Goal: Task Accomplishment & Management: Manage account settings

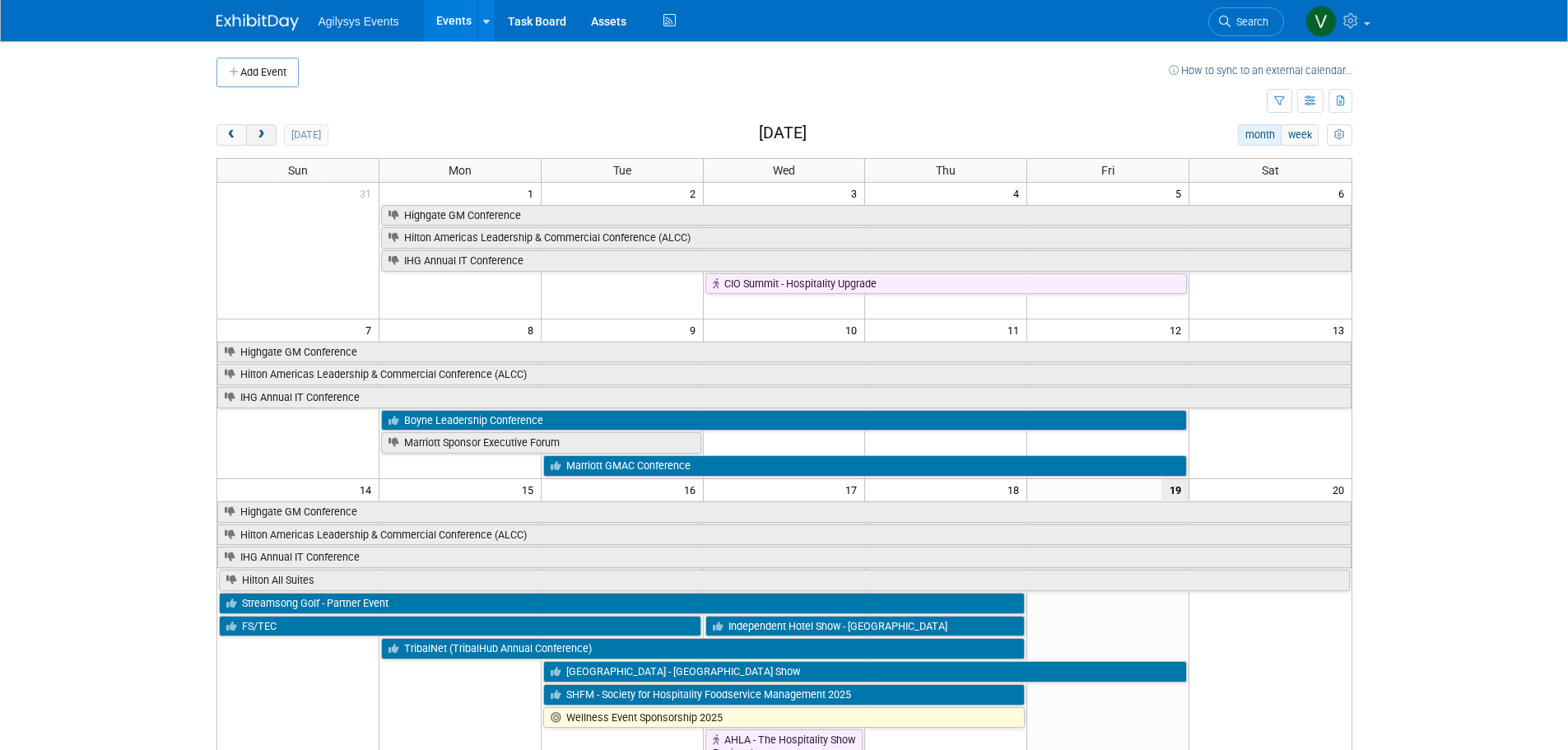
click at [270, 139] on button "next" at bounding box center [261, 135] width 30 height 21
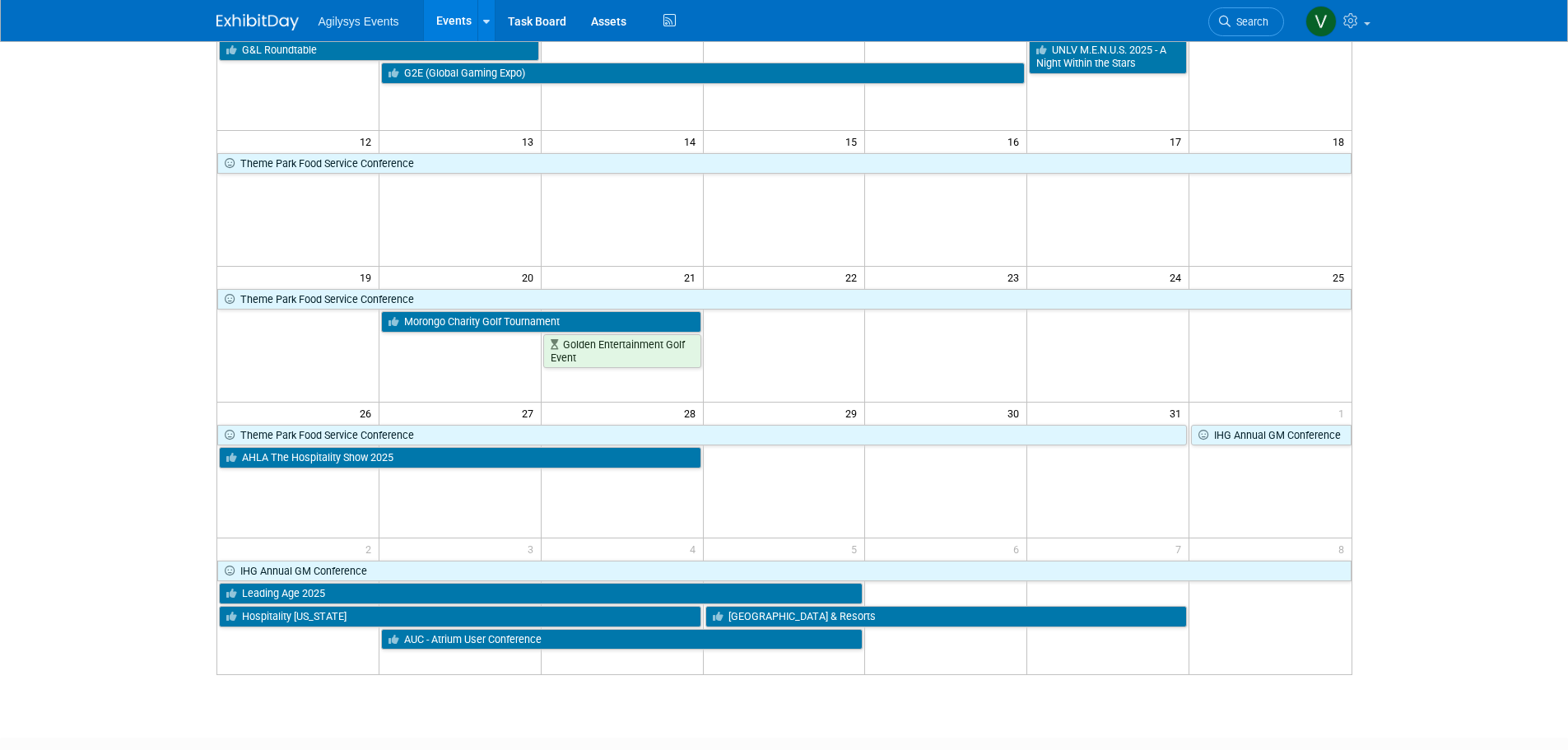
scroll to position [329, 0]
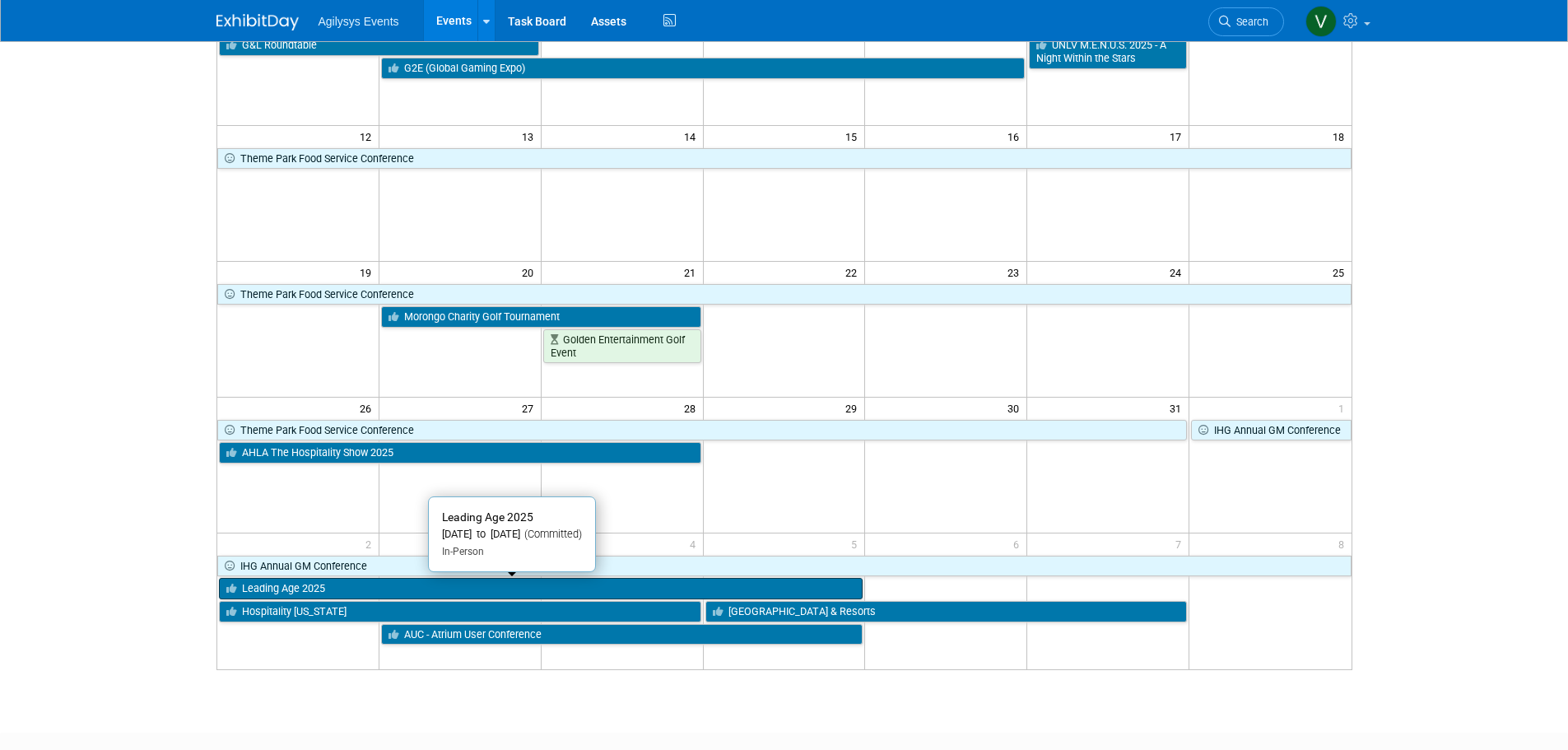
click at [331, 583] on link "Leading Age 2025" at bounding box center [541, 589] width 644 height 21
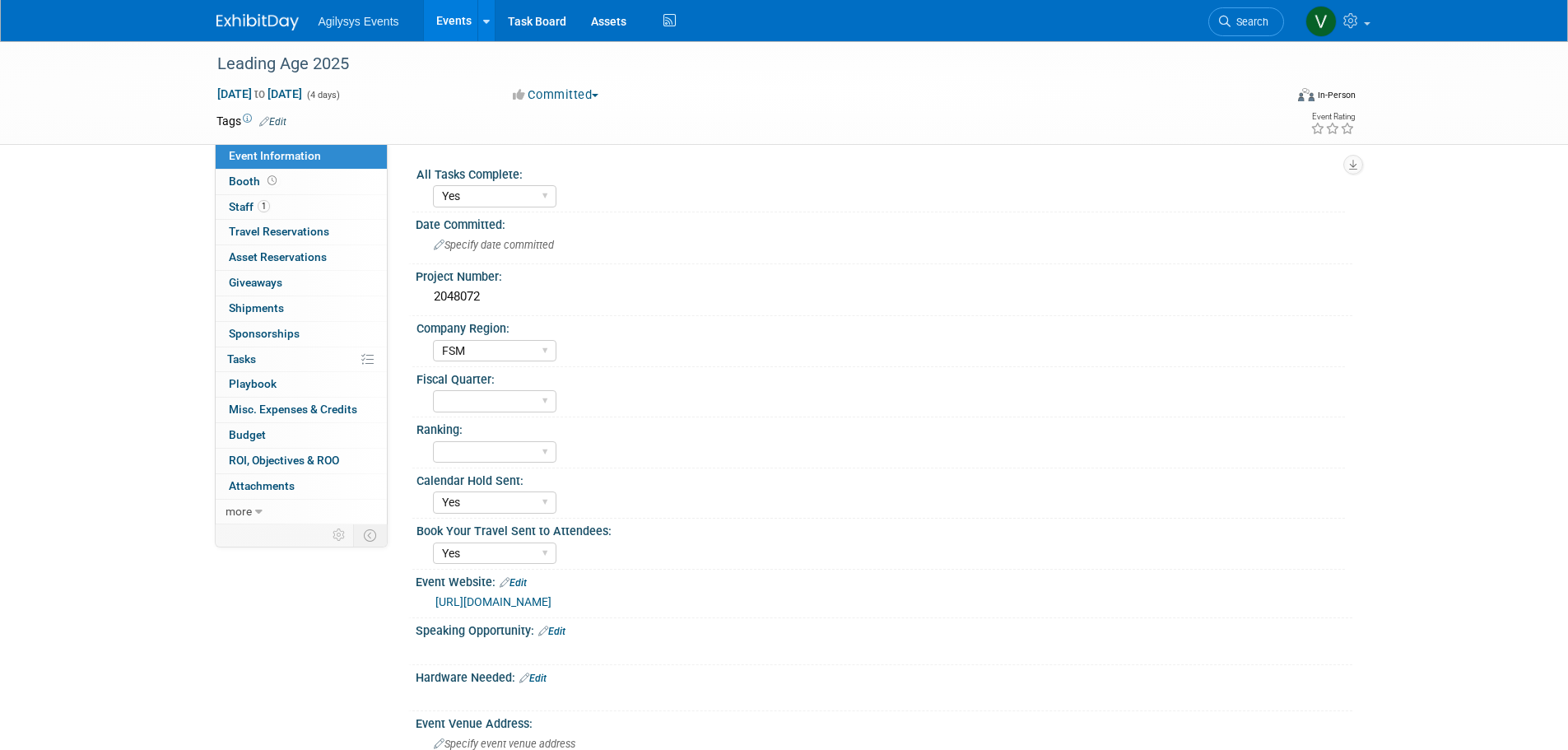
select select "Yes"
select select "FSM"
select select "Yes"
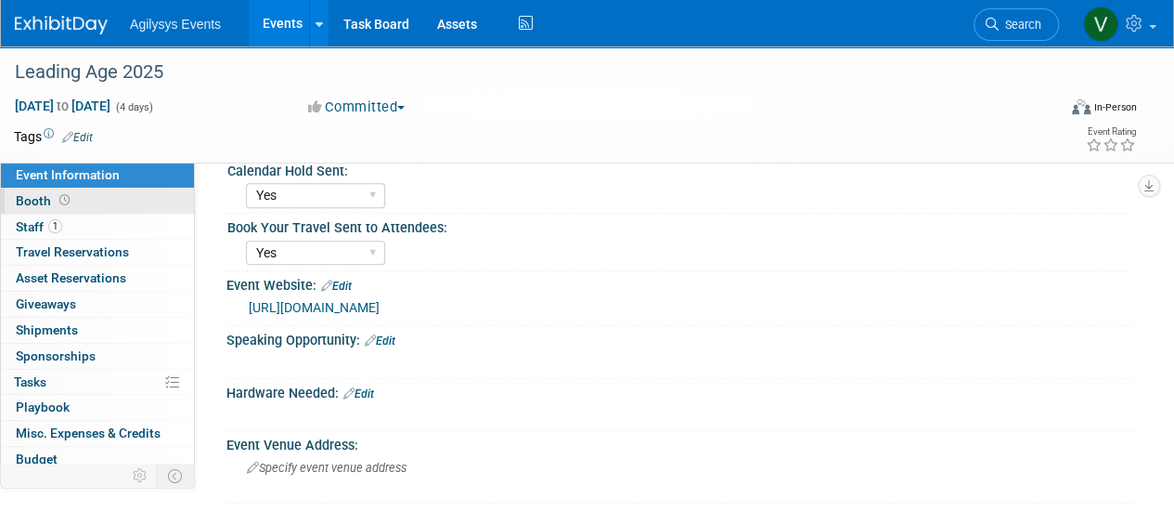
click at [59, 197] on icon at bounding box center [64, 200] width 10 height 10
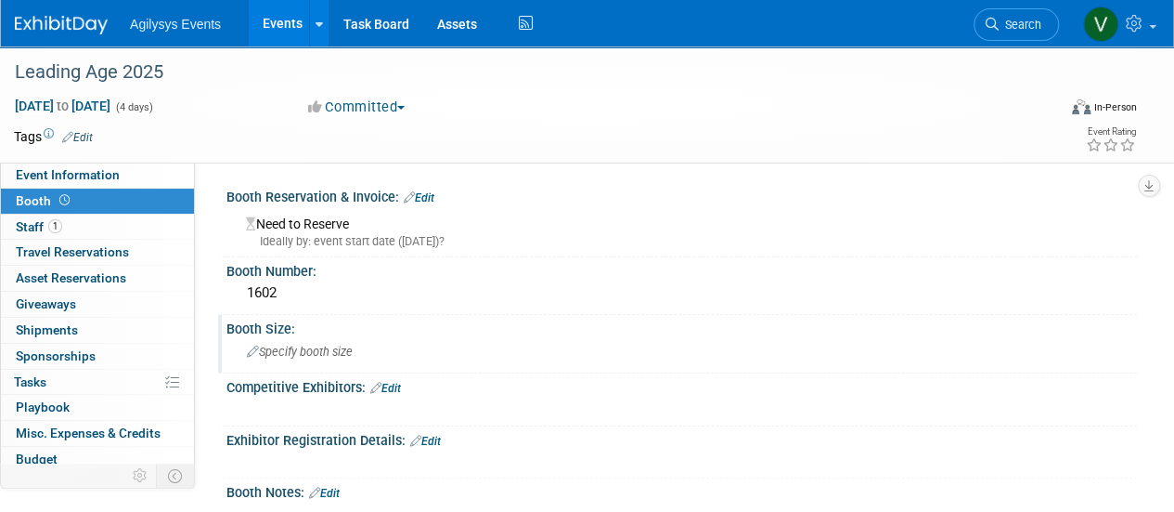
click at [303, 356] on span "Specify booth size" at bounding box center [300, 351] width 106 height 14
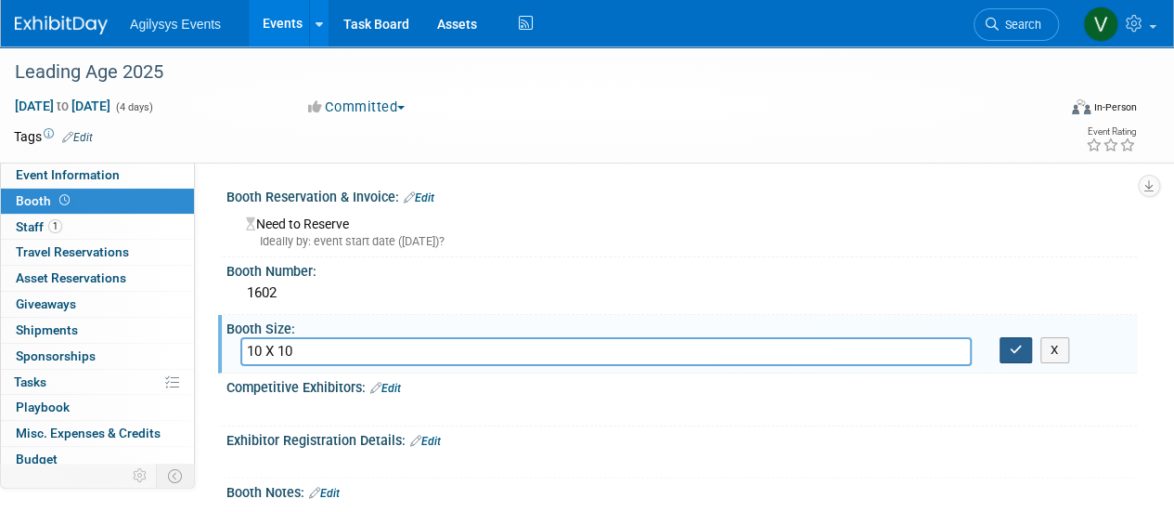
type input "10 X 10"
click at [1018, 344] on icon "button" at bounding box center [1016, 350] width 13 height 12
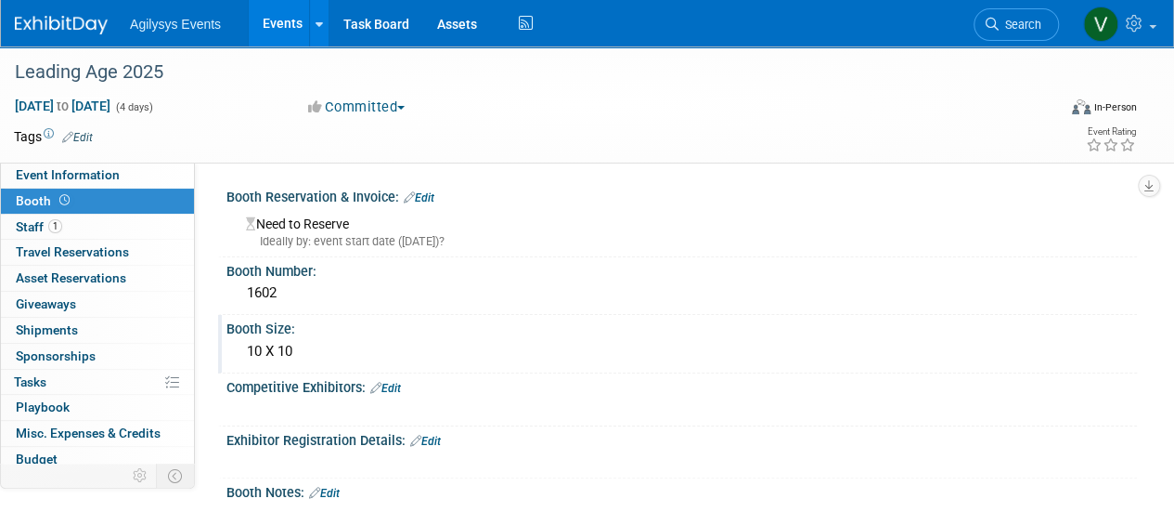
click at [427, 201] on link "Edit" at bounding box center [419, 197] width 31 height 13
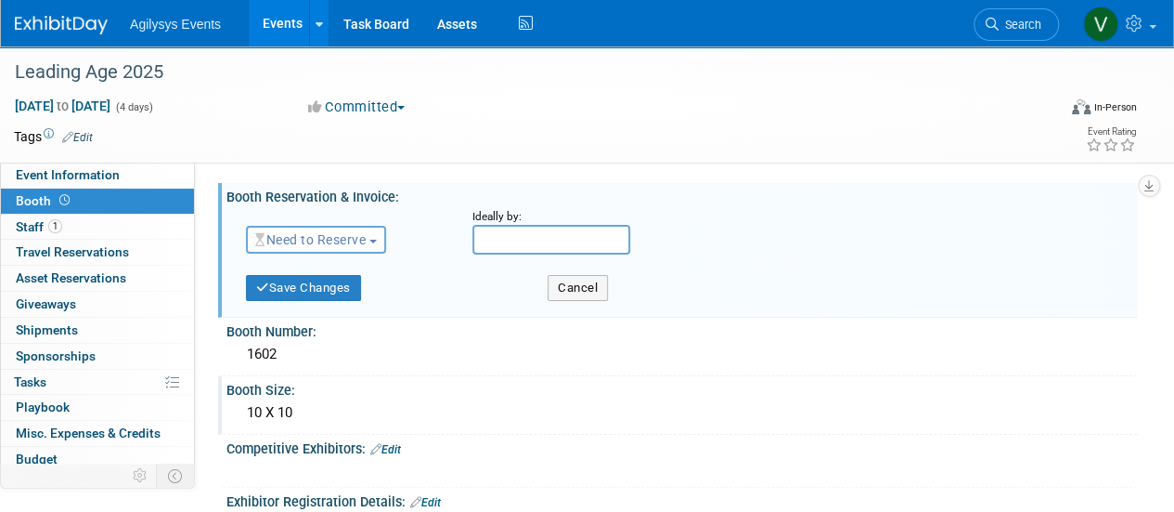
click at [334, 239] on span "Need to Reserve" at bounding box center [310, 239] width 110 height 15
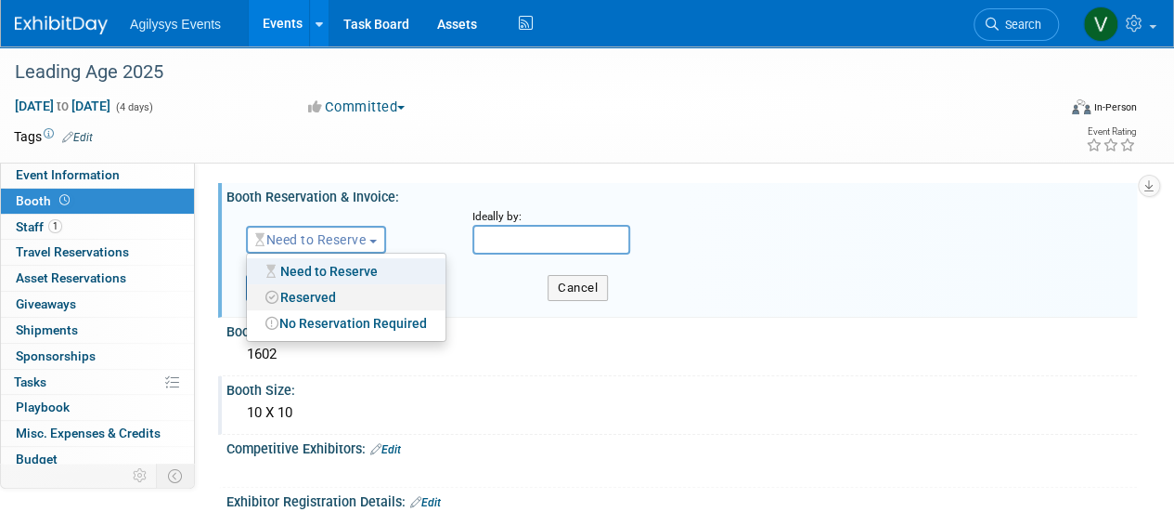
click at [303, 298] on link "Reserved" at bounding box center [346, 297] width 199 height 26
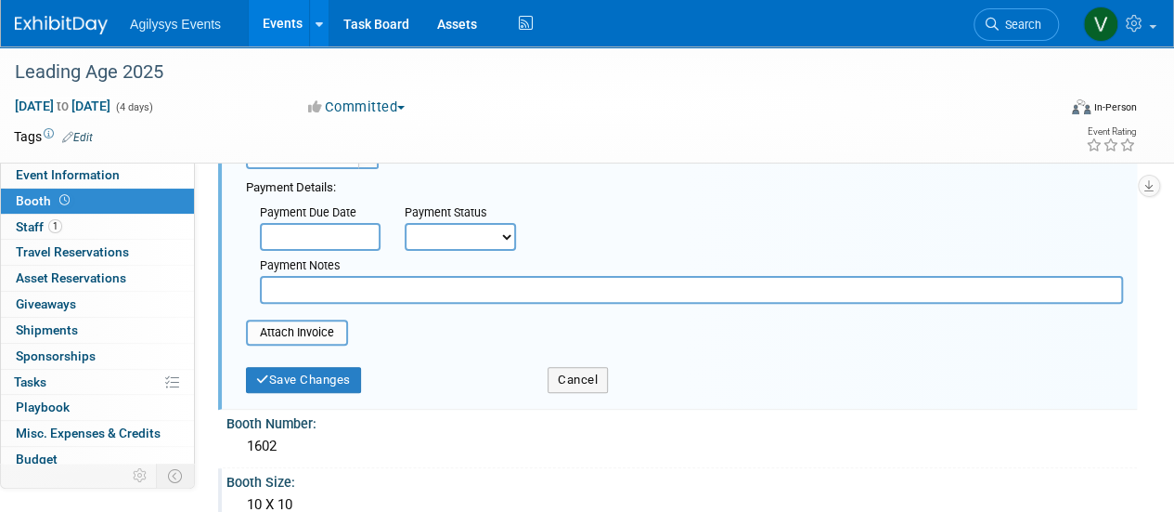
scroll to position [93, 0]
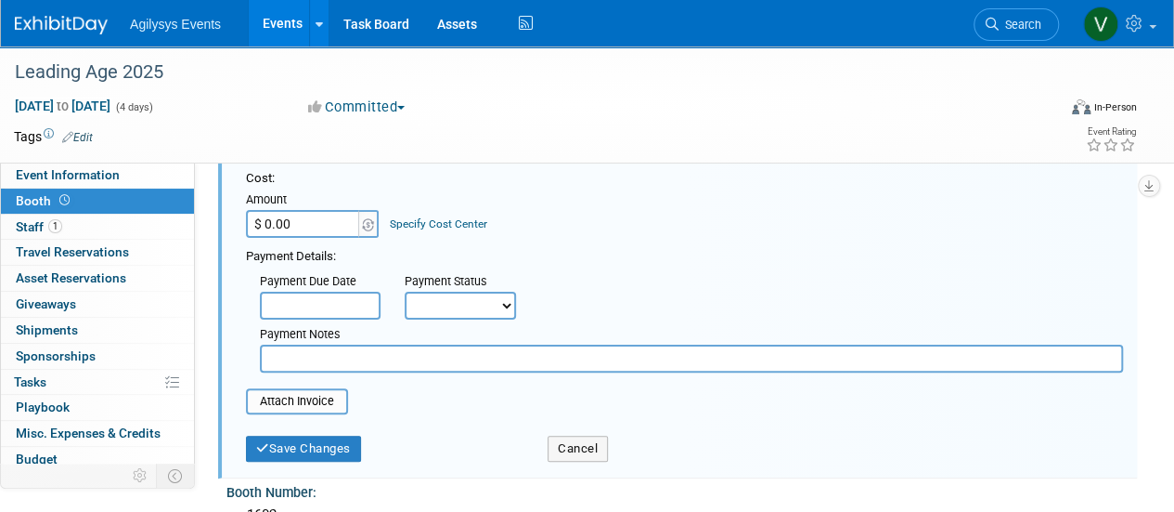
click at [361, 308] on input "text" at bounding box center [320, 306] width 121 height 28
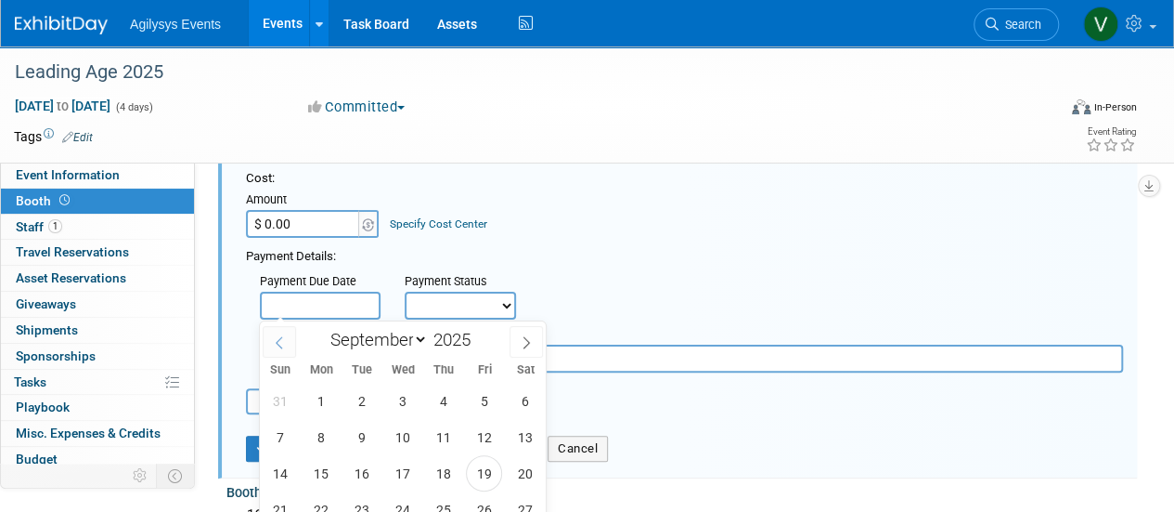
click at [274, 349] on span at bounding box center [279, 342] width 33 height 32
click at [274, 348] on span at bounding box center [279, 342] width 33 height 32
click at [277, 344] on icon at bounding box center [279, 342] width 13 height 13
click at [523, 344] on icon at bounding box center [526, 342] width 13 height 13
select select "6"
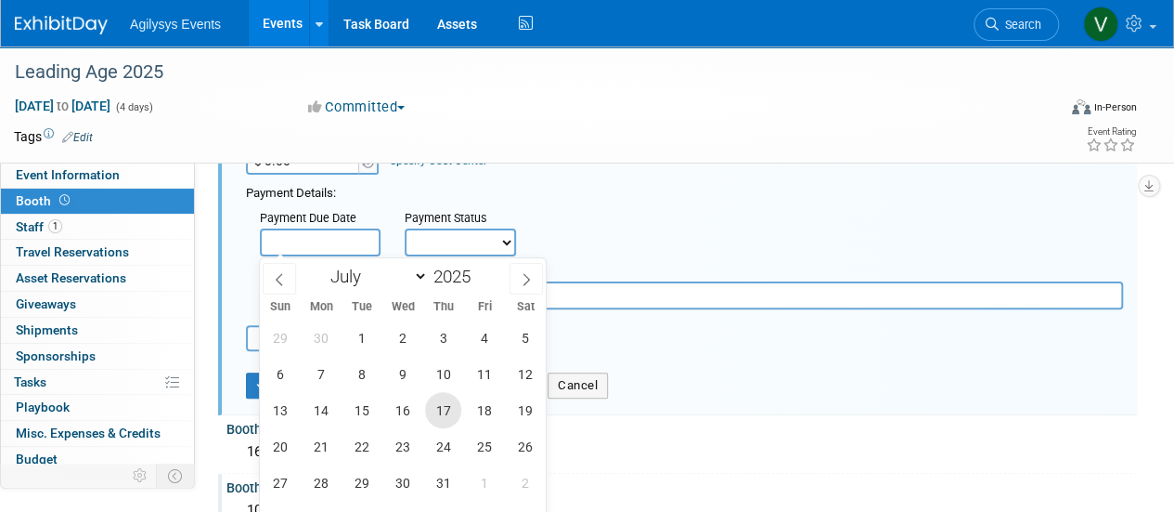
scroll to position [186, 0]
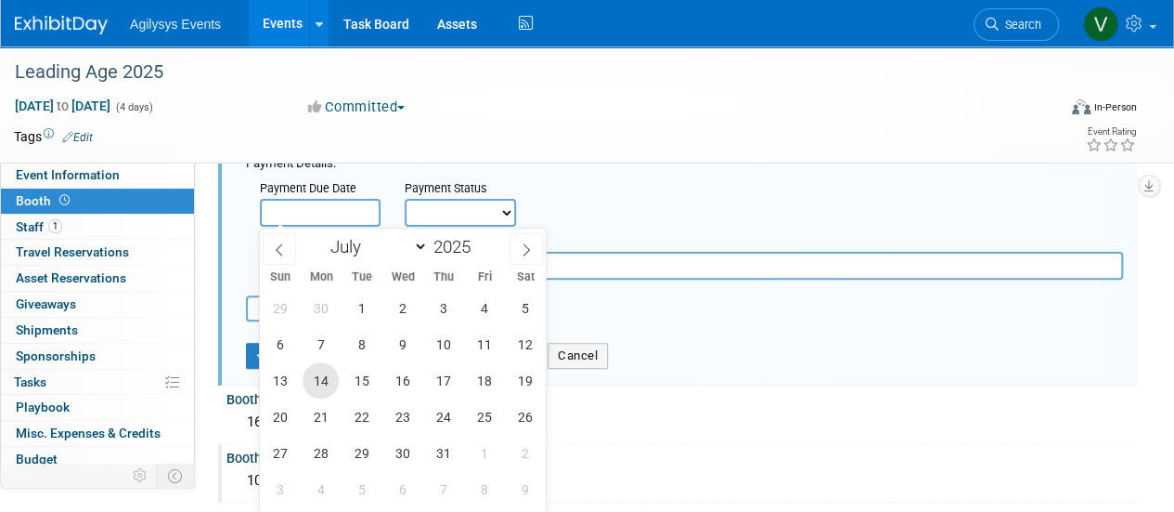
click at [319, 379] on span "14" at bounding box center [321, 380] width 36 height 36
type input "Jul 14, 2025"
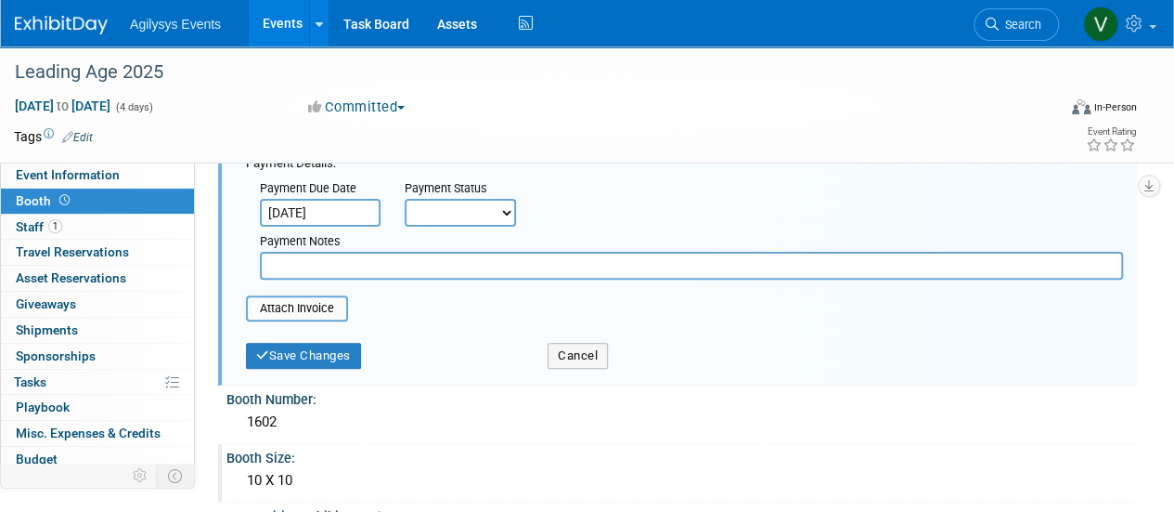
click at [444, 220] on select "Not Paid Yet Partially Paid Paid in Full" at bounding box center [460, 213] width 111 height 28
select select "1"
click at [405, 199] on select "Not Paid Yet Partially Paid Paid in Full" at bounding box center [460, 213] width 111 height 28
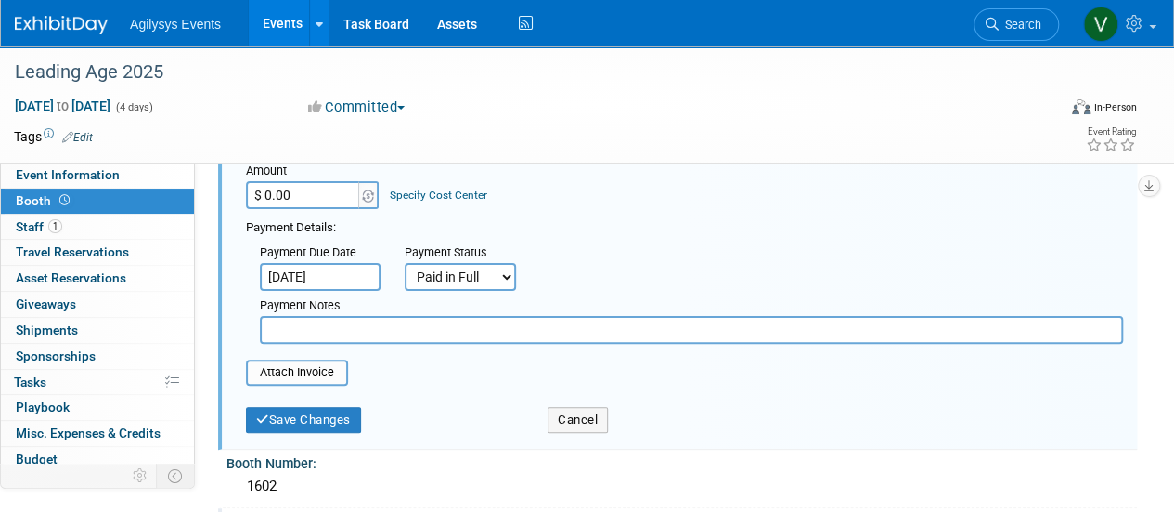
scroll to position [93, 0]
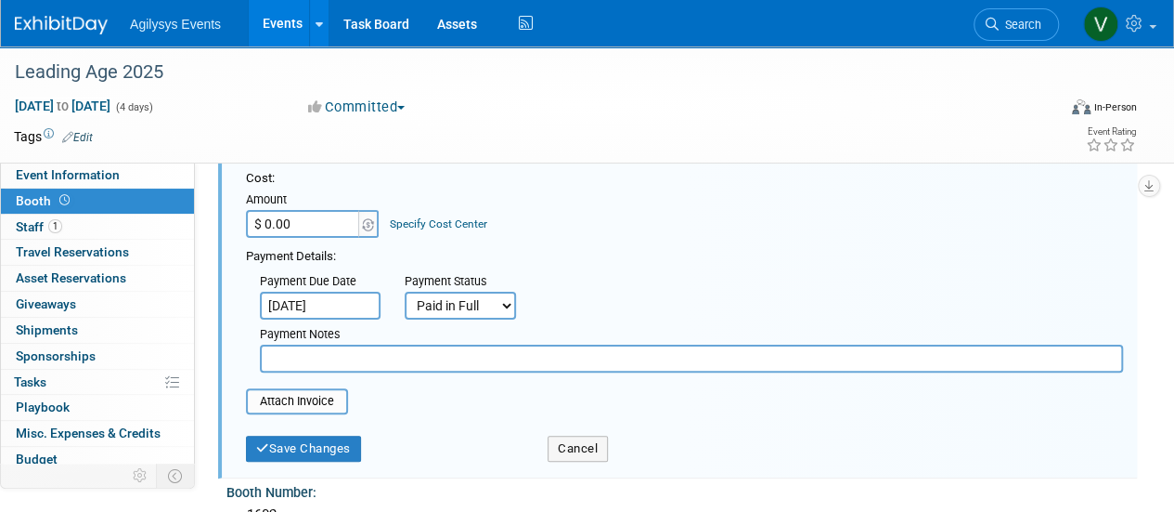
click at [306, 233] on input "$ 0.00" at bounding box center [304, 224] width 116 height 28
type input "$ 3,400.00"
click at [299, 400] on input "file" at bounding box center [235, 401] width 221 height 22
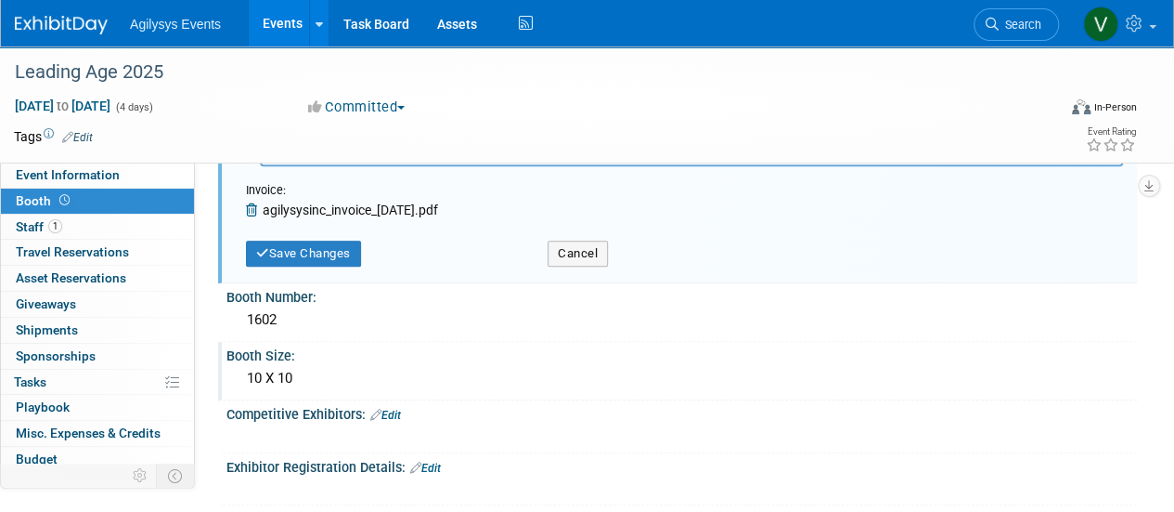
scroll to position [371, 0]
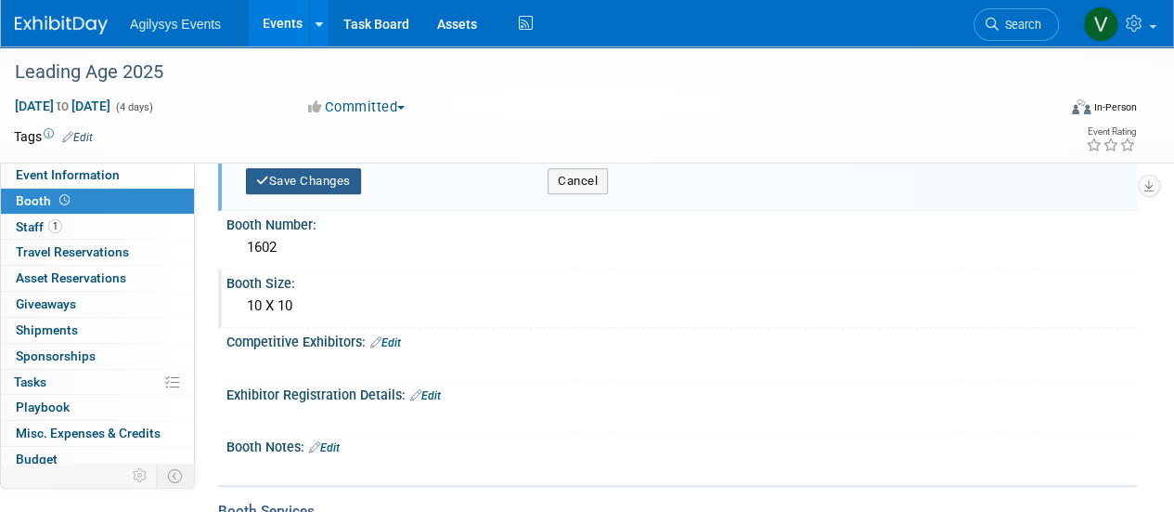
click at [320, 188] on button "Save Changes" at bounding box center [303, 181] width 115 height 26
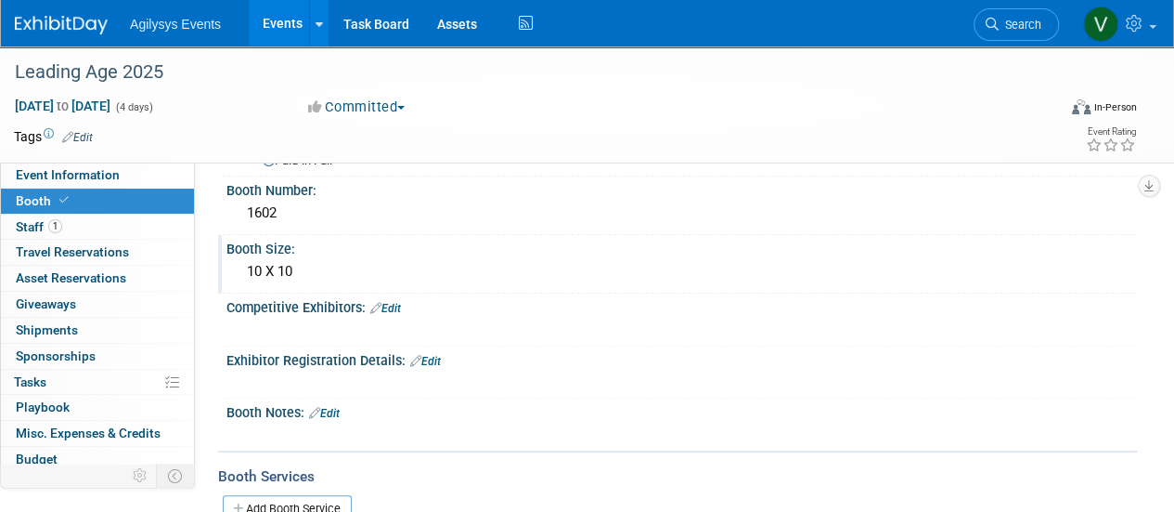
scroll to position [0, 0]
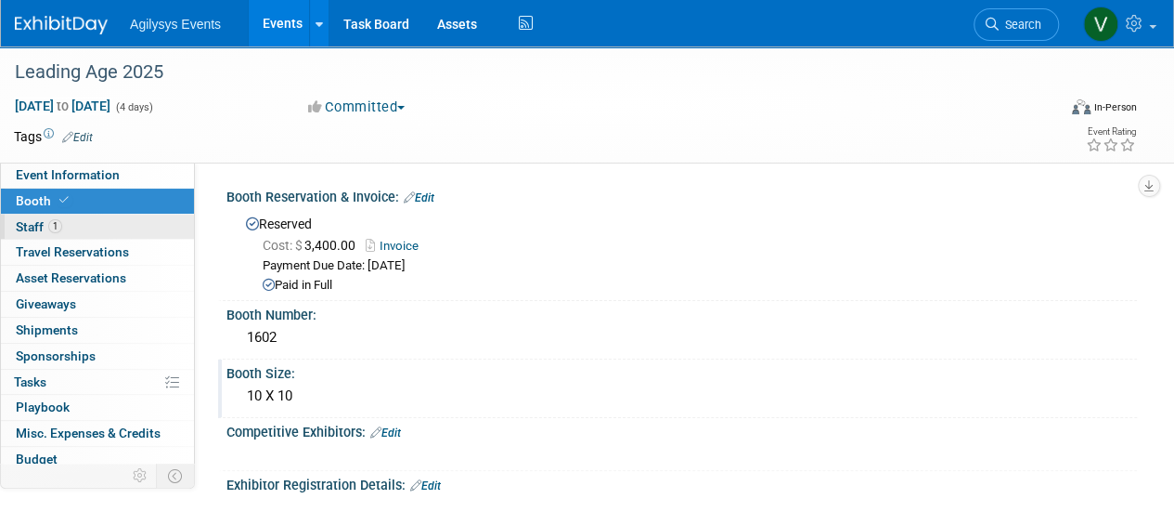
click at [45, 222] on span "Staff 1" at bounding box center [39, 226] width 46 height 15
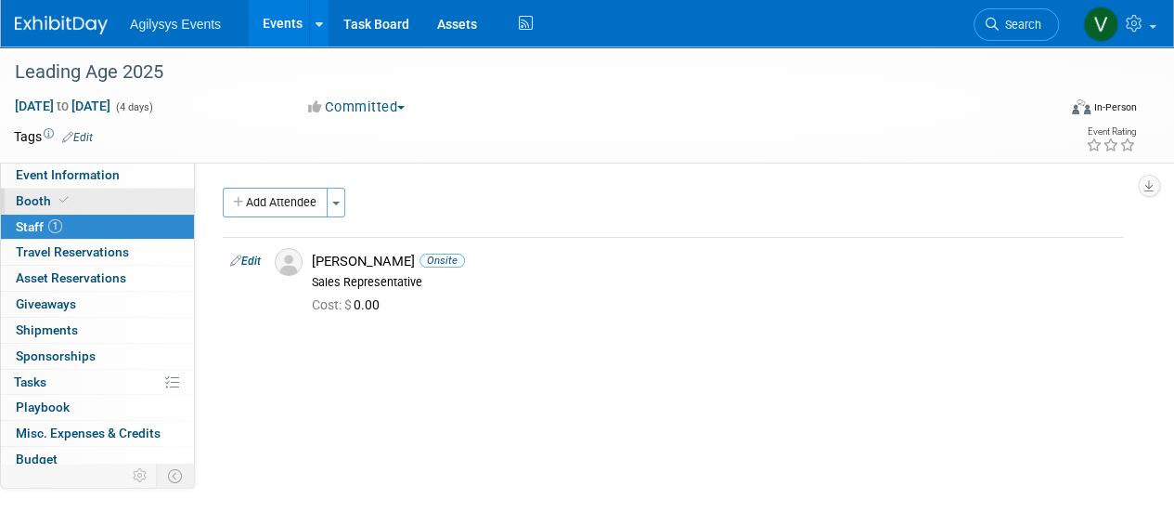
click at [56, 202] on span at bounding box center [64, 200] width 17 height 14
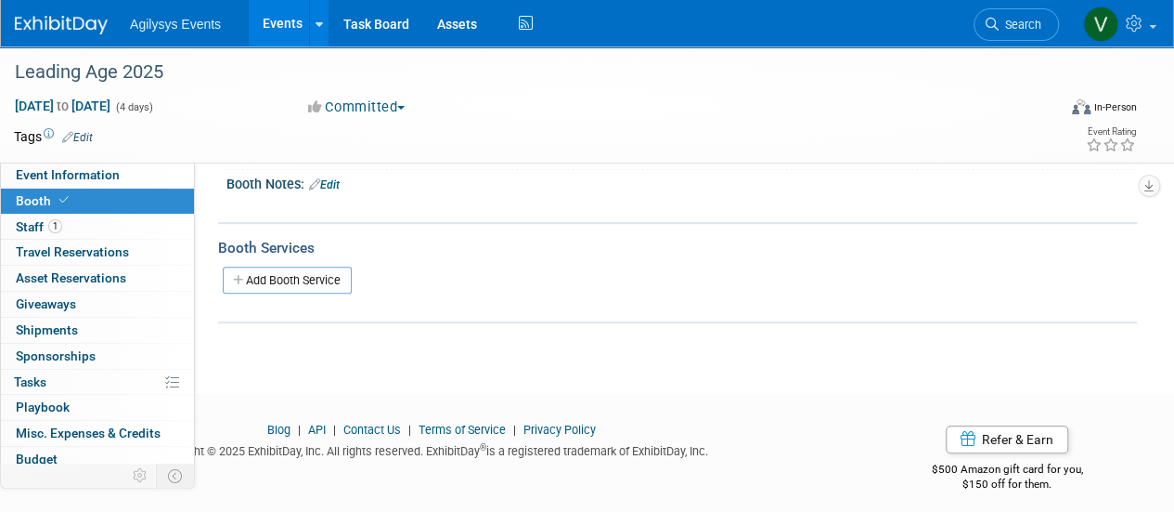
scroll to position [361, 0]
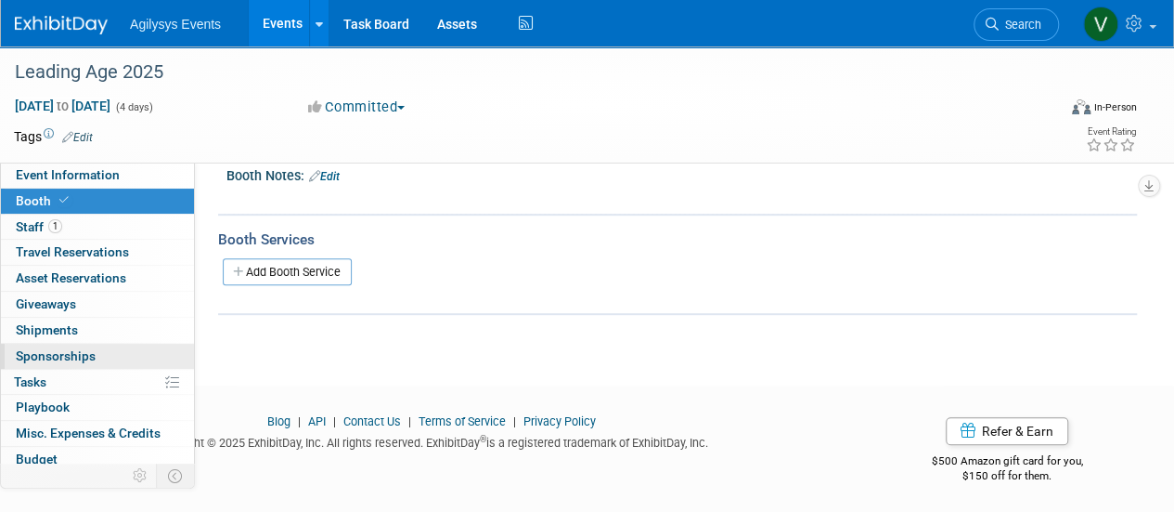
click at [84, 357] on span "Sponsorships 0" at bounding box center [56, 355] width 80 height 15
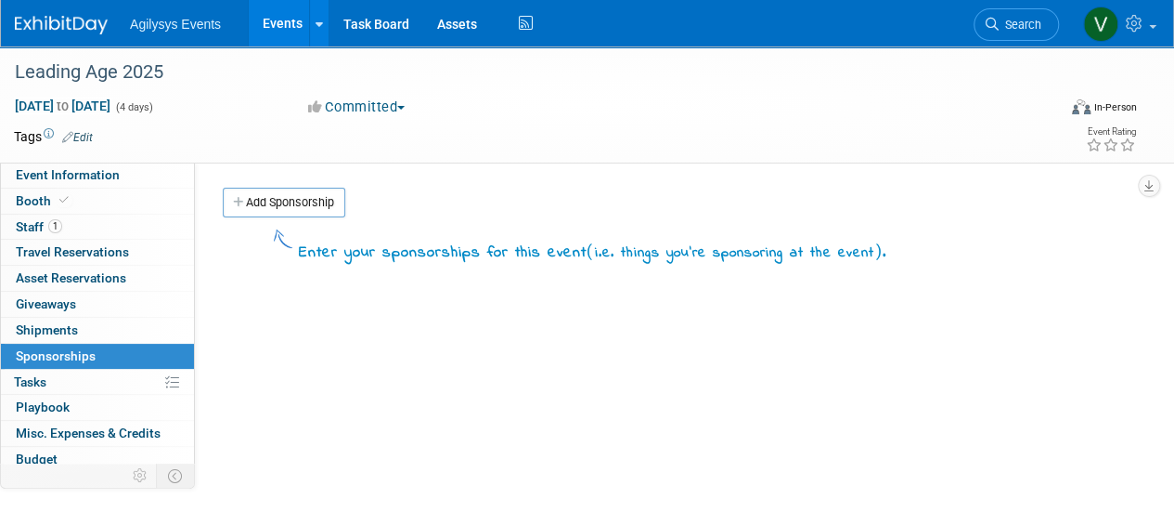
click at [286, 207] on link "Add Sponsorship" at bounding box center [284, 203] width 123 height 30
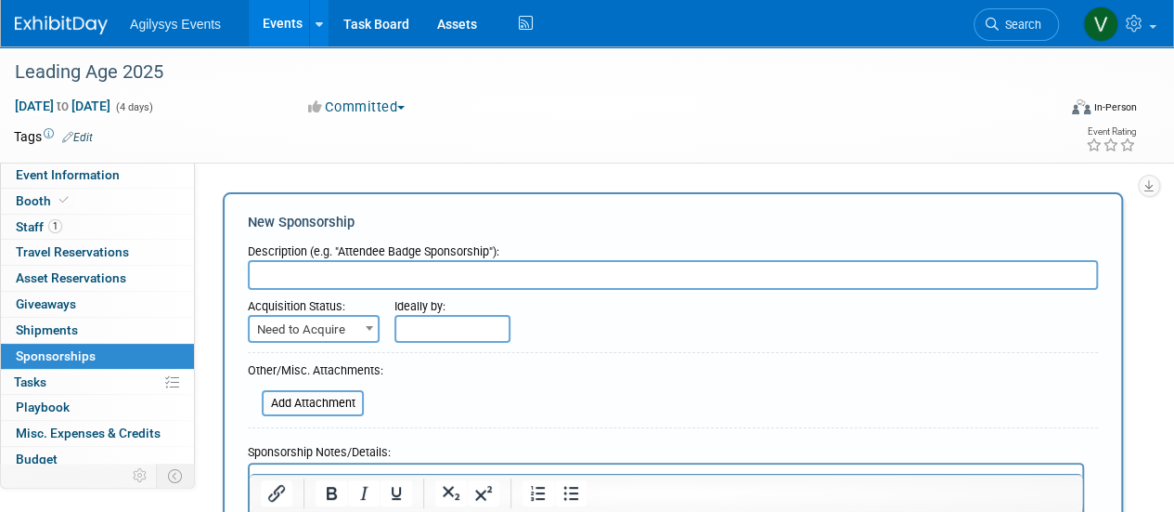
click at [316, 335] on span "Need to Acquire" at bounding box center [314, 330] width 128 height 26
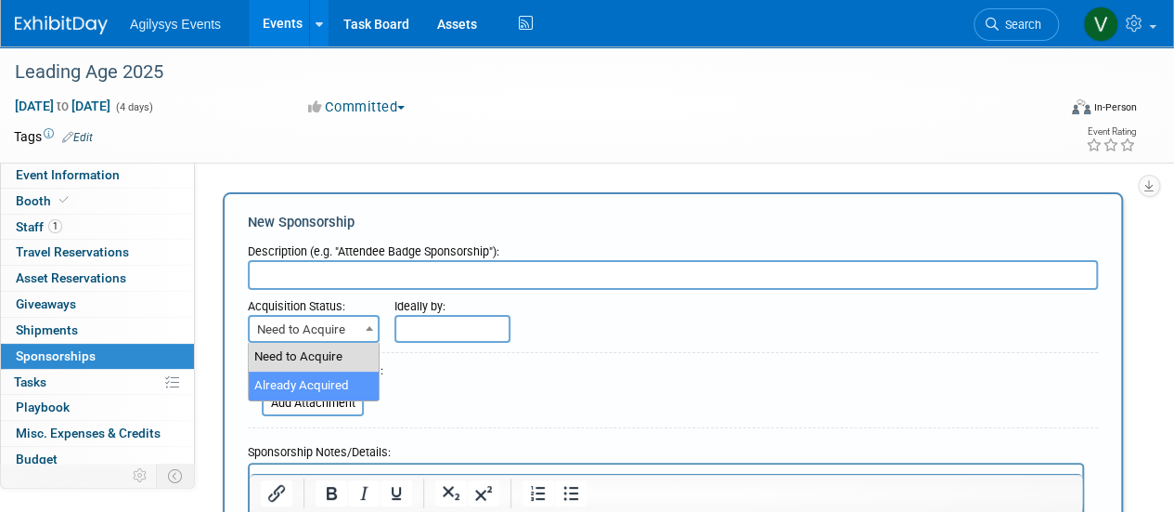
select select "2"
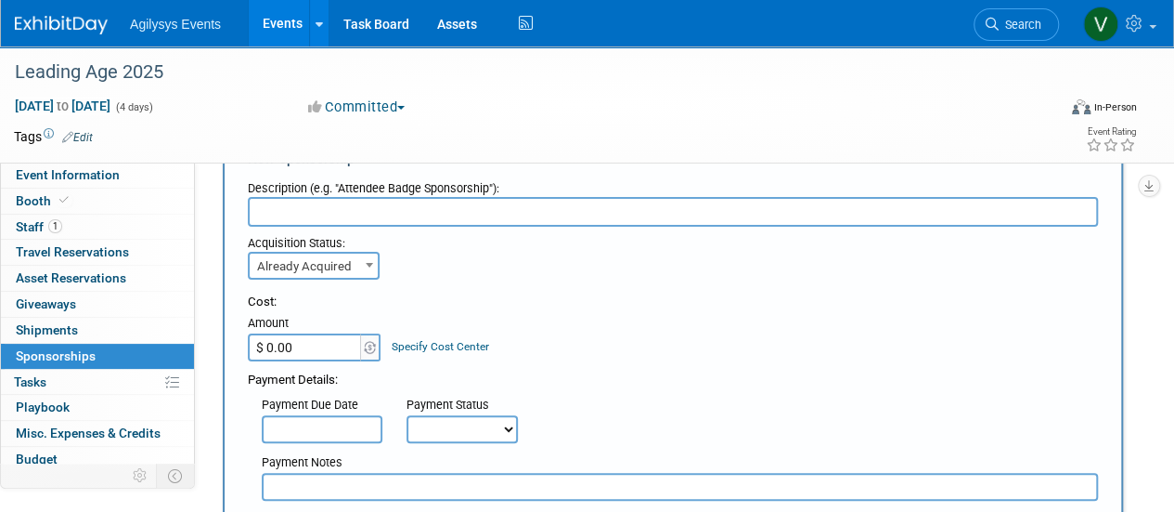
scroll to position [93, 0]
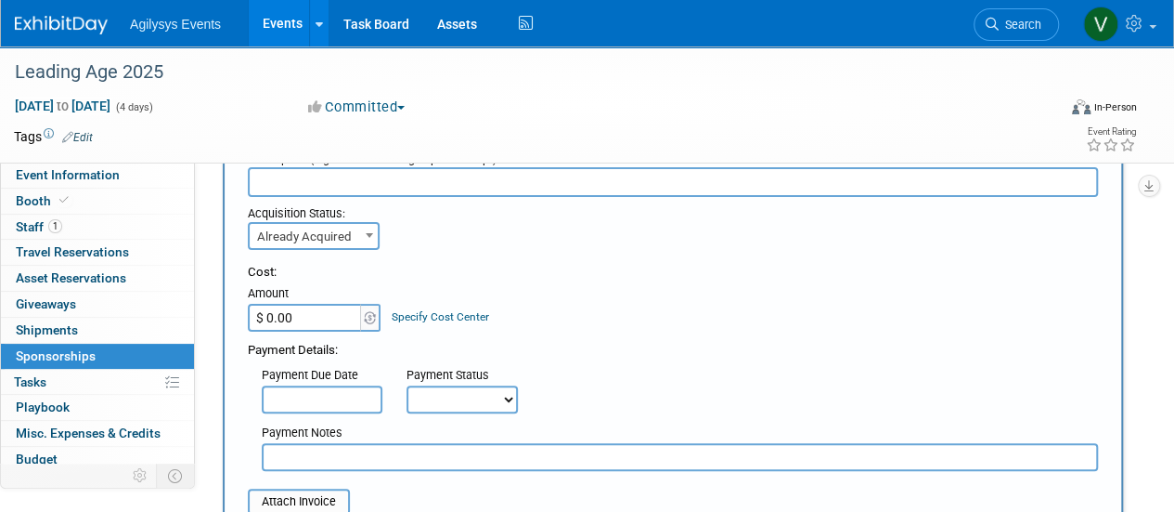
click at [313, 330] on input "$ 0.00" at bounding box center [306, 318] width 116 height 28
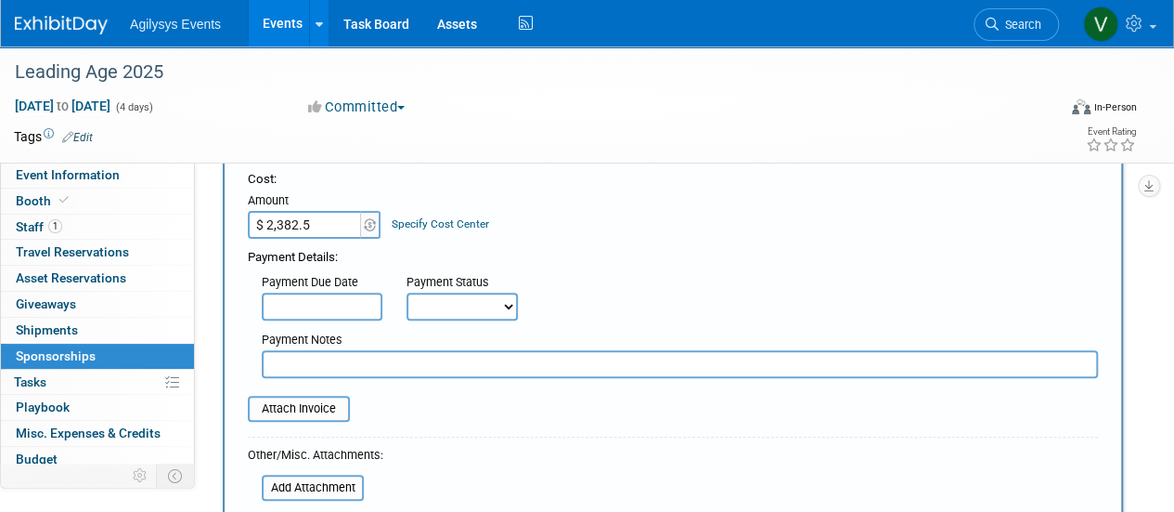
type input "$ 2,382.50"
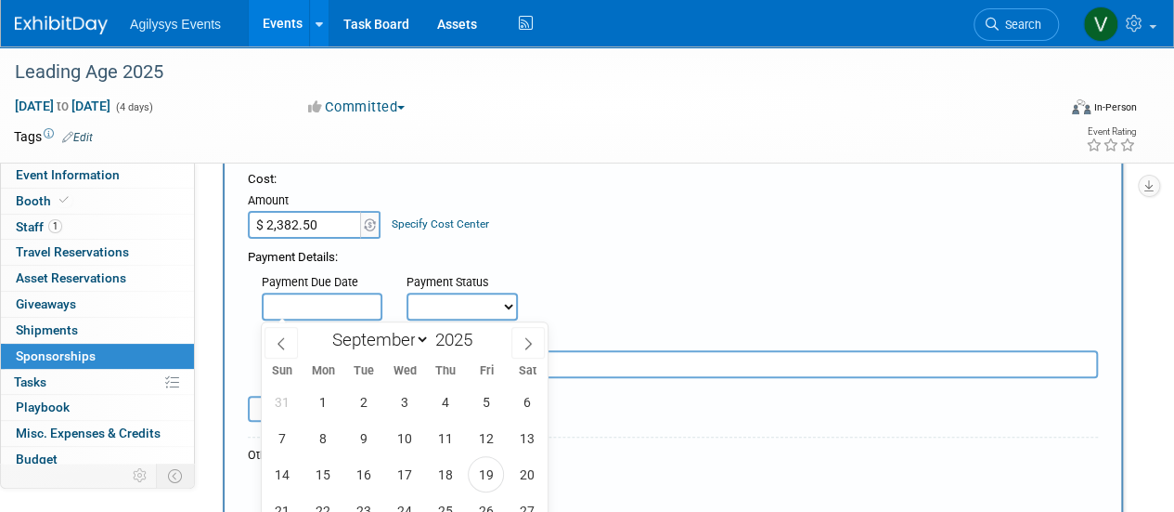
click at [327, 304] on input "text" at bounding box center [322, 306] width 121 height 28
click at [282, 341] on icon at bounding box center [281, 343] width 13 height 13
click at [277, 342] on icon at bounding box center [281, 343] width 13 height 13
select select "6"
click at [329, 478] on span "14" at bounding box center [323, 474] width 36 height 36
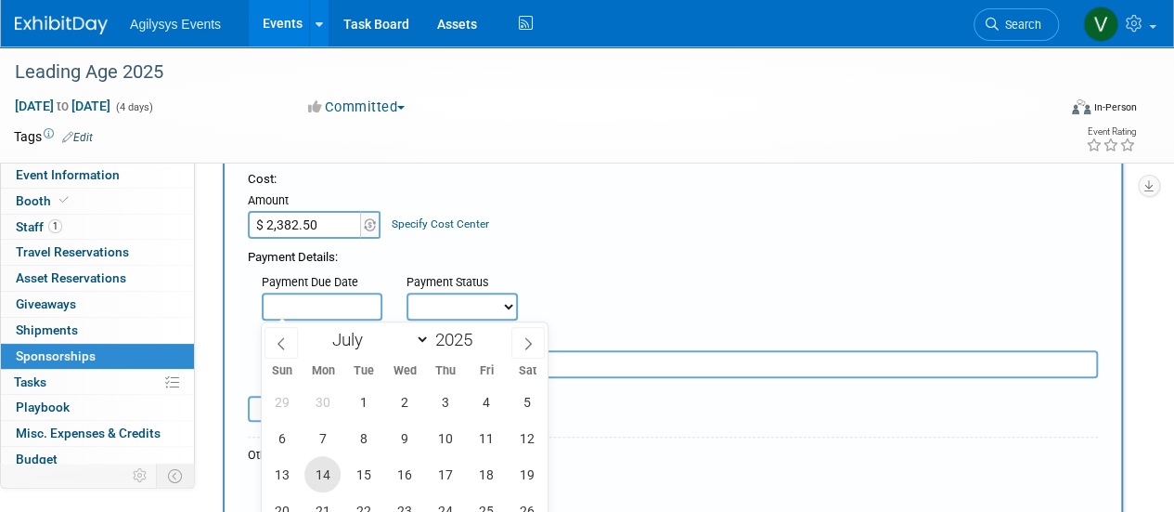
type input "Jul 14, 2025"
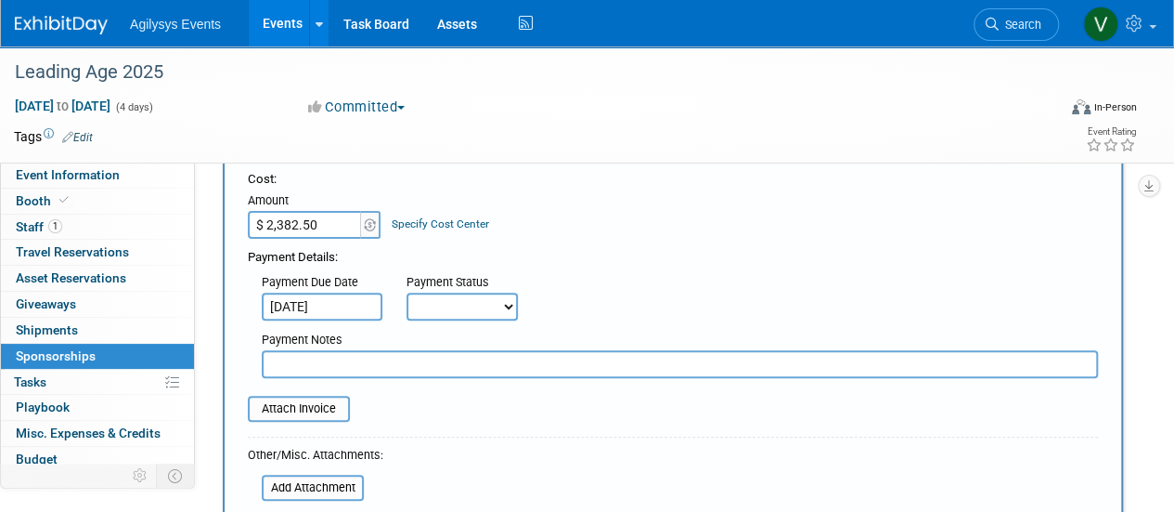
click at [481, 326] on div "Payment Notes" at bounding box center [680, 351] width 864 height 53
click at [479, 309] on select "Not Paid Yet Partially Paid Paid in Full" at bounding box center [462, 306] width 111 height 28
select select "1"
click at [407, 292] on select "Not Paid Yet Partially Paid Paid in Full" at bounding box center [462, 306] width 111 height 28
click at [610, 292] on div "Payment Due Date Jul 14, 2025 Payment Status Not Paid Yet Partially Paid Paid i…" at bounding box center [673, 293] width 878 height 54
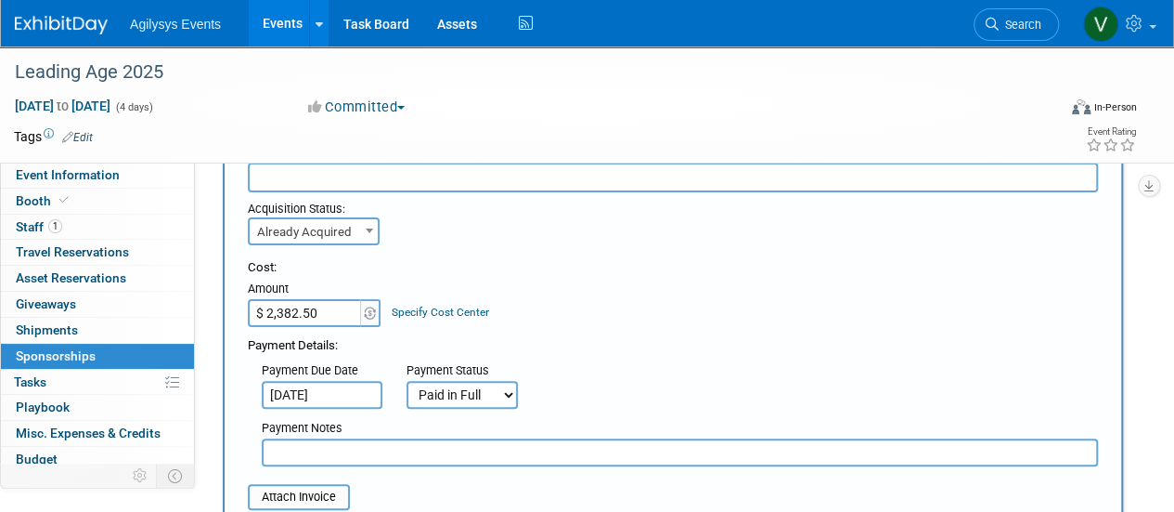
scroll to position [0, 0]
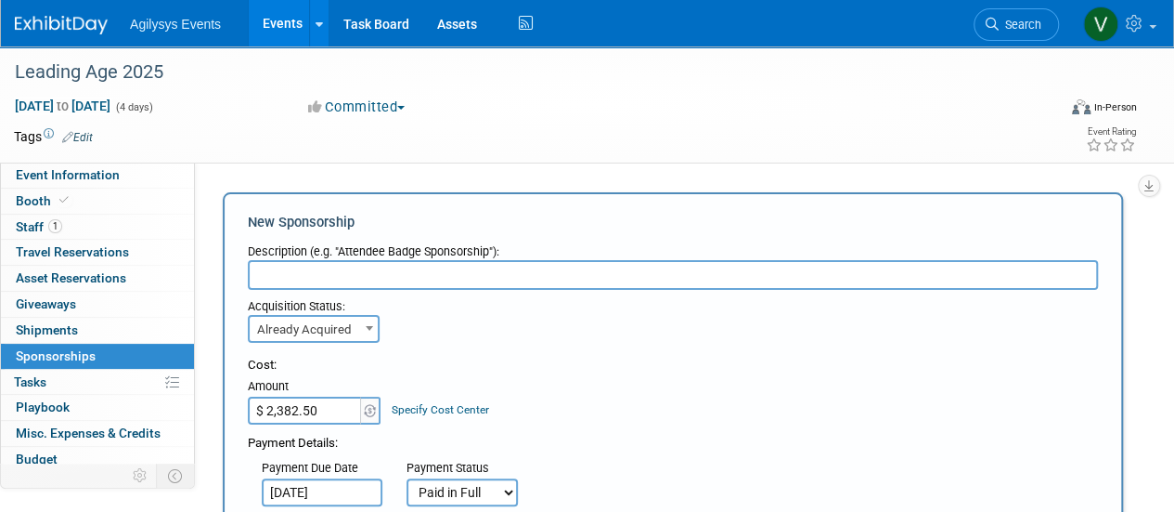
click at [334, 285] on input "text" at bounding box center [673, 275] width 850 height 30
paste input "Corporate Partner Program, Corporate Partner"
type input "Corporate Partner Program, Corporate Partner"
click at [649, 334] on div "Acquisition Status: Need to Acquire Already Acquired Already Acquired Ideally b…" at bounding box center [673, 316] width 878 height 53
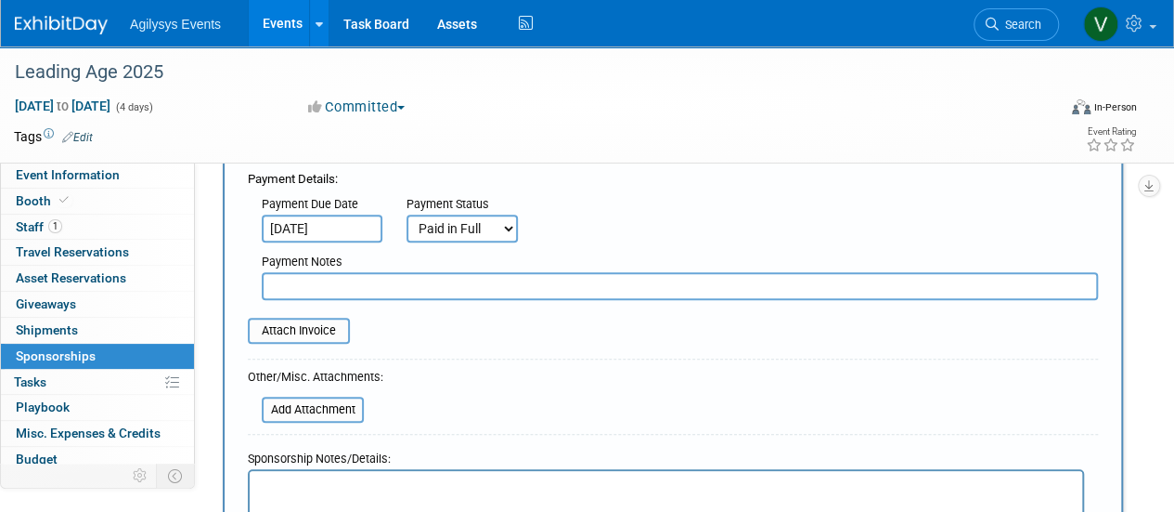
scroll to position [371, 0]
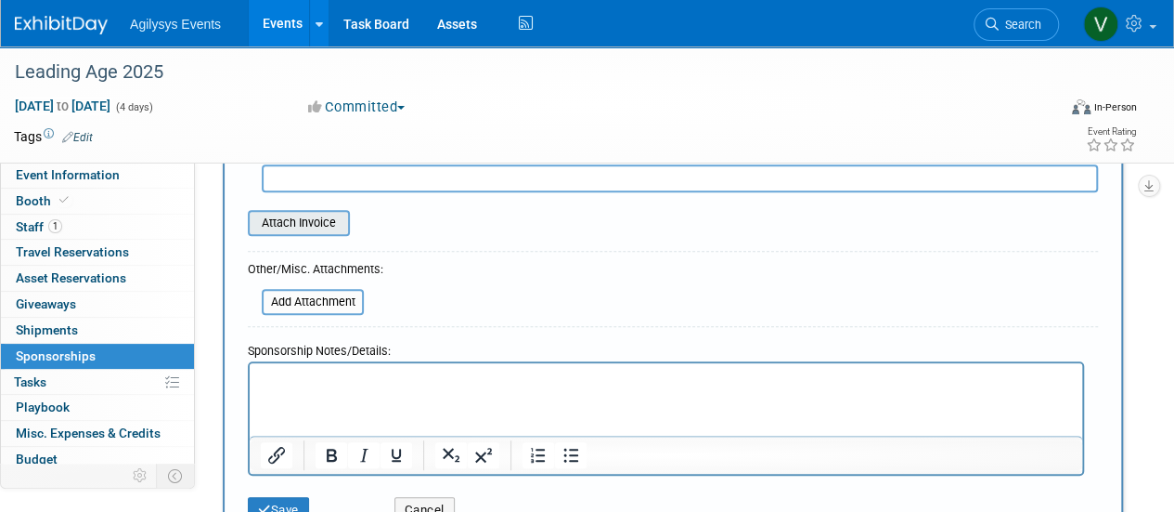
click at [284, 225] on input "file" at bounding box center [237, 223] width 221 height 22
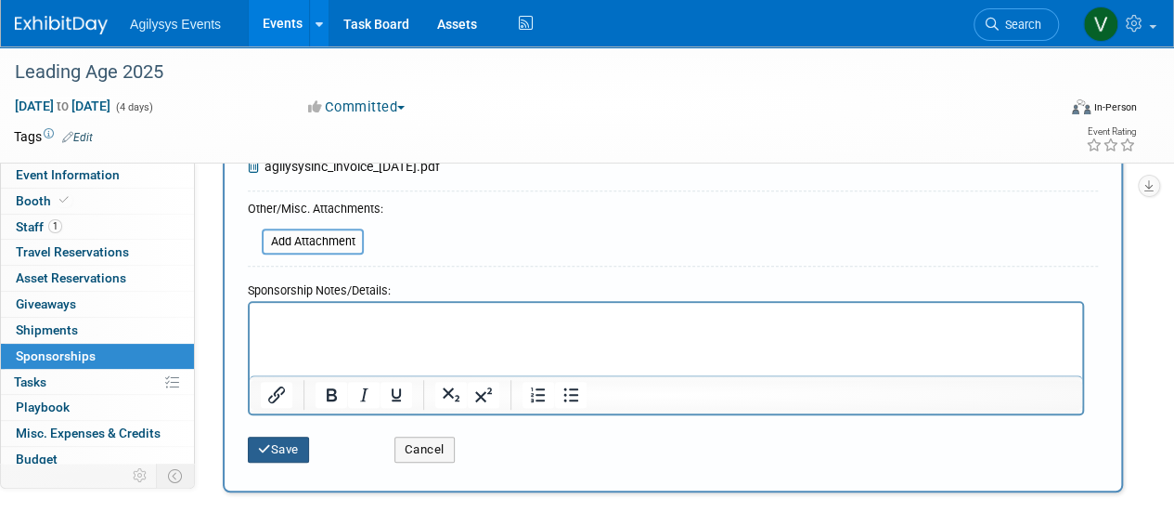
click at [271, 452] on button "Save" at bounding box center [278, 449] width 61 height 26
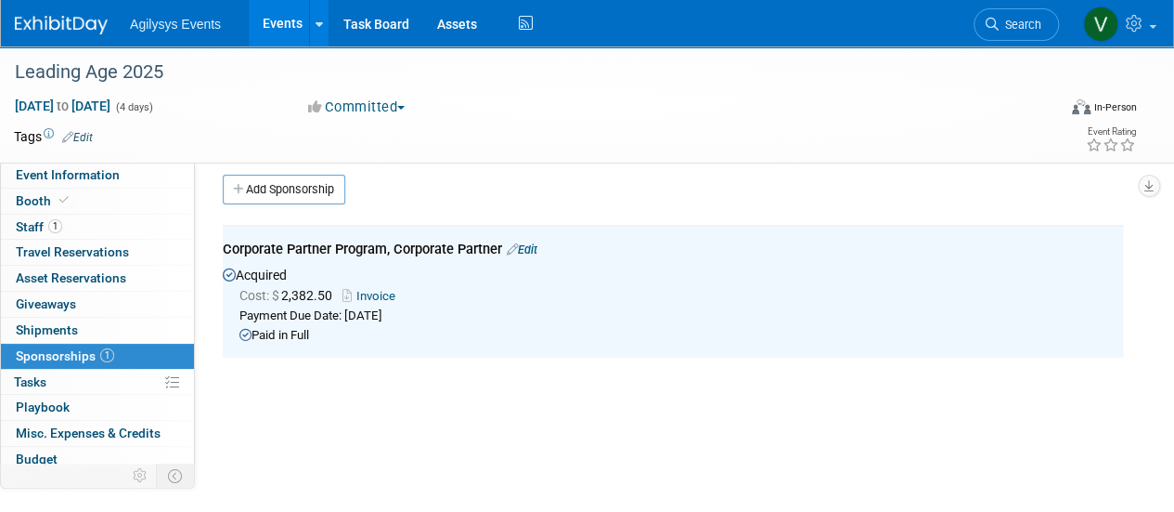
scroll to position [0, 0]
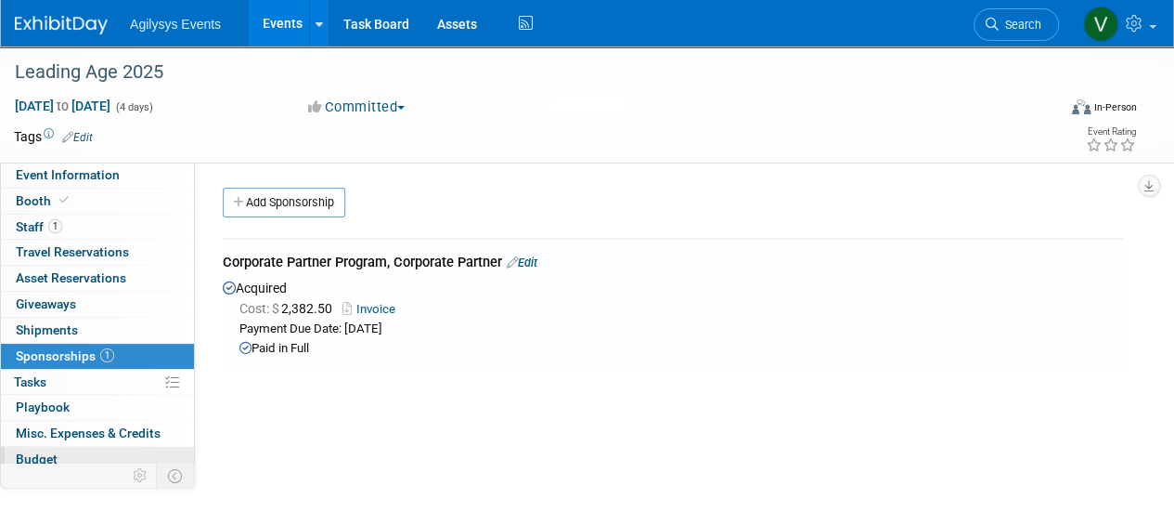
click at [46, 451] on span "Budget" at bounding box center [37, 458] width 42 height 15
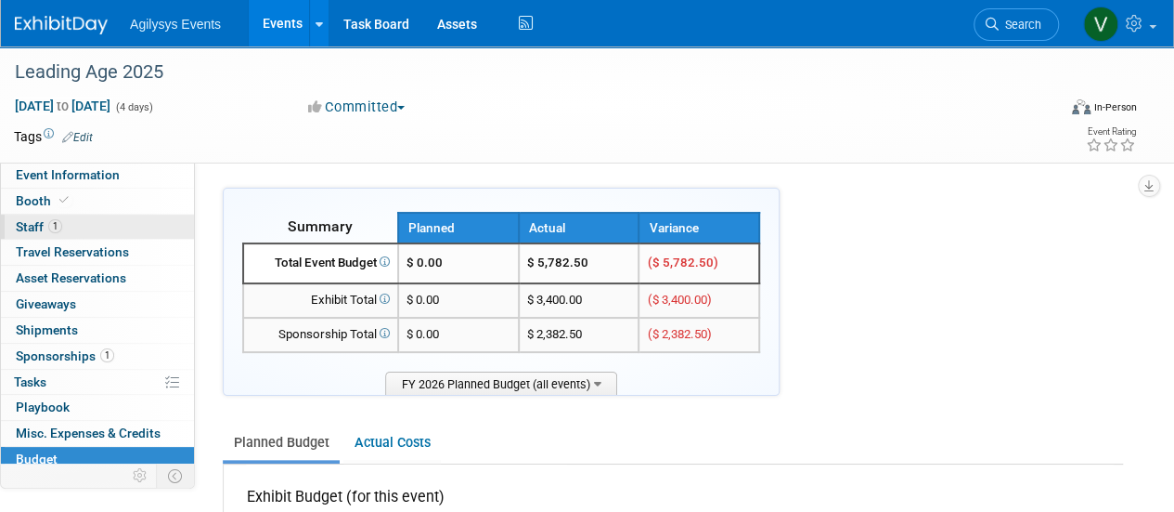
click at [71, 222] on link "1 Staff 1" at bounding box center [97, 226] width 193 height 25
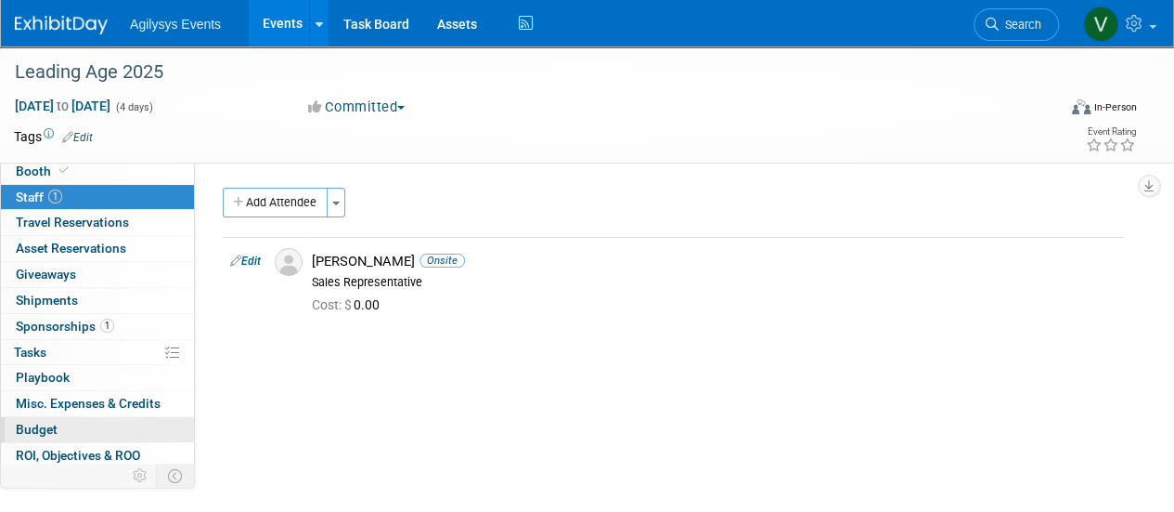
scroll to position [82, 0]
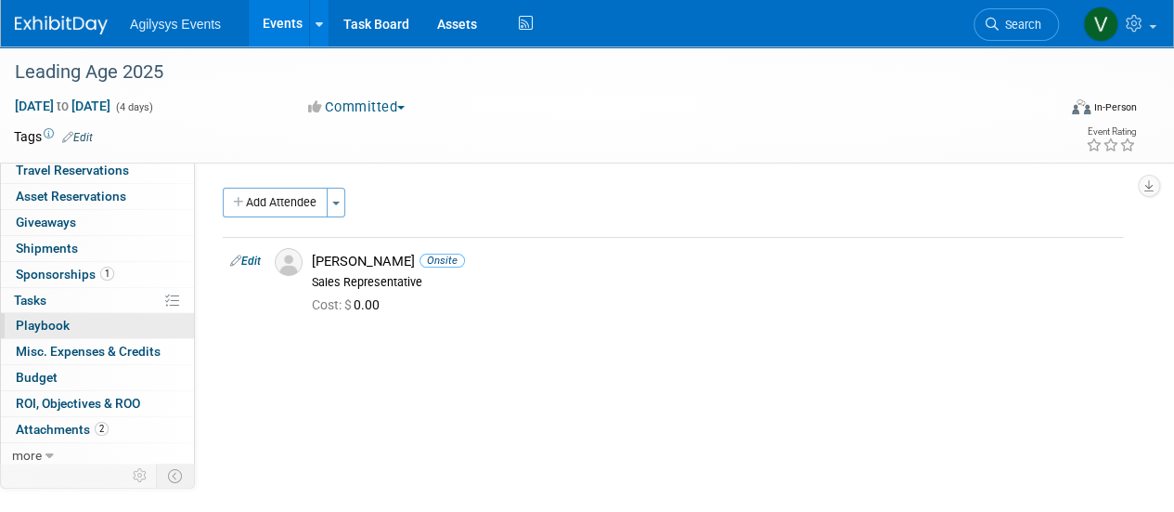
click at [40, 328] on span "Playbook 0" at bounding box center [43, 325] width 54 height 15
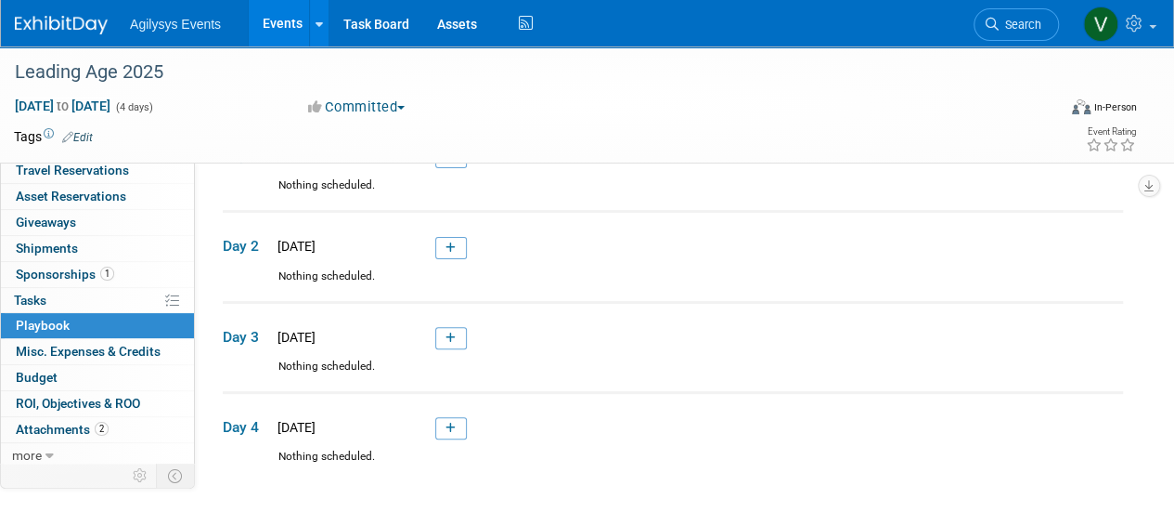
scroll to position [0, 0]
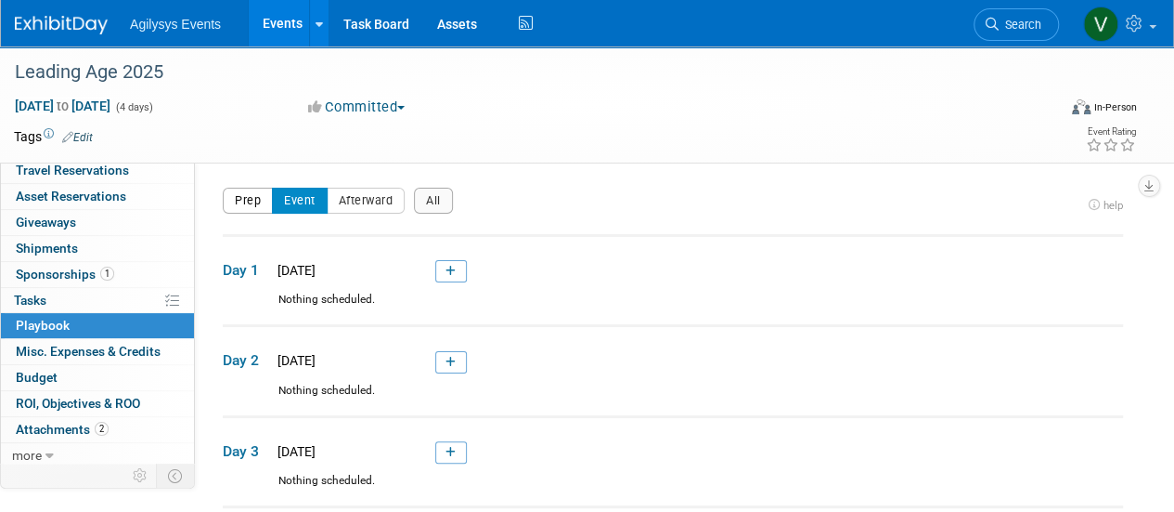
click at [249, 200] on button "Prep" at bounding box center [248, 201] width 50 height 26
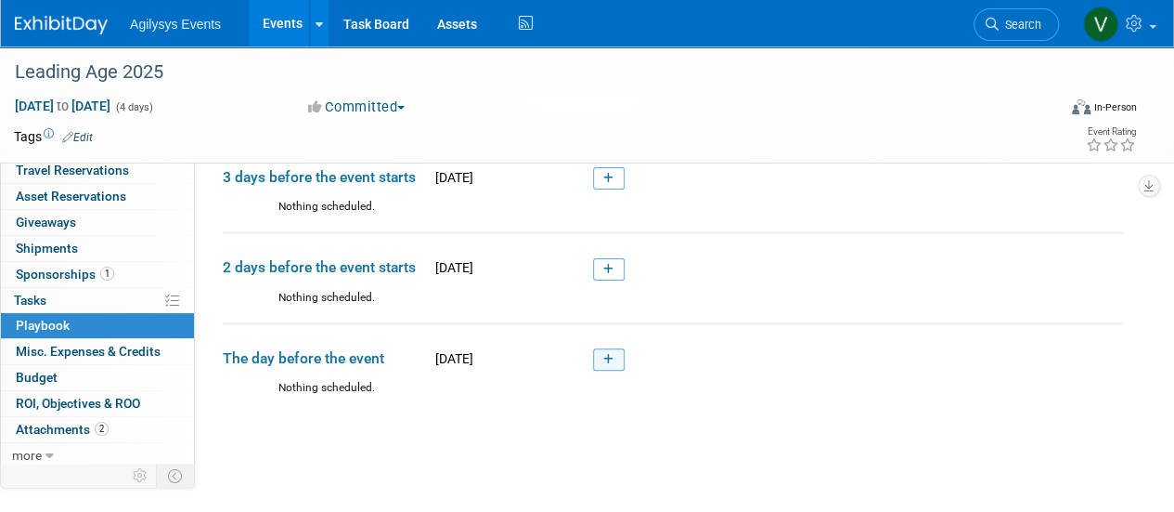
click at [615, 352] on link at bounding box center [609, 359] width 32 height 22
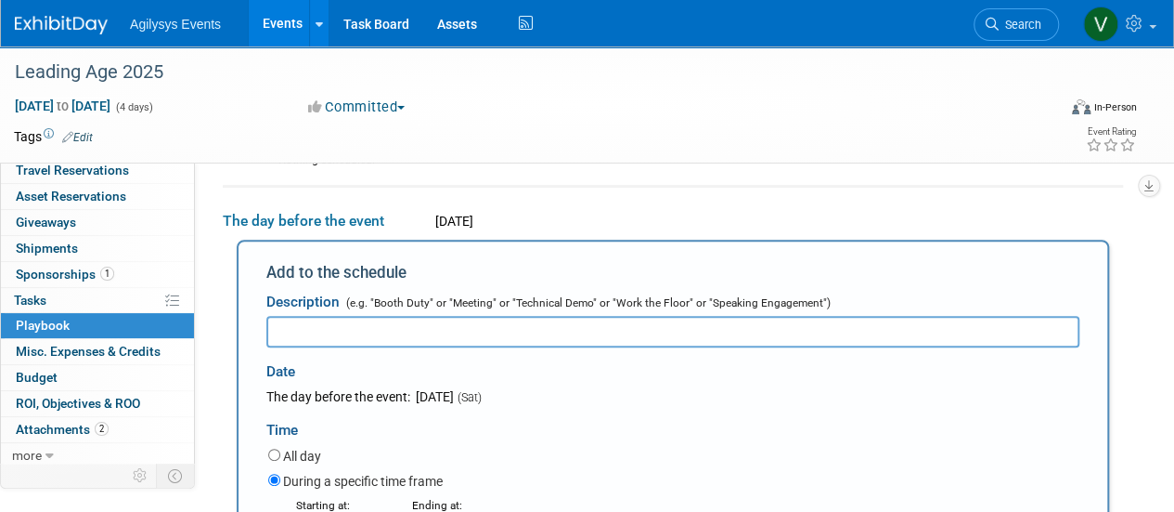
scroll to position [240, 0]
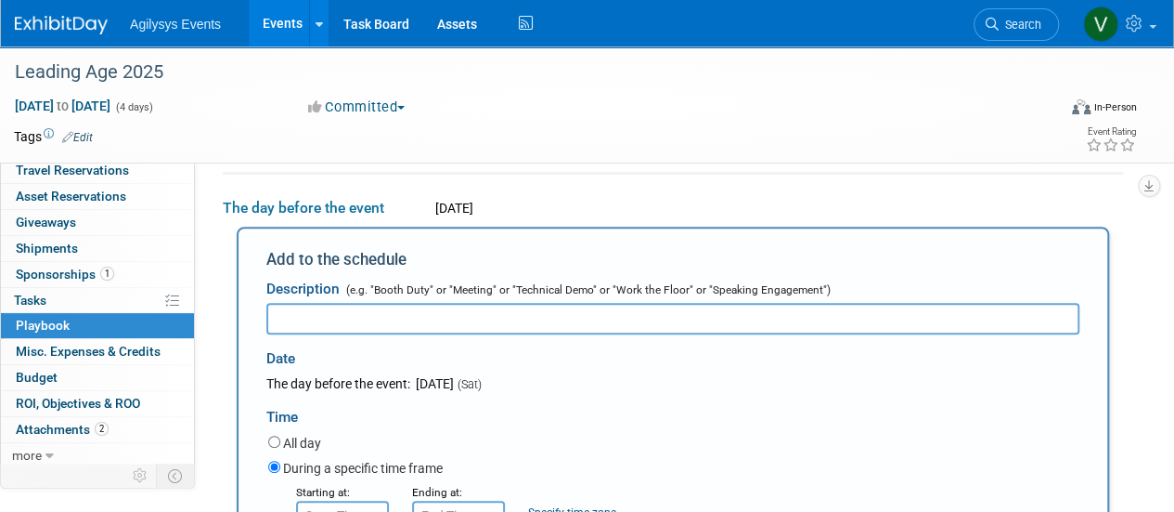
paste input "Exhibitor Move-In"
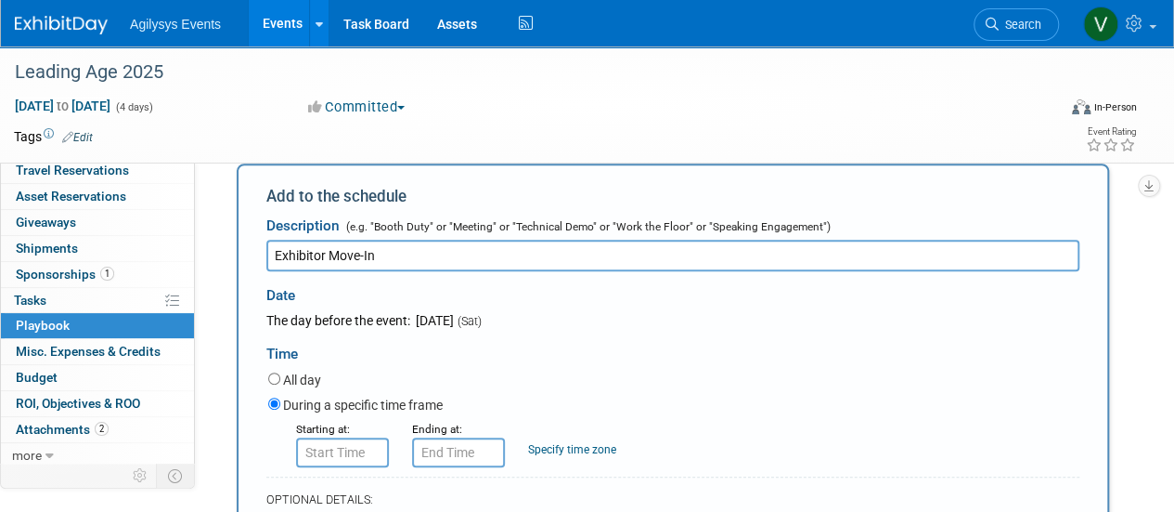
scroll to position [332, 0]
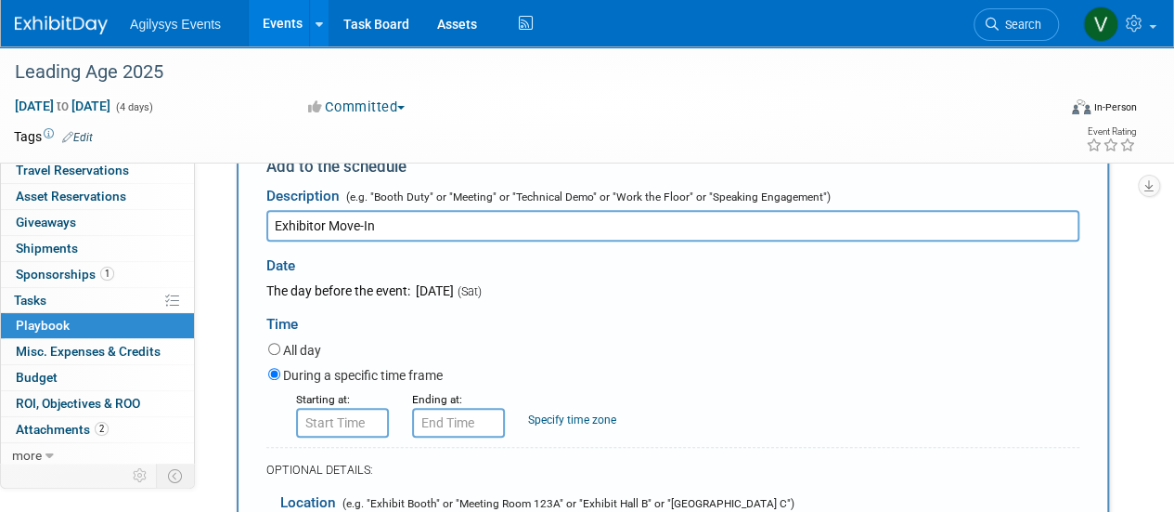
type input "Exhibitor Move-In"
type input "8:00 AM"
click at [323, 425] on input "8:00 AM" at bounding box center [342, 423] width 93 height 30
click at [473, 421] on input "8:00 AM" at bounding box center [458, 423] width 93 height 30
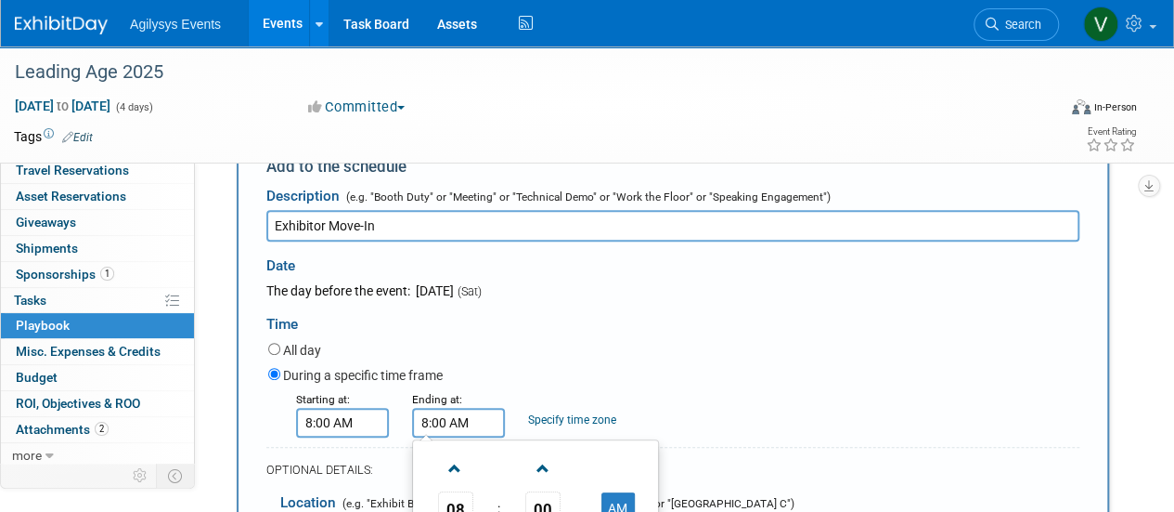
scroll to position [425, 0]
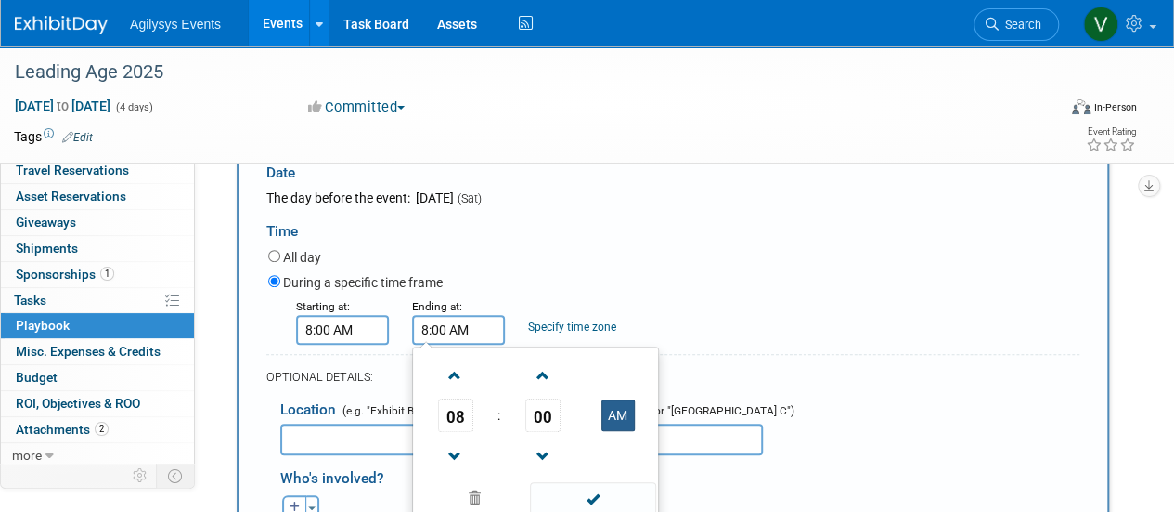
click at [622, 407] on button "AM" at bounding box center [618, 415] width 33 height 32
click at [461, 384] on span at bounding box center [455, 375] width 32 height 32
click at [460, 384] on span at bounding box center [455, 375] width 32 height 32
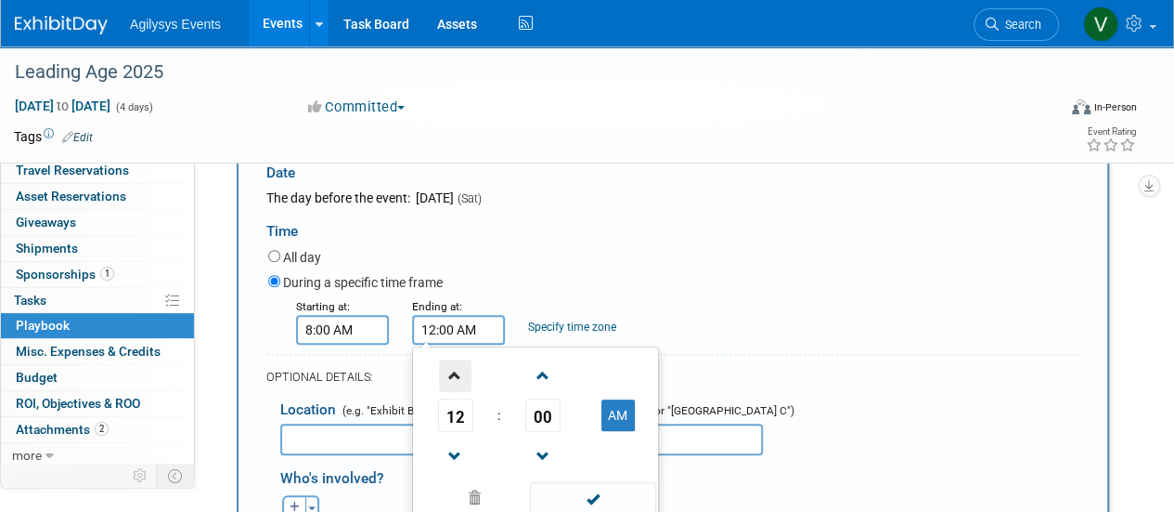
click at [460, 384] on span at bounding box center [455, 375] width 32 height 32
click at [447, 424] on span "01" at bounding box center [455, 414] width 35 height 33
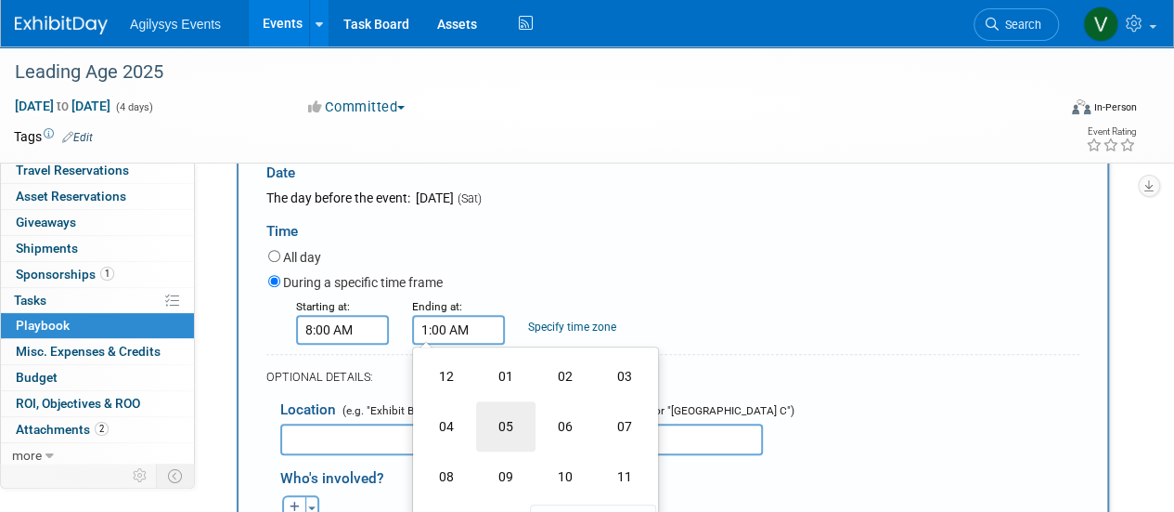
click at [511, 430] on td "05" at bounding box center [505, 426] width 59 height 50
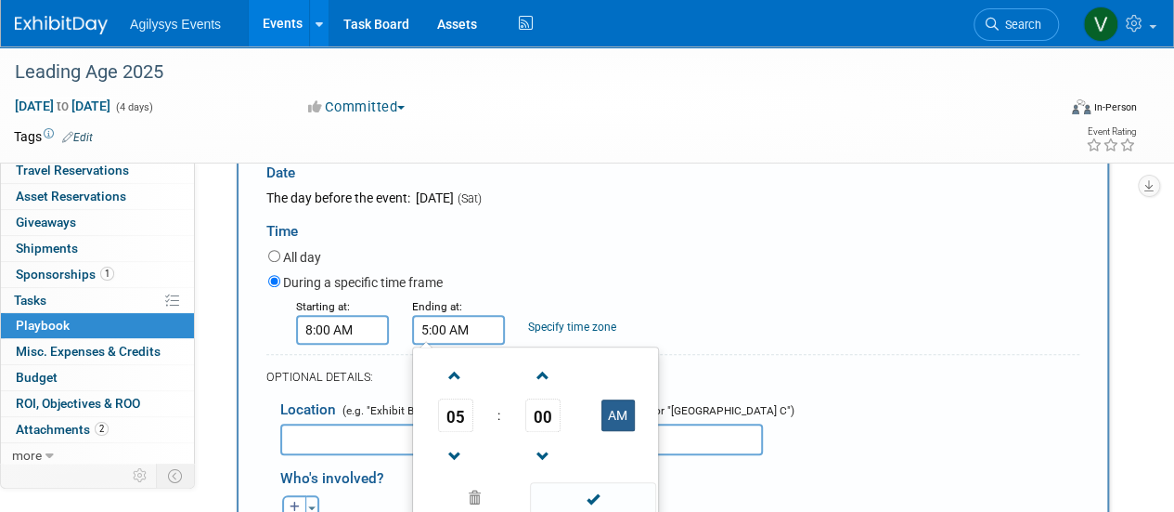
click at [632, 420] on button "AM" at bounding box center [618, 415] width 33 height 32
type input "5:00 PM"
click at [724, 326] on div "Starting at: 8:00 AM Ending at: 5:00 PM 05 : 00 PM 12 01 02 03 04 05 06 07 08 0…" at bounding box center [673, 320] width 839 height 48
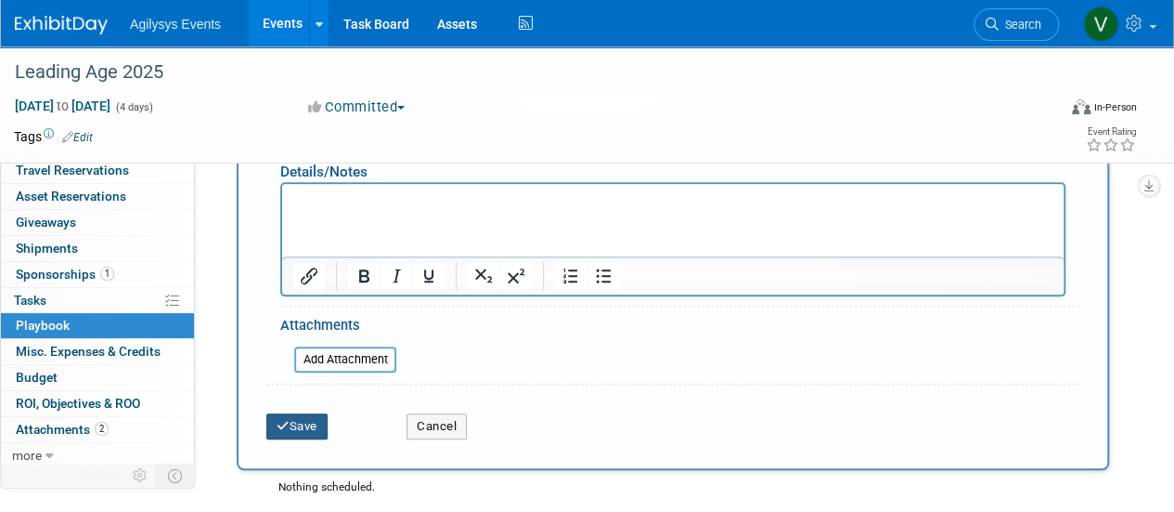
click at [312, 430] on button "Save" at bounding box center [296, 426] width 61 height 26
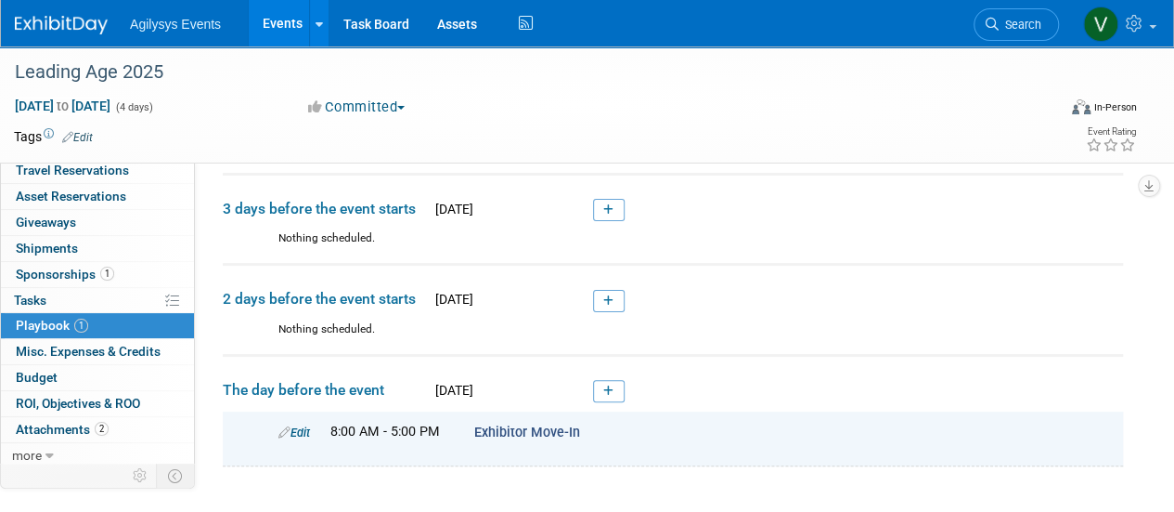
scroll to position [0, 0]
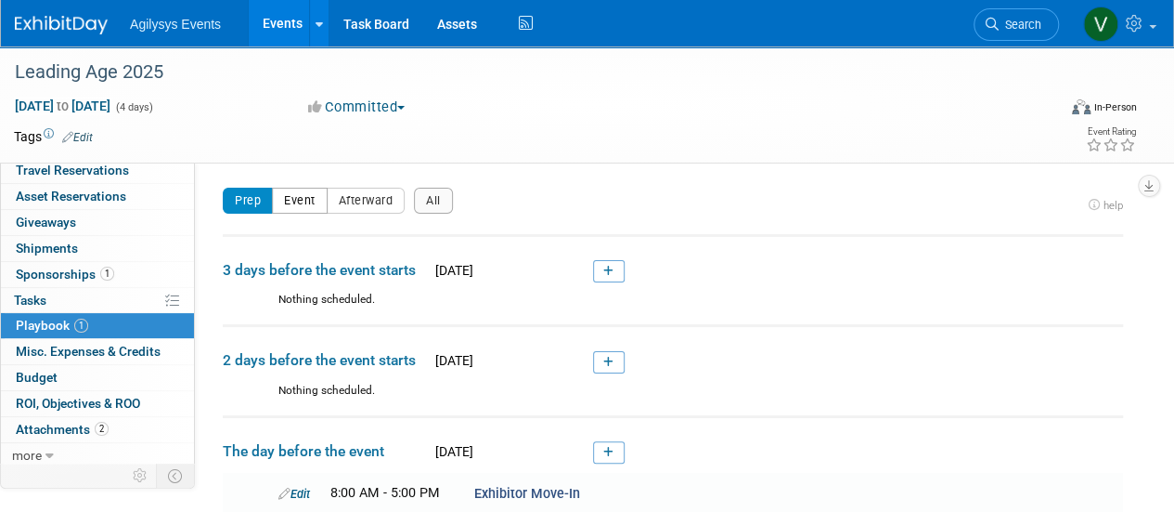
click at [298, 200] on button "Event" at bounding box center [300, 201] width 56 height 26
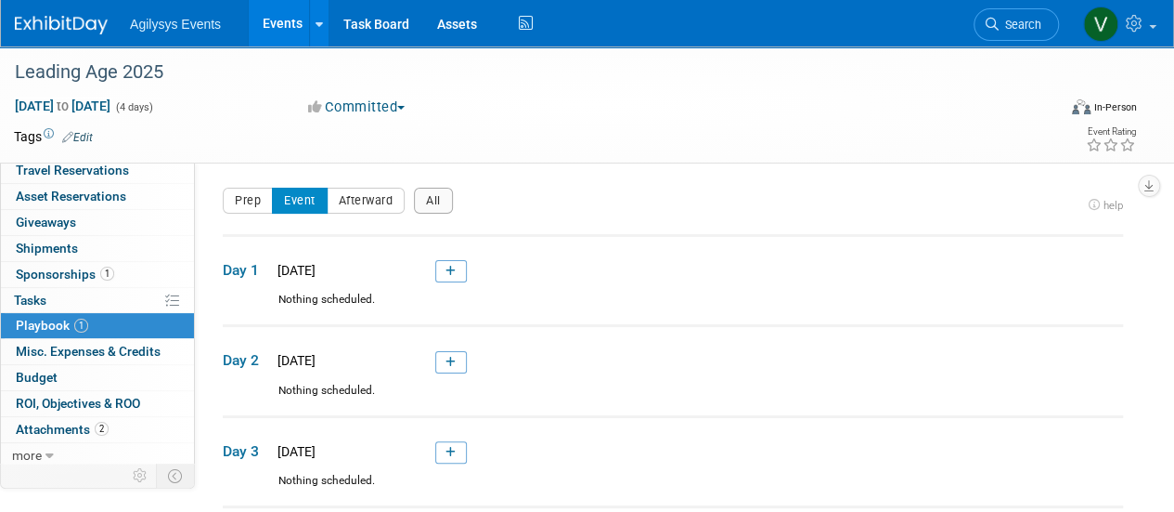
click at [443, 272] on link at bounding box center [451, 271] width 32 height 22
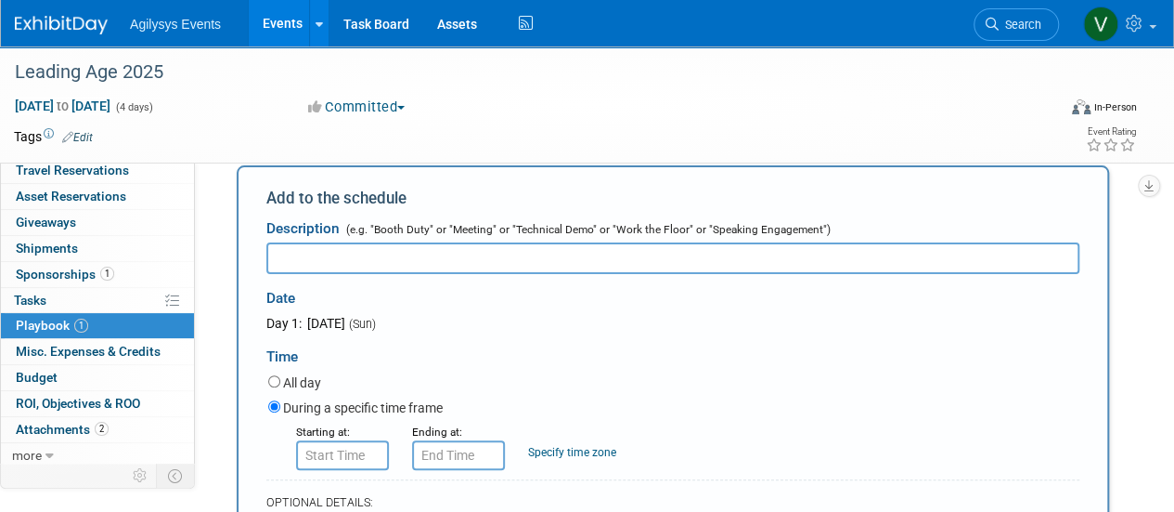
scroll to position [152, 0]
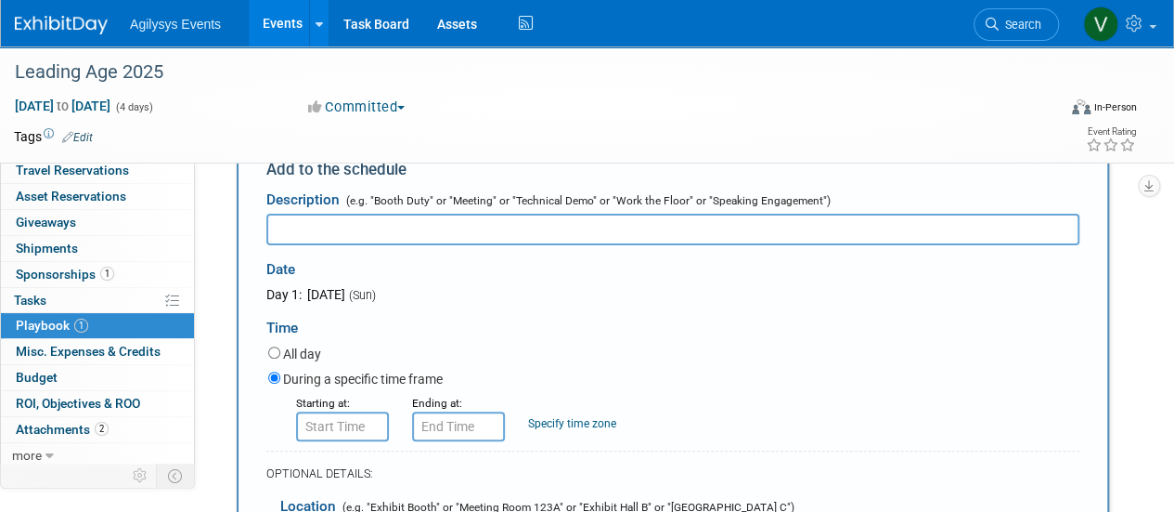
paste input "Exhibitor Move-In"
type input "Exhibitor Move-In"
type input "8:00 AM"
click at [360, 426] on input "8:00 AM" at bounding box center [342, 426] width 93 height 30
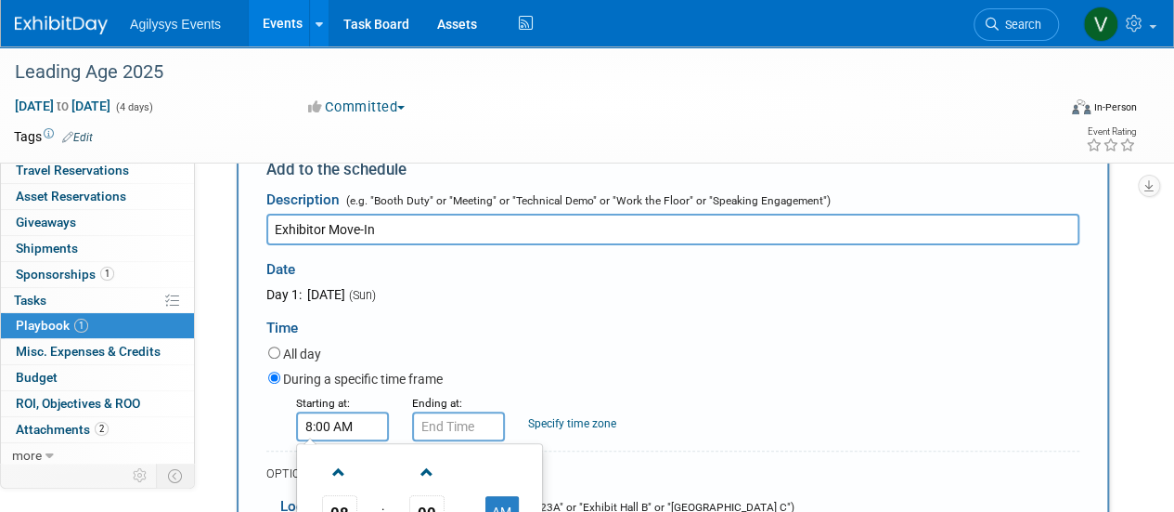
scroll to position [245, 0]
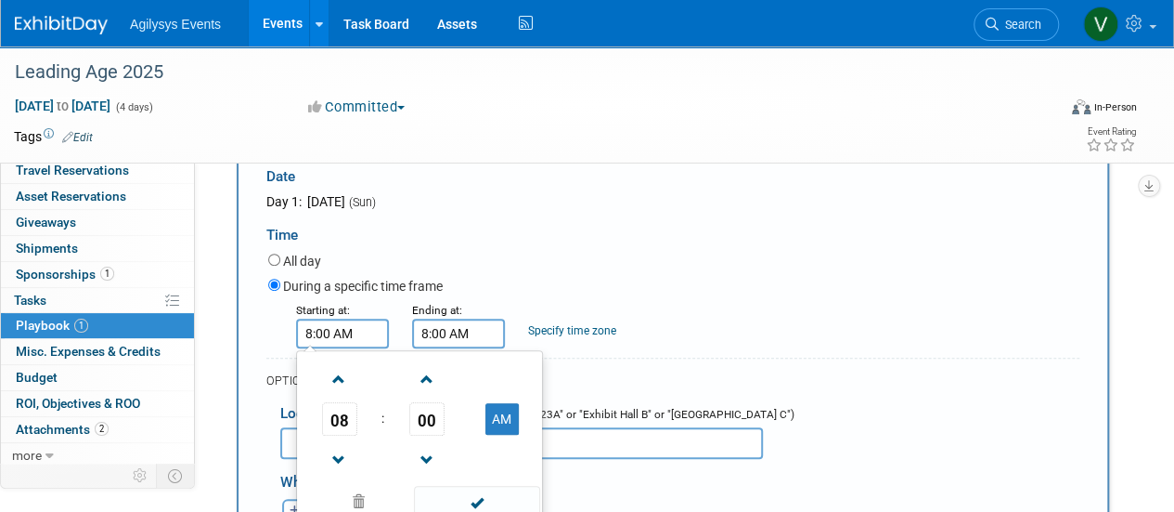
click at [479, 333] on input "8:00 AM" at bounding box center [458, 333] width 93 height 30
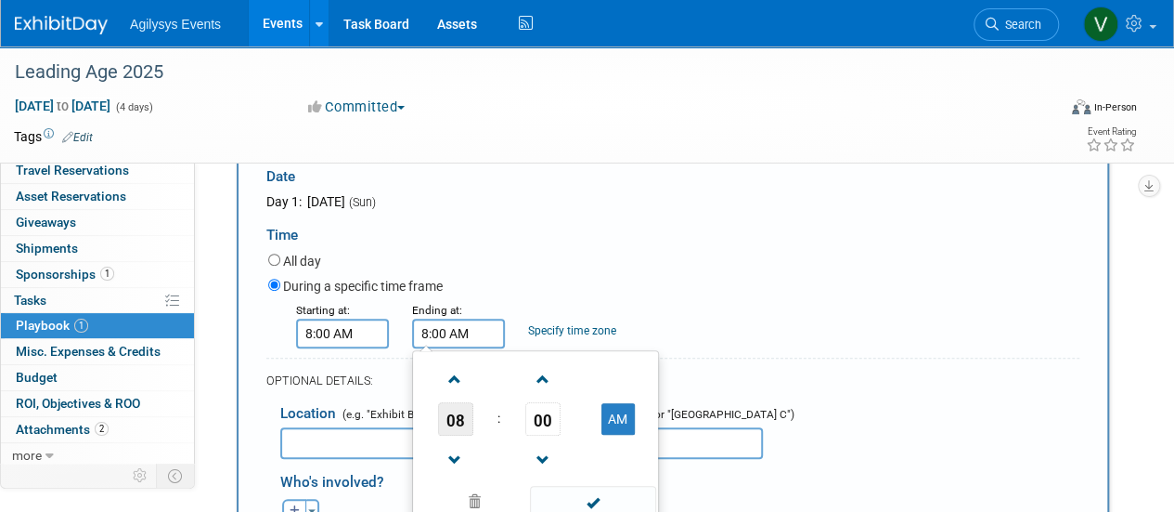
click at [455, 419] on span "08" at bounding box center [455, 418] width 35 height 33
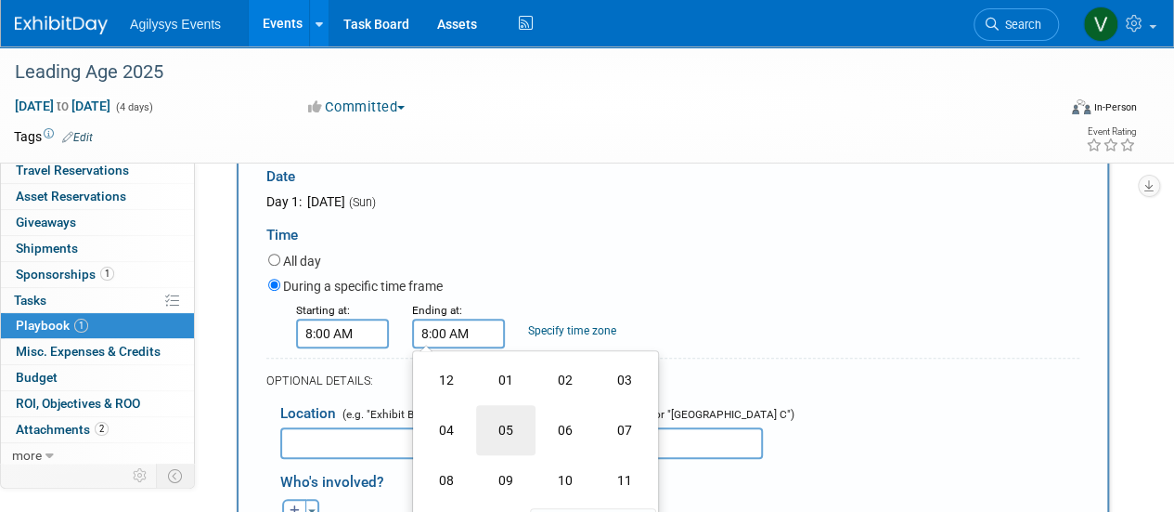
click at [513, 435] on td "05" at bounding box center [505, 430] width 59 height 50
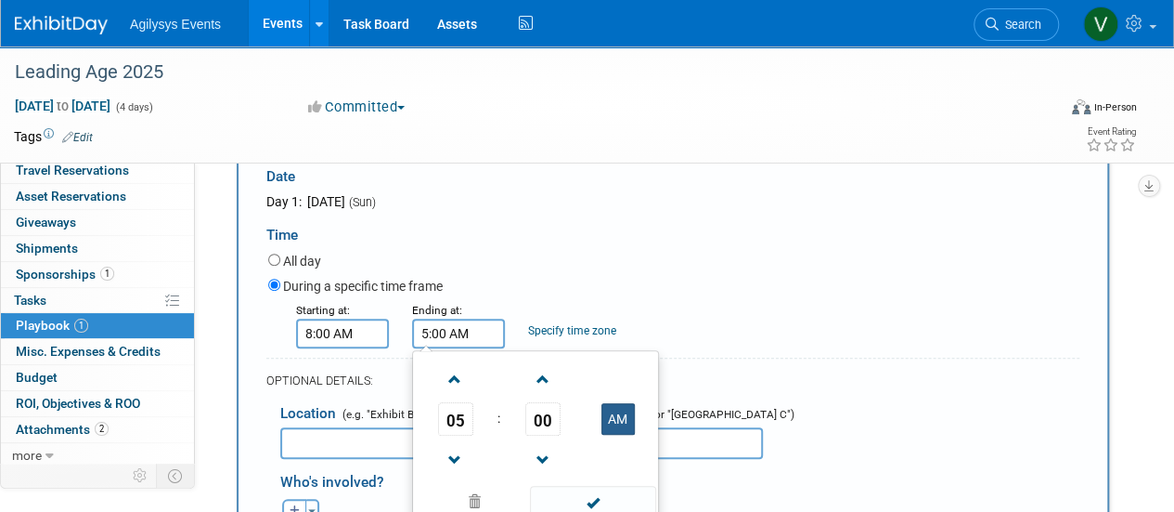
click at [624, 408] on button "AM" at bounding box center [618, 419] width 33 height 32
type input "5:00 PM"
click at [721, 360] on div "OPTIONAL DETAILS:" at bounding box center [672, 374] width 813 height 34
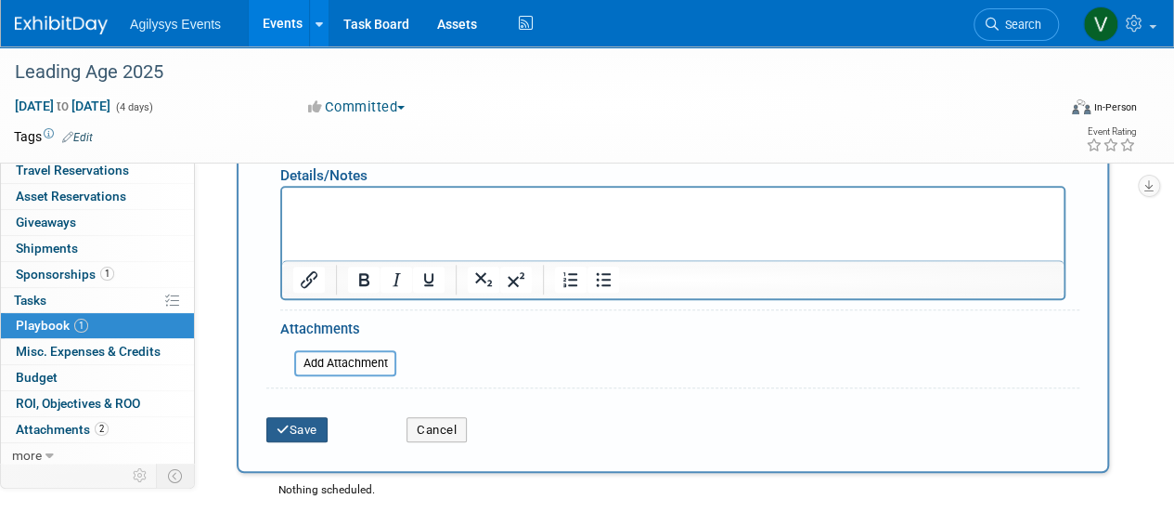
click at [311, 432] on button "Save" at bounding box center [296, 430] width 61 height 26
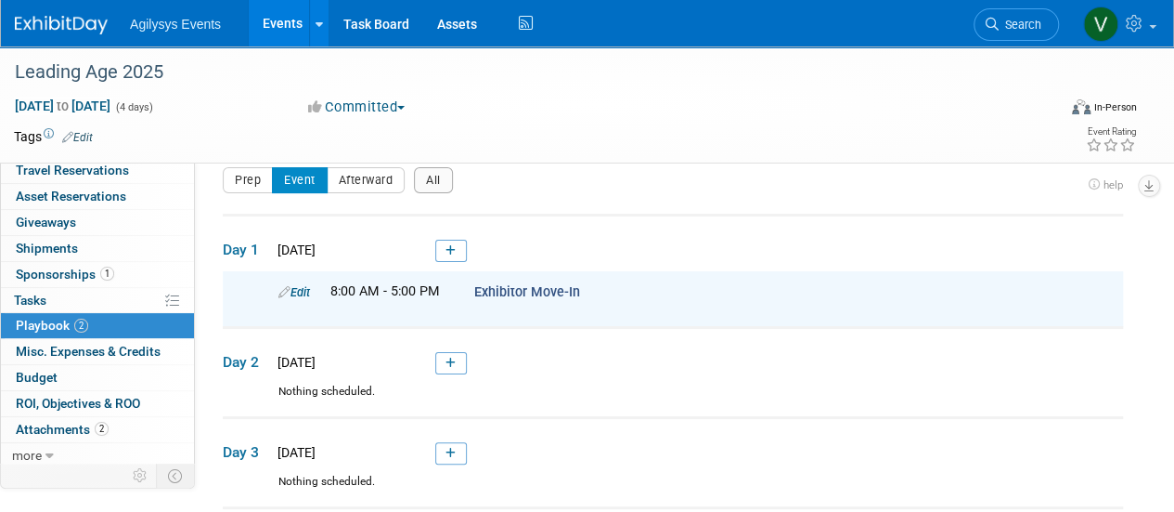
scroll to position [0, 0]
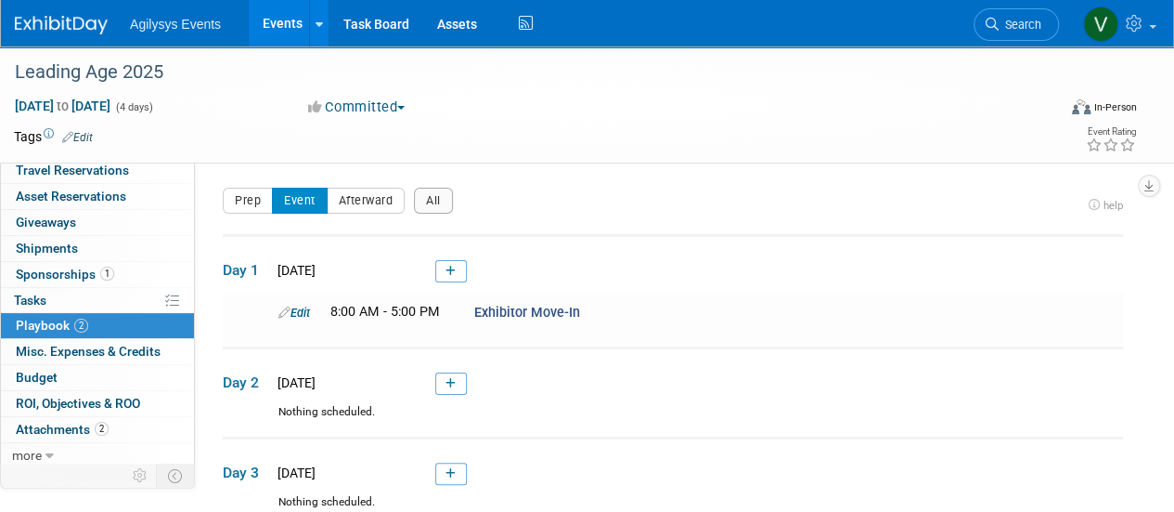
click at [431, 383] on span at bounding box center [446, 382] width 41 height 15
click at [465, 380] on link at bounding box center [451, 383] width 32 height 22
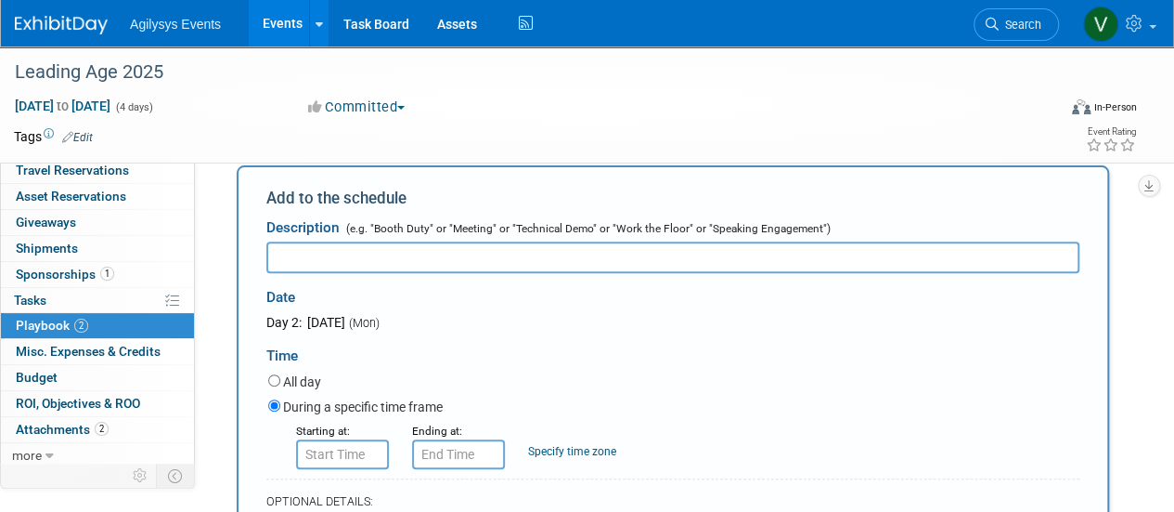
scroll to position [264, 0]
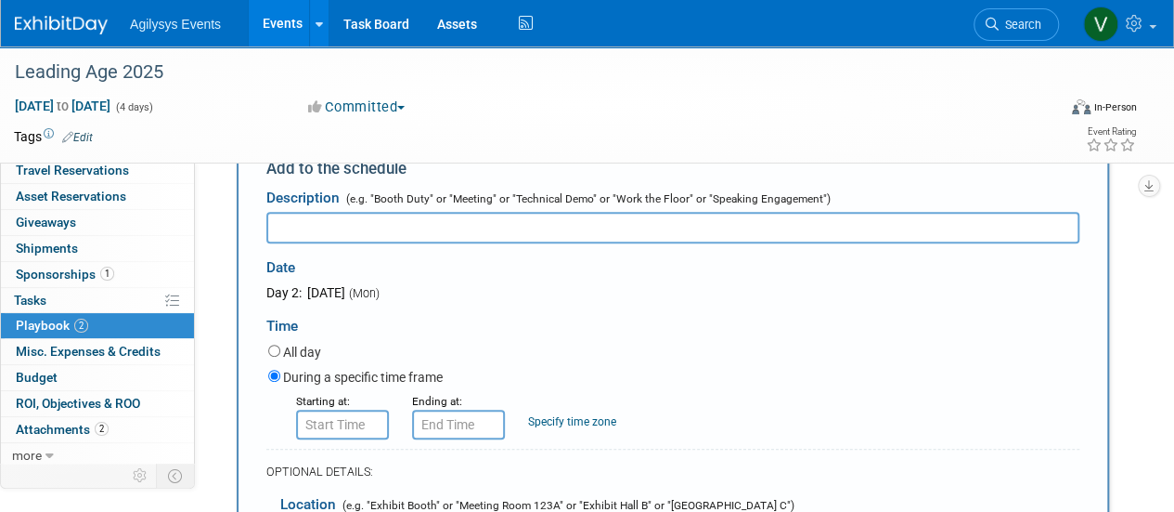
paste input "Exhibitor Move-In"
type input "Exhibitor Move-In"
type input "8:00 AM"
click at [356, 421] on input "8:00 AM" at bounding box center [342, 424] width 93 height 30
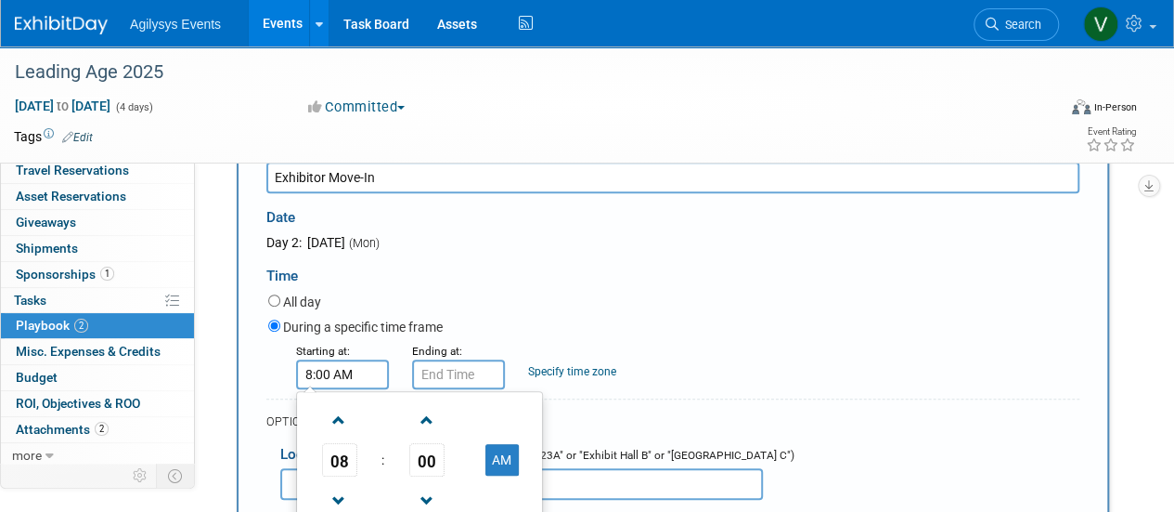
scroll to position [356, 0]
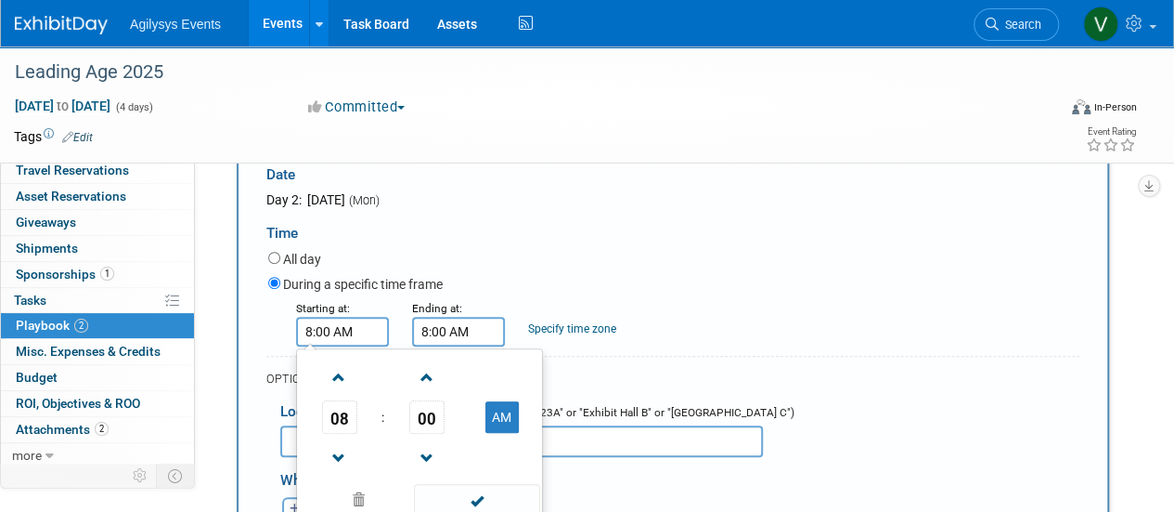
click at [468, 333] on input "8:00 AM" at bounding box center [458, 332] width 93 height 30
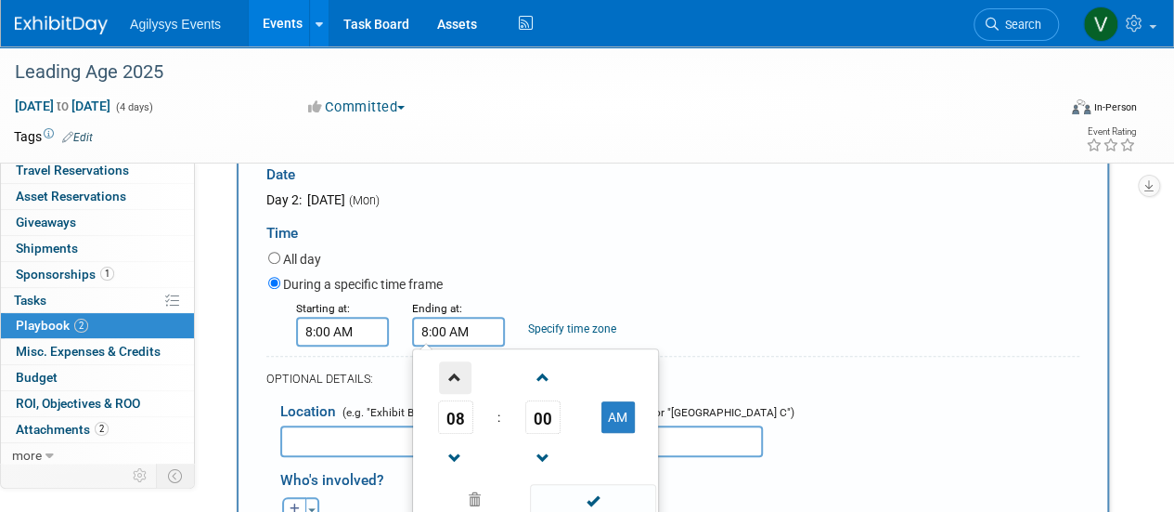
click at [456, 377] on span at bounding box center [455, 377] width 32 height 32
type input "10:00 AM"
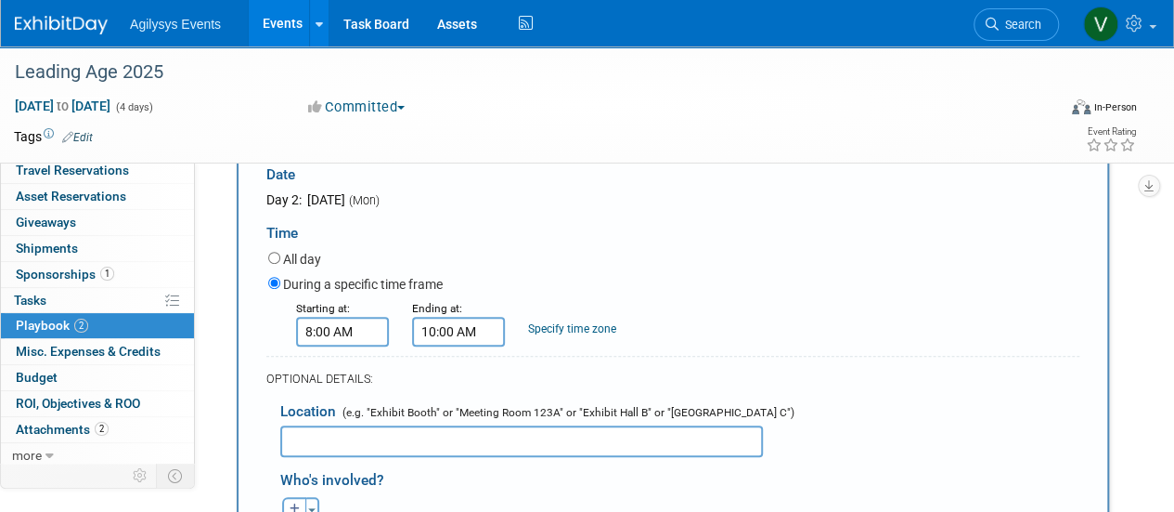
click at [643, 289] on div "During a specific time frame" at bounding box center [673, 285] width 811 height 25
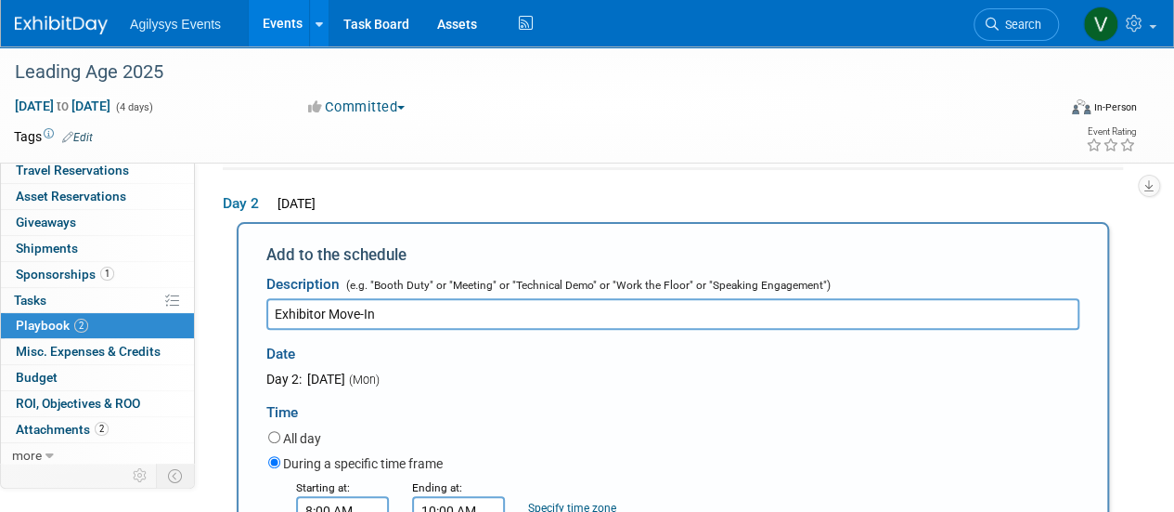
scroll to position [171, 0]
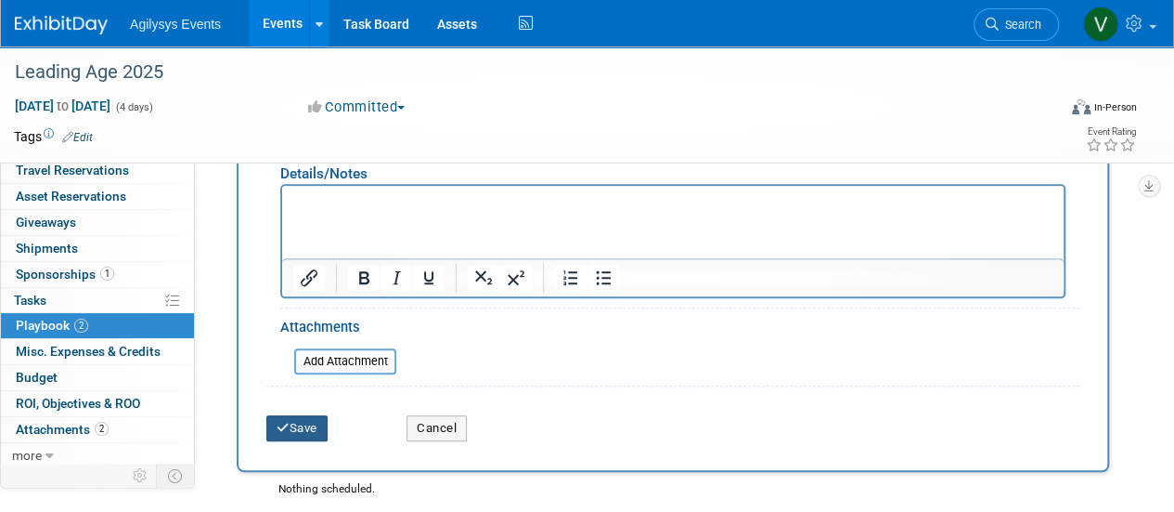
click at [314, 421] on button "Save" at bounding box center [296, 428] width 61 height 26
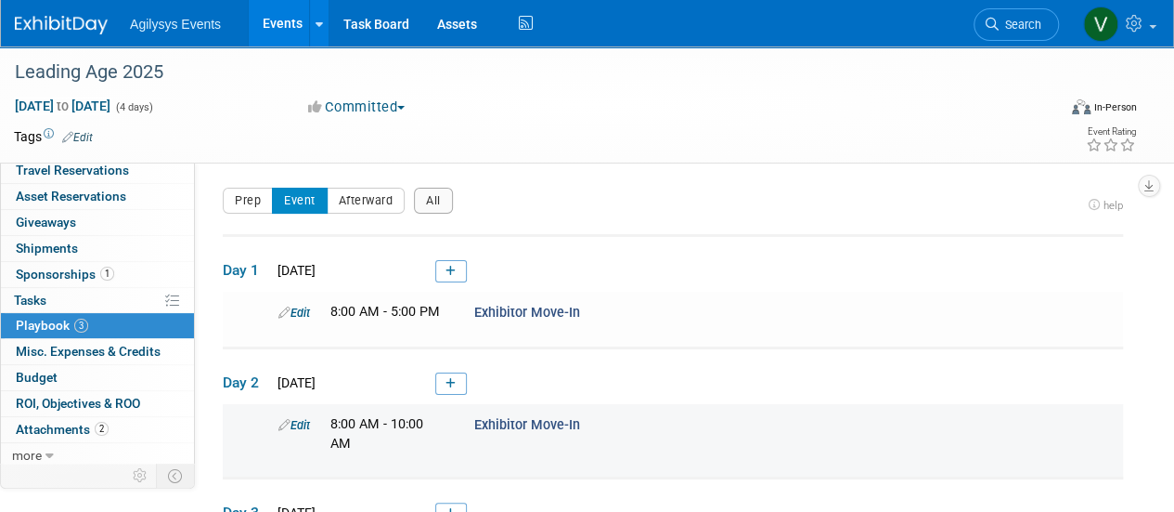
scroll to position [93, 0]
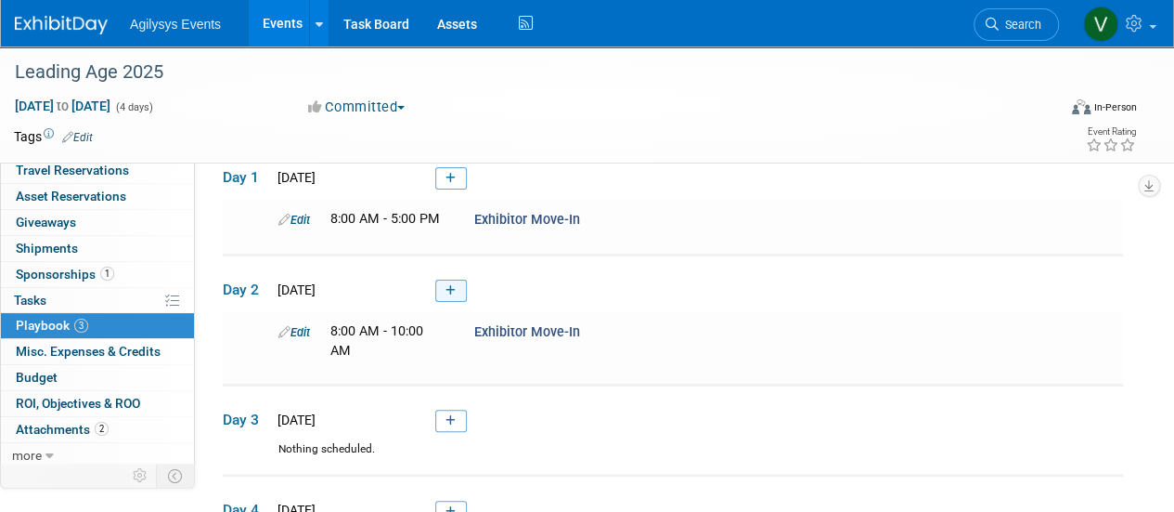
click at [441, 286] on link at bounding box center [451, 290] width 32 height 22
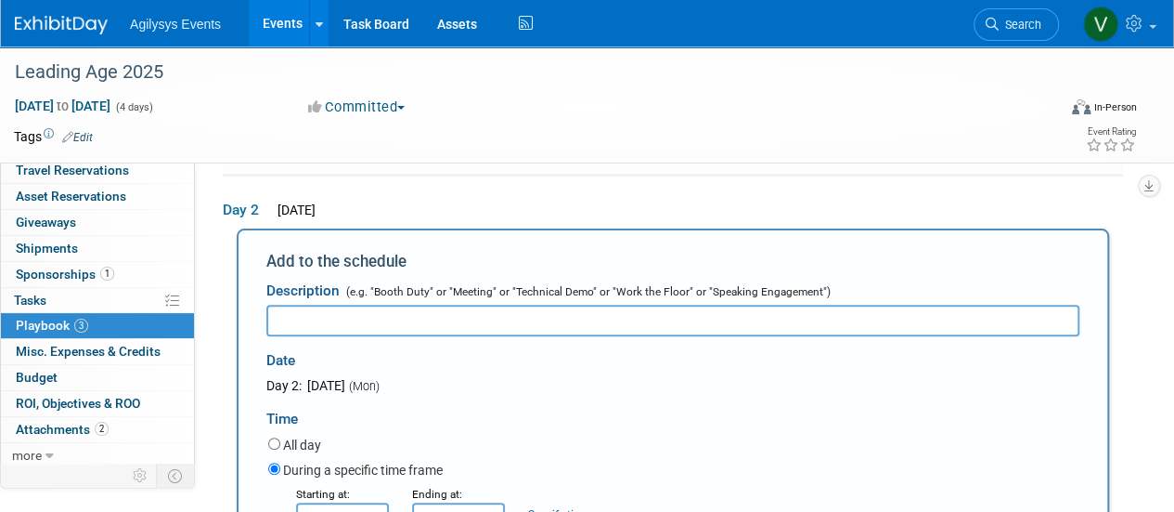
scroll to position [0, 0]
paste input "E2 Hours"
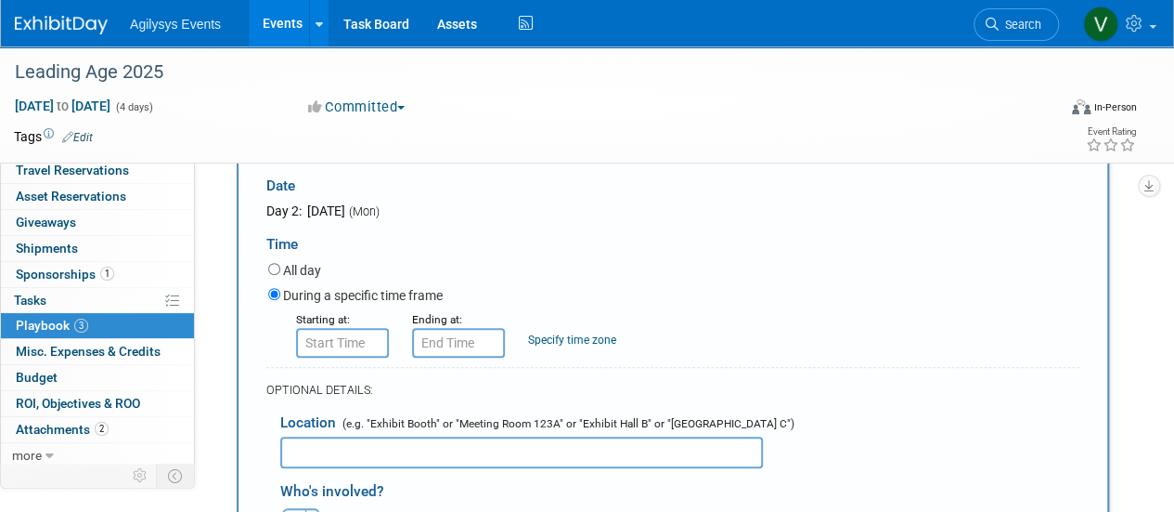
scroll to position [356, 0]
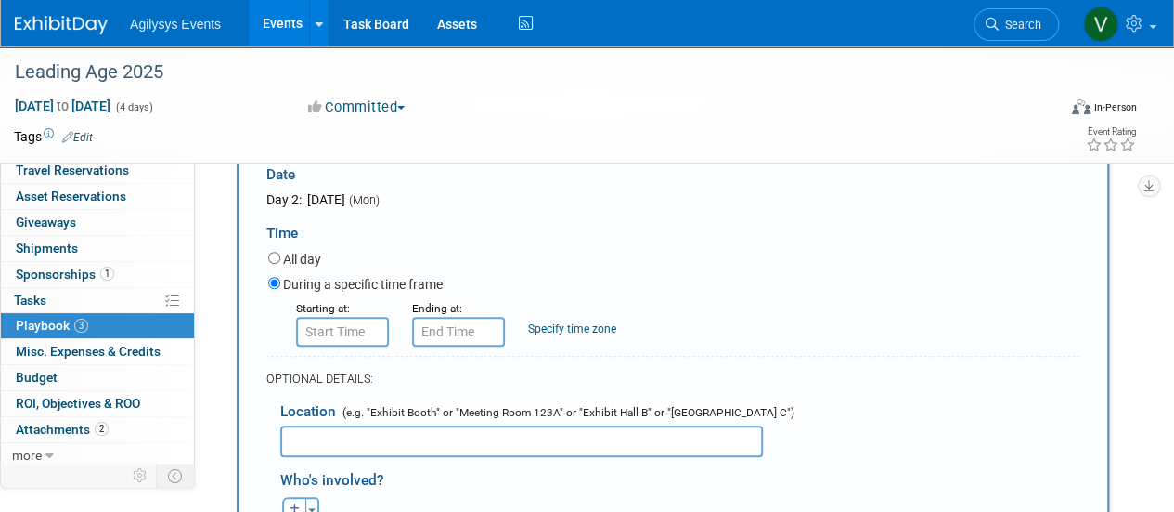
type input "E2 Hours"
click at [337, 331] on input "8:00 AM" at bounding box center [342, 332] width 93 height 30
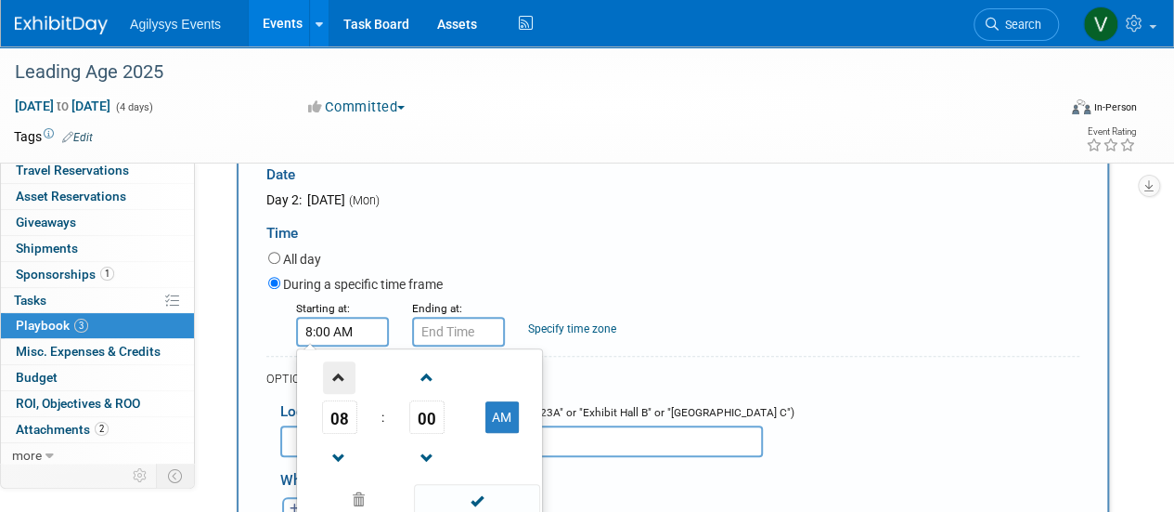
click at [338, 377] on span at bounding box center [339, 377] width 32 height 32
click at [428, 410] on span "00" at bounding box center [426, 416] width 35 height 33
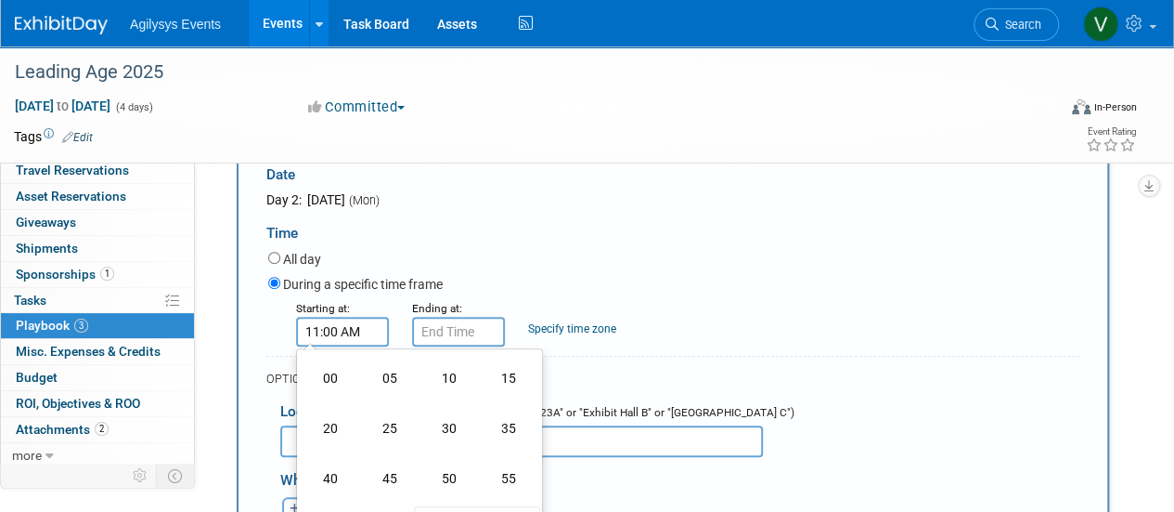
click at [449, 429] on td "30" at bounding box center [449, 428] width 59 height 50
type input "11:30 AM"
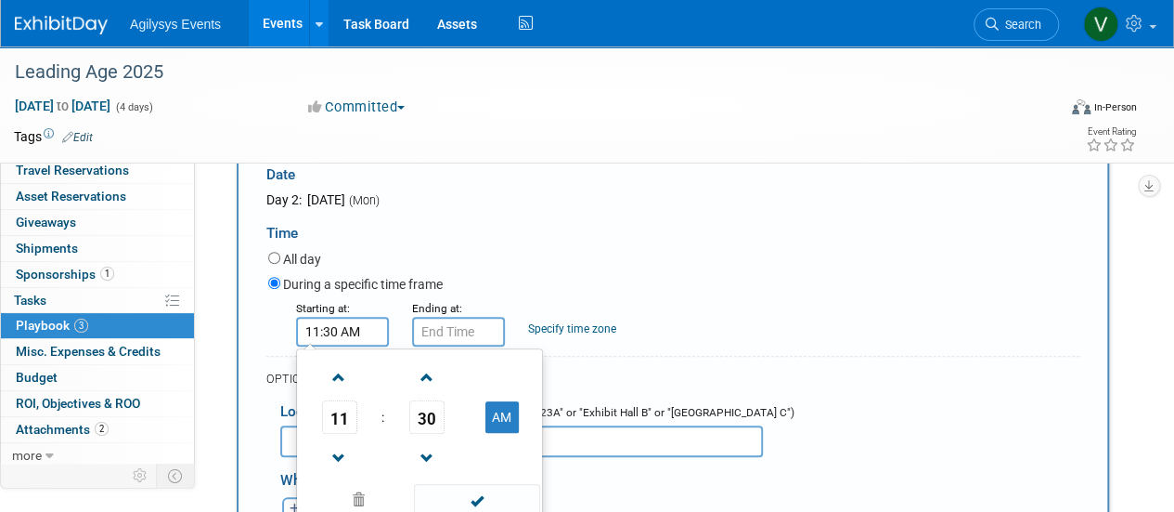
drag, startPoint x: 481, startPoint y: 346, endPoint x: 473, endPoint y: 340, distance: 9.9
click at [480, 348] on div "11 : 30 AM 12 01 02 03 04 05 06 07 08 09 10 11 00 05 10 15 20 25 30 35 40 45 50…" at bounding box center [419, 435] width 247 height 174
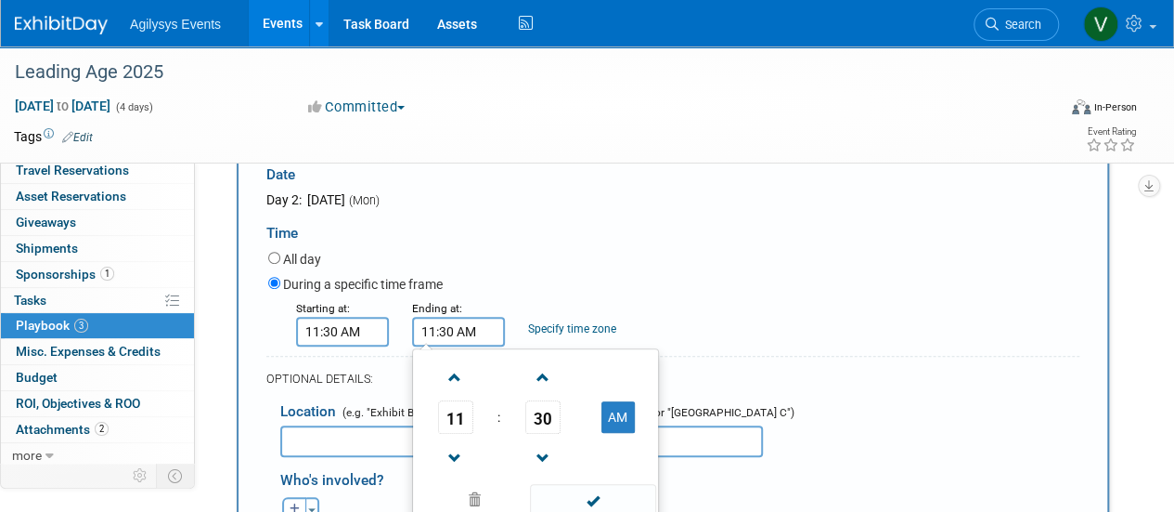
click at [472, 337] on input "11:30 AM" at bounding box center [458, 332] width 93 height 30
click at [457, 380] on span at bounding box center [455, 377] width 32 height 32
click at [457, 378] on span at bounding box center [455, 377] width 32 height 32
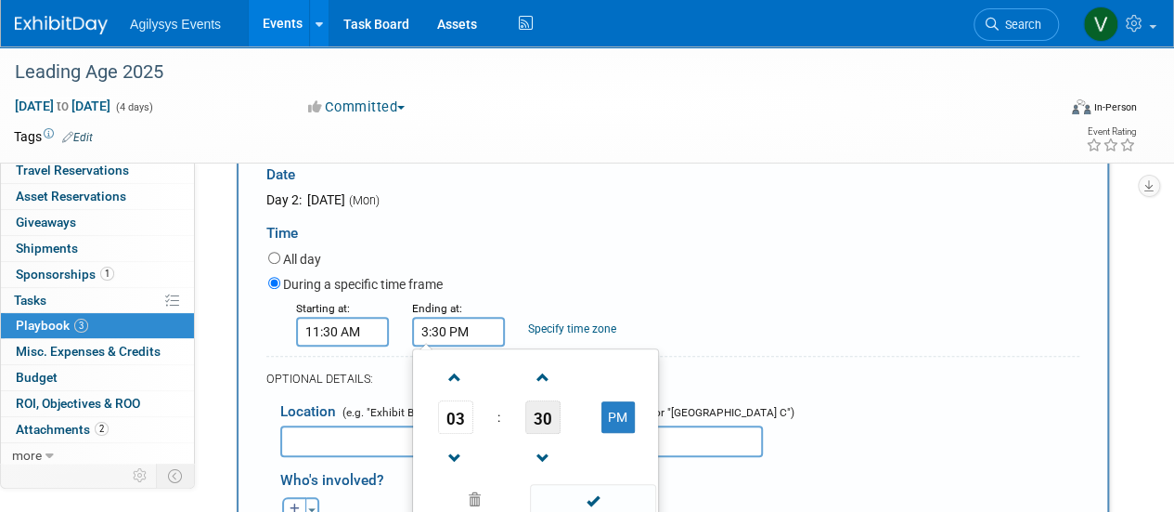
click at [542, 419] on span "30" at bounding box center [542, 416] width 35 height 33
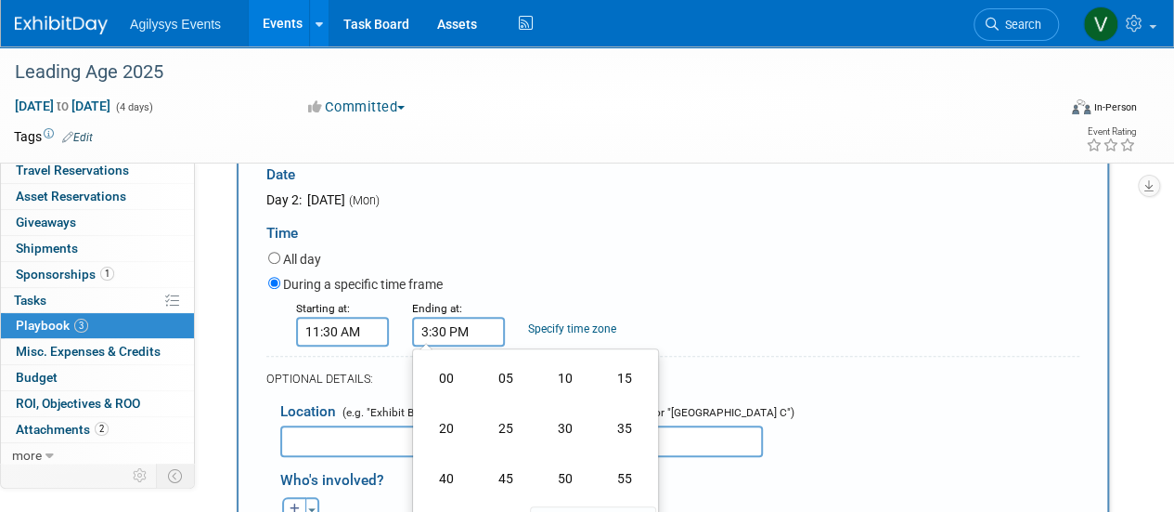
click at [452, 381] on td "00" at bounding box center [446, 378] width 59 height 50
type input "3:00 PM"
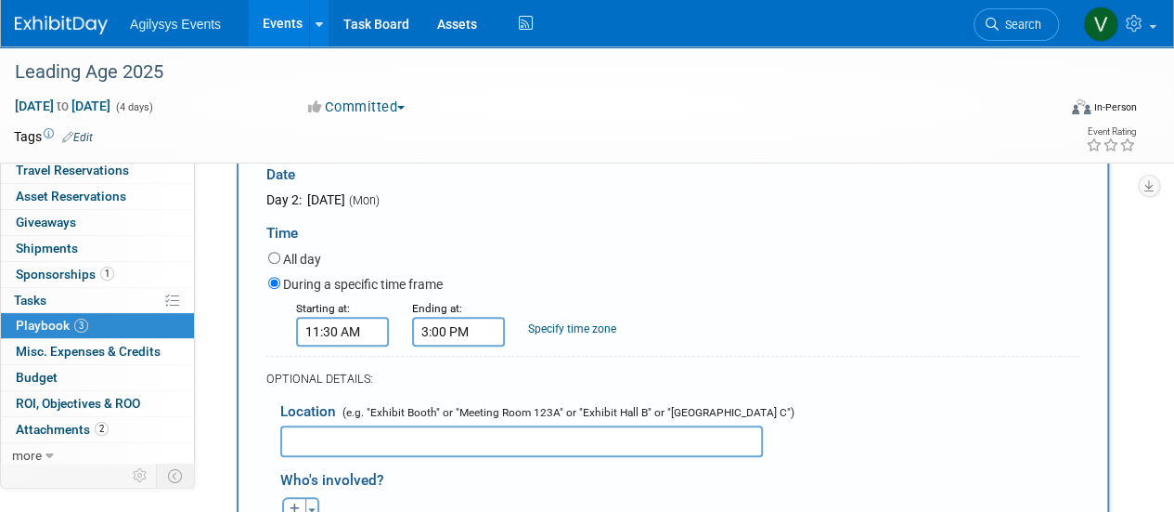
click at [666, 317] on div "Starting at: 11:30 AM Ending at: 3:00 PM Specify time zone Time zone:" at bounding box center [673, 322] width 839 height 48
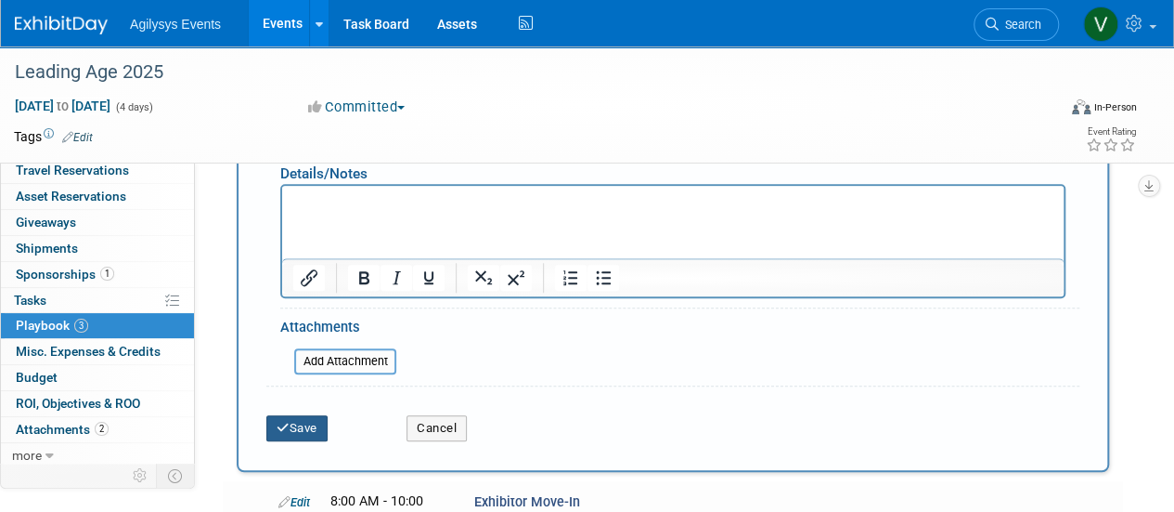
click at [322, 430] on button "Save" at bounding box center [296, 428] width 61 height 26
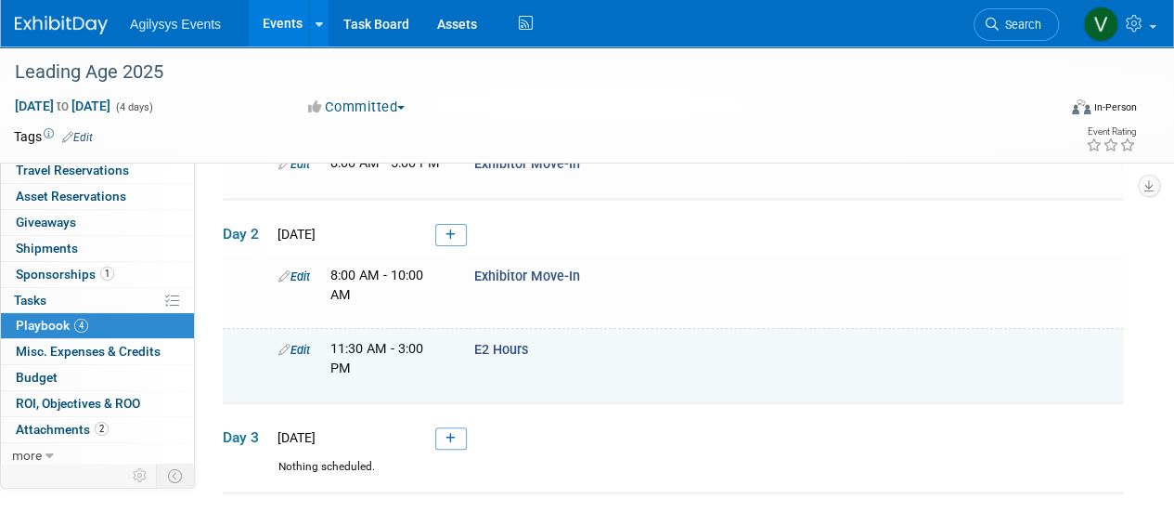
scroll to position [56, 0]
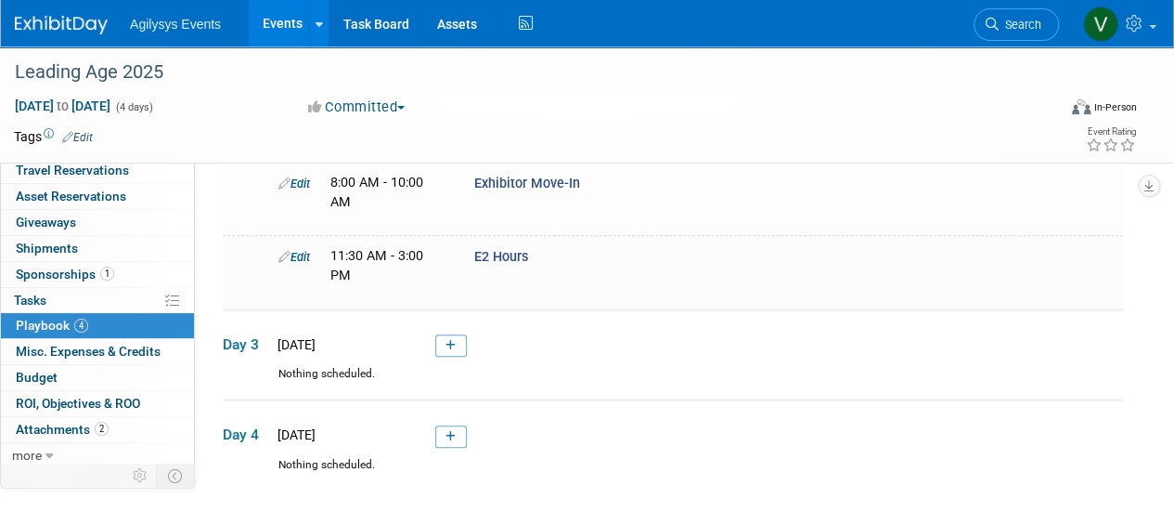
click at [443, 346] on link at bounding box center [451, 345] width 32 height 22
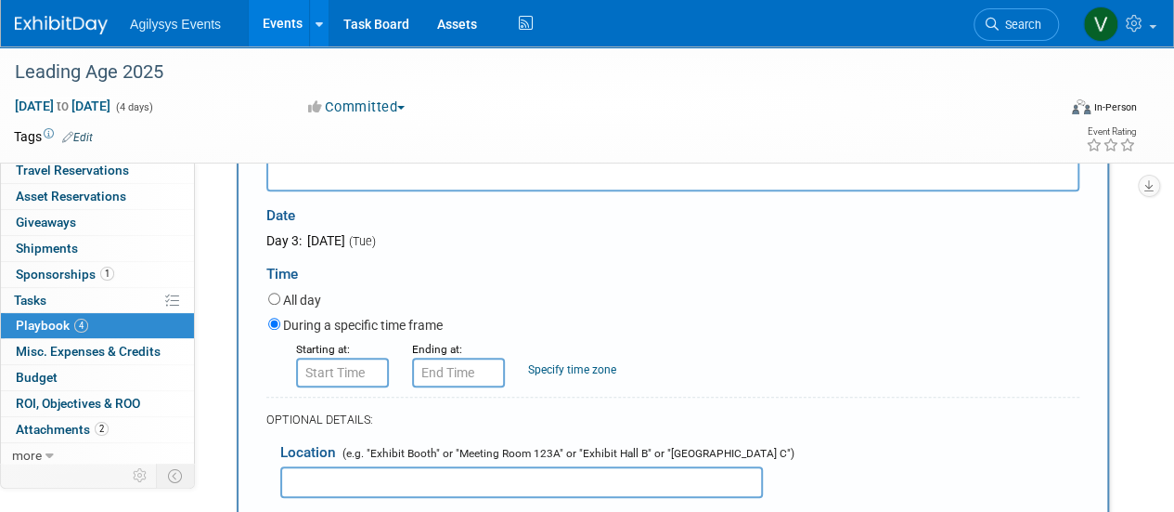
scroll to position [559, 0]
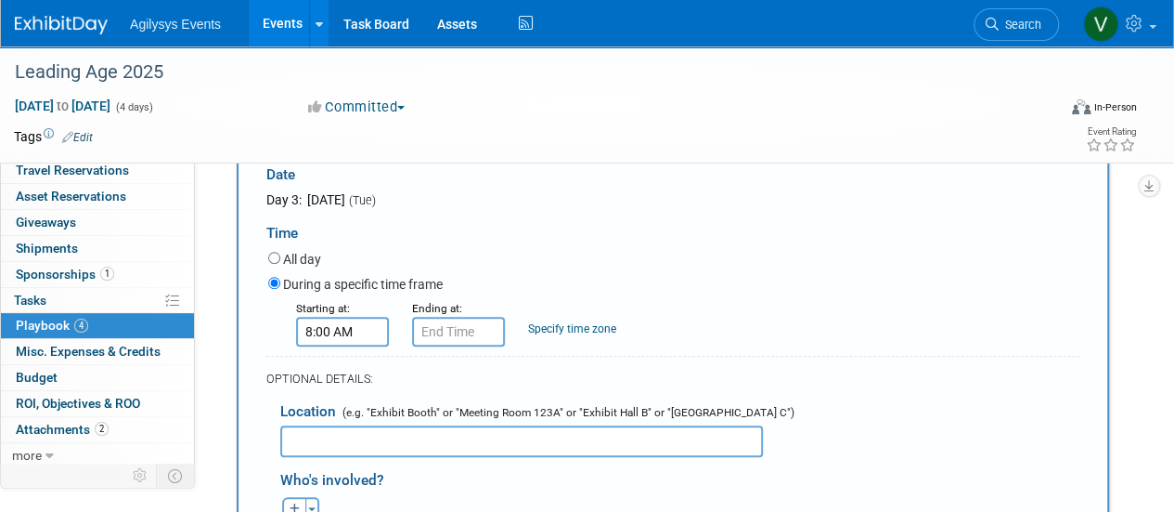
click at [354, 333] on input "8:00 AM" at bounding box center [342, 332] width 93 height 30
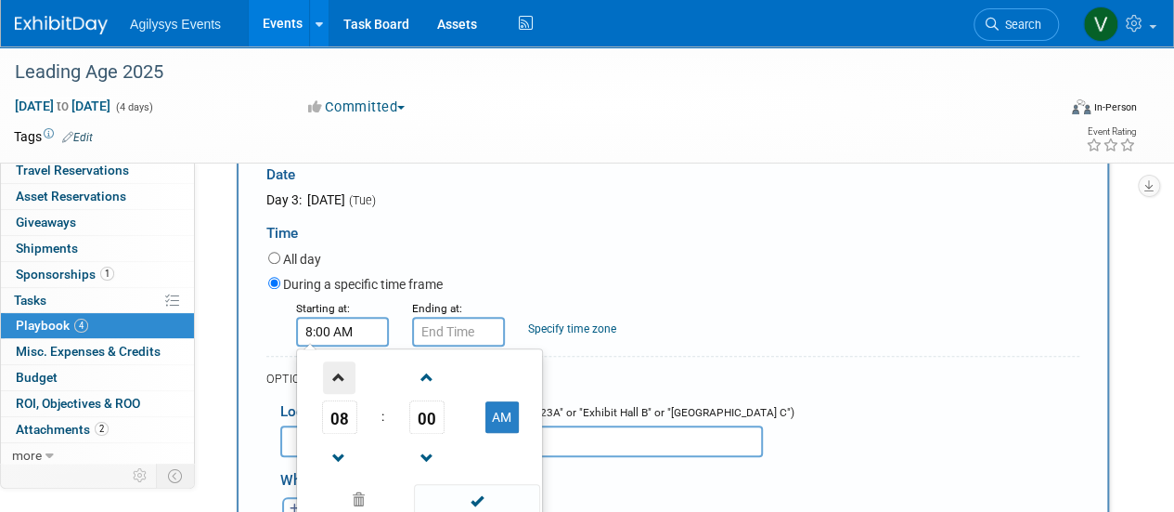
click at [336, 376] on span at bounding box center [339, 377] width 32 height 32
click at [337, 376] on span at bounding box center [339, 377] width 32 height 32
click at [337, 375] on span at bounding box center [339, 377] width 32 height 32
click at [433, 415] on span "00" at bounding box center [426, 416] width 35 height 33
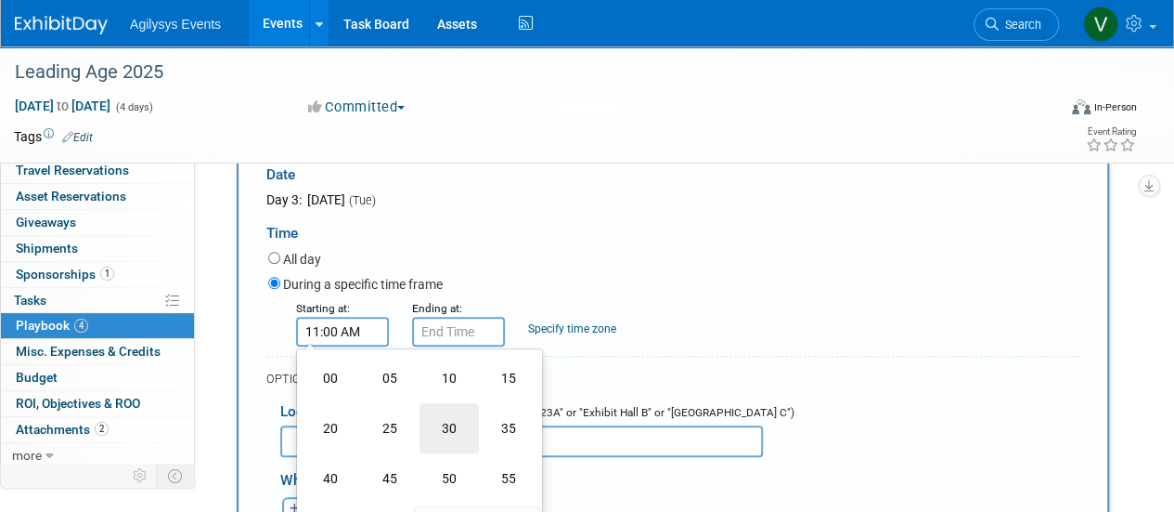
click at [459, 434] on td "30" at bounding box center [449, 428] width 59 height 50
type input "11:30 AM"
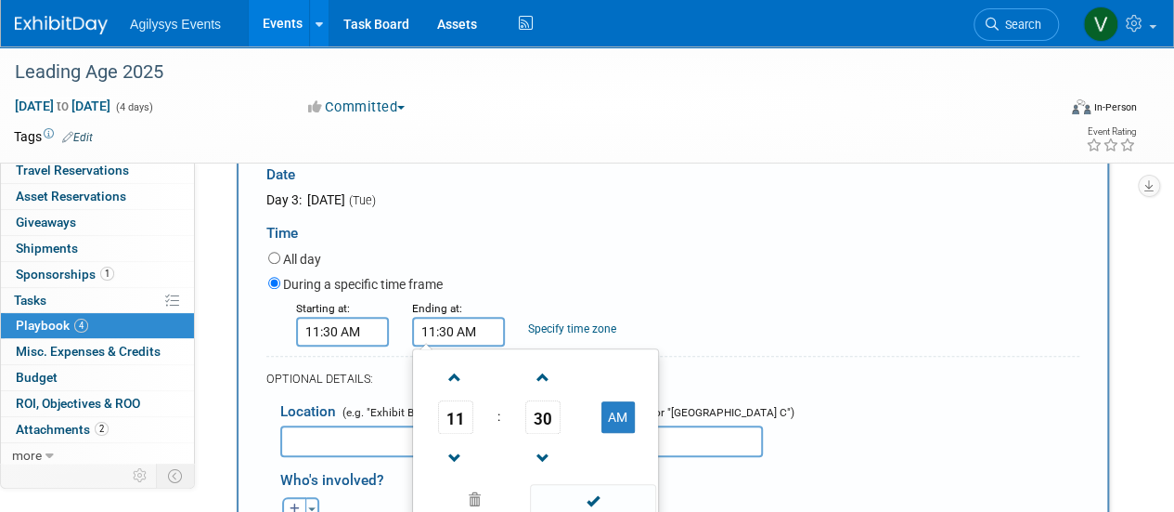
click at [463, 331] on input "11:30 AM" at bounding box center [458, 332] width 93 height 30
click at [439, 377] on span at bounding box center [455, 377] width 32 height 32
click at [447, 376] on span at bounding box center [455, 377] width 32 height 32
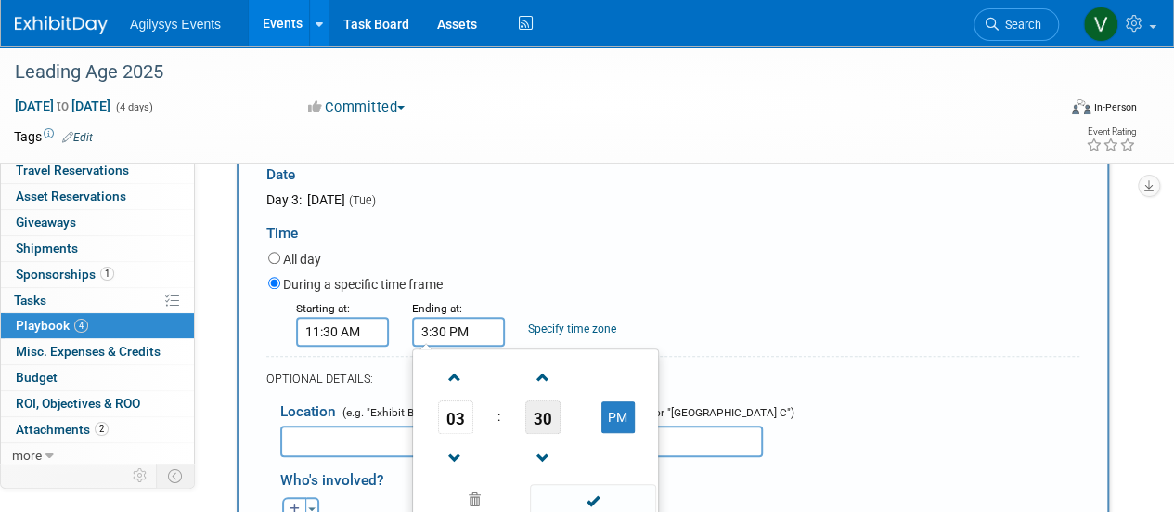
click at [542, 413] on span "30" at bounding box center [542, 416] width 35 height 33
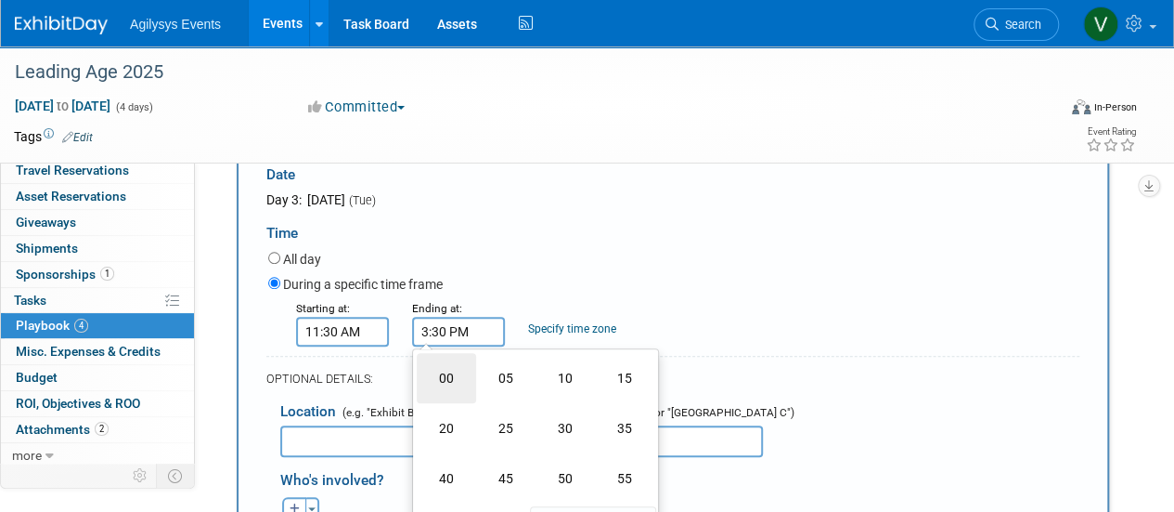
click at [448, 377] on td "00" at bounding box center [446, 378] width 59 height 50
type input "3:00 PM"
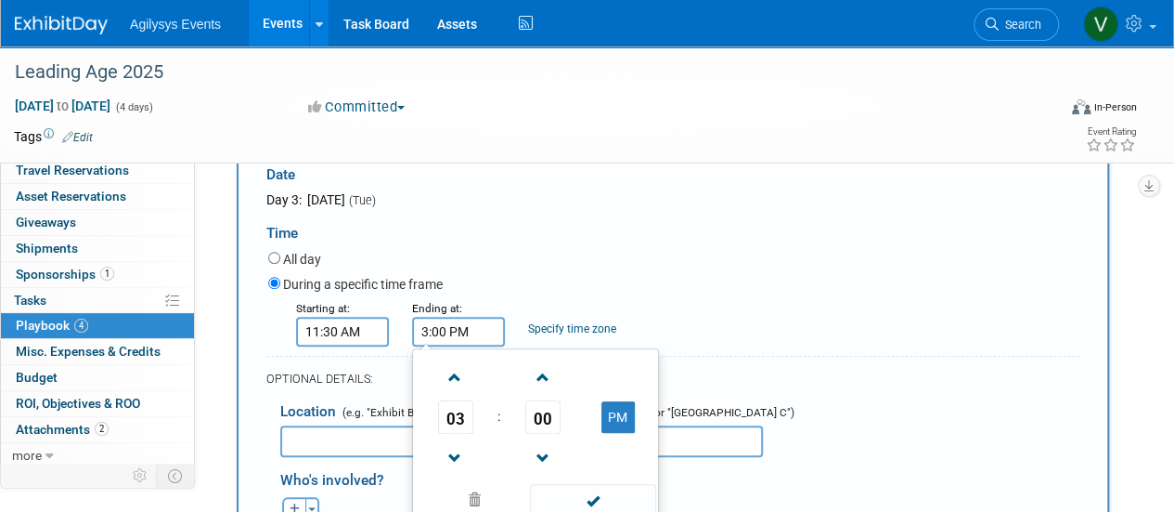
click at [655, 322] on div "Starting at: 11:30 AM Ending at: 3:00 PM 03 : 00 PM 12 01 02 03 04 05 06 07 08 …" at bounding box center [673, 322] width 839 height 48
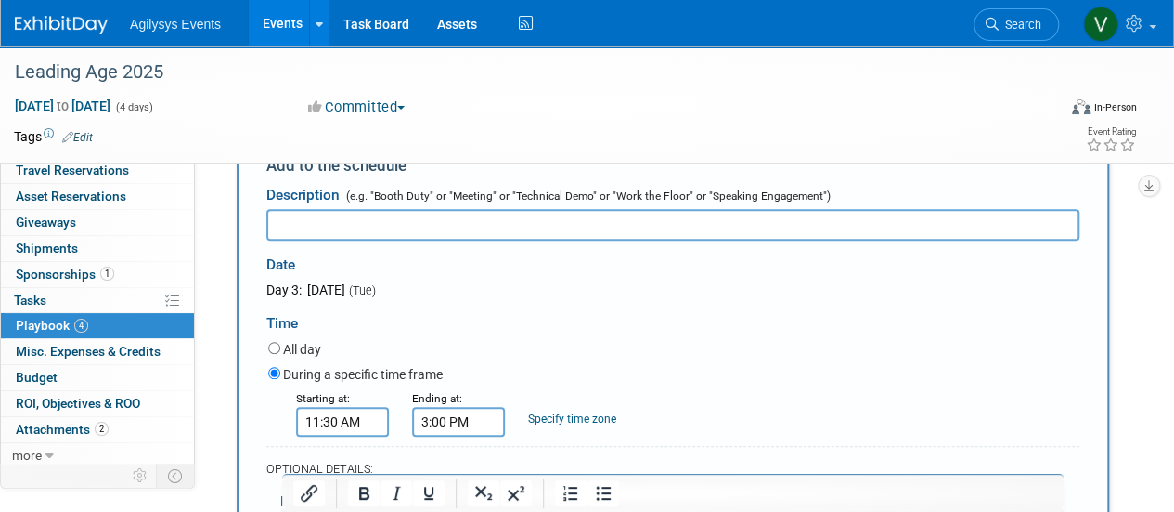
scroll to position [466, 0]
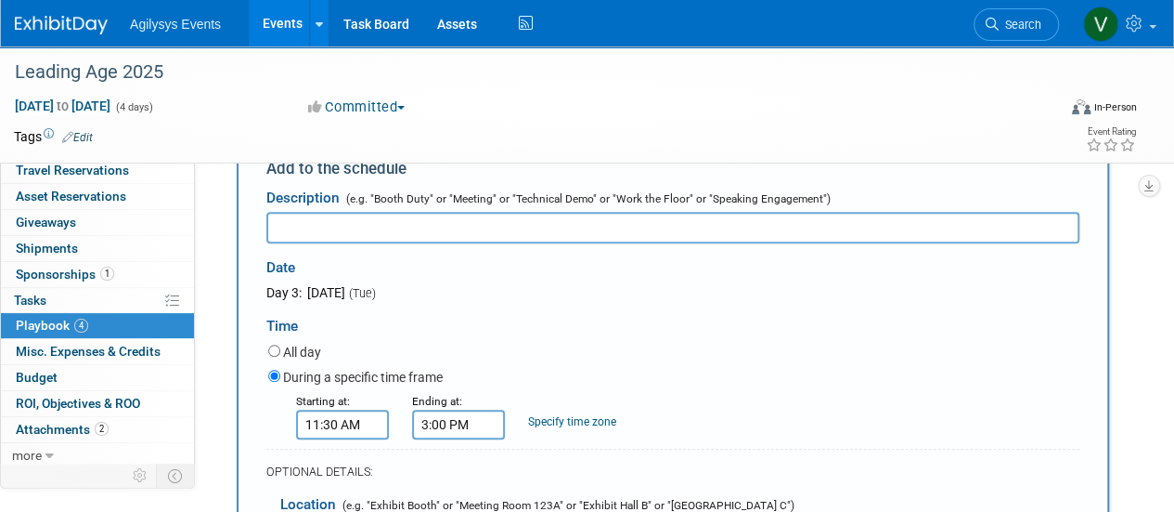
drag, startPoint x: 323, startPoint y: 229, endPoint x: 747, endPoint y: 300, distance: 430.1
click at [761, 302] on div "Time" at bounding box center [672, 321] width 813 height 39
paste input "E2 Hours"
type input "E2 Hours"
click at [564, 328] on div "Time" at bounding box center [672, 321] width 813 height 39
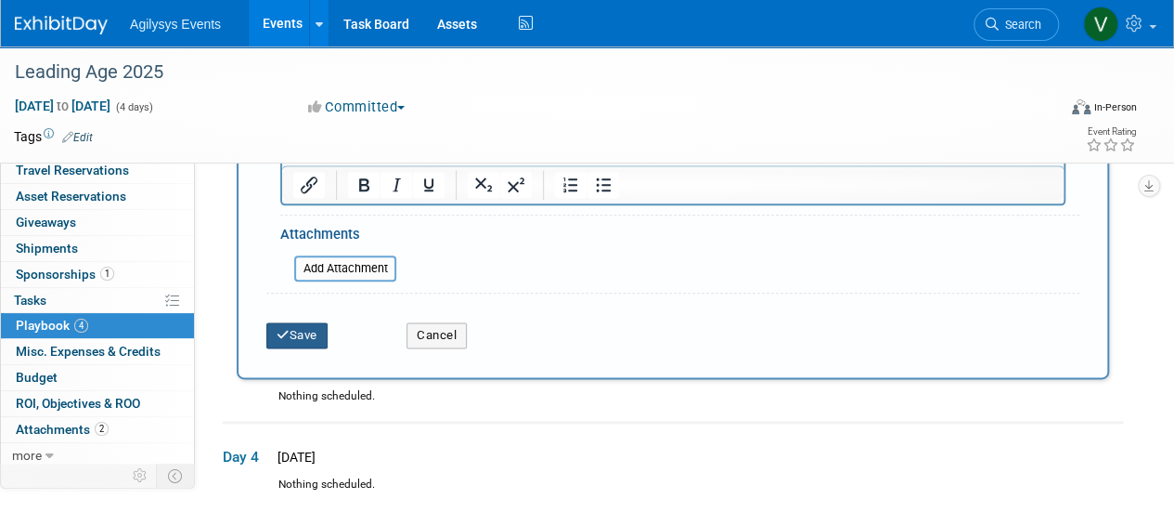
click at [300, 343] on button "Save" at bounding box center [296, 335] width 61 height 26
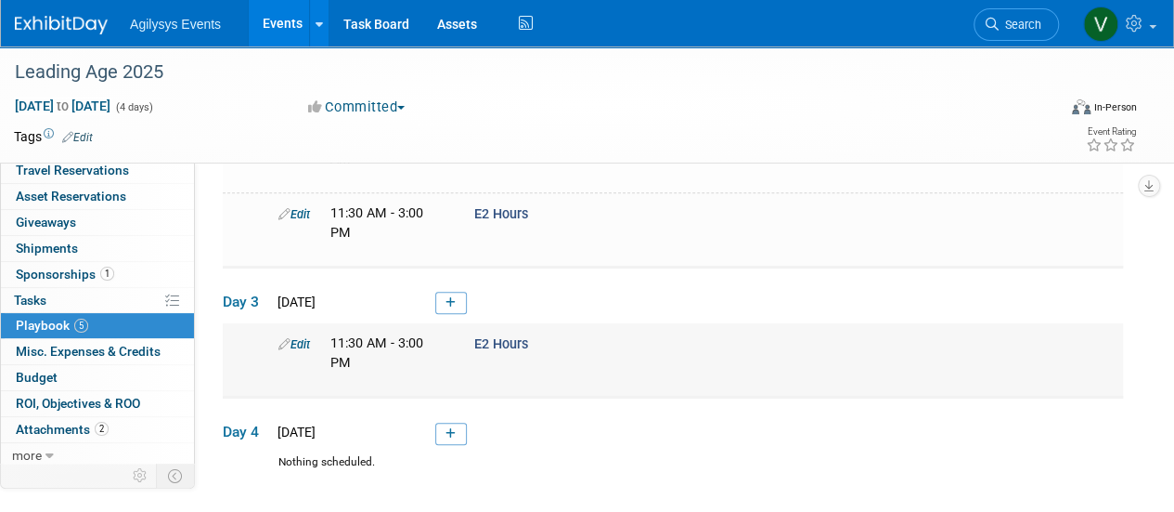
scroll to position [371, 0]
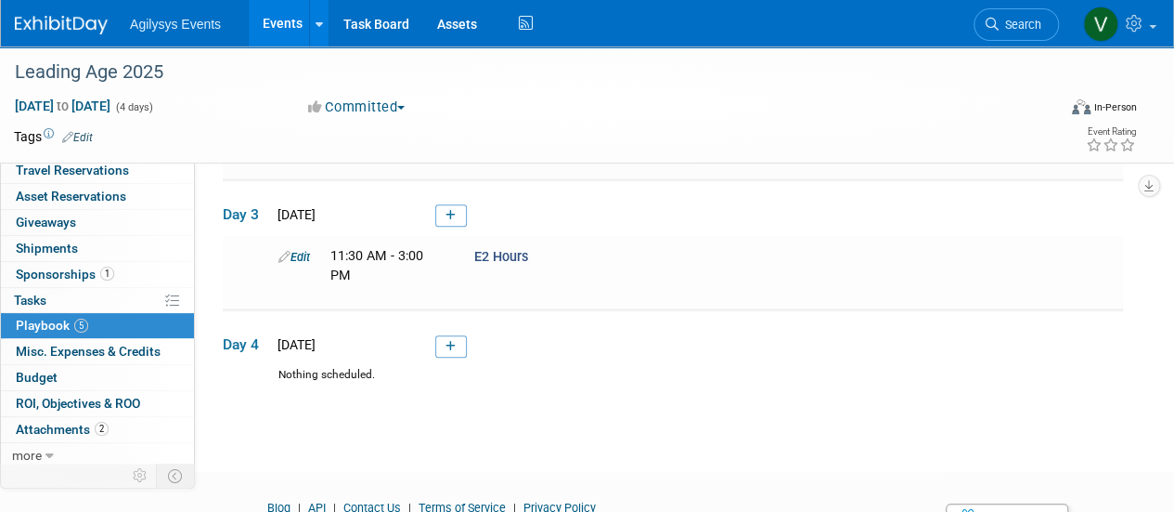
click at [457, 204] on link at bounding box center [451, 215] width 32 height 22
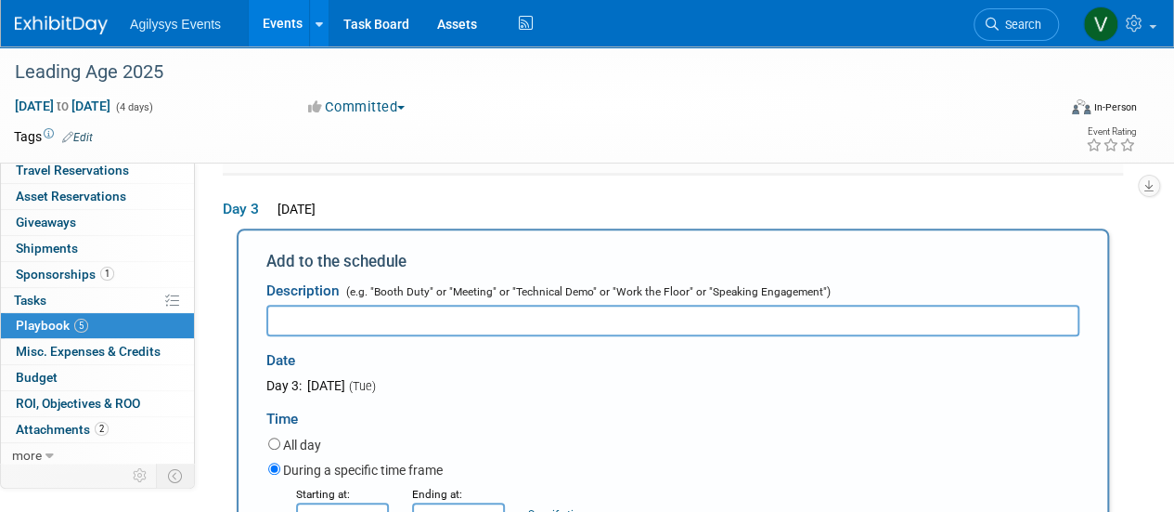
scroll to position [0, 0]
paste input "Exhibitor Move-Out"
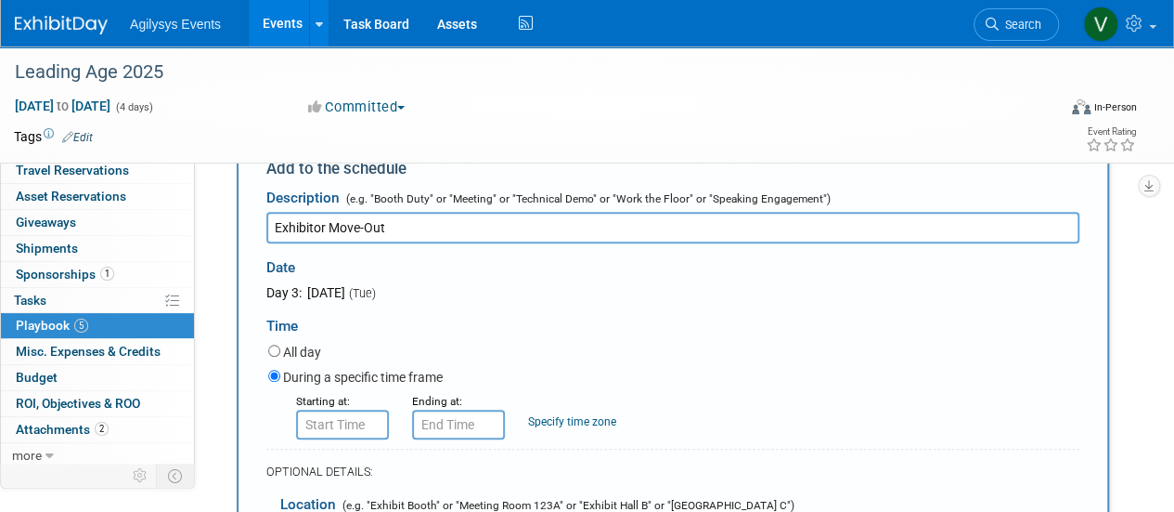
scroll to position [559, 0]
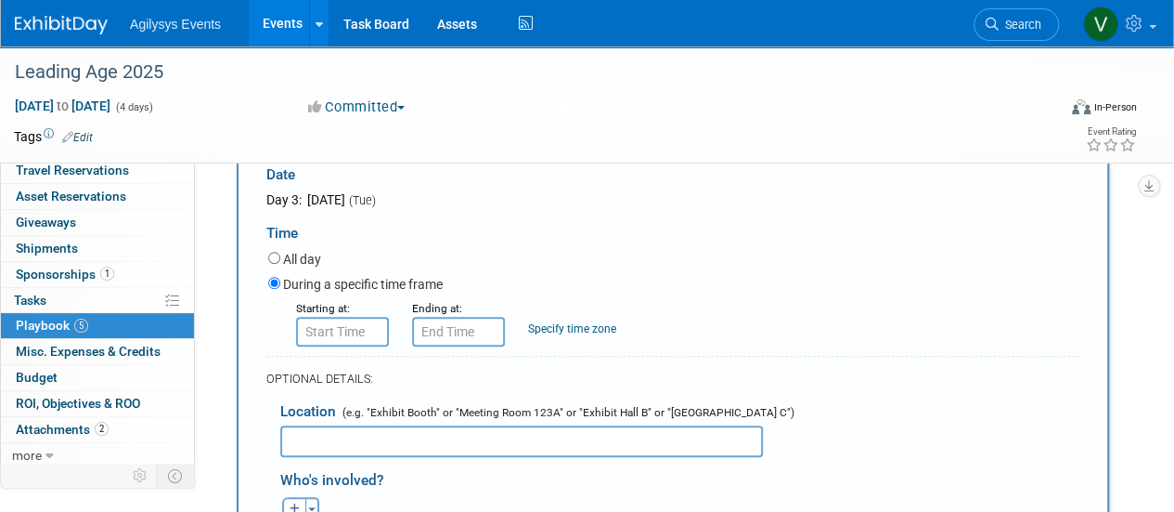
type input "Exhibitor Move-Out"
click at [336, 327] on input "8:00 AM" at bounding box center [342, 332] width 93 height 30
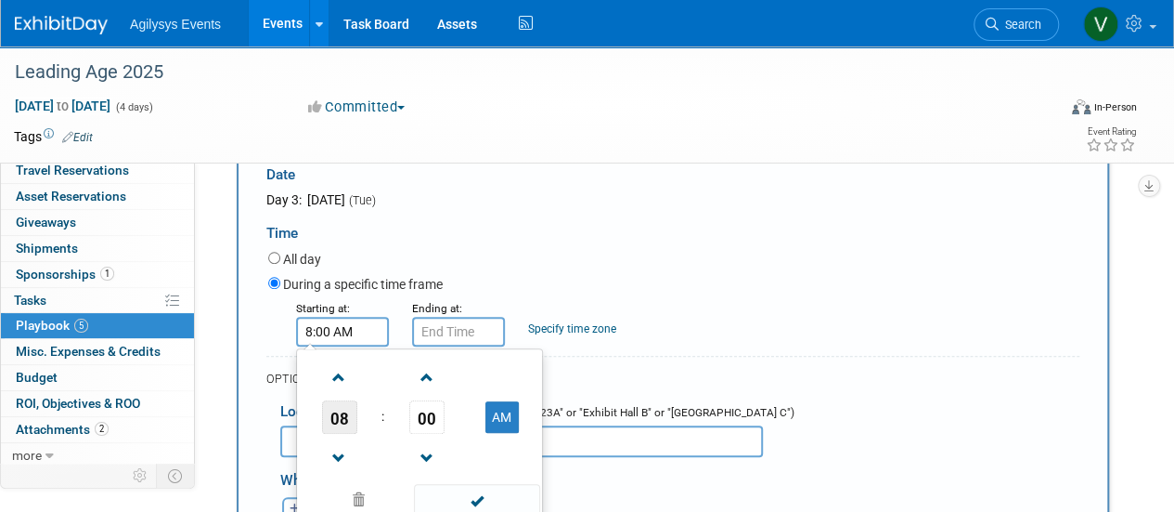
click at [343, 414] on span "08" at bounding box center [339, 416] width 35 height 33
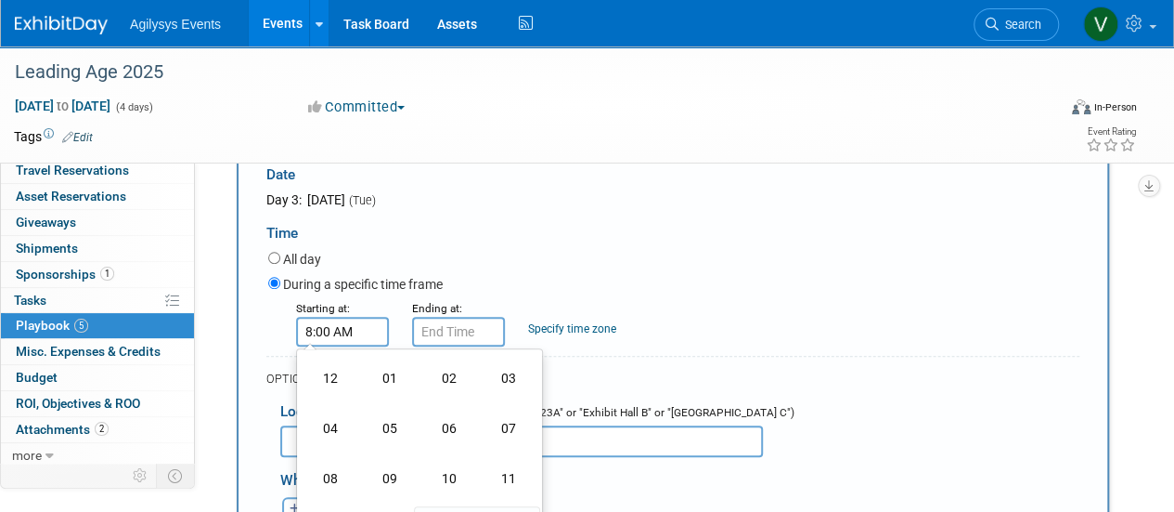
click at [507, 382] on td "03" at bounding box center [508, 378] width 59 height 50
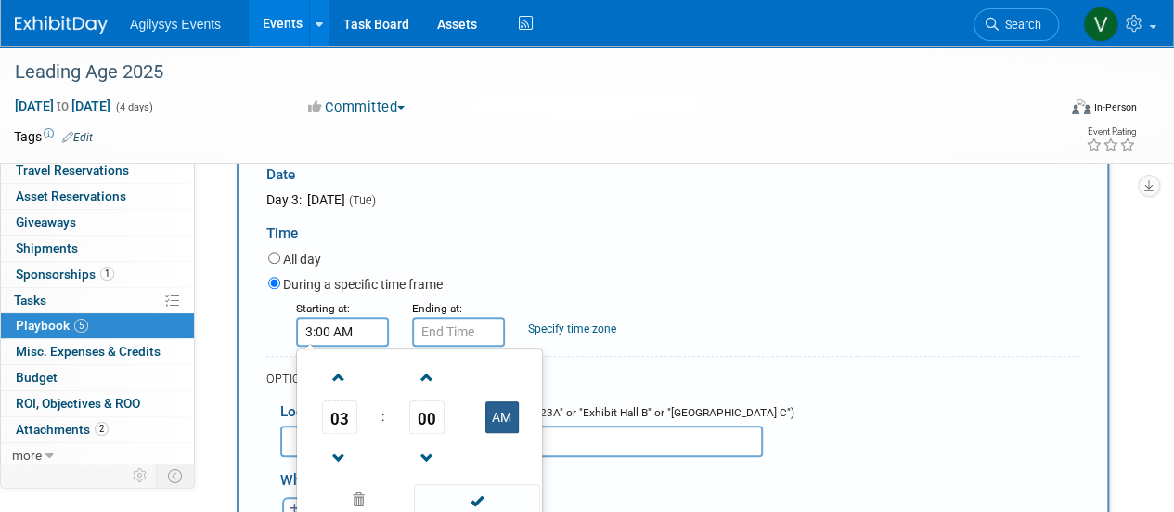
click at [498, 411] on button "AM" at bounding box center [502, 417] width 33 height 32
type input "3:00 PM"
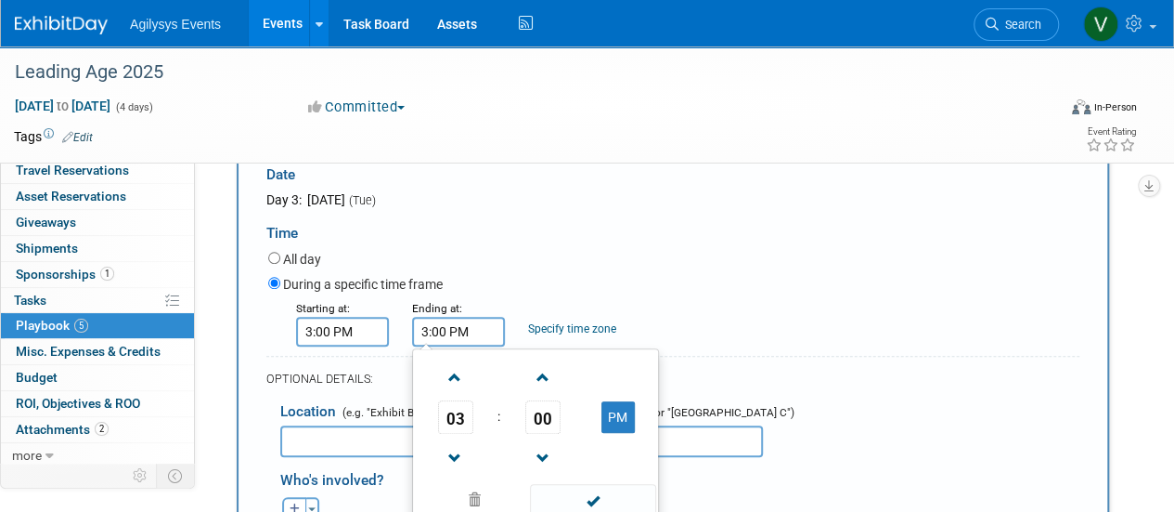
click at [479, 329] on input "3:00 PM" at bounding box center [458, 332] width 93 height 30
drag, startPoint x: 456, startPoint y: 408, endPoint x: 466, endPoint y: 412, distance: 11.2
click at [457, 408] on span "03" at bounding box center [455, 416] width 35 height 33
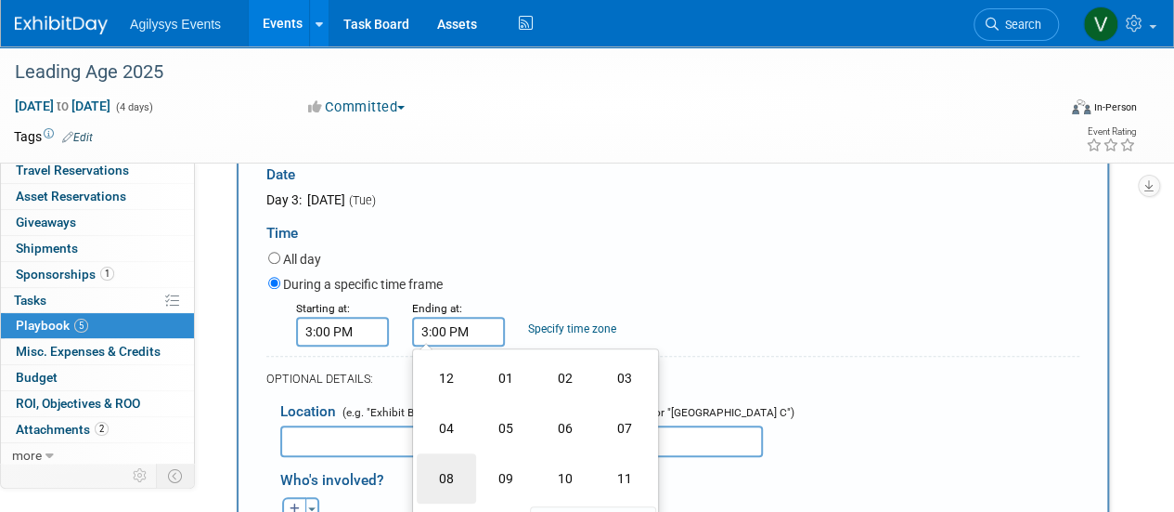
click at [462, 476] on td "08" at bounding box center [446, 478] width 59 height 50
type input "8:00 PM"
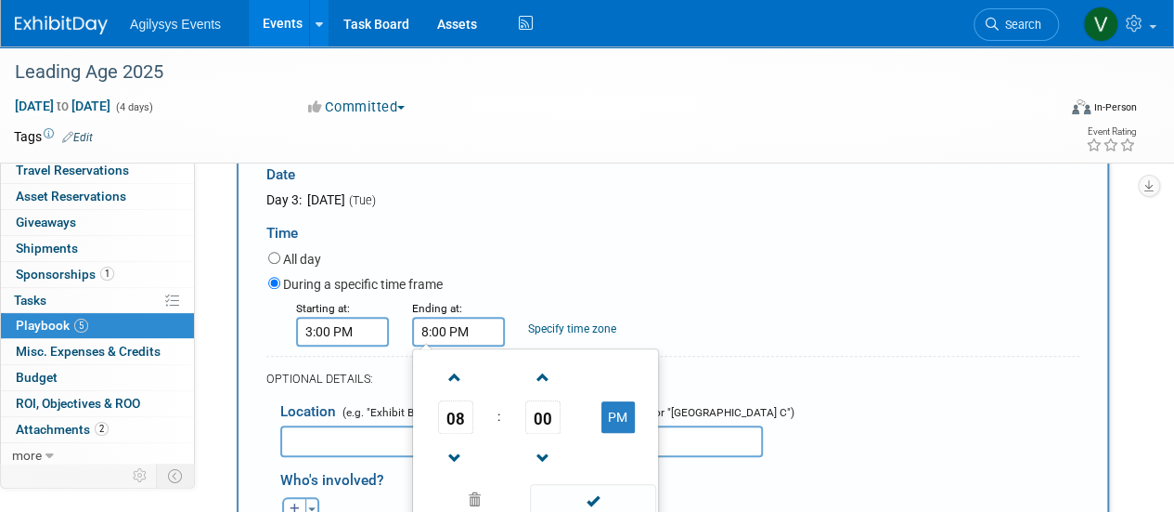
click at [698, 276] on div "During a specific time frame" at bounding box center [673, 285] width 811 height 25
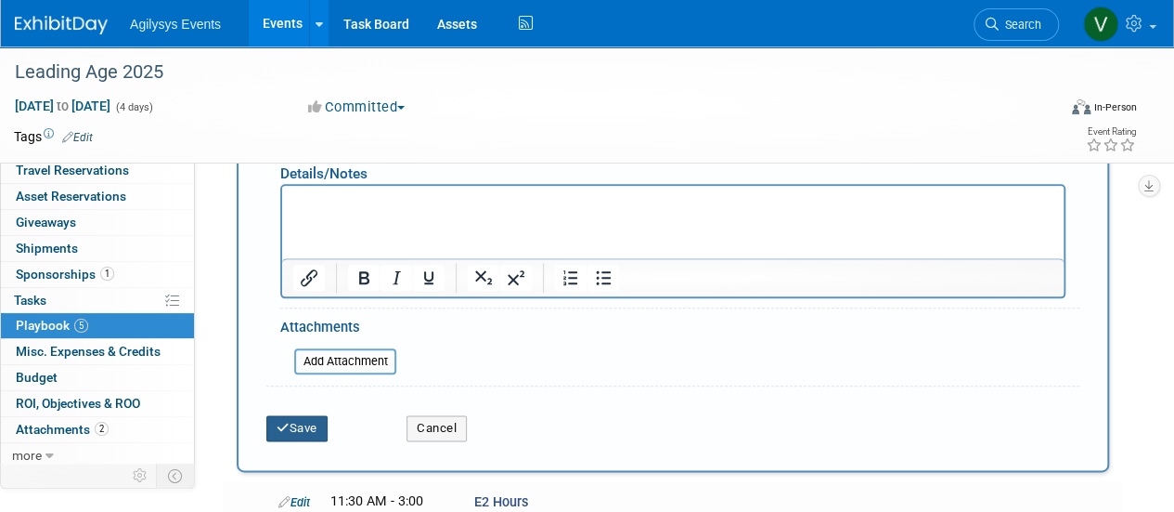
click at [295, 426] on button "Save" at bounding box center [296, 428] width 61 height 26
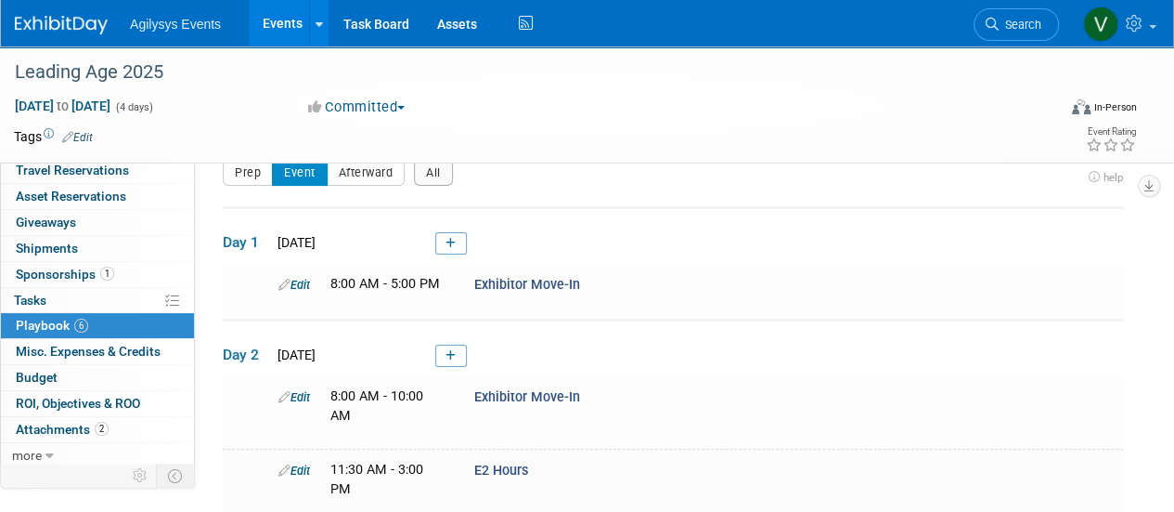
scroll to position [0, 0]
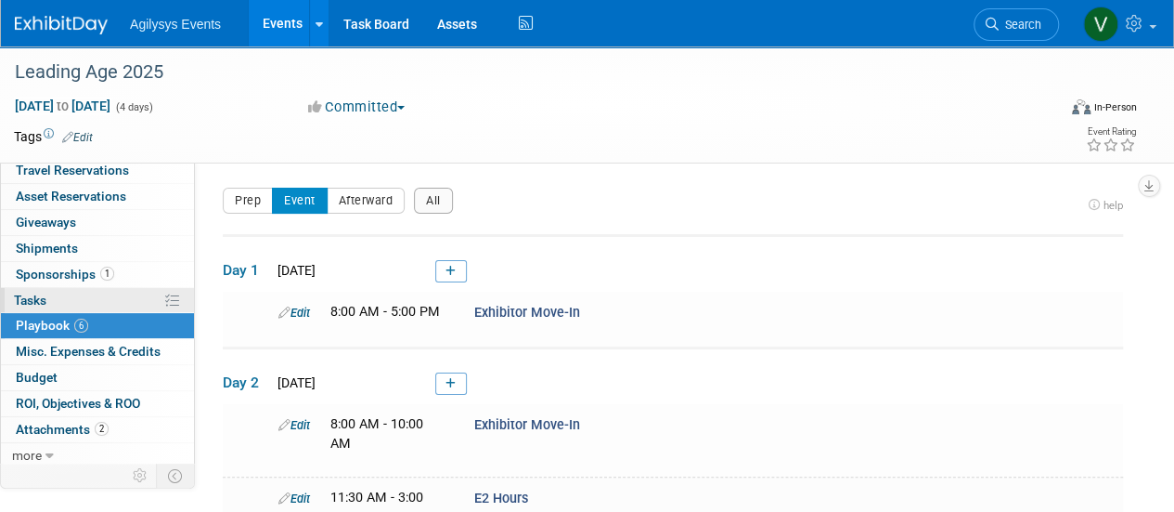
click at [65, 299] on link "0% Tasks 0%" at bounding box center [97, 300] width 193 height 25
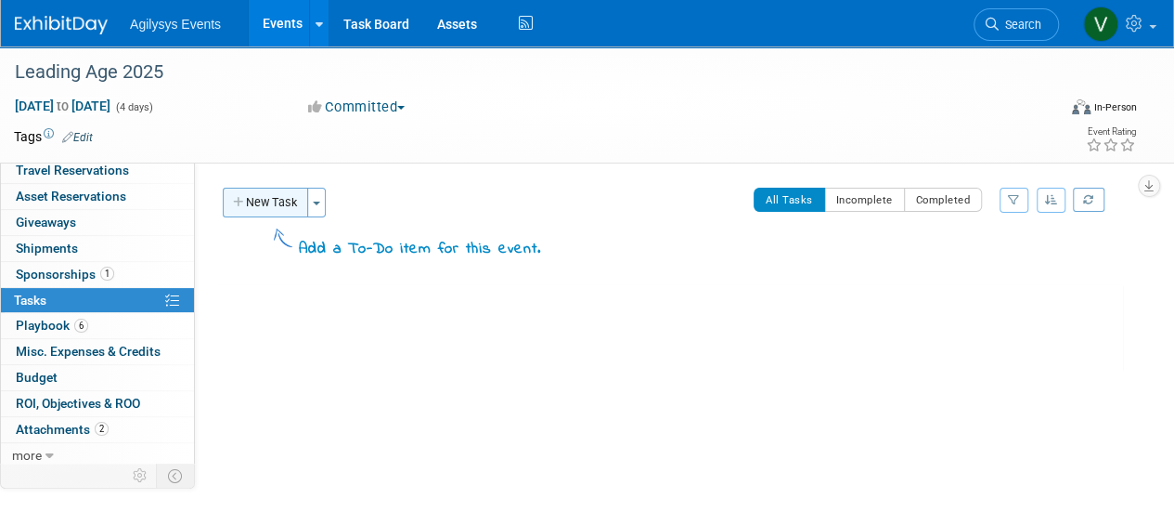
click at [259, 209] on button "New Task" at bounding box center [265, 203] width 85 height 30
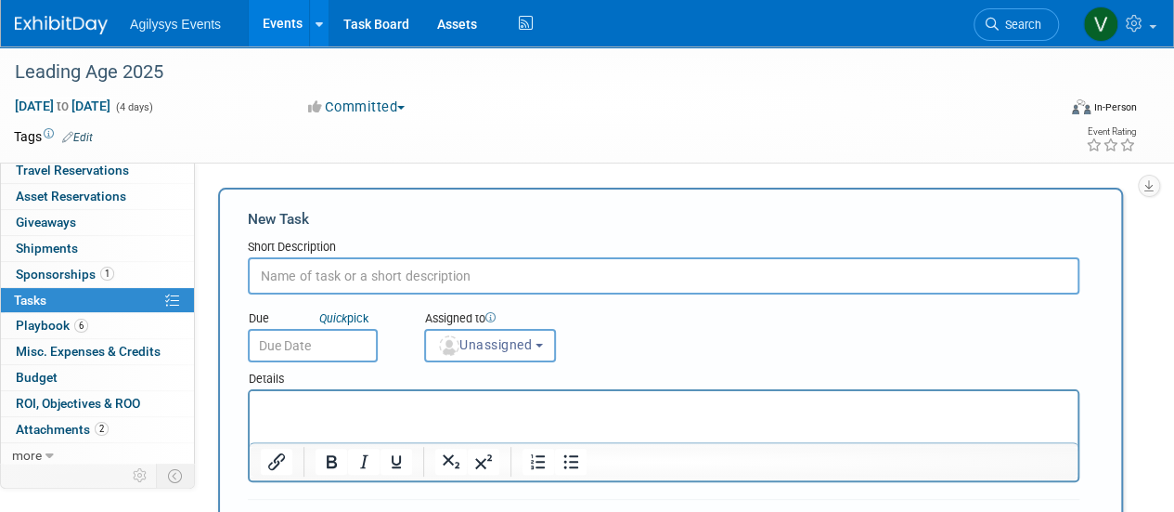
click at [321, 283] on input "text" at bounding box center [664, 275] width 832 height 37
type input "h"
type input "Hardware"
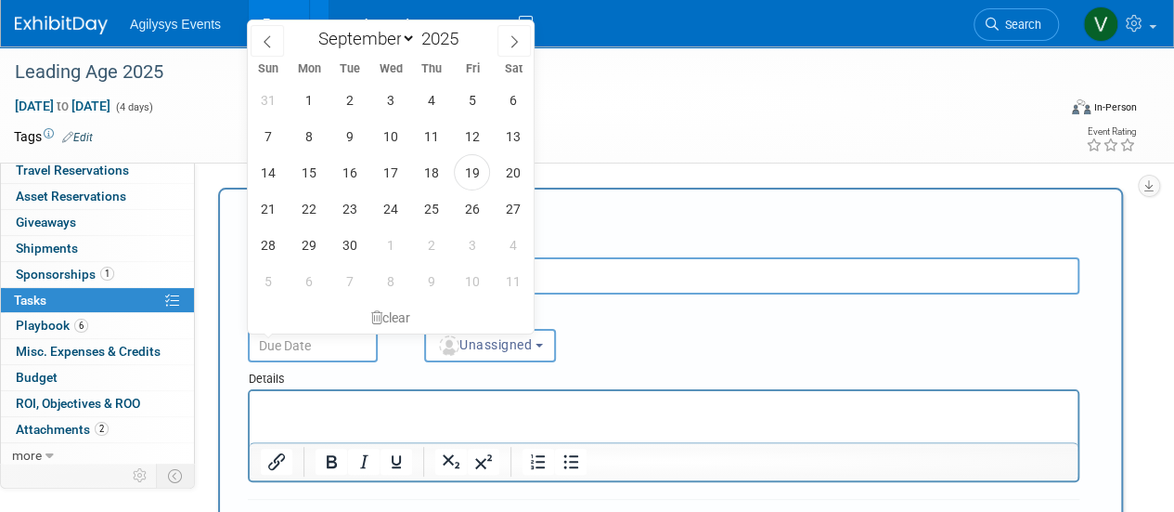
click at [323, 351] on input "text" at bounding box center [313, 345] width 130 height 33
click at [755, 305] on div "Due Quick pick Assigned to <img src="https://www.exhibitday.com/Images/Unassign…" at bounding box center [664, 328] width 860 height 68
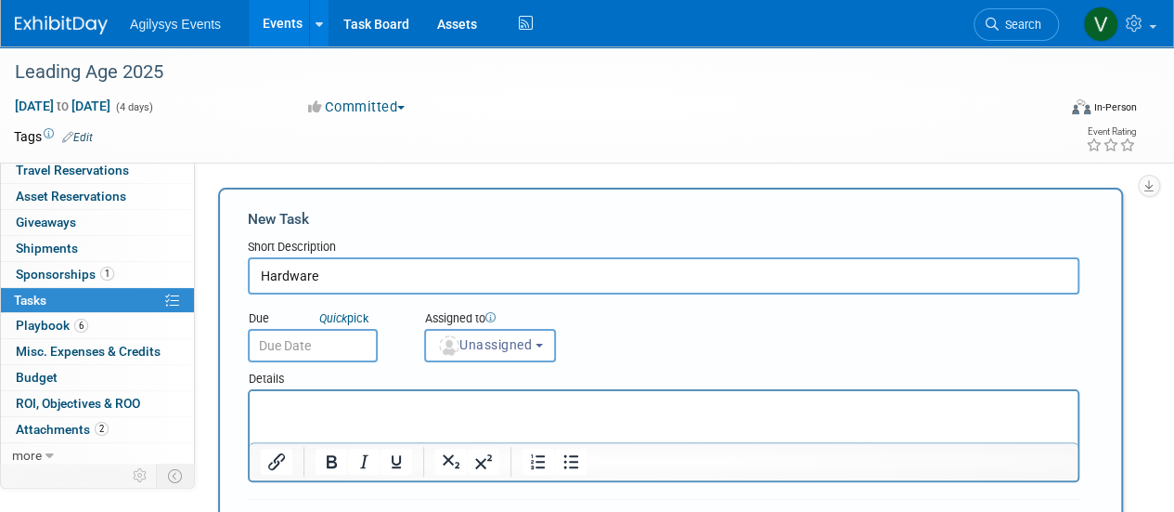
click at [314, 350] on input "text" at bounding box center [313, 345] width 130 height 33
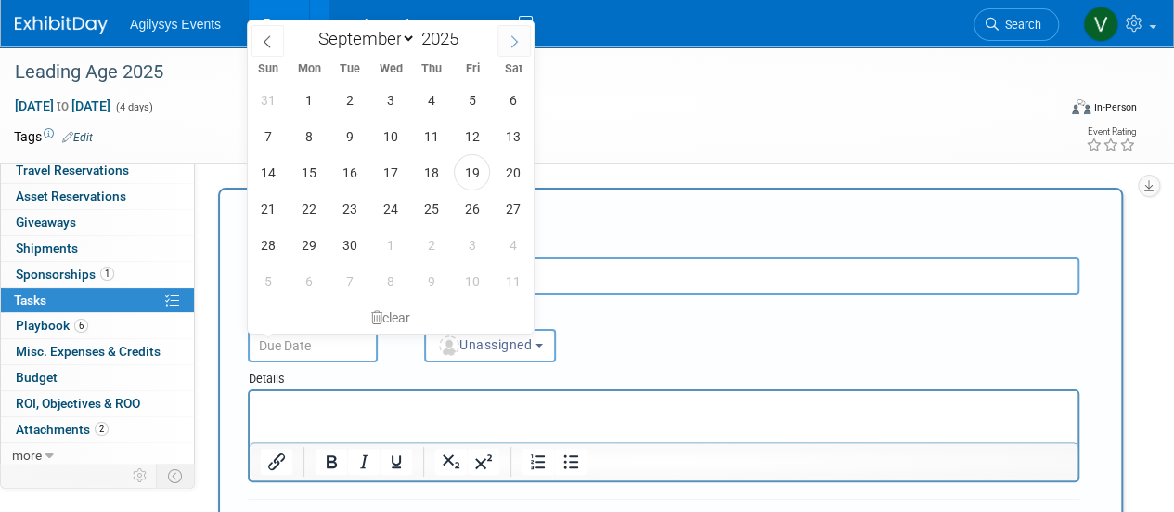
click at [516, 40] on icon at bounding box center [515, 42] width 6 height 12
click at [271, 38] on icon at bounding box center [267, 41] width 13 height 13
select select "8"
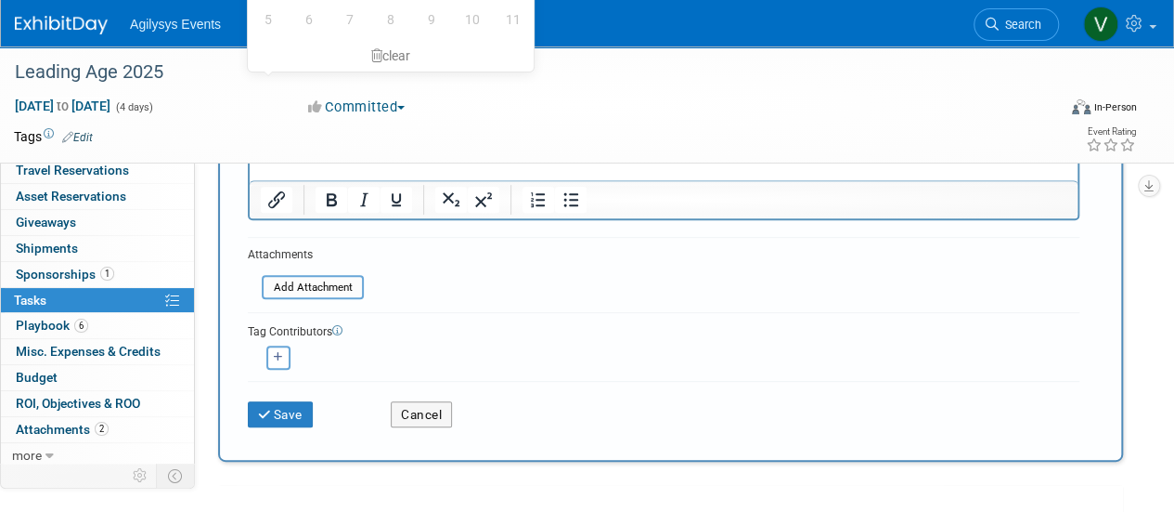
scroll to position [279, 0]
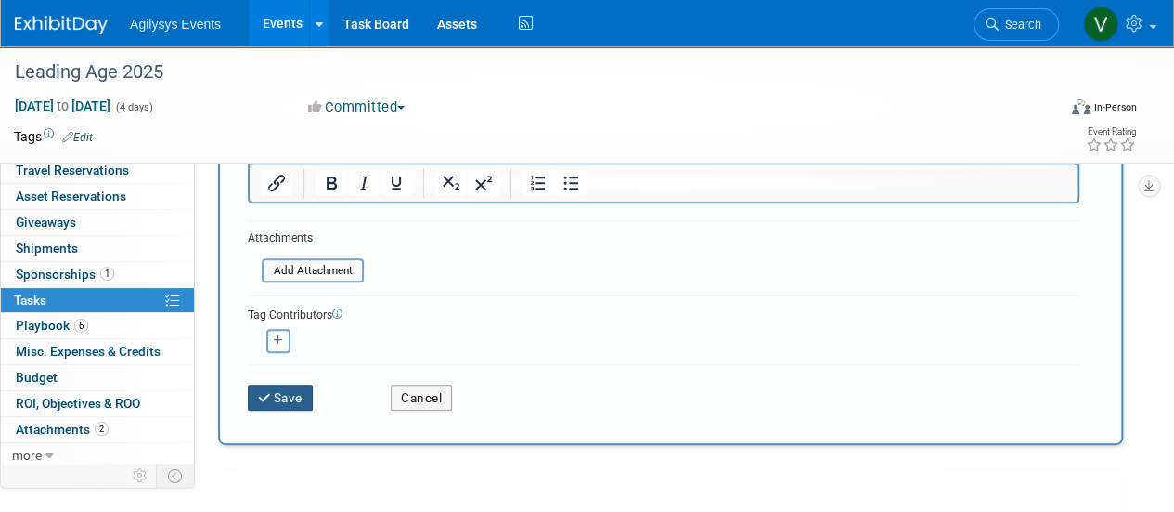
click at [290, 395] on button "Save" at bounding box center [280, 397] width 65 height 26
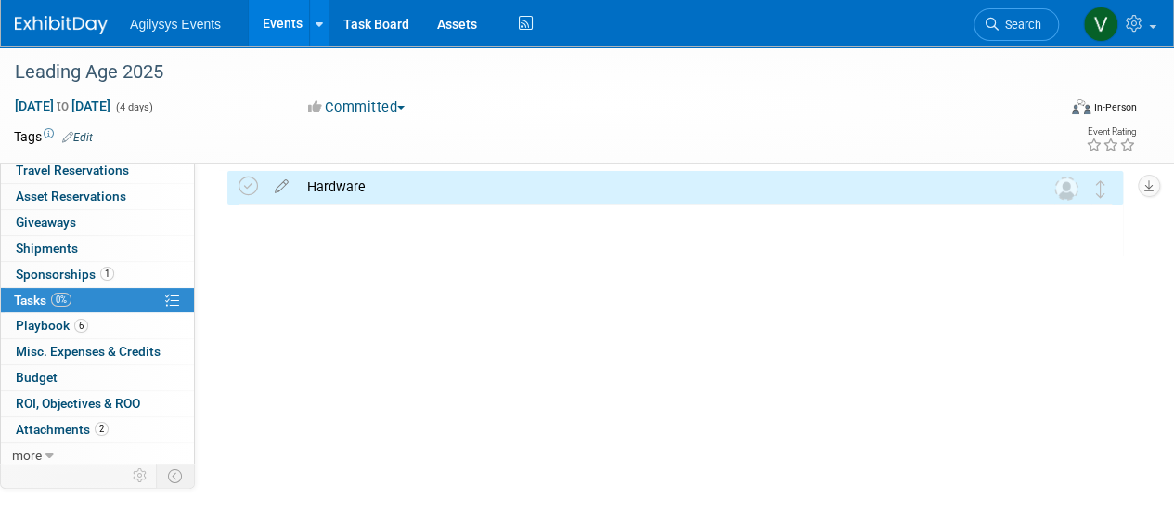
scroll to position [0, 0]
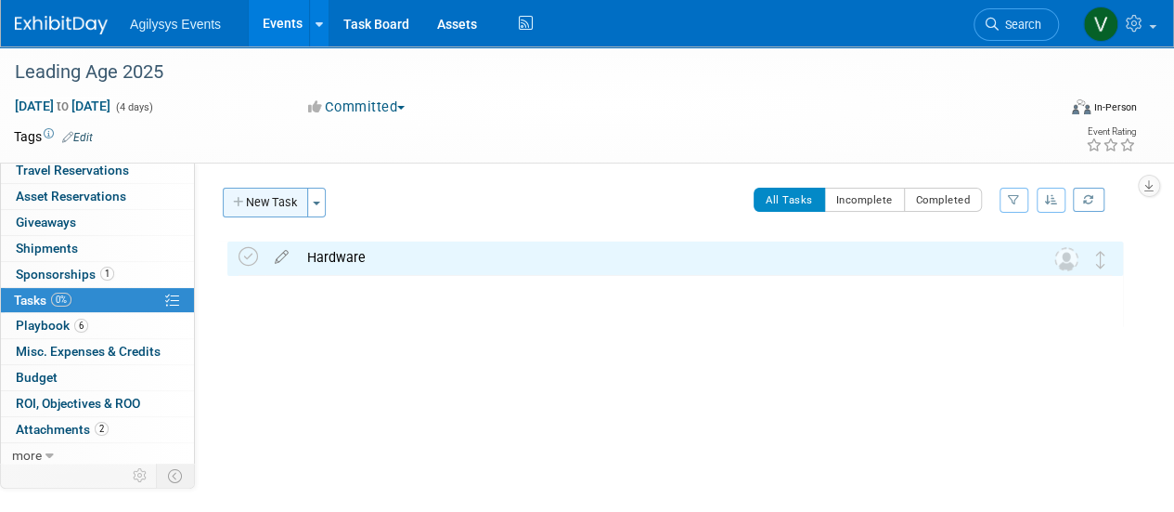
click at [239, 209] on button "New Task" at bounding box center [265, 203] width 85 height 30
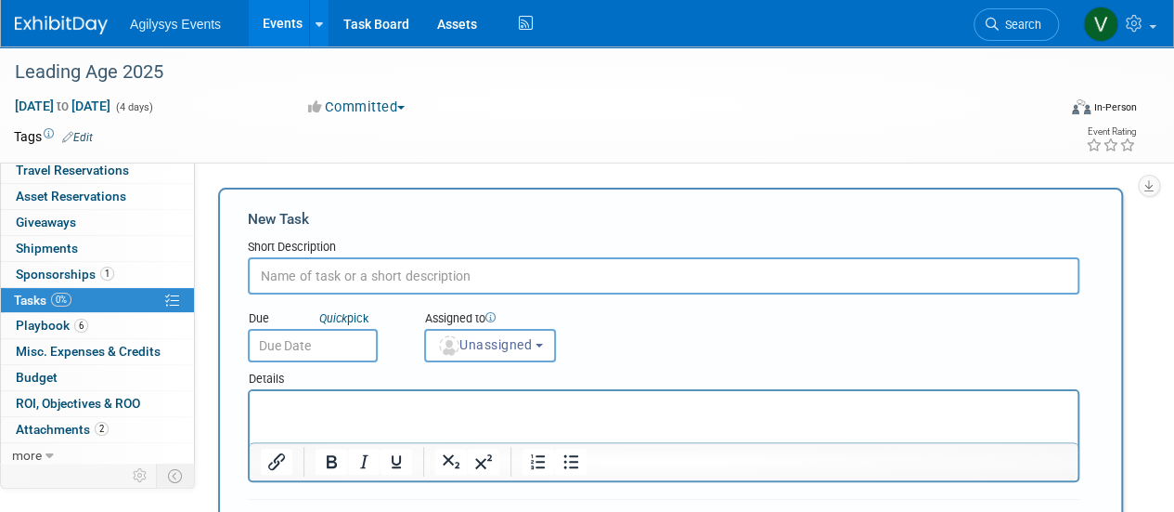
paste input "Oct 03 - 11:59 PM ET Discount Price Deadline"
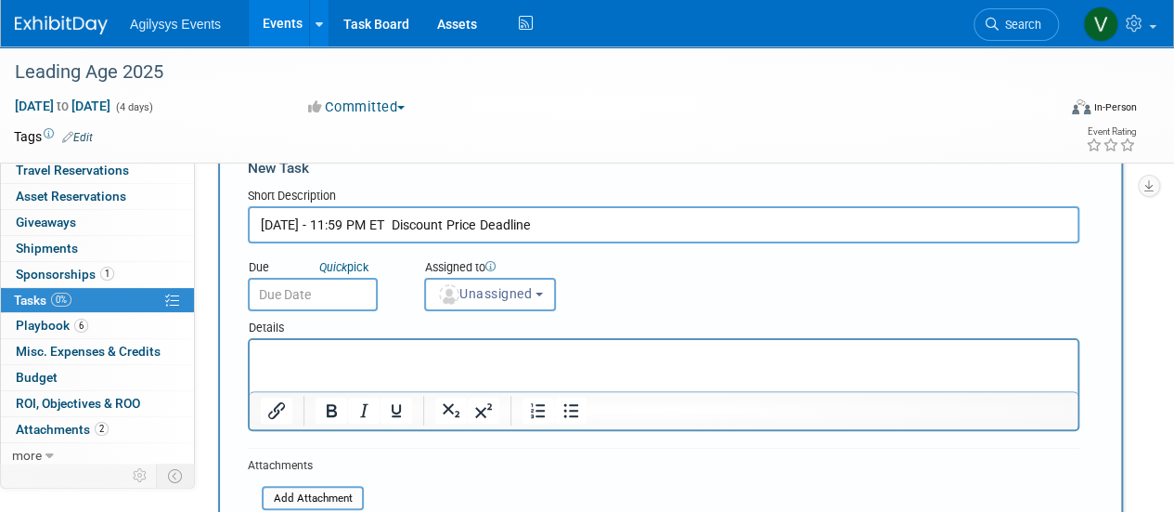
scroll to position [93, 0]
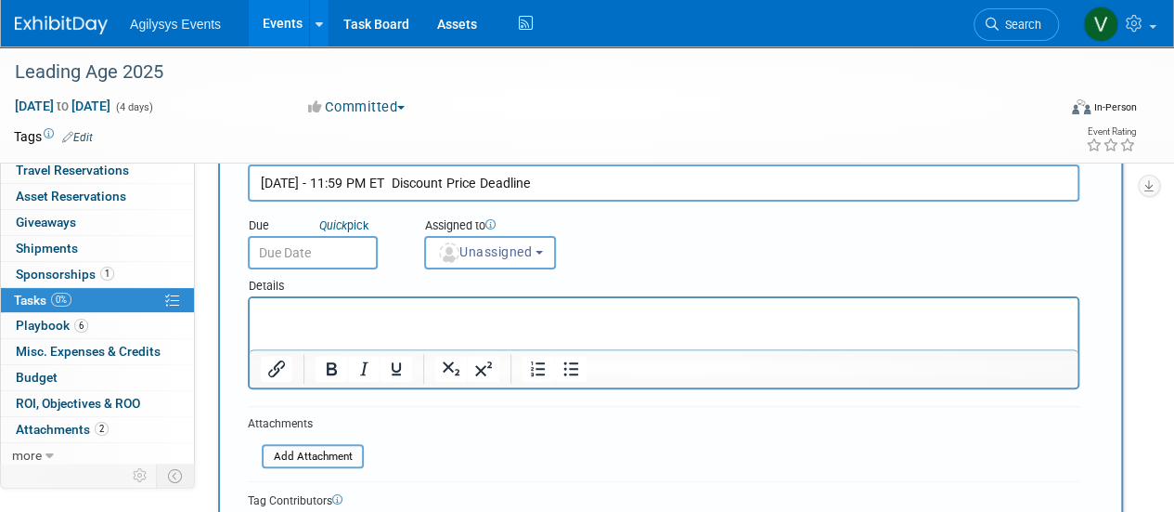
type input "Oct 03 - 11:59 PM ET Discount Price Deadline"
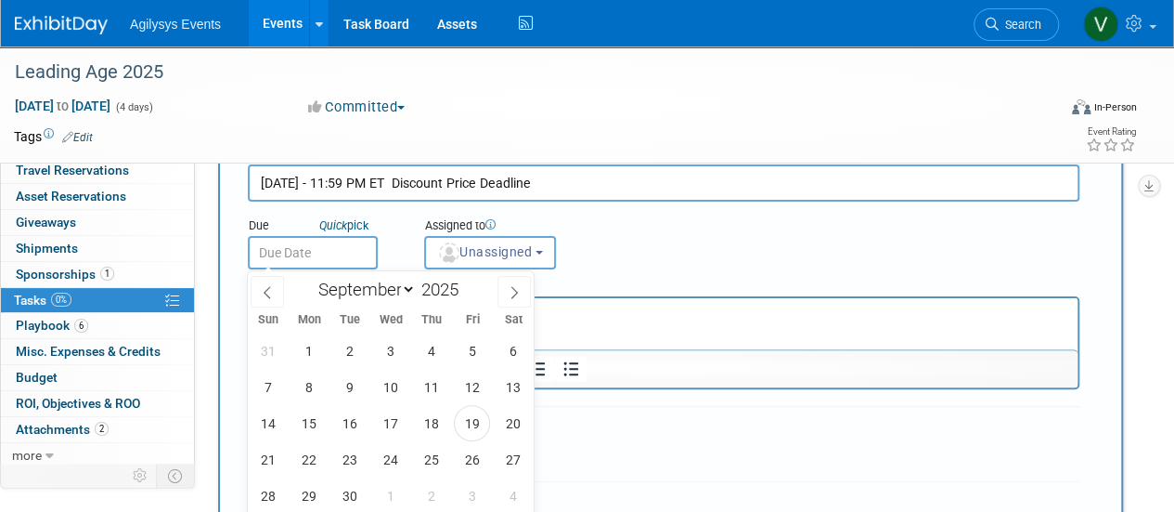
click at [303, 254] on input "text" at bounding box center [313, 252] width 130 height 33
click at [512, 304] on span at bounding box center [514, 292] width 33 height 32
select select "9"
click at [397, 356] on span "1" at bounding box center [390, 350] width 36 height 36
type input "Oct 1, 2025"
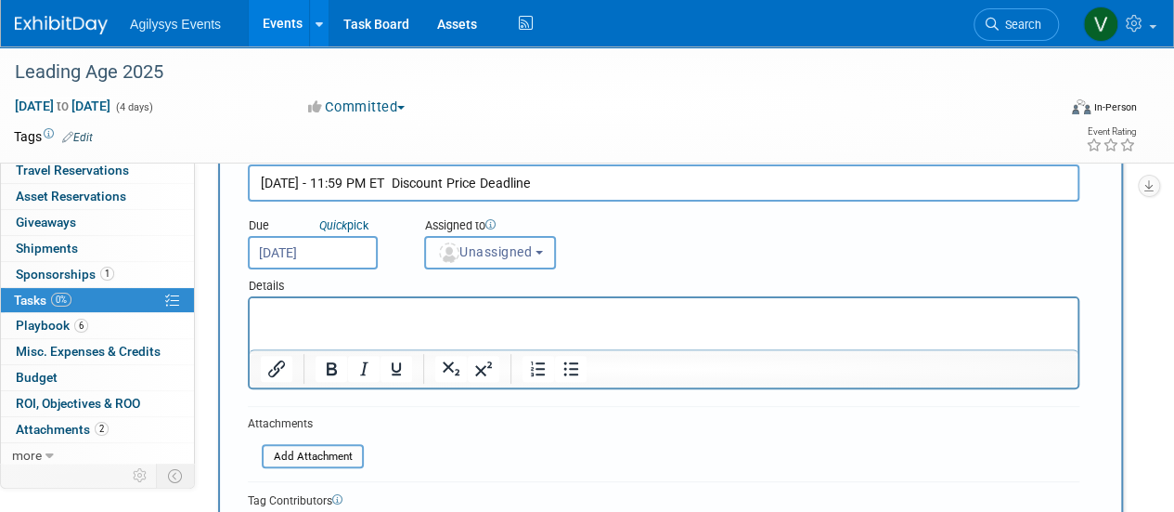
click at [498, 266] on button "Unassigned" at bounding box center [490, 252] width 132 height 33
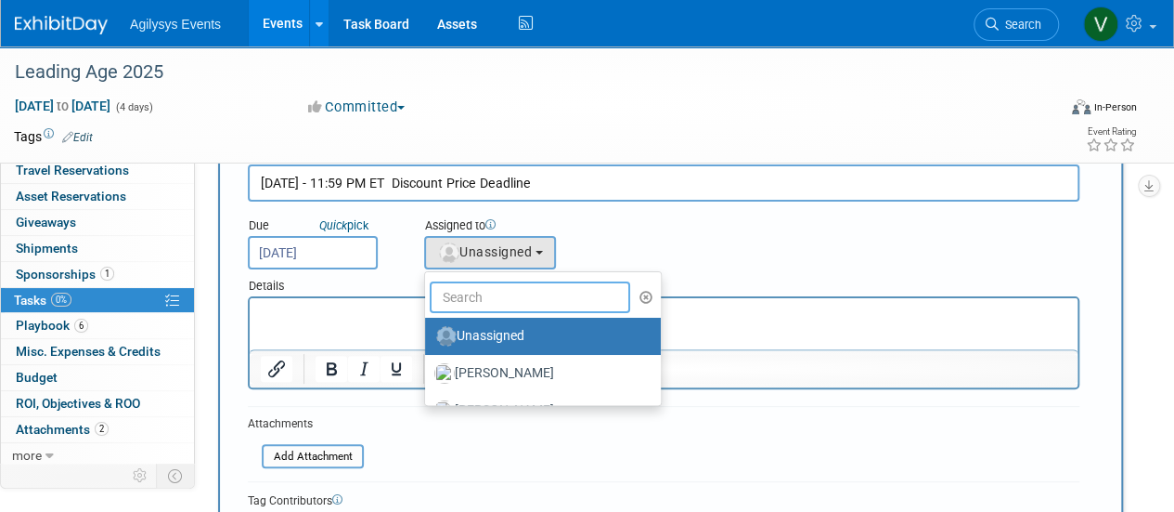
click at [483, 298] on input "text" at bounding box center [530, 297] width 201 height 32
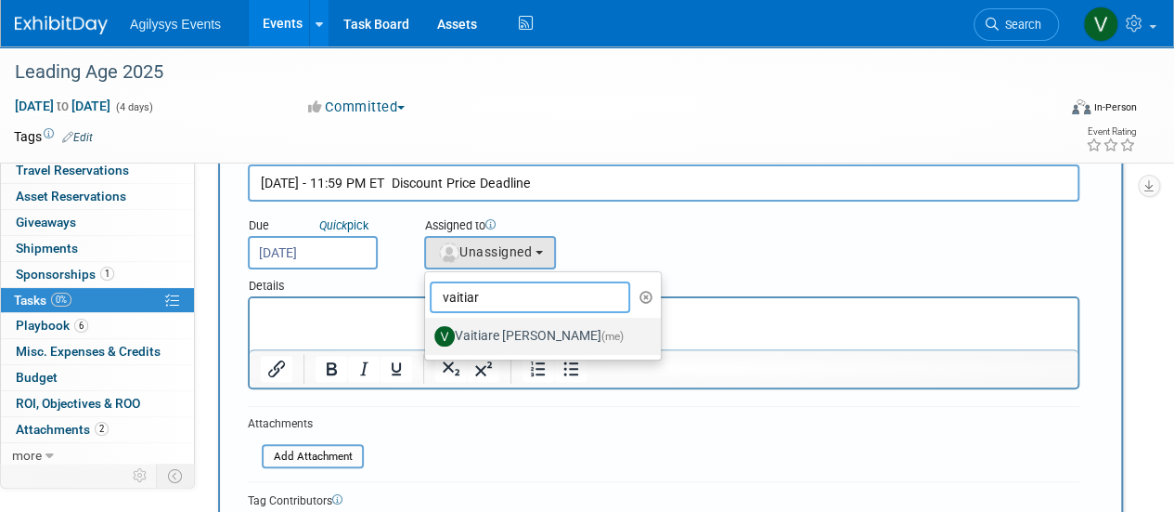
type input "vaitiar"
click at [481, 344] on label "Vaitiare Munoz (me)" at bounding box center [538, 336] width 208 height 30
click at [428, 340] on input "Vaitiare Munoz (me)" at bounding box center [422, 334] width 12 height 12
select select "9da70825-3e02-4d1a-92dc-02b6497bcd7e"
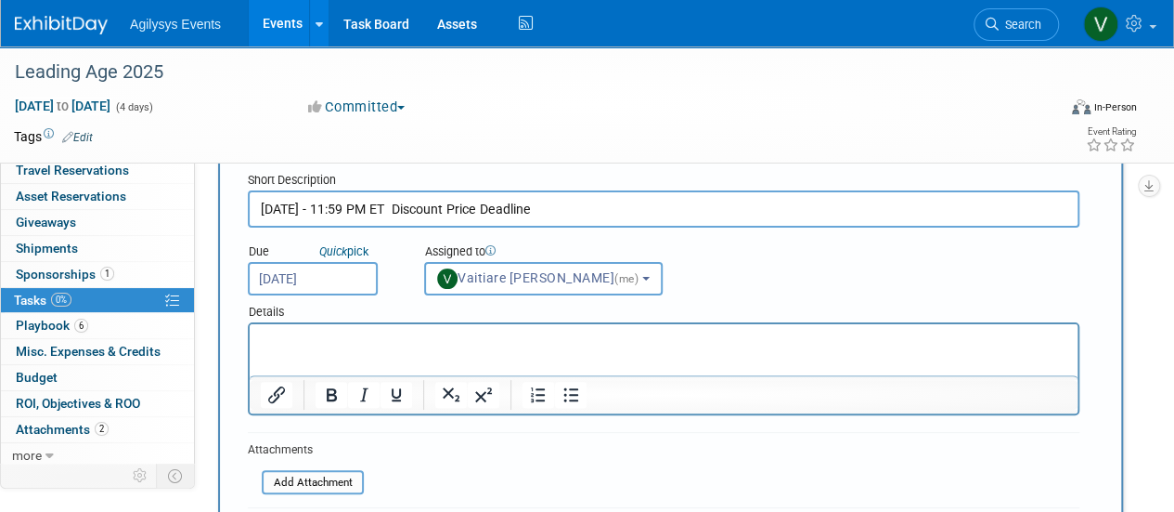
scroll to position [0, 0]
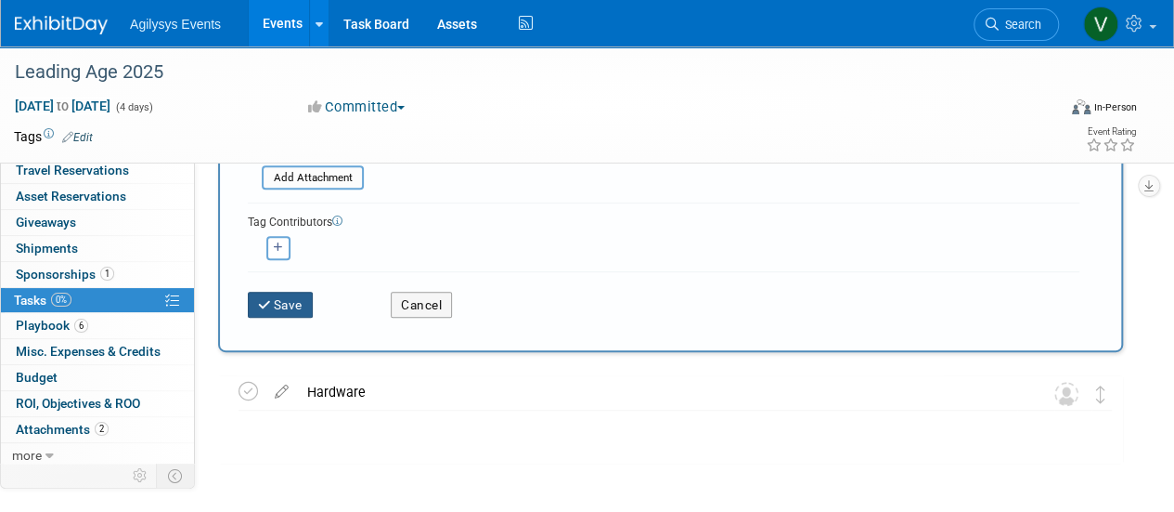
click at [295, 301] on button "Save" at bounding box center [280, 305] width 65 height 26
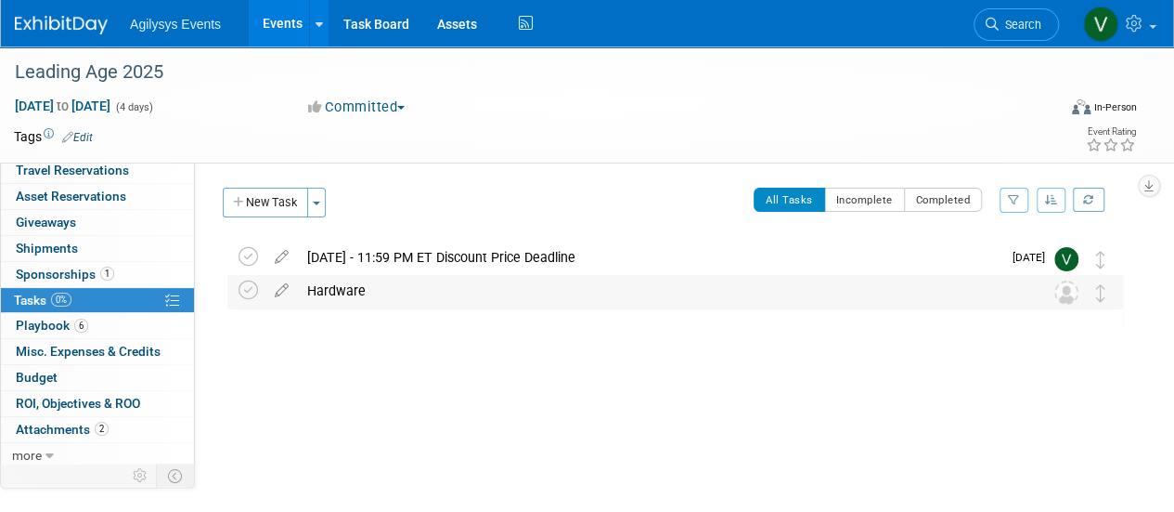
click at [340, 292] on div "Hardware" at bounding box center [657, 291] width 719 height 32
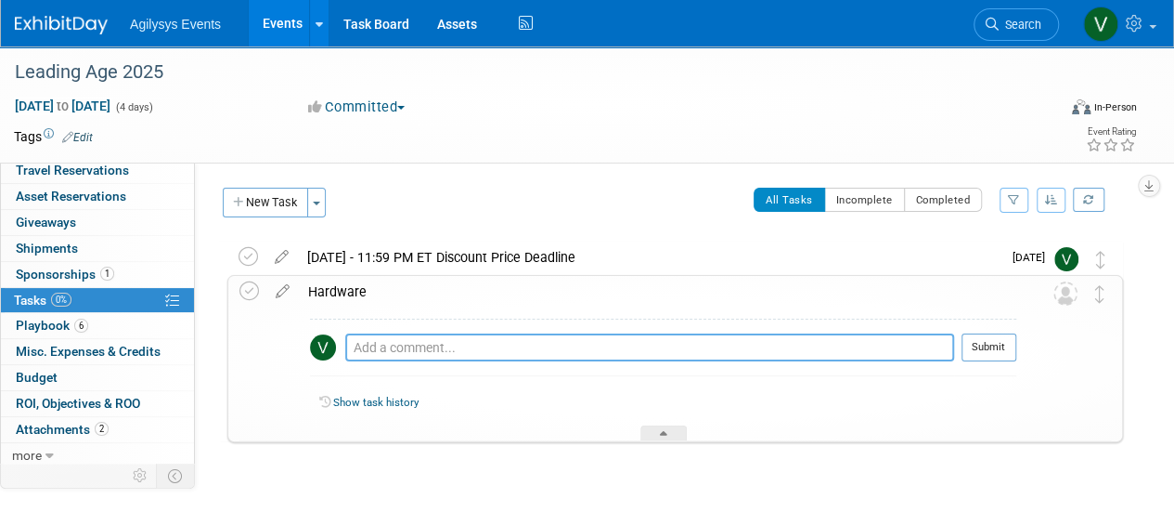
click at [377, 348] on textarea at bounding box center [649, 347] width 609 height 28
click at [271, 200] on button "New Task" at bounding box center [265, 203] width 85 height 30
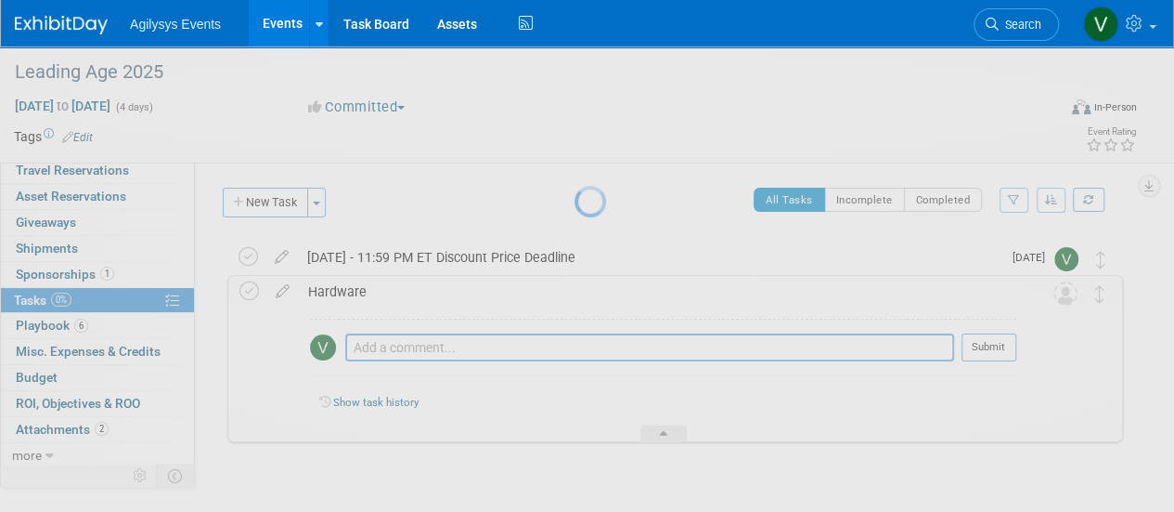
select select "8"
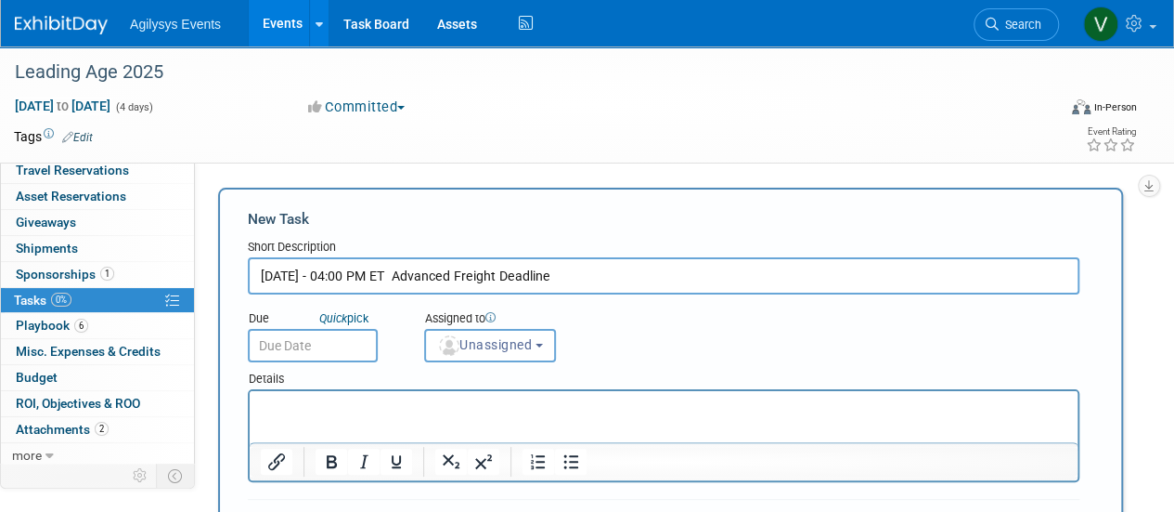
type input "Oct 24 - 04:00 PM ET Advanced Freight Deadline"
click at [331, 343] on input "text" at bounding box center [313, 345] width 130 height 33
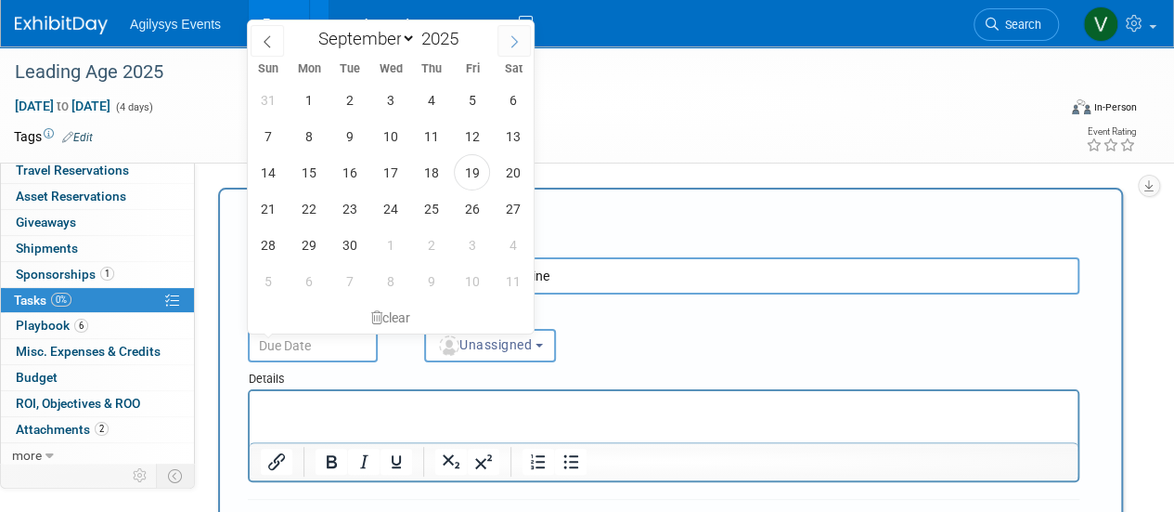
click at [511, 38] on icon at bounding box center [514, 41] width 13 height 13
select select "9"
click at [305, 214] on span "20" at bounding box center [309, 208] width 36 height 36
type input "Oct 20, 2025"
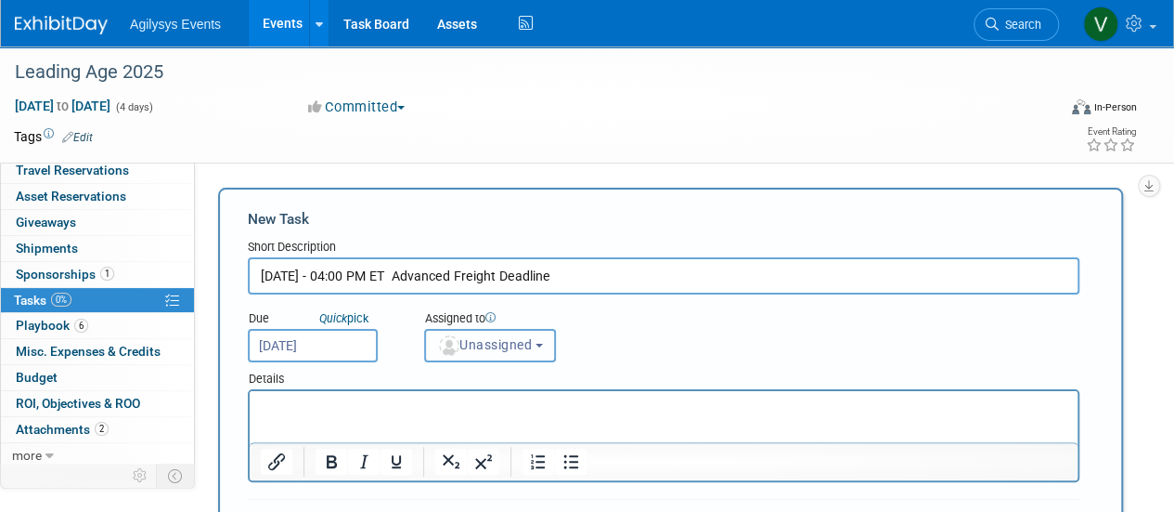
click at [514, 350] on span "Unassigned" at bounding box center [484, 344] width 95 height 15
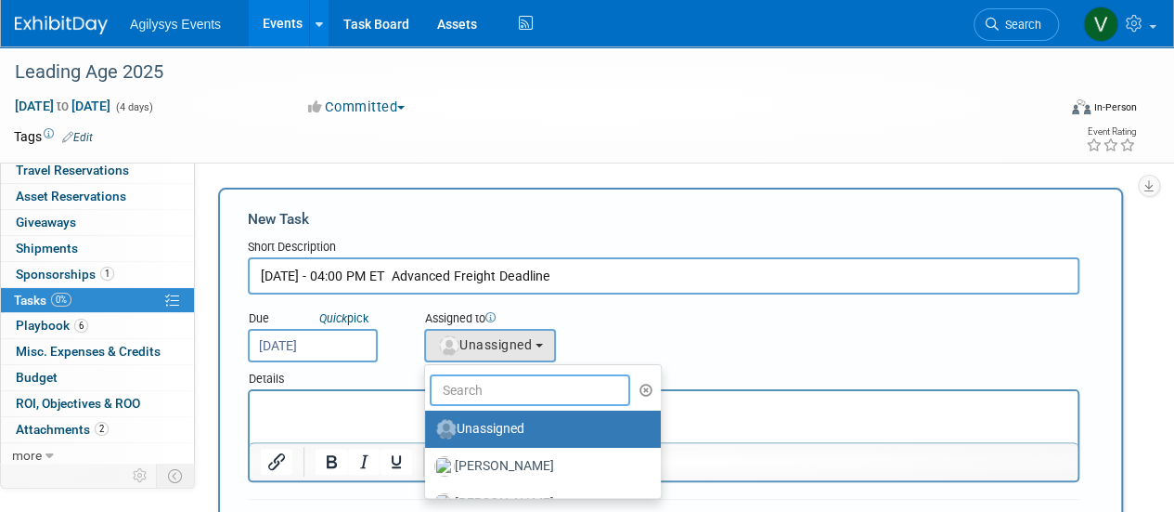
click at [512, 397] on input "text" at bounding box center [530, 390] width 201 height 32
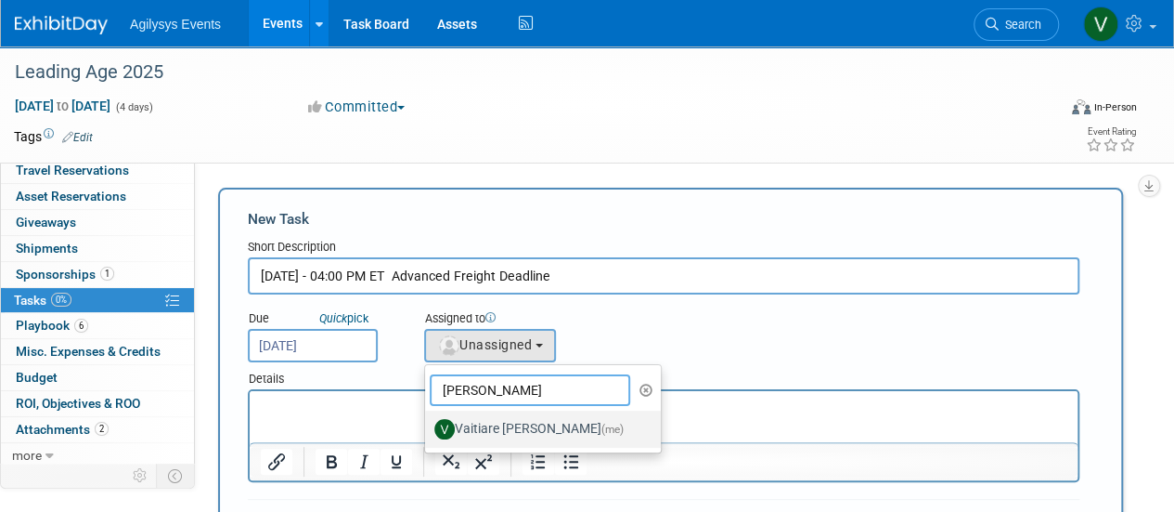
type input "vaiti"
click at [482, 419] on label "Vaitiare Munoz (me)" at bounding box center [538, 429] width 208 height 30
click at [428, 421] on input "Vaitiare Munoz (me)" at bounding box center [422, 427] width 12 height 12
select select "9da70825-3e02-4d1a-92dc-02b6497bcd7e"
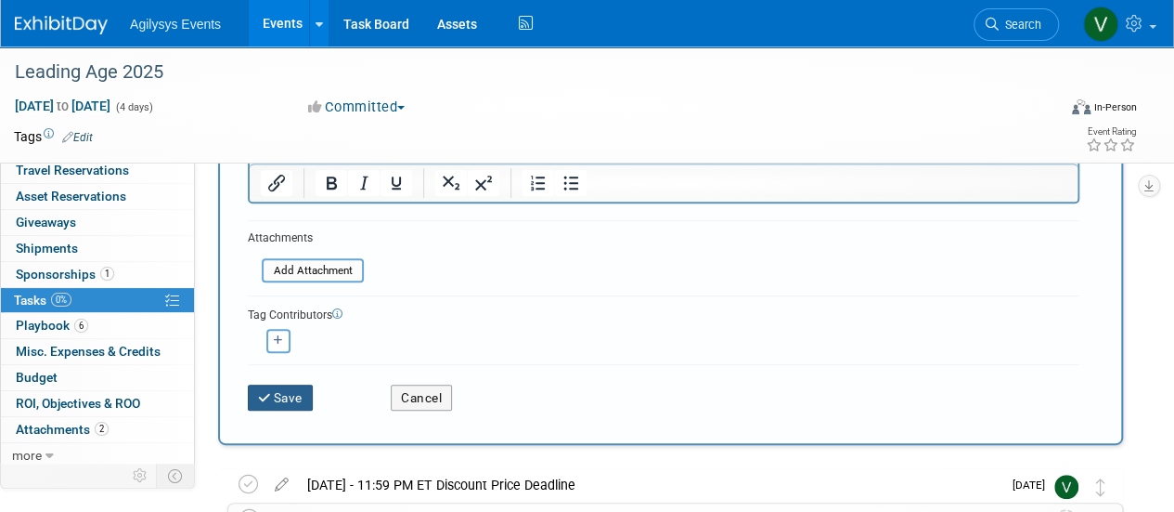
click at [280, 385] on button "Save" at bounding box center [280, 397] width 65 height 26
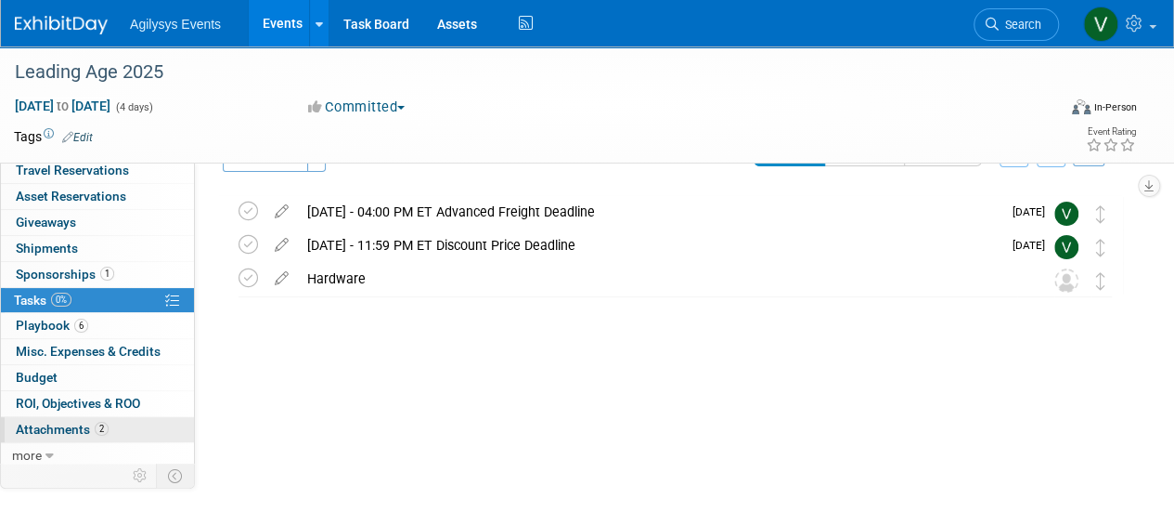
scroll to position [71, 0]
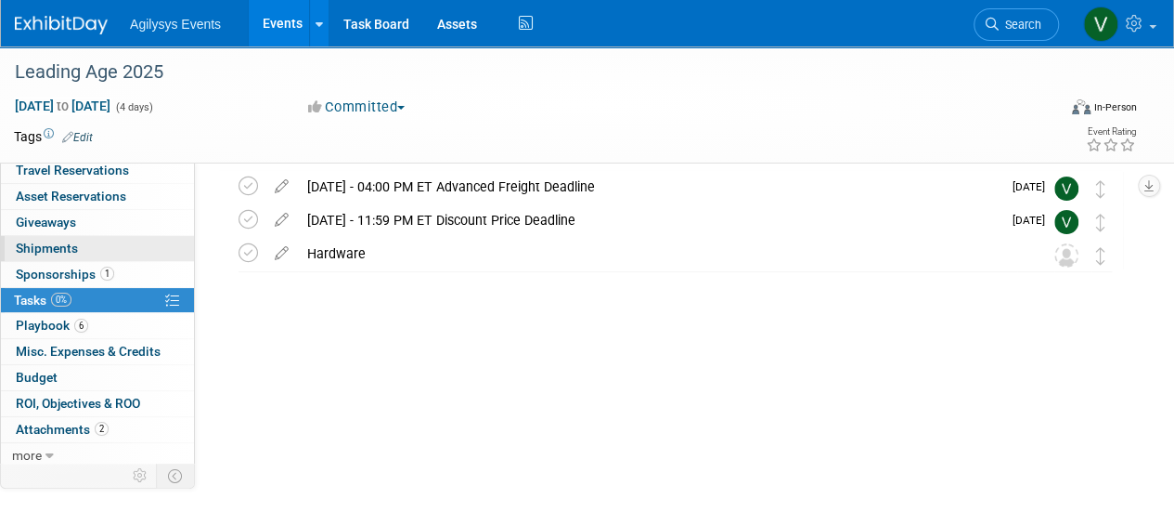
click at [66, 249] on span "Shipments 0" at bounding box center [47, 247] width 62 height 15
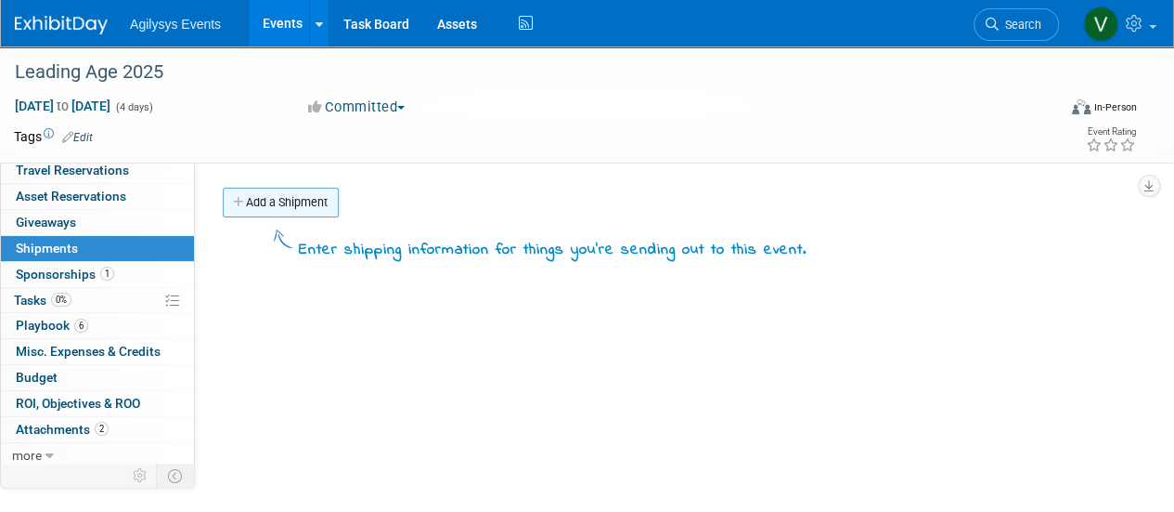
click at [280, 201] on link "Add a Shipment" at bounding box center [281, 203] width 116 height 30
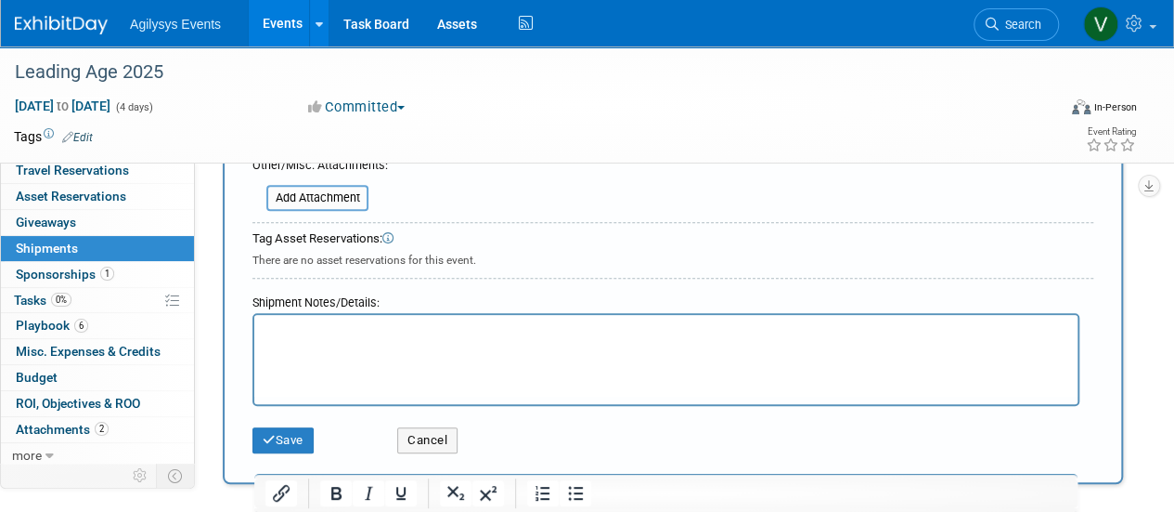
scroll to position [650, 0]
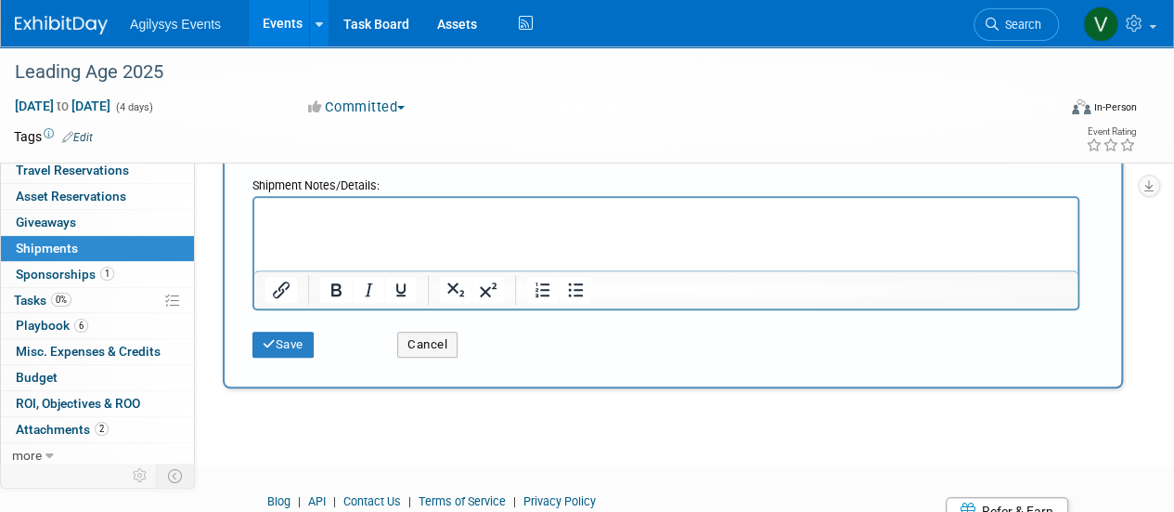
drag, startPoint x: 301, startPoint y: 203, endPoint x: 282, endPoint y: 224, distance: 27.6
drag, startPoint x: 282, startPoint y: 224, endPoint x: 260, endPoint y: 218, distance: 23.0
drag, startPoint x: 344, startPoint y: 199, endPoint x: 310, endPoint y: 215, distance: 37.4
drag, startPoint x: 310, startPoint y: 215, endPoint x: 279, endPoint y: 241, distance: 40.2
drag, startPoint x: 279, startPoint y: 241, endPoint x: 266, endPoint y: 227, distance: 20.4
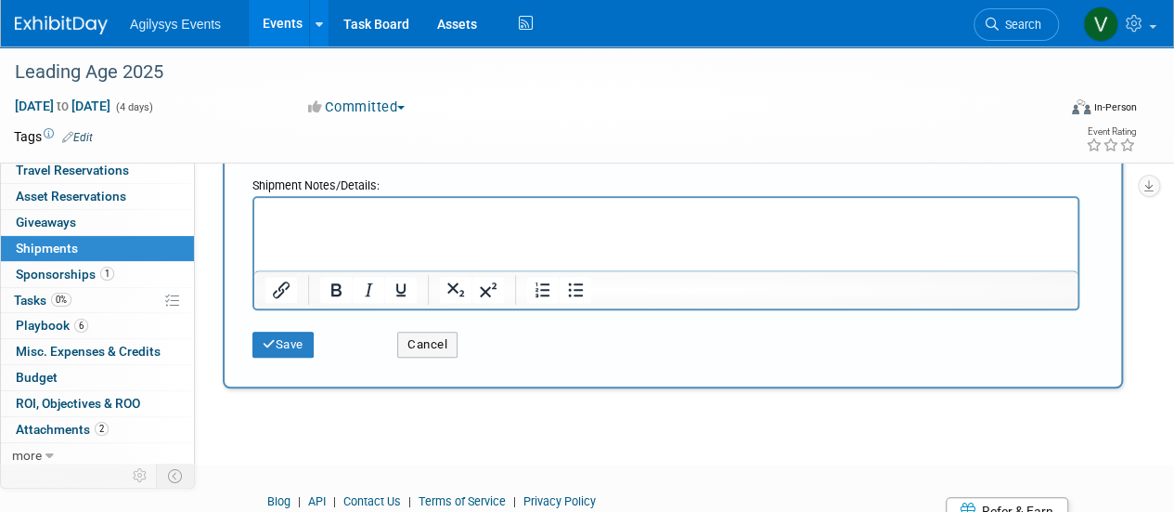
click at [255, 224] on html at bounding box center [665, 211] width 823 height 26
paste body "Rich Text Area. Press ALT-0 for help."
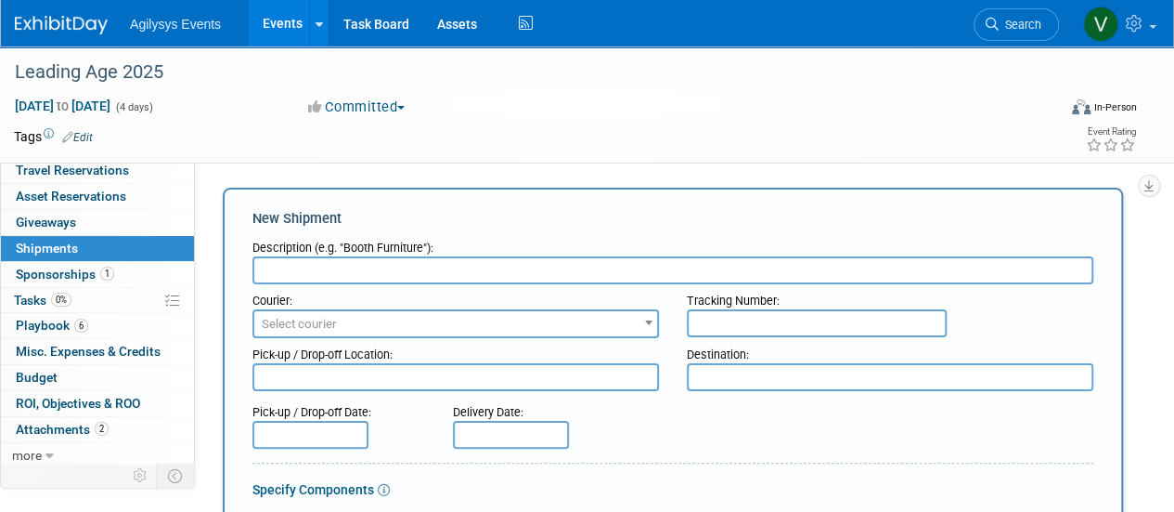
scroll to position [0, 0]
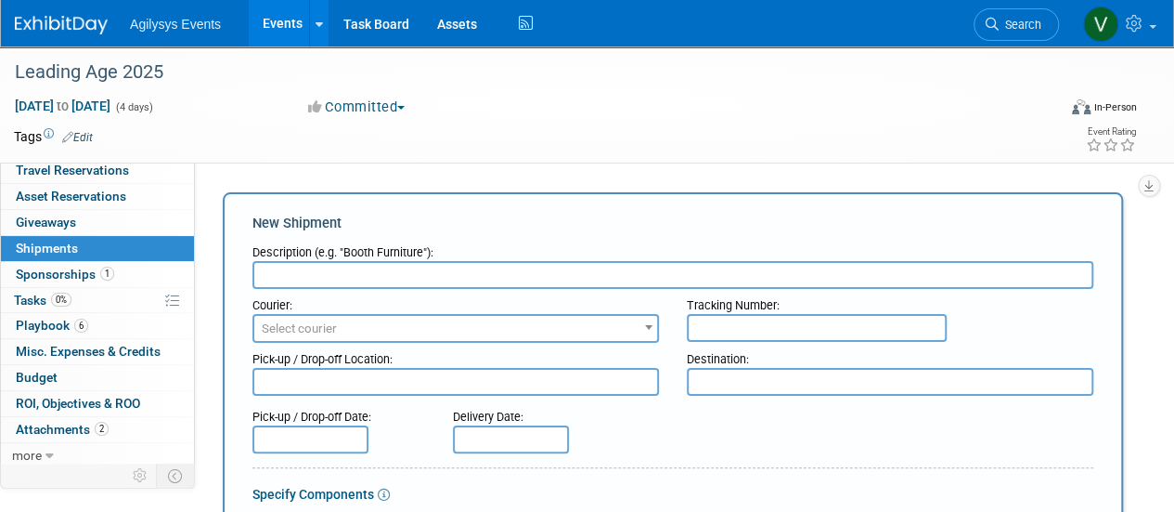
click at [310, 277] on input "text" at bounding box center [673, 275] width 841 height 28
paste input "Advance Warehouse"
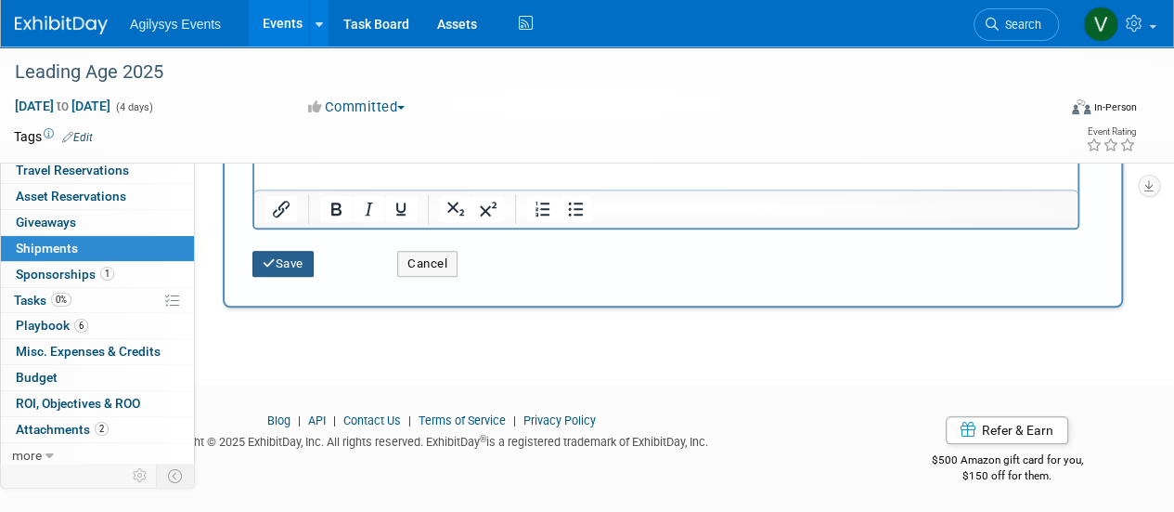
type input "Advance Warehouse"
click at [287, 266] on button "Save" at bounding box center [283, 264] width 61 height 26
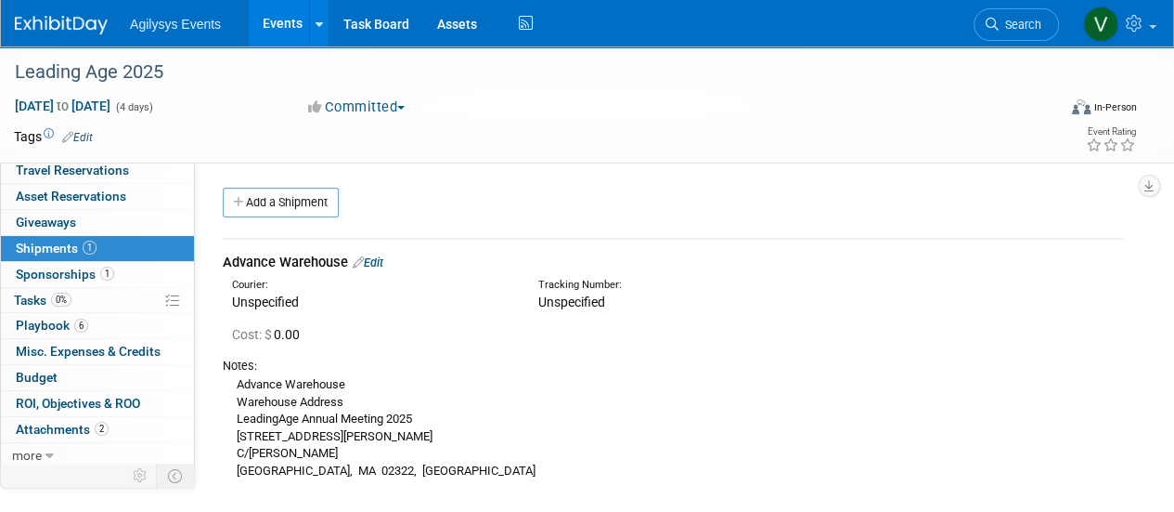
click at [301, 203] on link "Add a Shipment" at bounding box center [281, 203] width 116 height 30
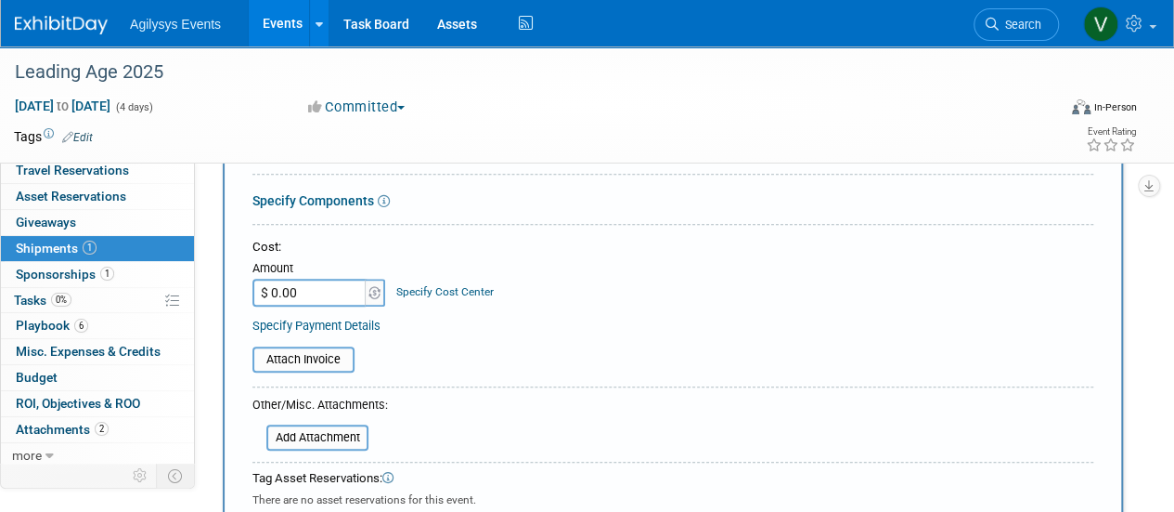
scroll to position [557, 0]
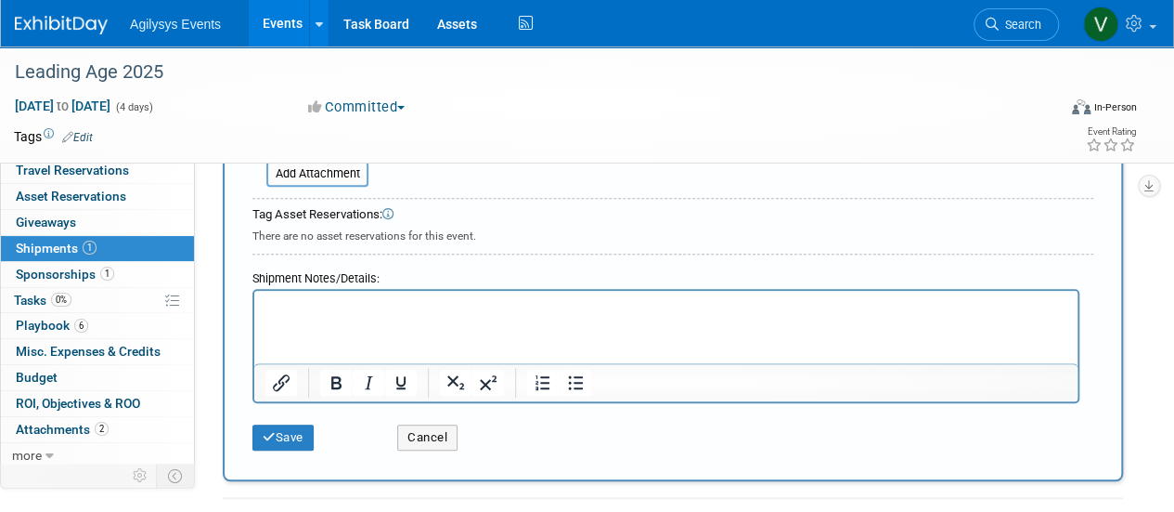
drag, startPoint x: 308, startPoint y: 316, endPoint x: 277, endPoint y: 306, distance: 32.9
paste body "Rich Text Area. Press ALT-0 for help."
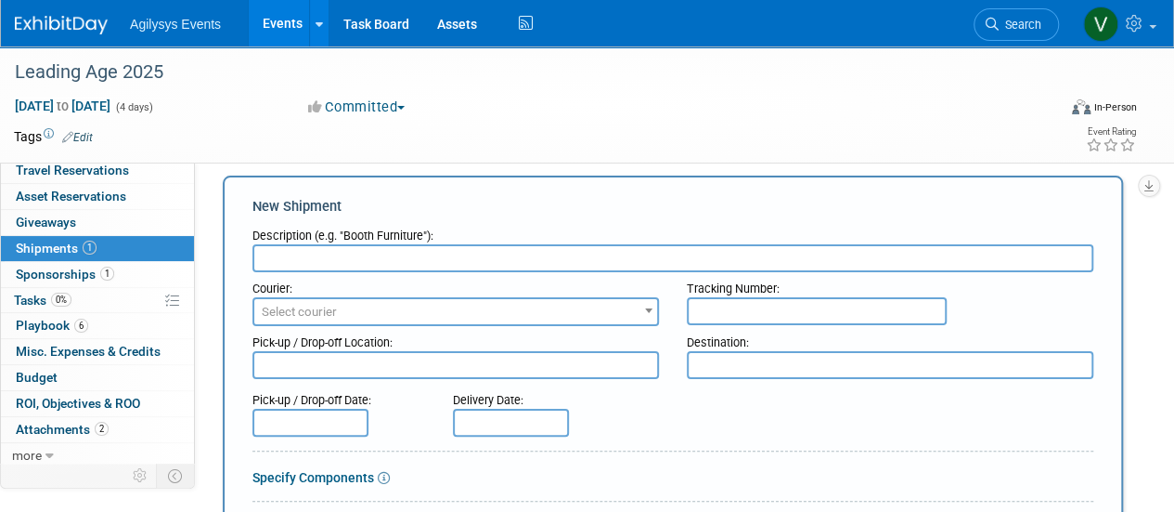
scroll to position [0, 0]
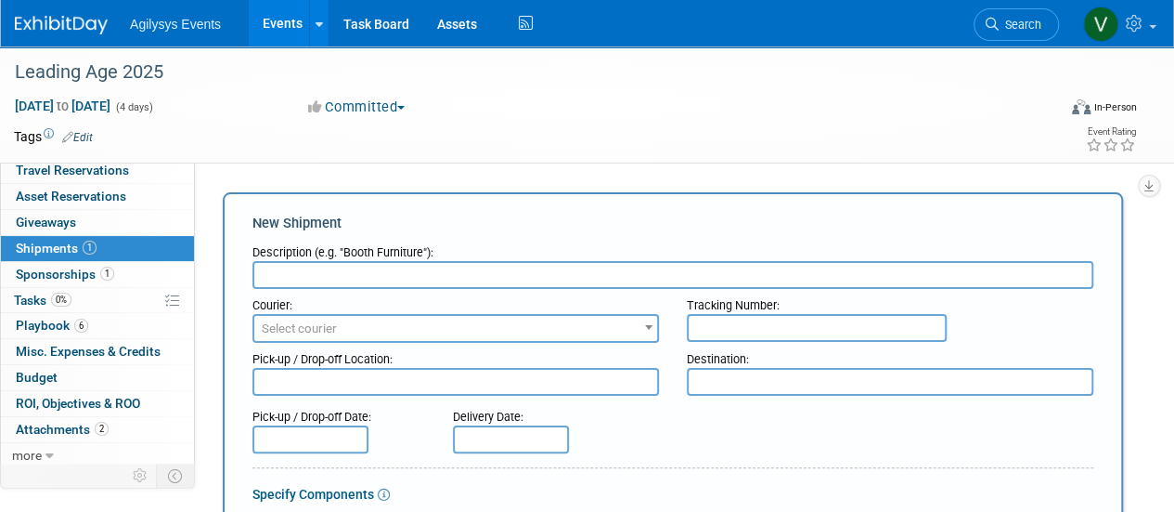
paste input "Show Site"
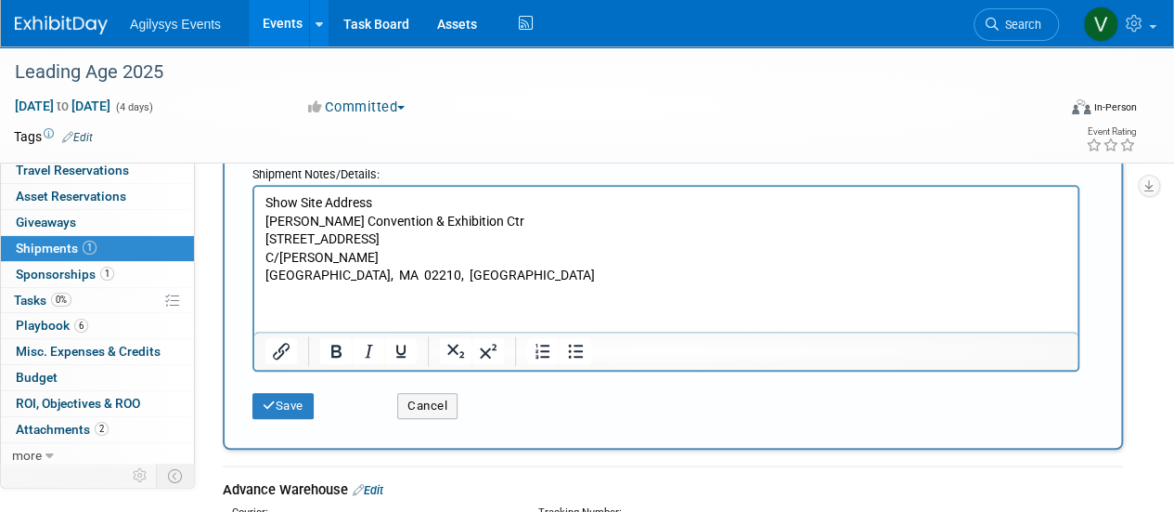
scroll to position [743, 0]
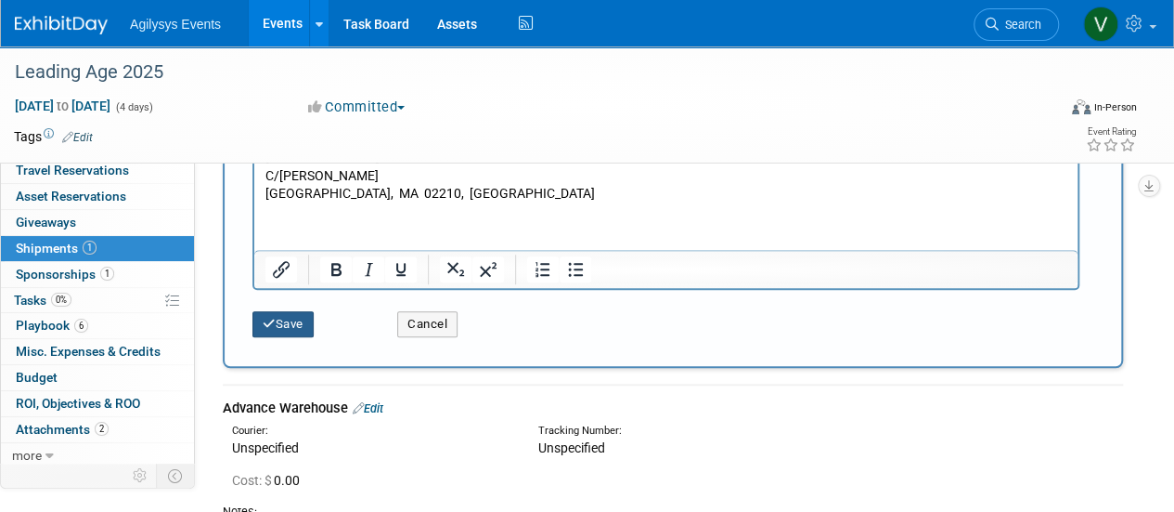
type input "Show Site"
click at [284, 318] on button "Save" at bounding box center [283, 324] width 61 height 26
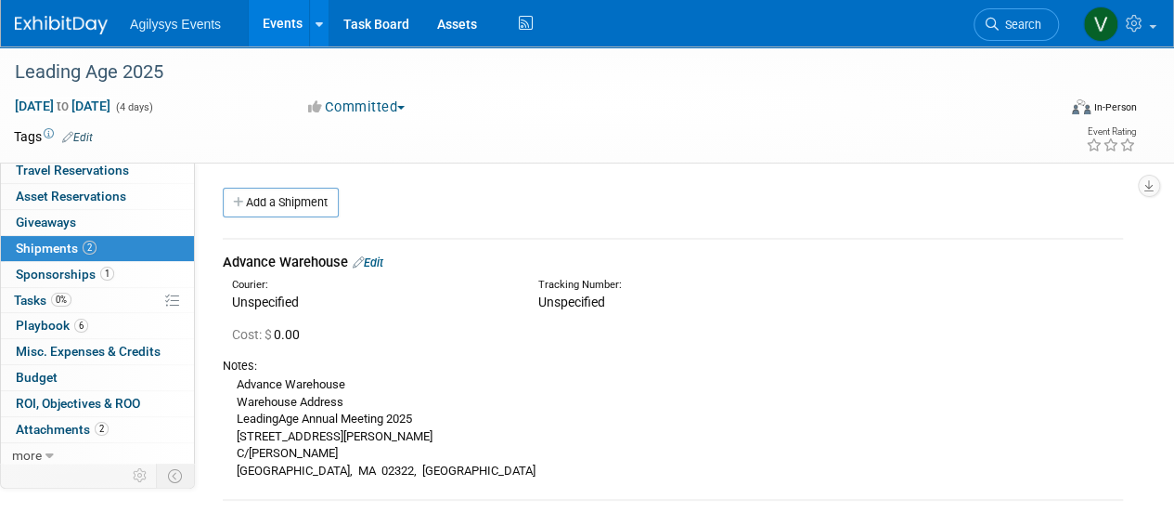
scroll to position [93, 0]
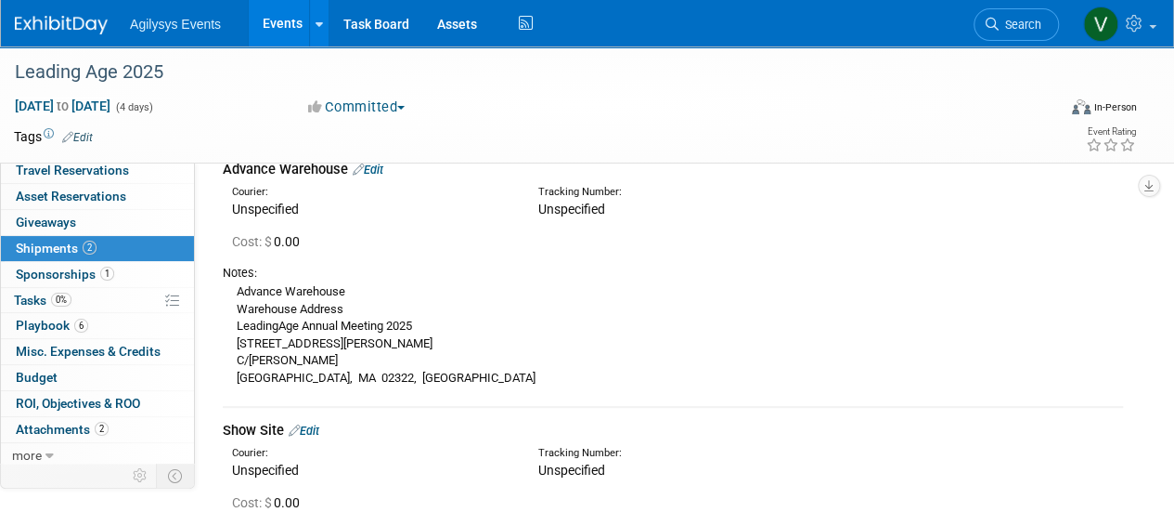
click at [373, 170] on link "Edit" at bounding box center [368, 169] width 31 height 14
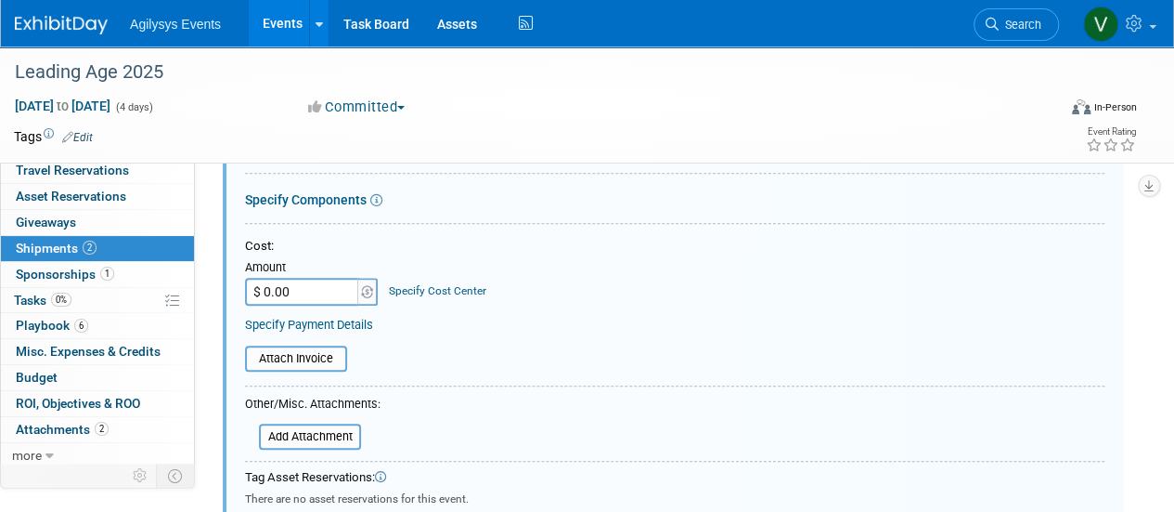
scroll to position [584, 0]
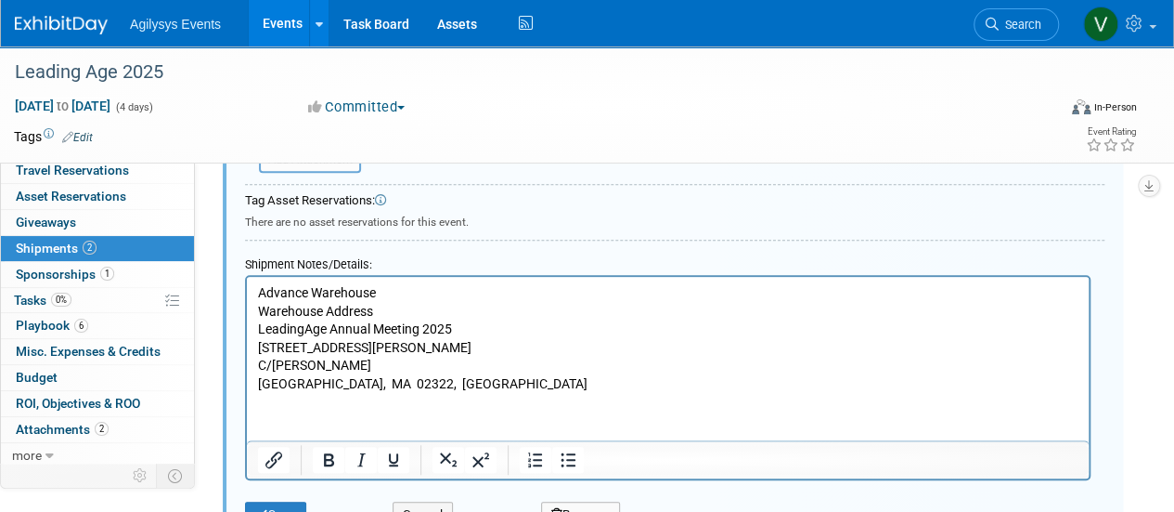
drag, startPoint x: 334, startPoint y: 402, endPoint x: 315, endPoint y: 408, distance: 20.3
click at [334, 394] on html "Advance Warehouse Warehouse Address LeadingAge Annual Meeting 2025 25 Doherty A…" at bounding box center [668, 335] width 842 height 117
click at [399, 389] on p "Advance Warehouse Warehouse Address LeadingAge Annual Meeting 2025 25 Doherty A…" at bounding box center [668, 339] width 821 height 110
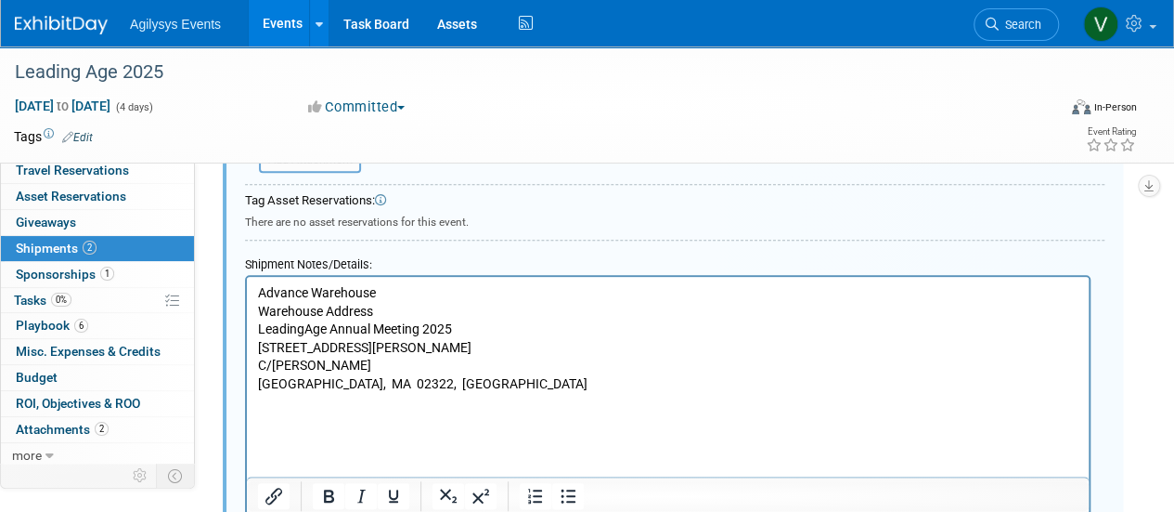
drag, startPoint x: 251, startPoint y: 421, endPoint x: 346, endPoint y: 447, distance: 99.3
drag, startPoint x: 346, startPoint y: 447, endPoint x: 277, endPoint y: 433, distance: 71.2
drag, startPoint x: 277, startPoint y: 433, endPoint x: 261, endPoint y: 419, distance: 21.0
click at [256, 415] on html "Advance Warehouse Warehouse Address LeadingAge Annual Meeting 2025 25 Doherty A…" at bounding box center [668, 353] width 842 height 153
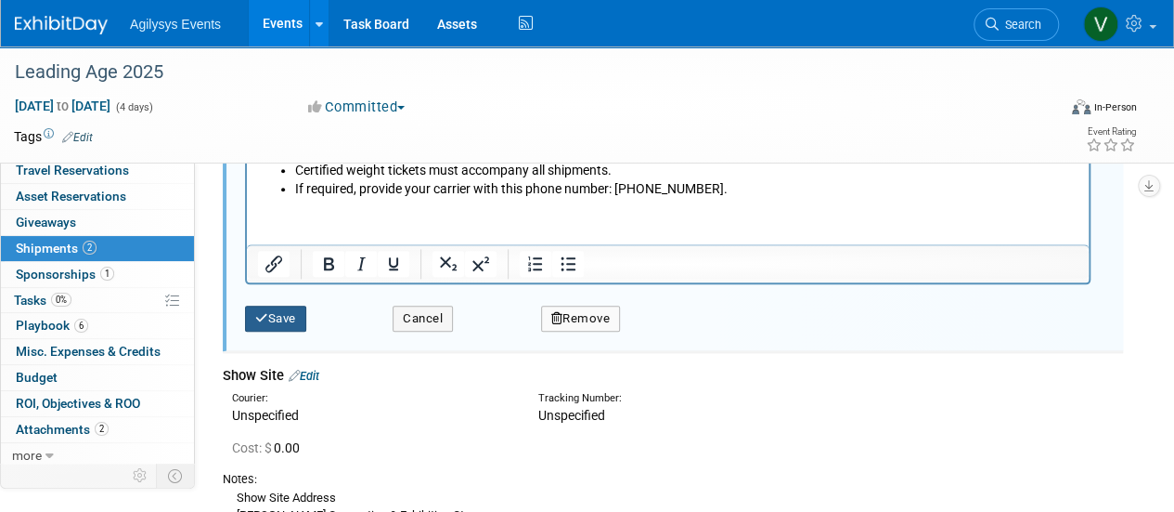
click at [285, 309] on button "Save" at bounding box center [275, 318] width 61 height 26
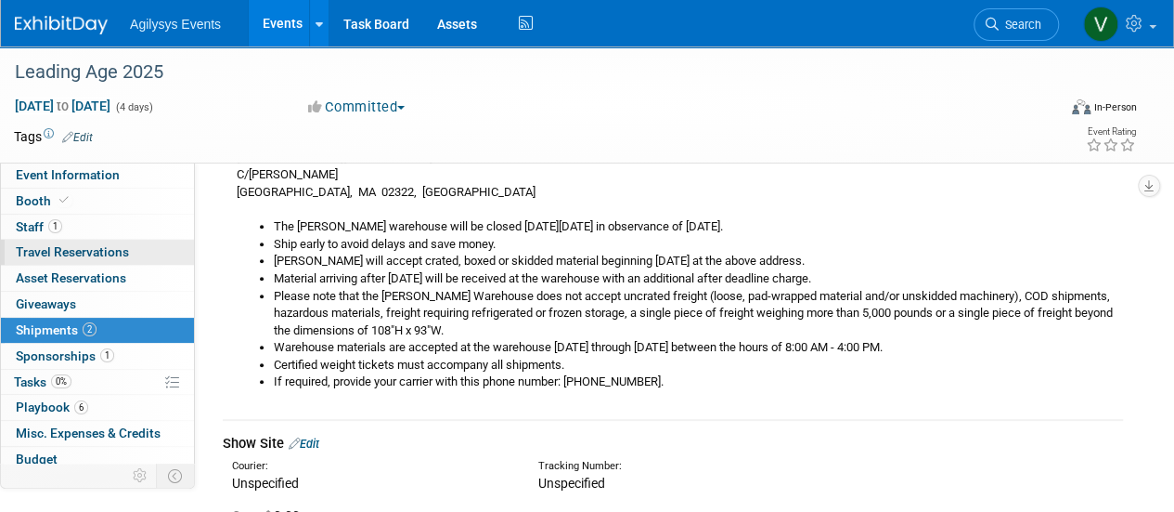
scroll to position [0, 0]
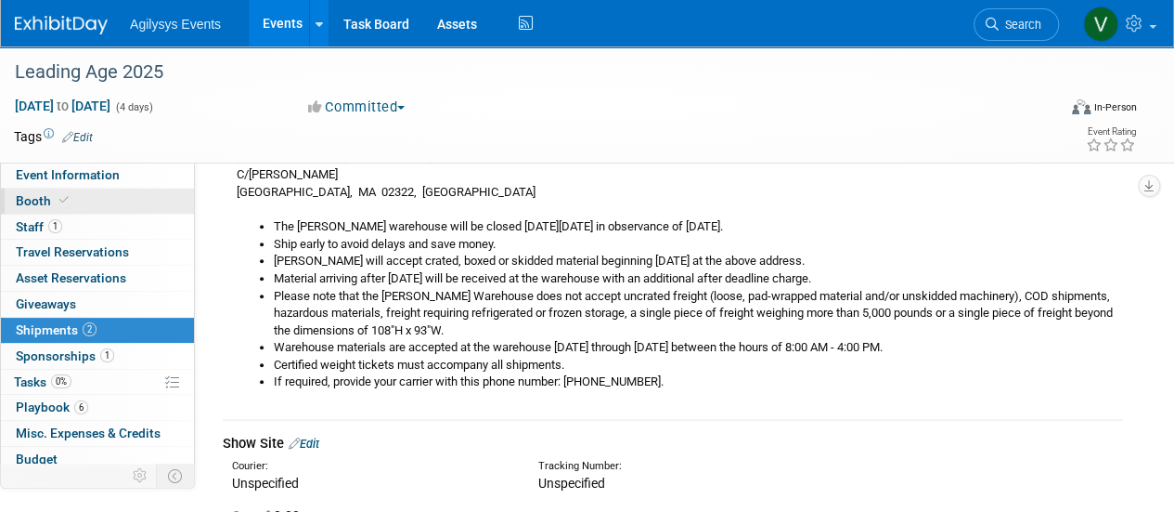
click at [59, 200] on icon at bounding box center [63, 200] width 9 height 10
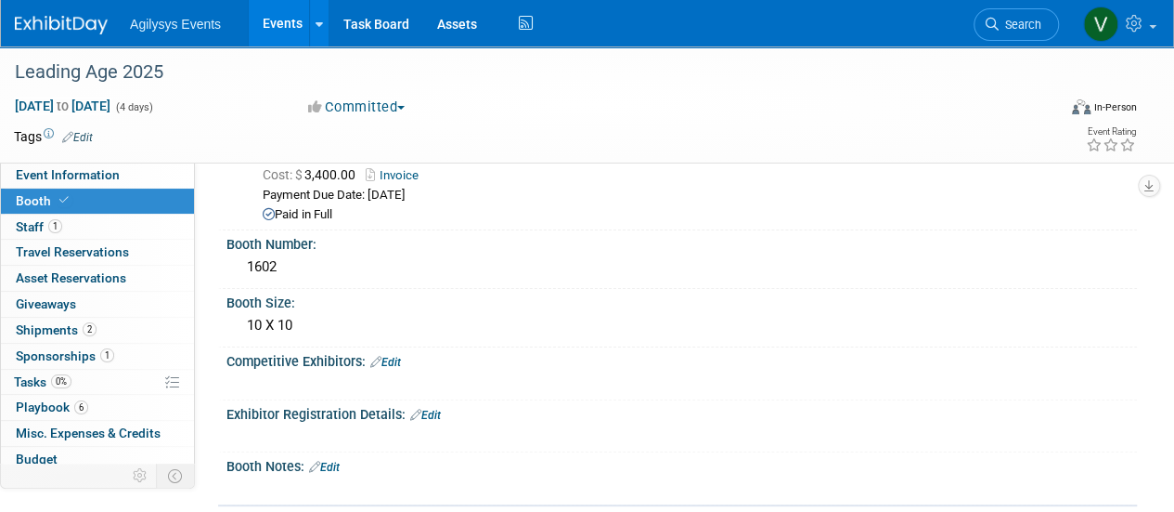
scroll to position [186, 0]
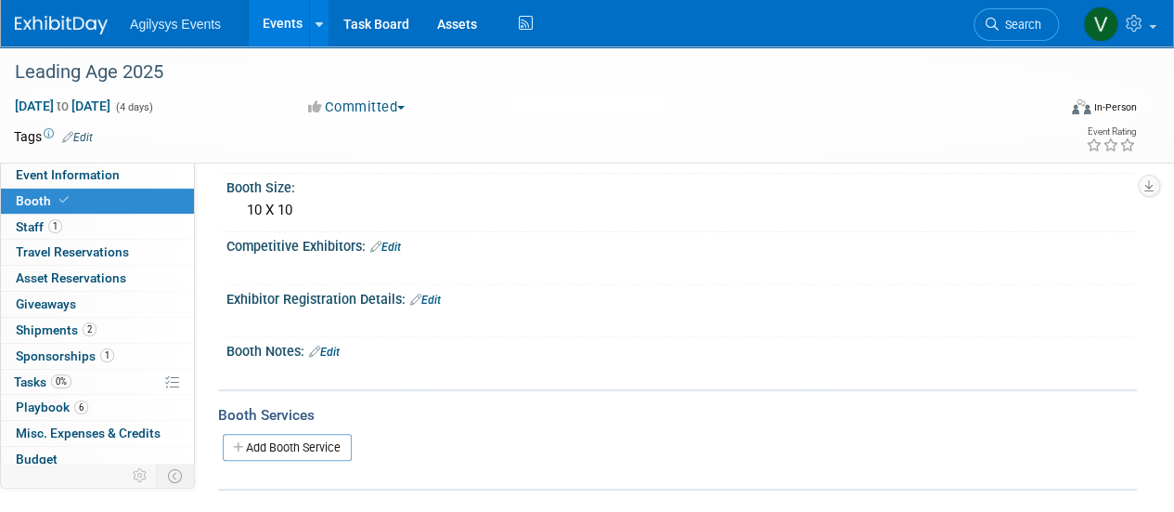
click at [330, 350] on link "Edit" at bounding box center [324, 351] width 31 height 13
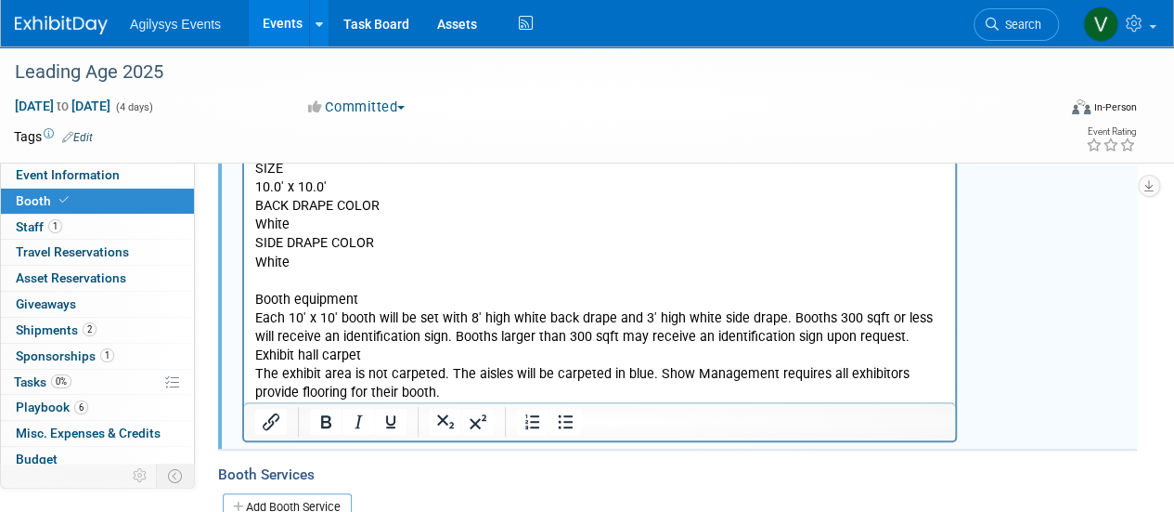
scroll to position [251, 0]
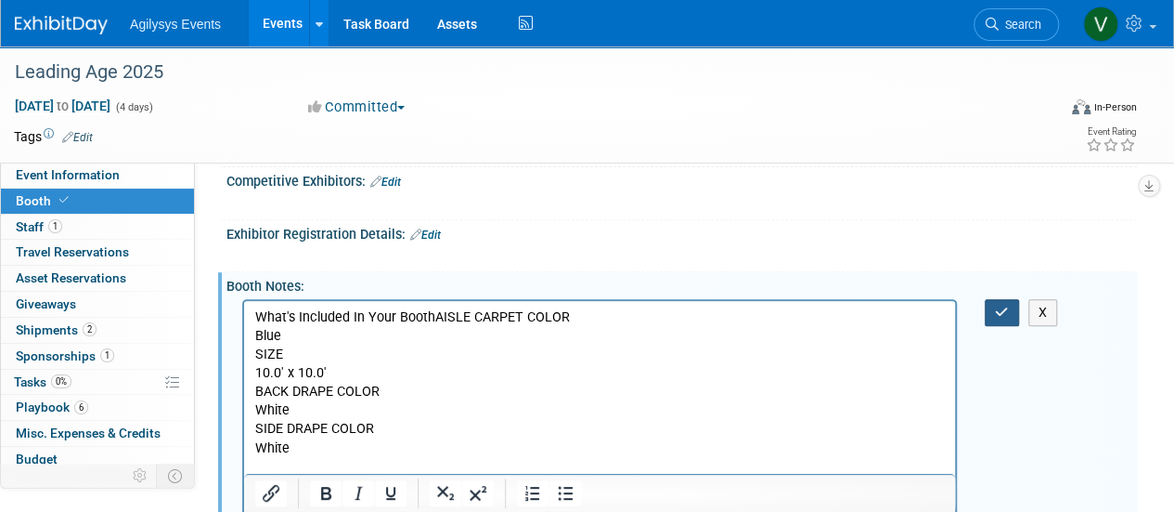
click at [1008, 315] on icon "button" at bounding box center [1002, 311] width 14 height 13
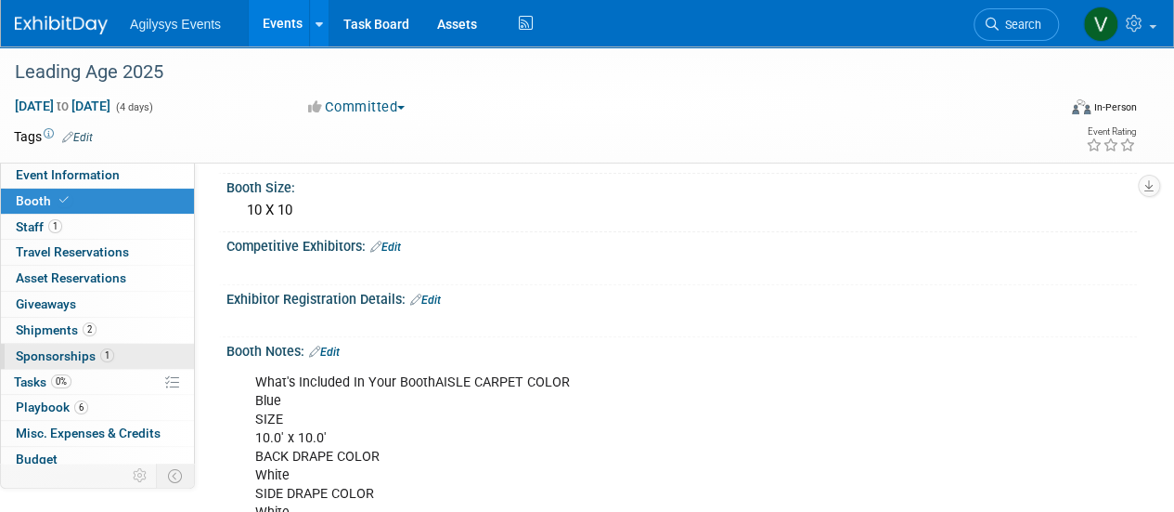
scroll to position [0, 0]
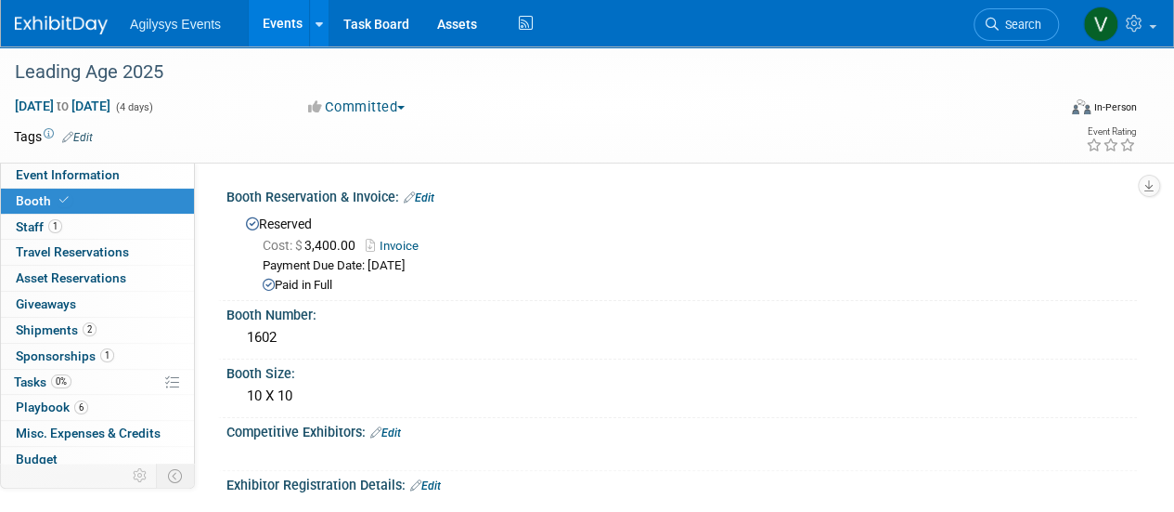
click at [50, 203] on span "Booth" at bounding box center [44, 200] width 57 height 15
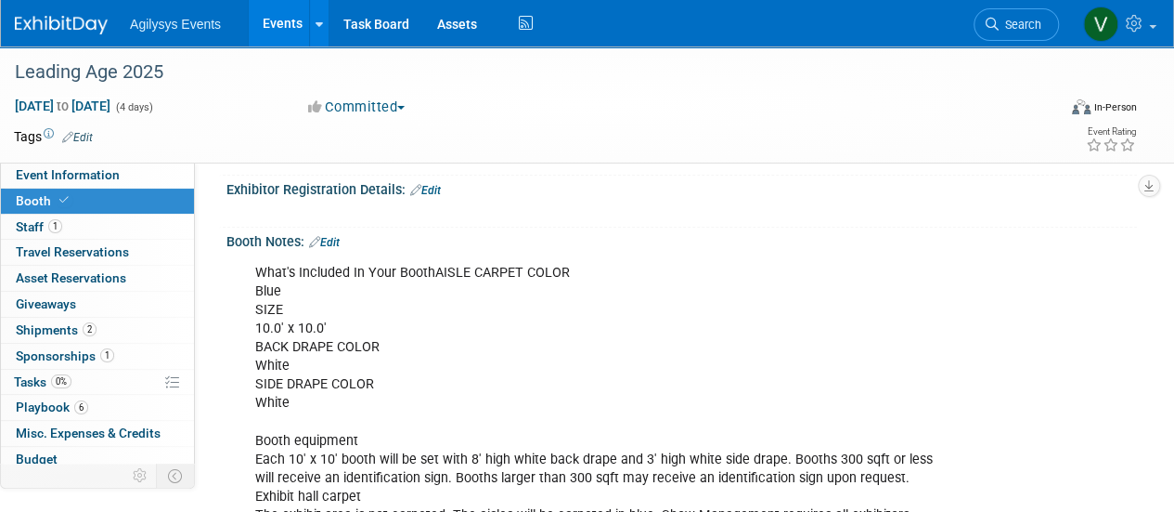
scroll to position [557, 0]
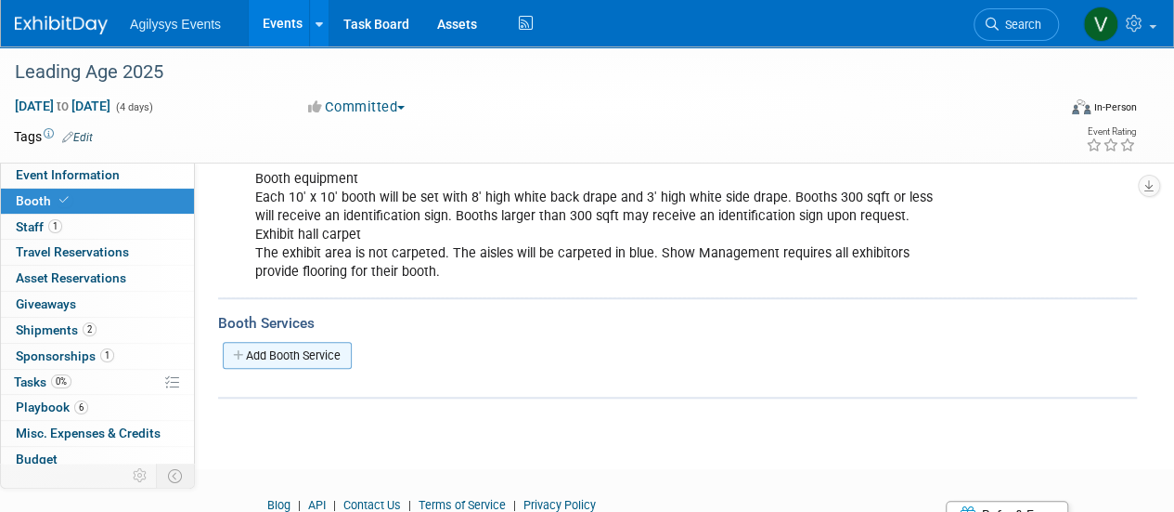
click at [317, 349] on link "Add Booth Service" at bounding box center [287, 355] width 129 height 27
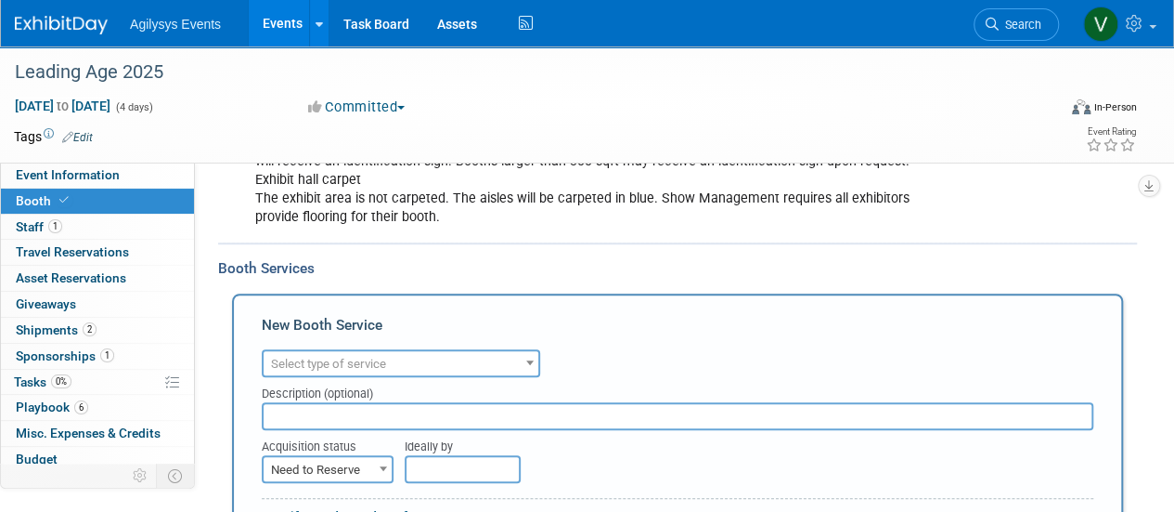
scroll to position [650, 0]
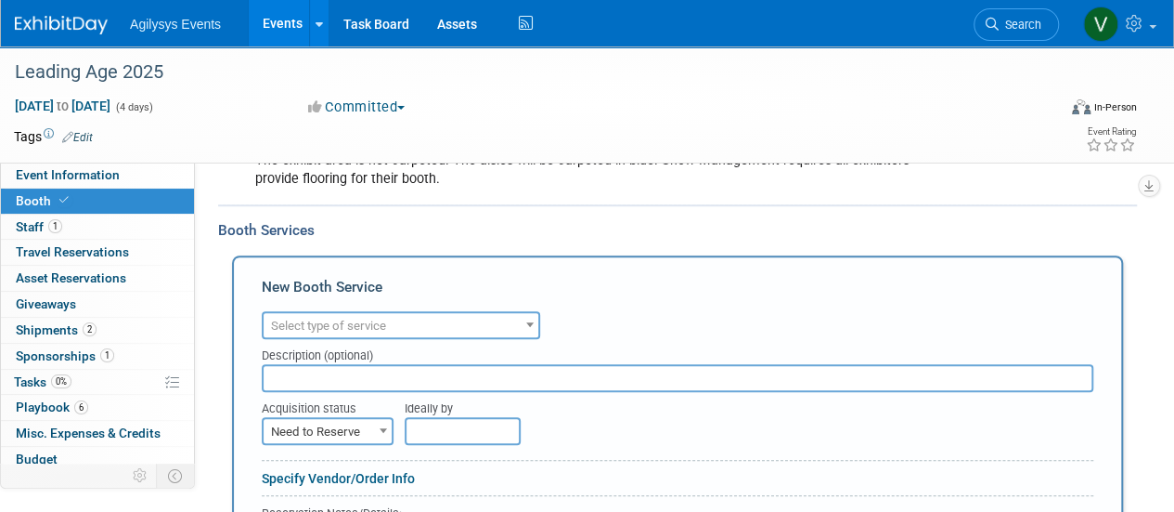
click at [396, 318] on span "Select type of service" at bounding box center [401, 326] width 275 height 26
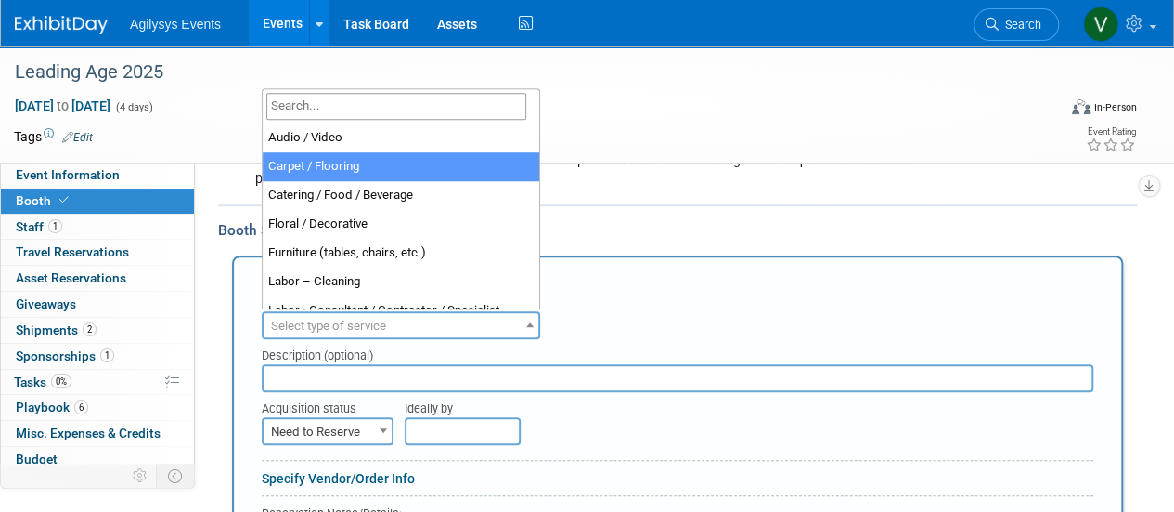
select select "4"
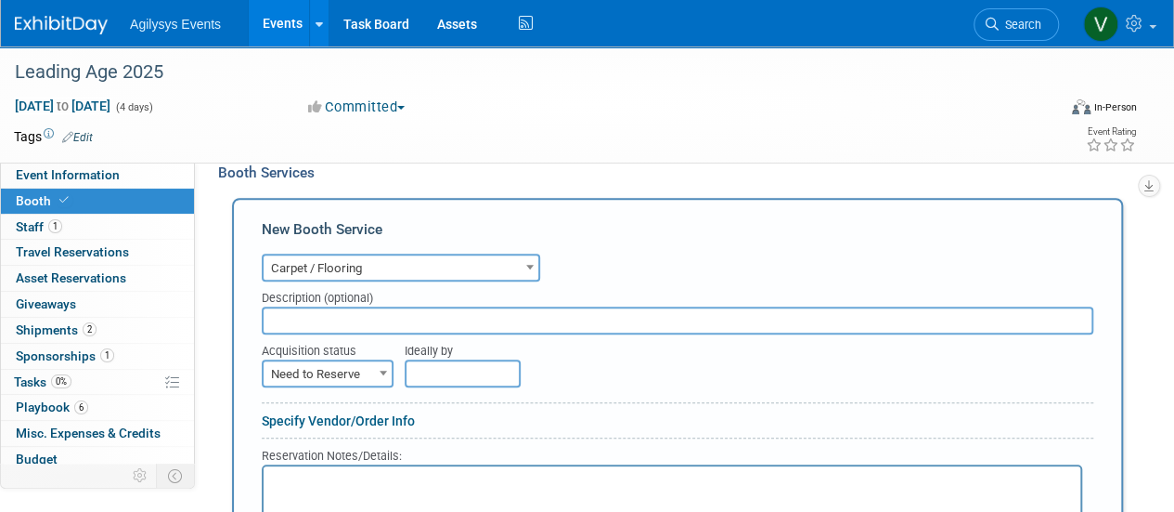
scroll to position [836, 0]
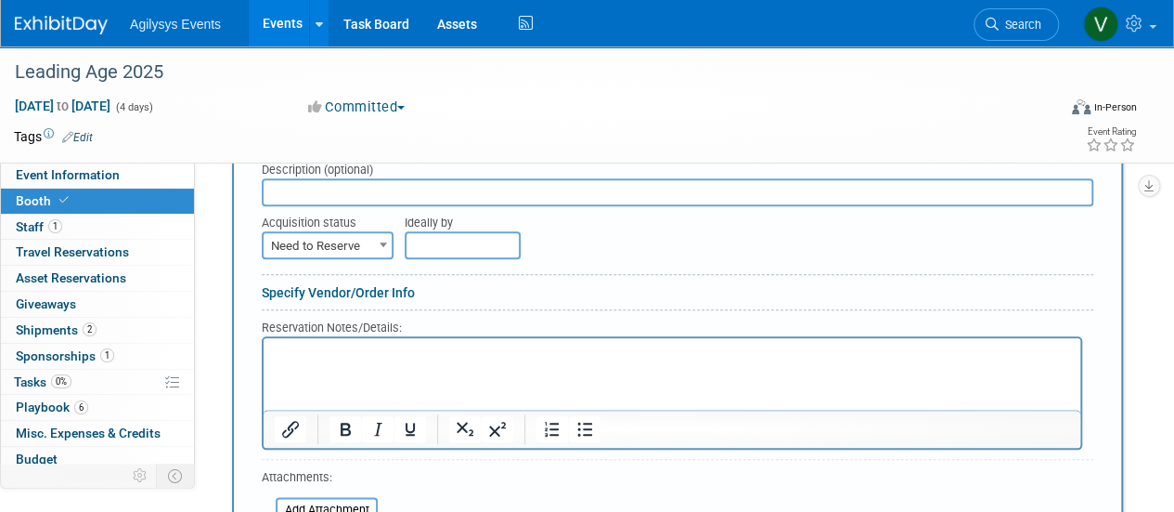
click at [455, 240] on input "text" at bounding box center [463, 245] width 116 height 28
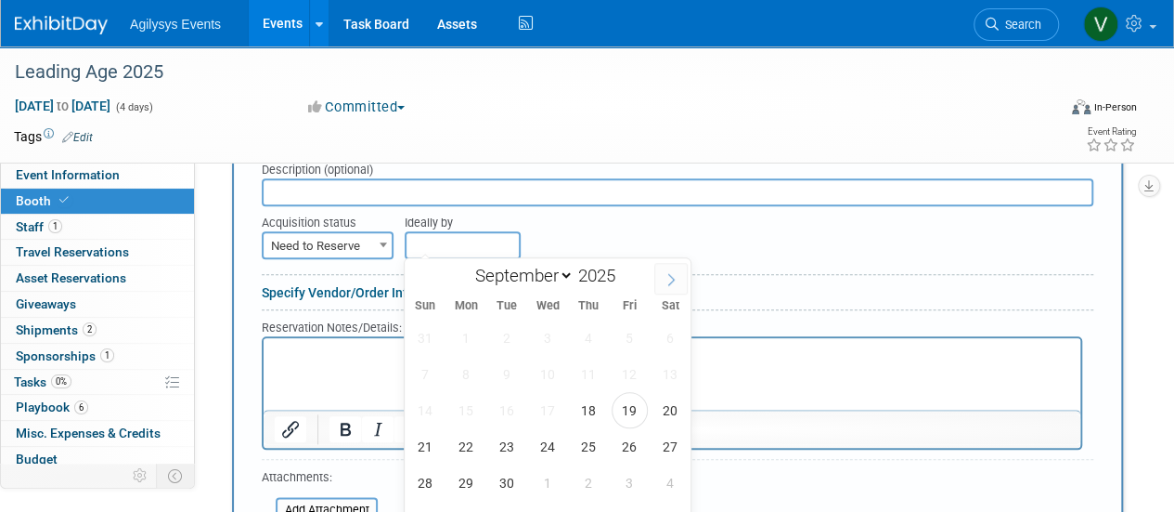
click at [663, 282] on span at bounding box center [671, 279] width 33 height 32
select select "9"
click at [544, 340] on span "1" at bounding box center [548, 337] width 36 height 36
type input "Oct 1, 2025"
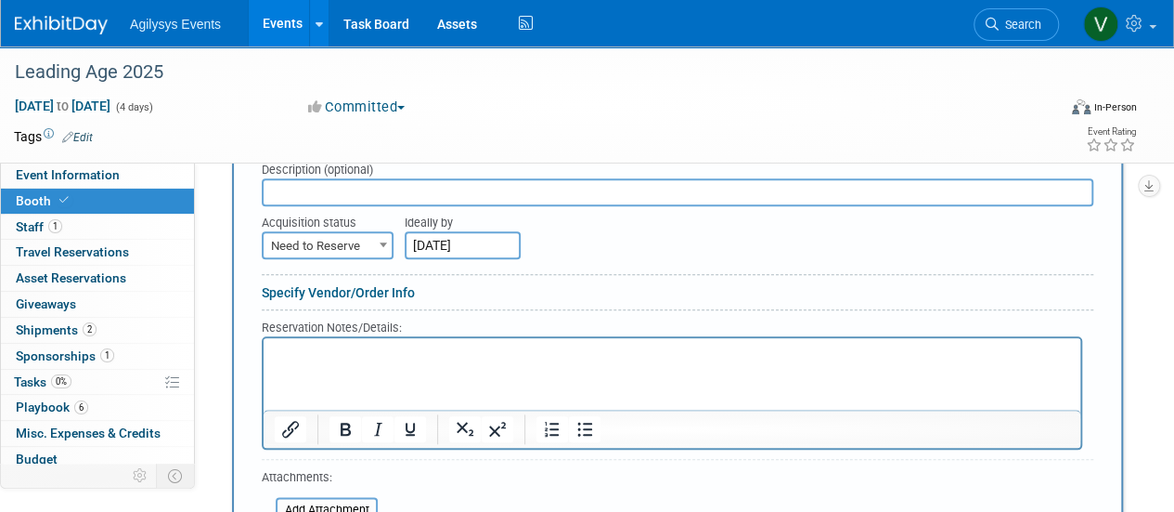
click at [507, 363] on html at bounding box center [672, 350] width 817 height 25
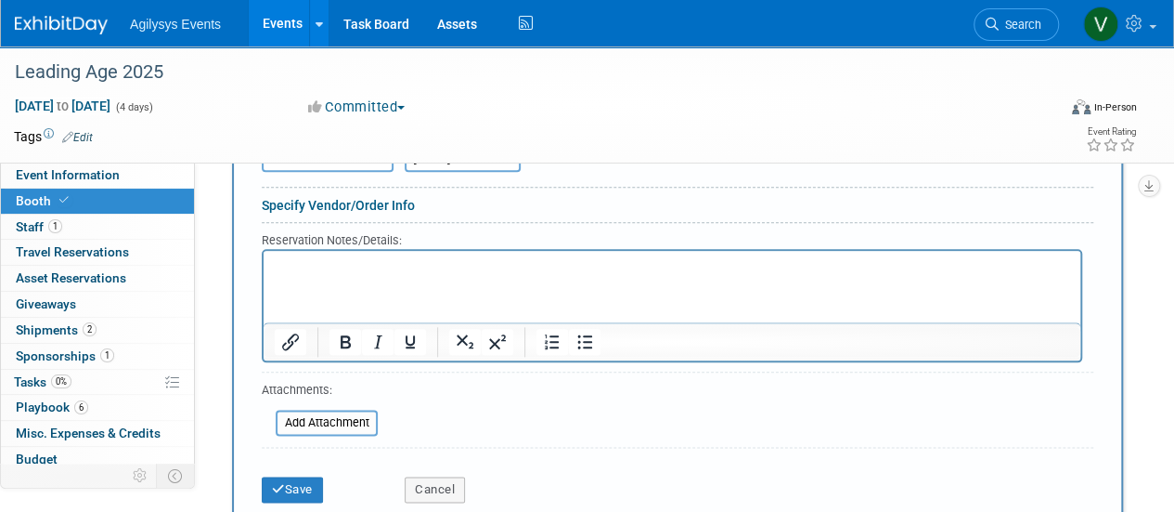
scroll to position [1021, 0]
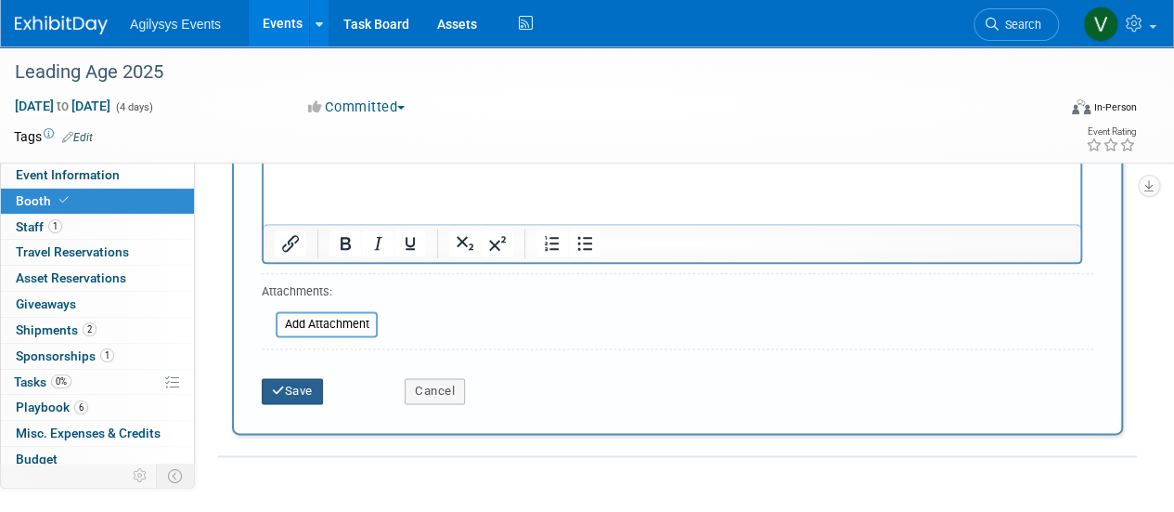
click at [292, 393] on button "Save" at bounding box center [292, 391] width 61 height 26
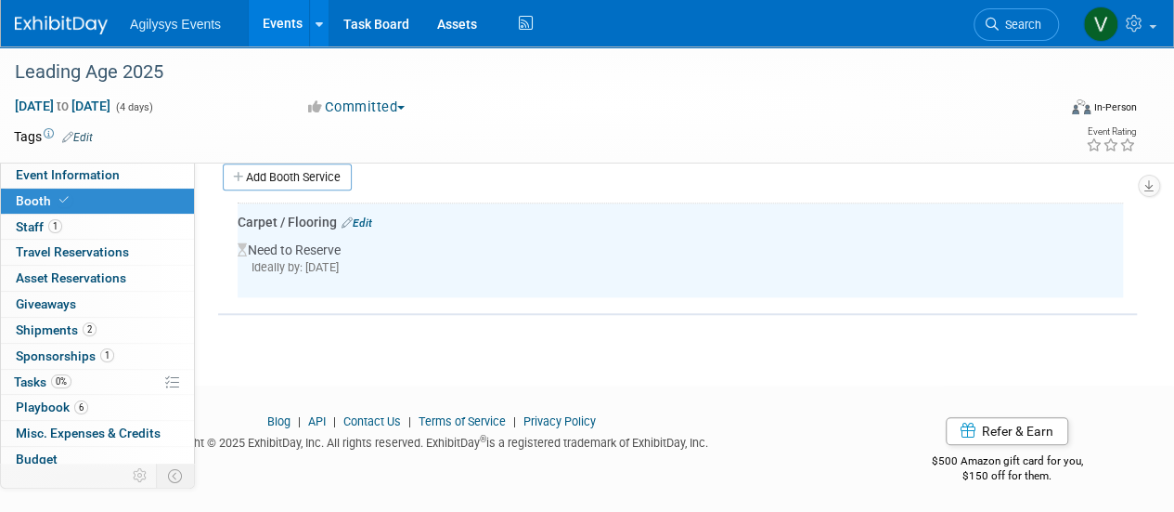
scroll to position [550, 0]
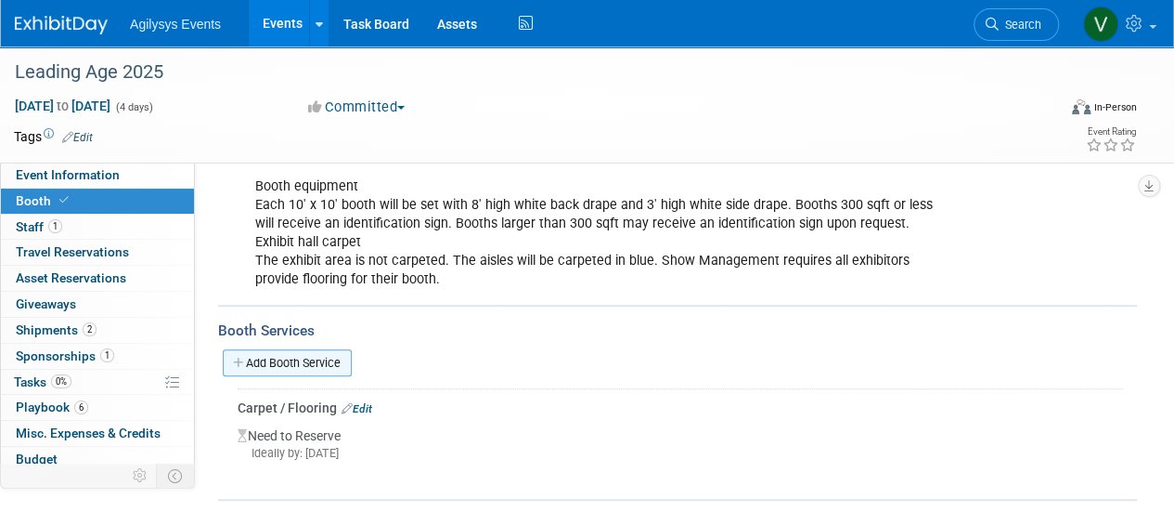
click at [274, 372] on link "Add Booth Service" at bounding box center [287, 362] width 129 height 27
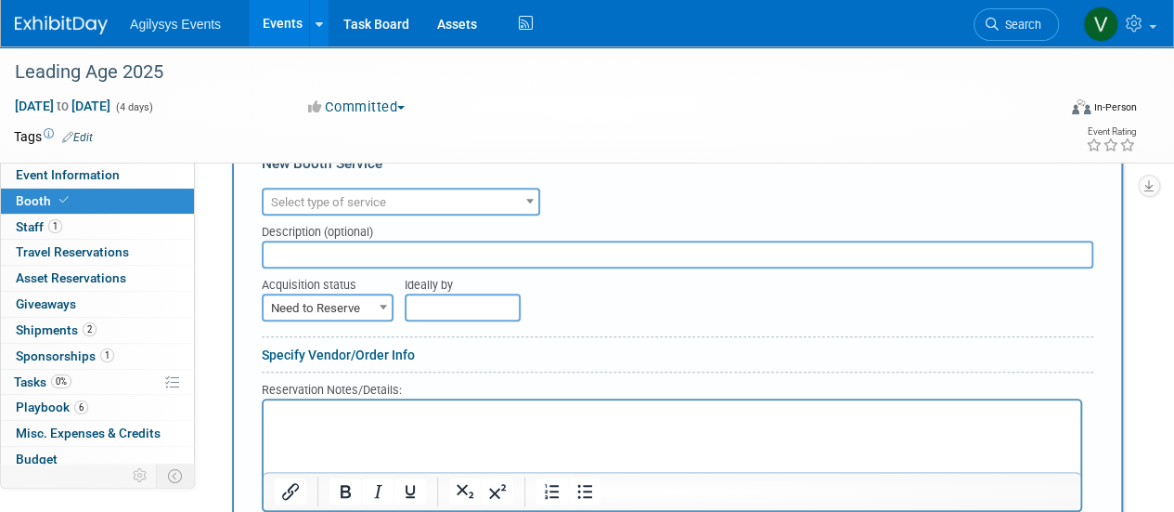
scroll to position [735, 0]
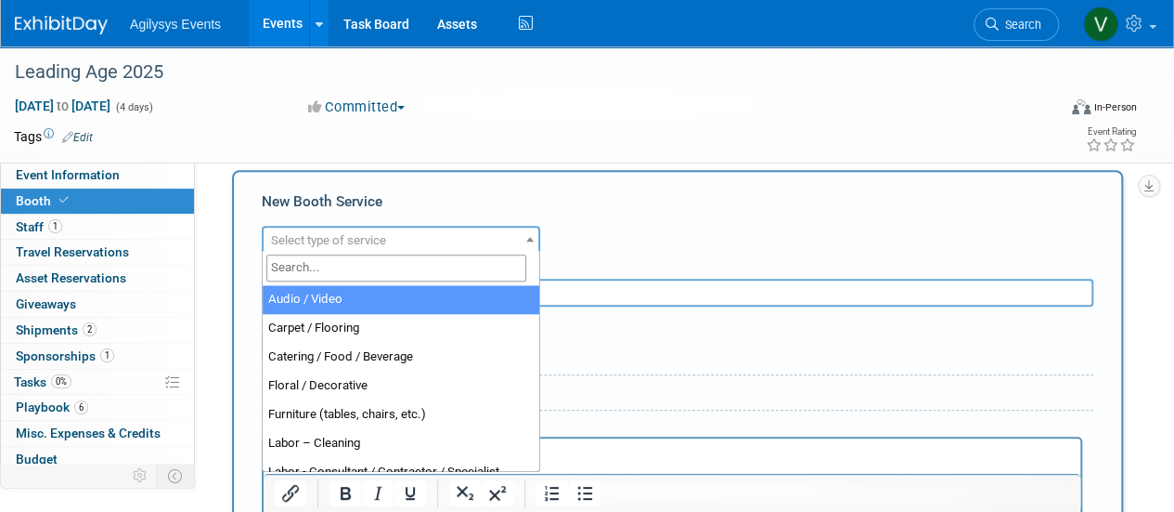
click at [394, 235] on span "Select type of service" at bounding box center [401, 240] width 275 height 26
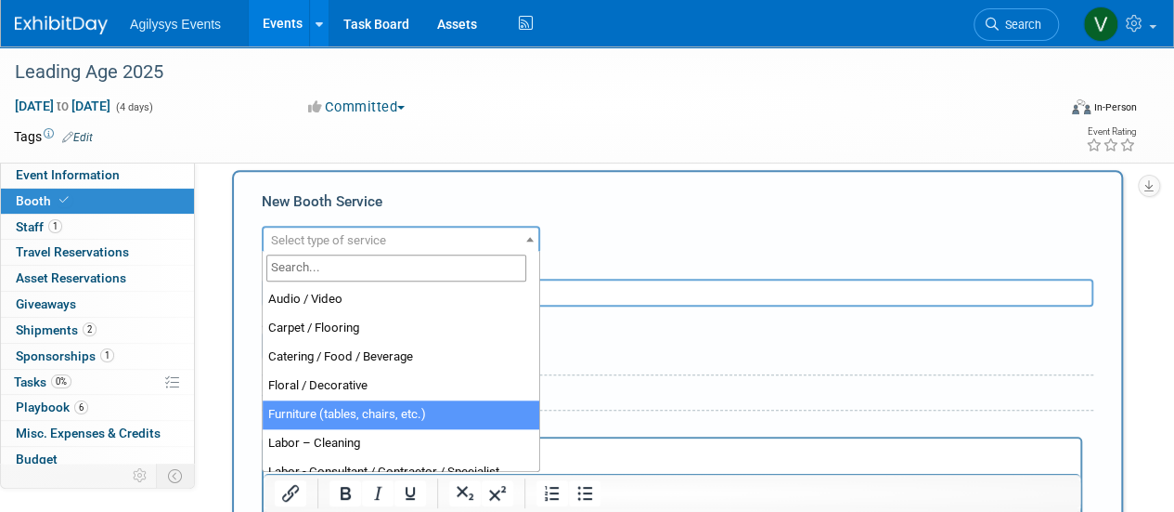
select select "6"
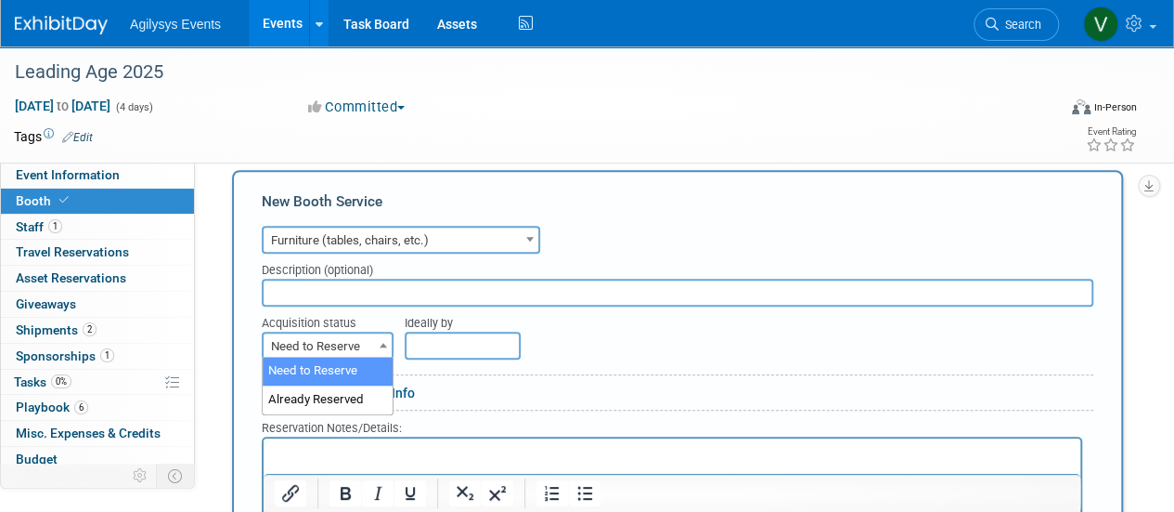
click at [355, 334] on span "Need to Reserve" at bounding box center [328, 346] width 128 height 26
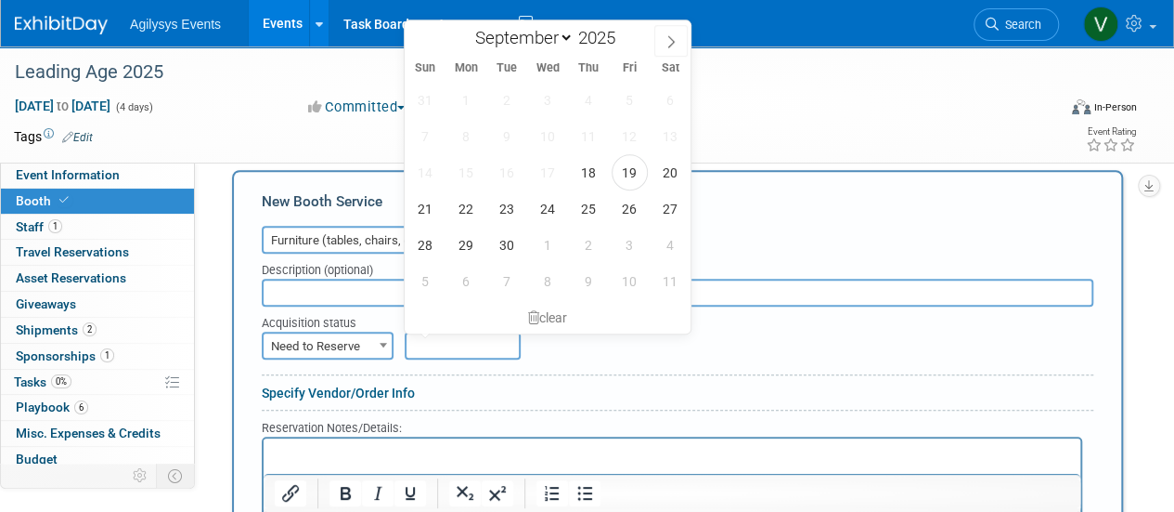
click at [442, 344] on input "text" at bounding box center [463, 345] width 116 height 28
click at [557, 244] on span "1" at bounding box center [548, 245] width 36 height 36
type input "Oct 1, 2025"
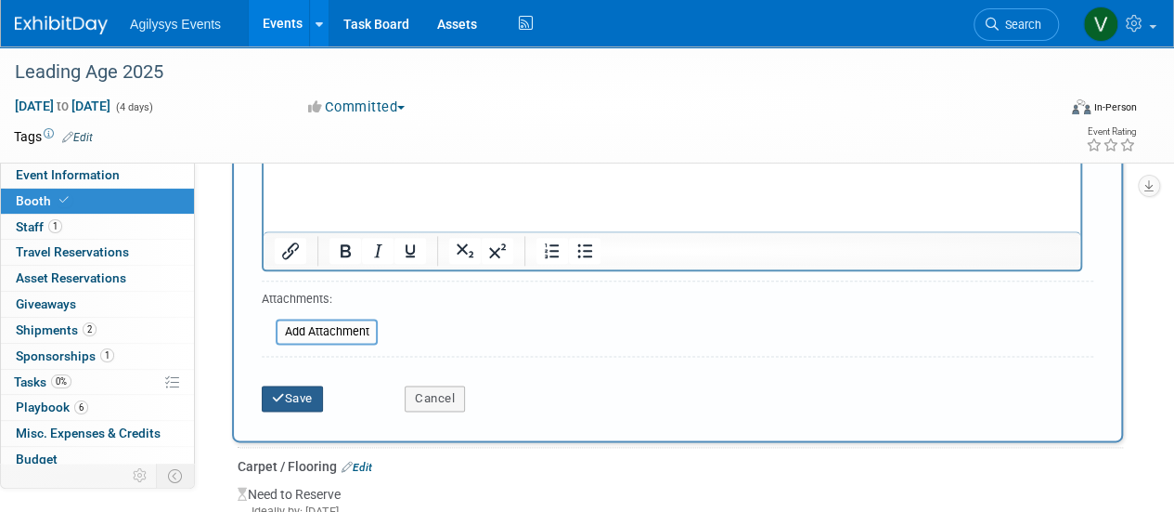
click at [305, 392] on button "Save" at bounding box center [292, 398] width 61 height 26
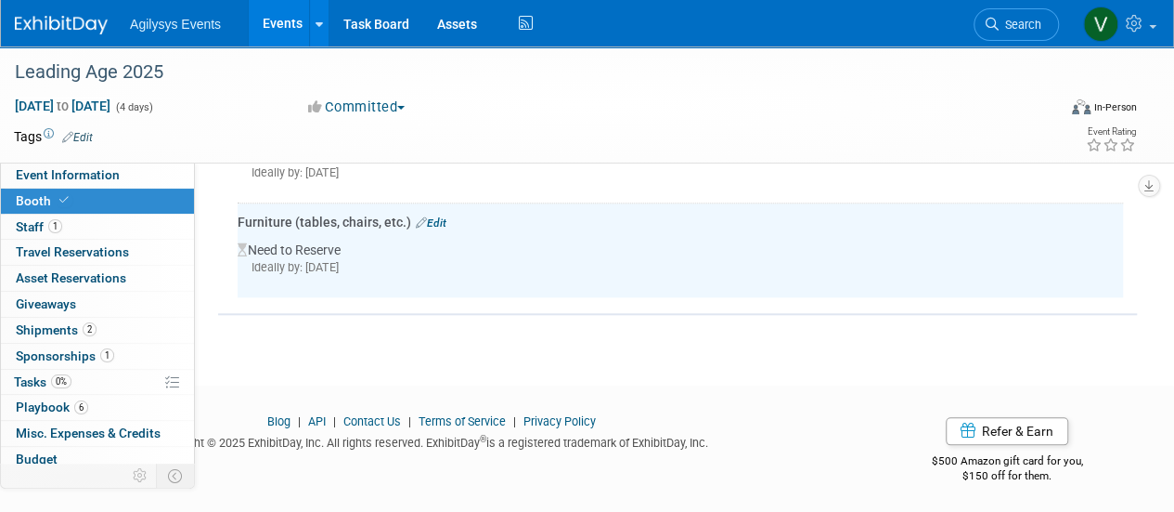
scroll to position [644, 0]
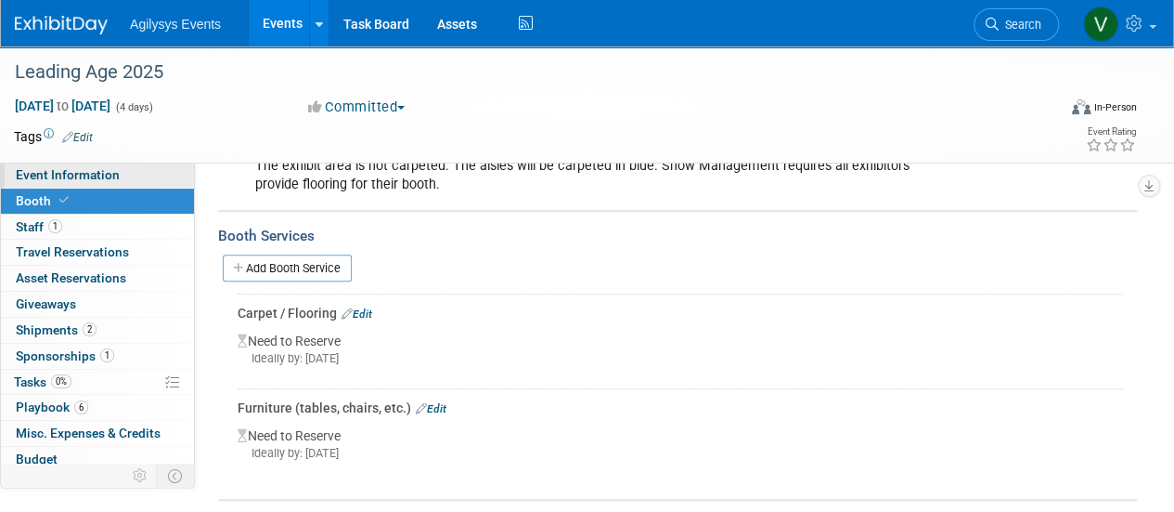
click at [94, 178] on span "Event Information" at bounding box center [68, 174] width 104 height 15
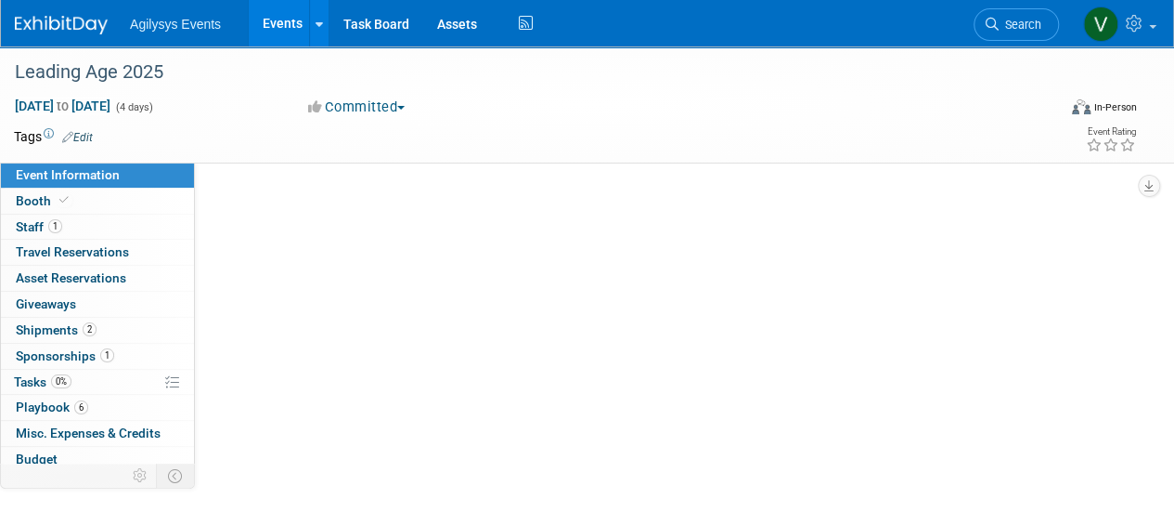
scroll to position [0, 0]
select select "Yes"
select select "FSM"
select select "Yes"
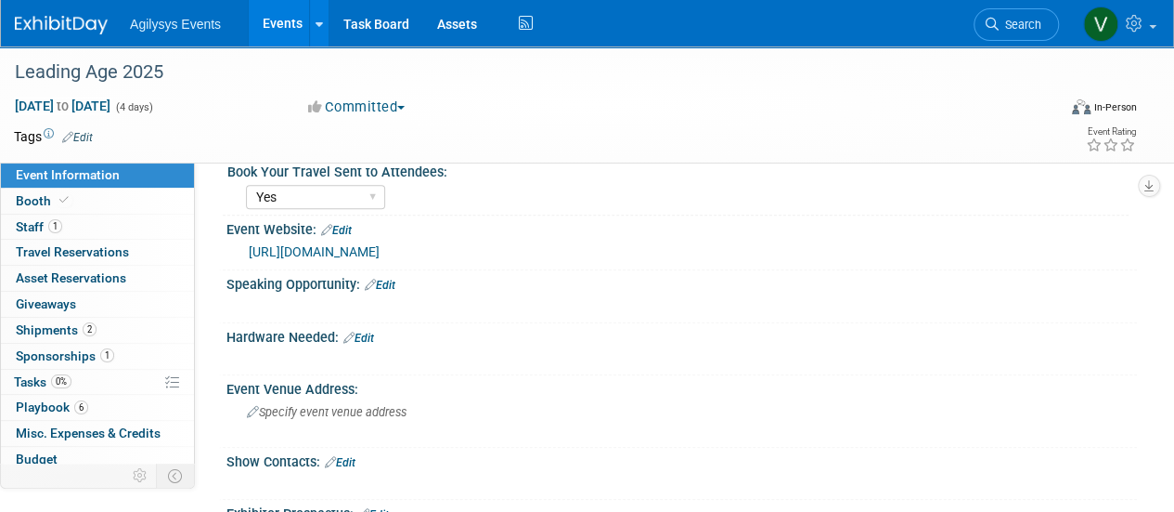
scroll to position [650, 0]
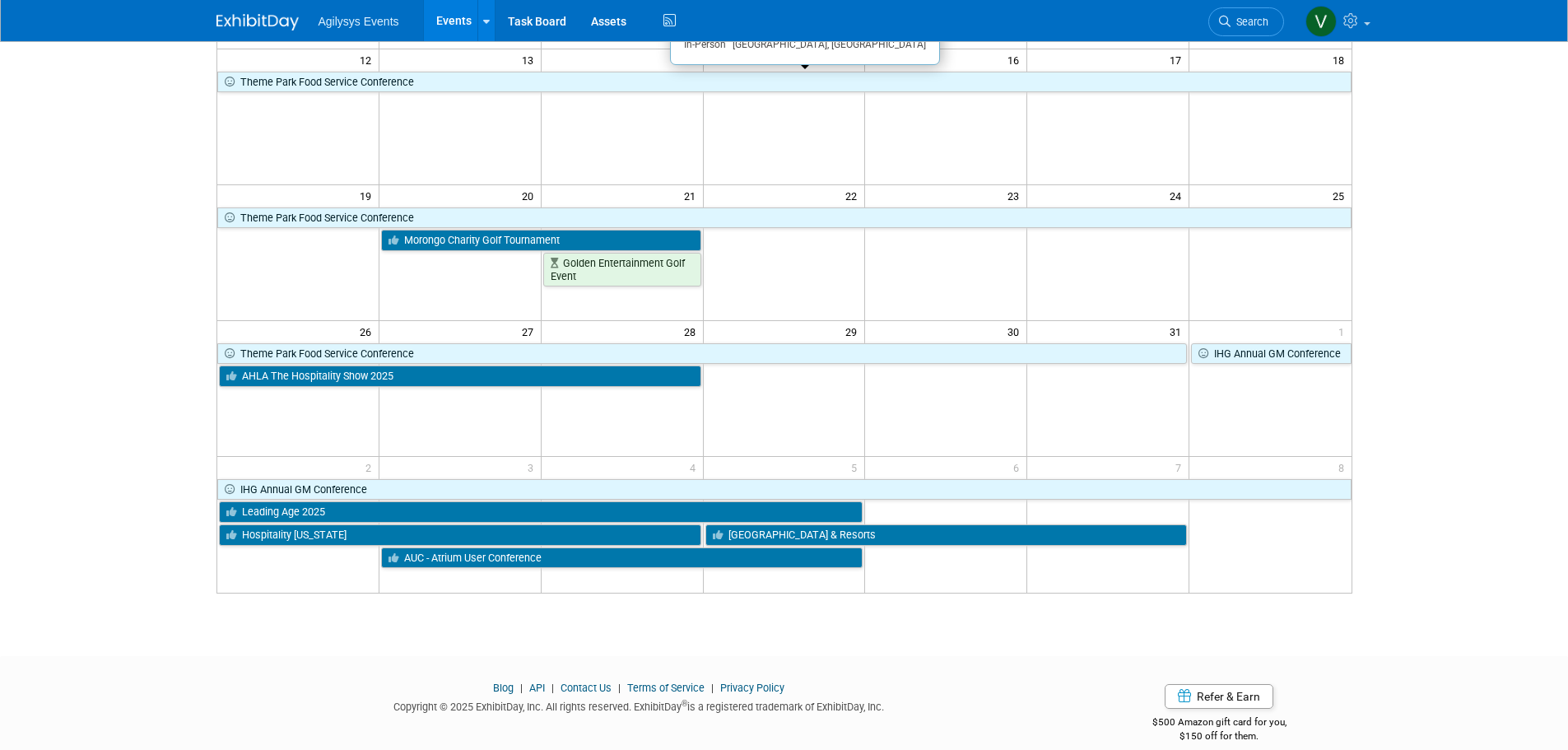
scroll to position [411, 0]
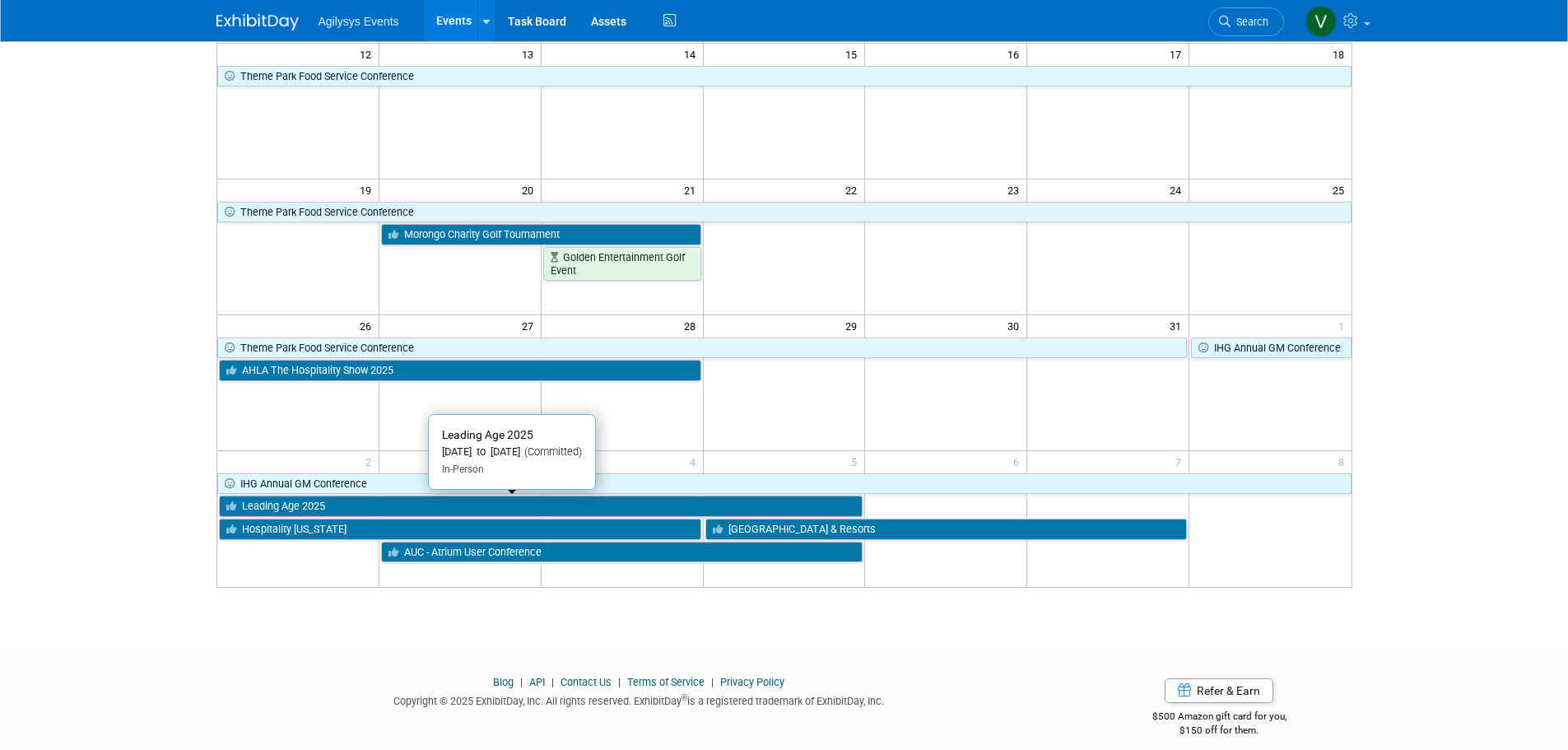
click at [305, 508] on link "Leading Age 2025" at bounding box center [541, 506] width 644 height 21
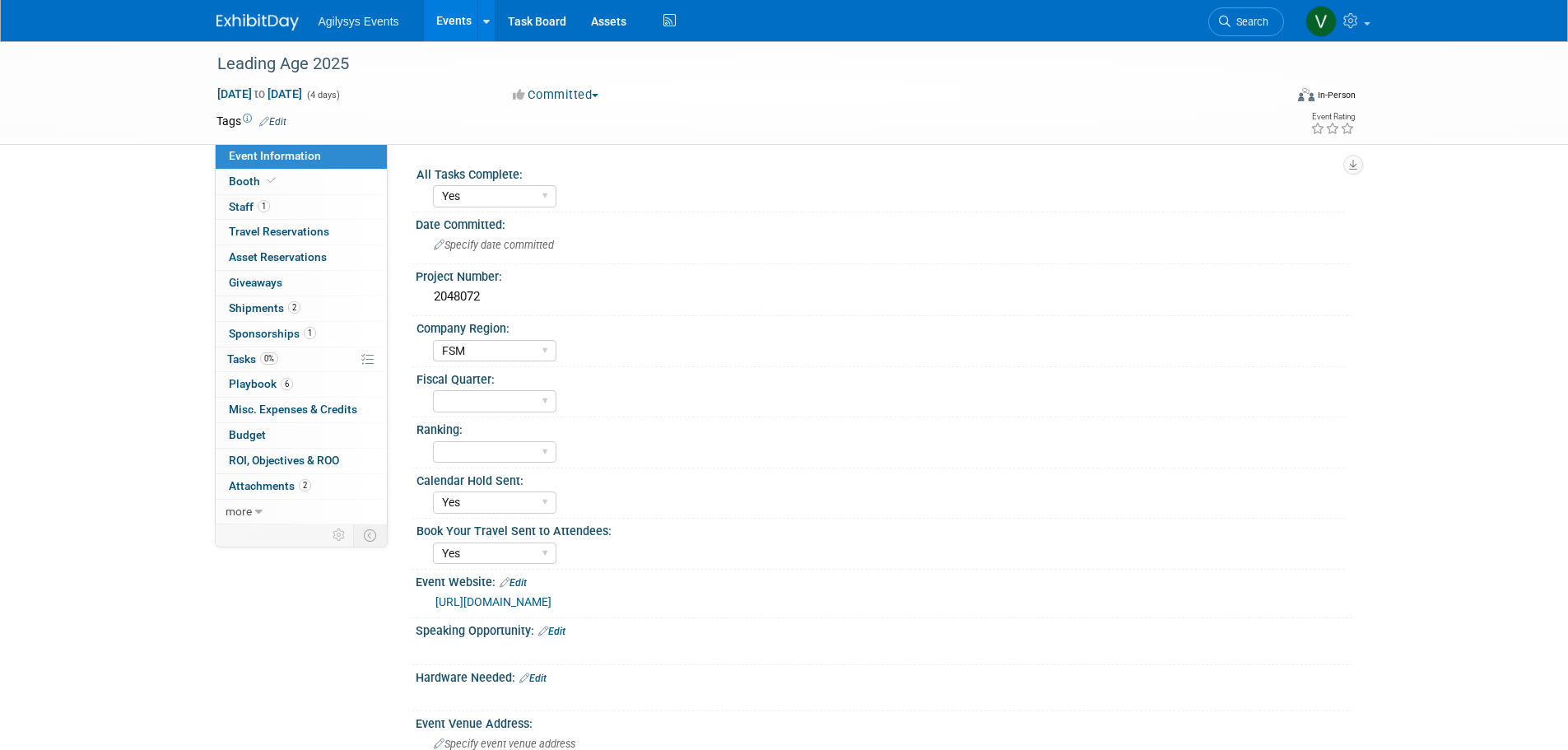
select select "Yes"
select select "FSM"
select select "Yes"
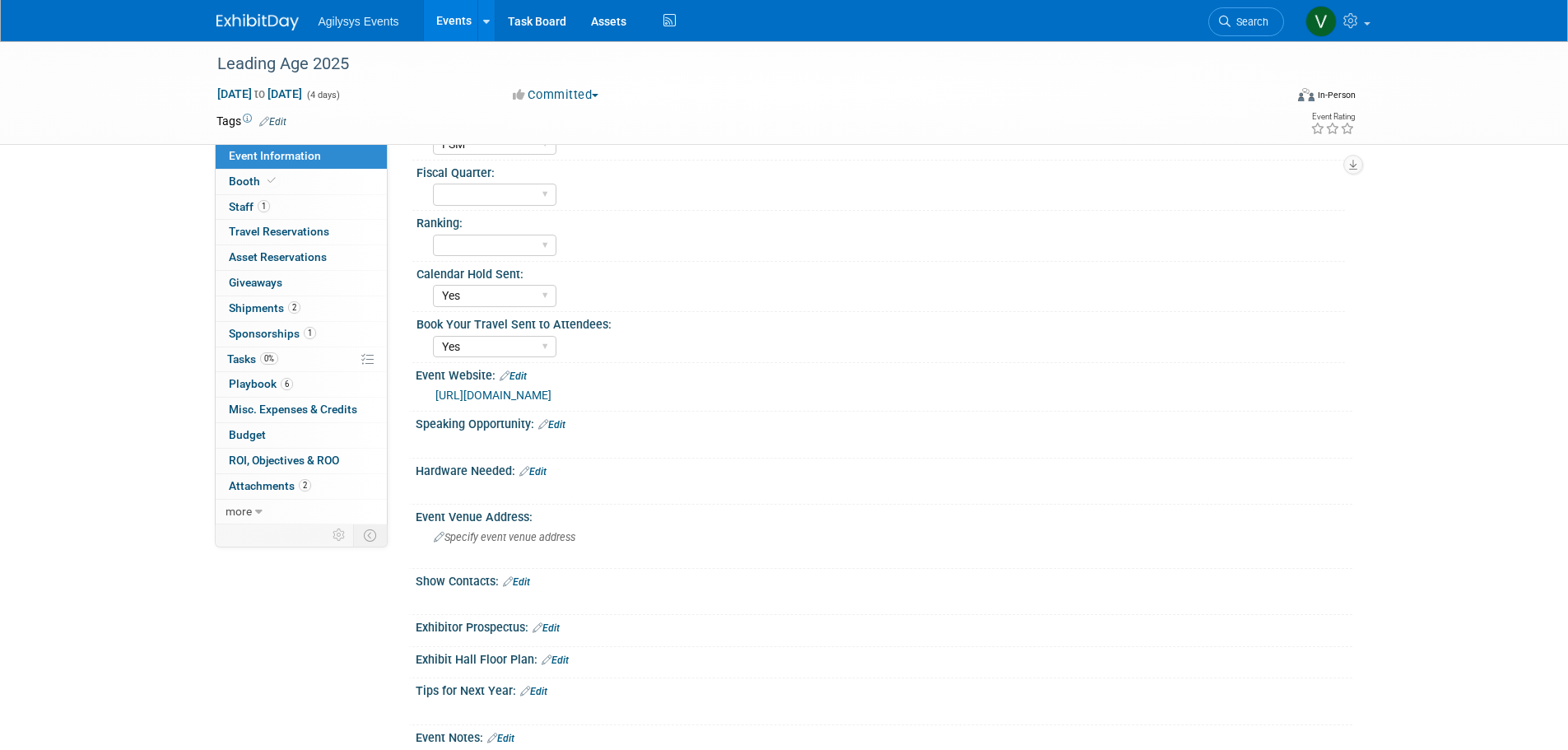
scroll to position [422, 0]
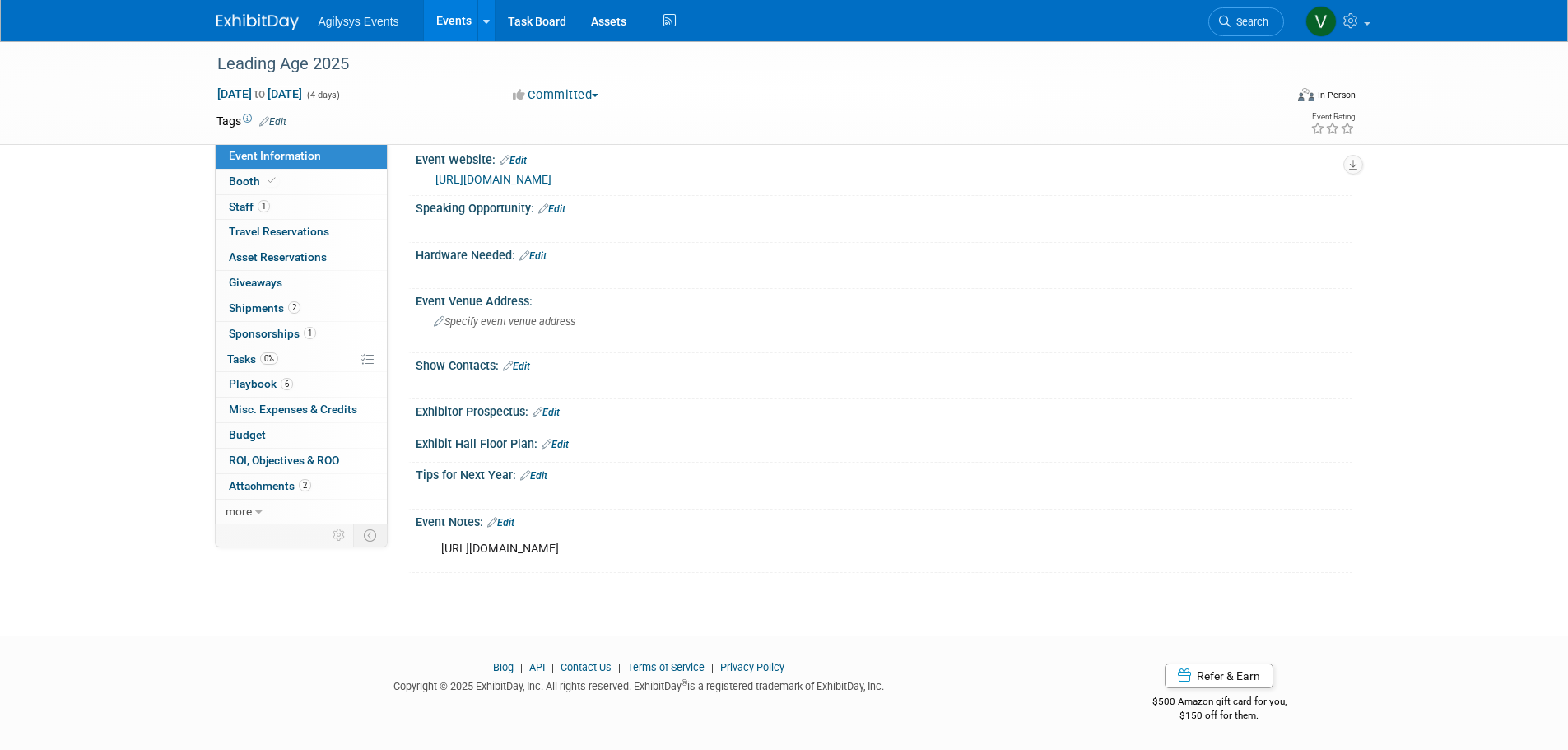
click at [511, 523] on link "Edit" at bounding box center [501, 522] width 27 height 12
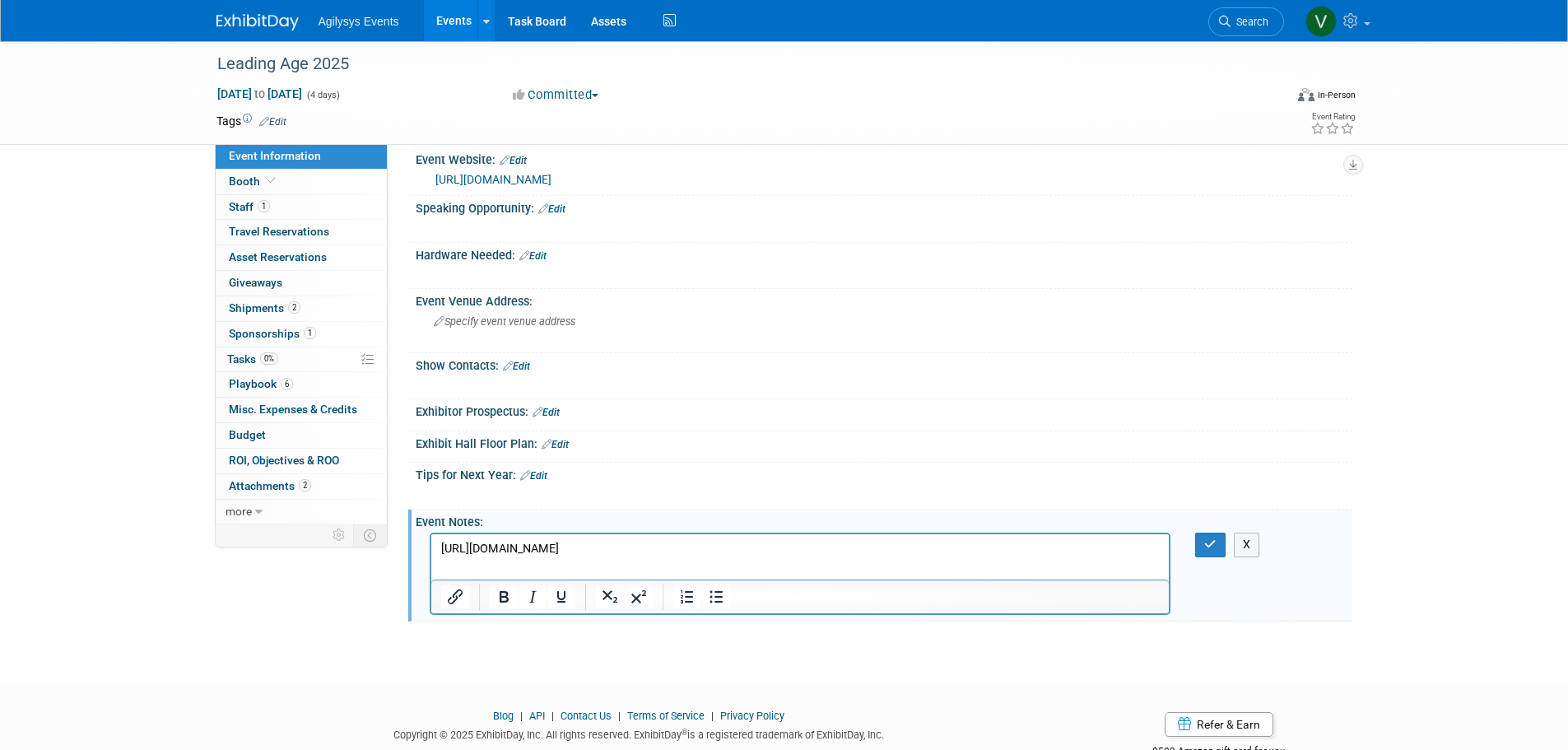
scroll to position [0, 0]
click at [988, 549] on p "https://registration.experientevent.com/ShowLAE252/Flow/EXH#!/registrant//Perso…" at bounding box center [800, 549] width 719 height 17
click at [1207, 544] on icon "button" at bounding box center [1210, 543] width 12 height 12
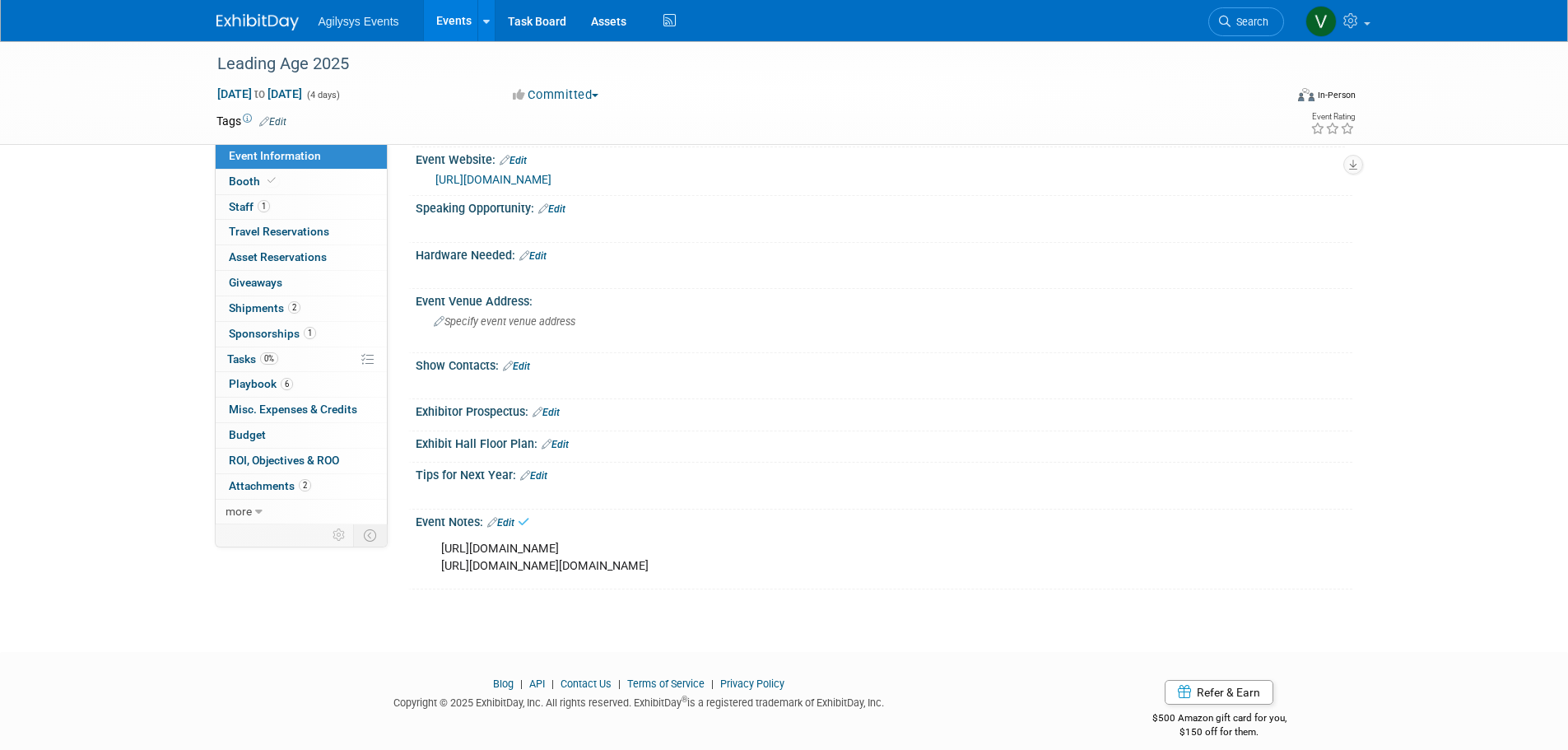
click at [829, 405] on div "Exhibitor Prospectus: Edit" at bounding box center [884, 410] width 936 height 21
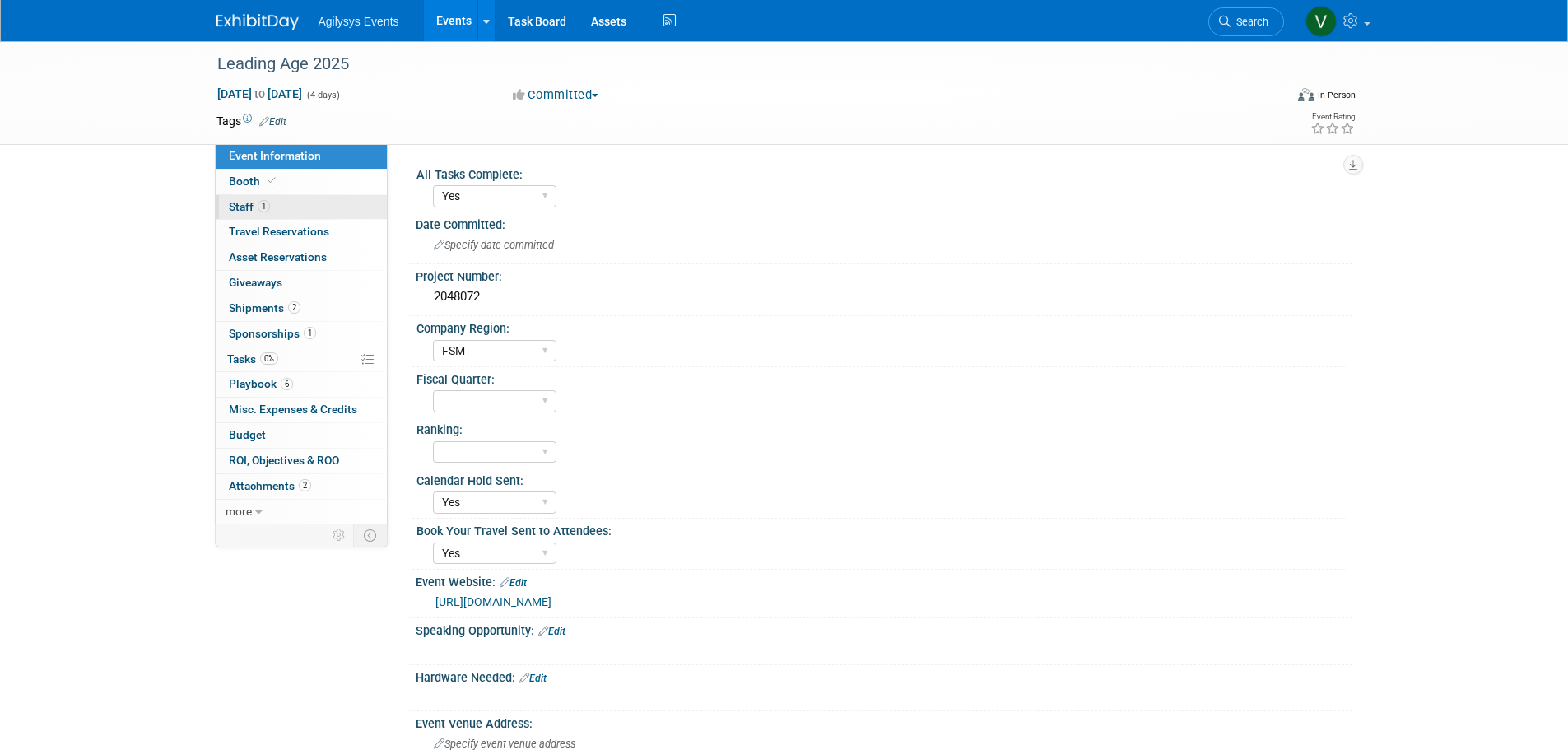
click at [265, 211] on span "1" at bounding box center [264, 207] width 12 height 12
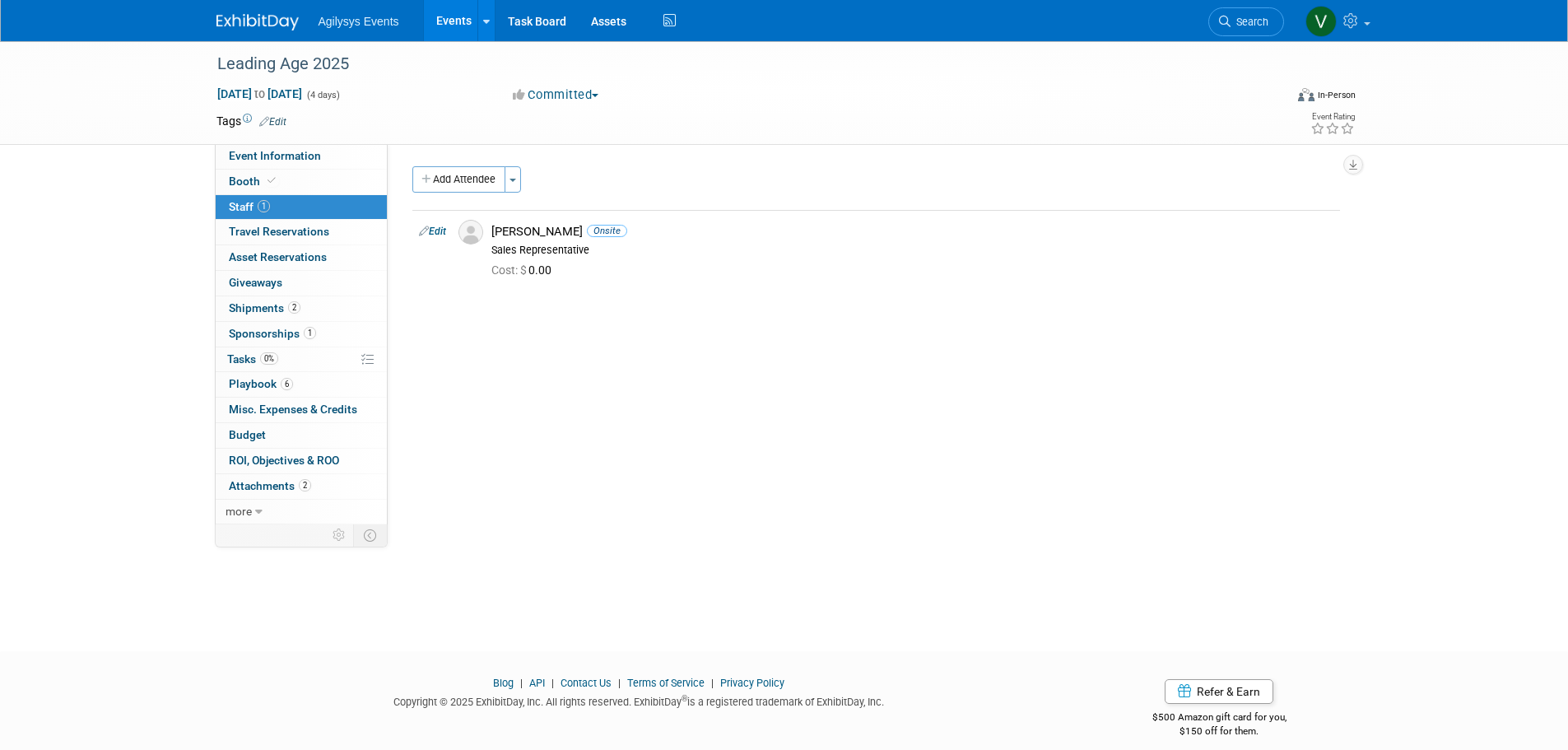
click at [238, 20] on img at bounding box center [257, 22] width 82 height 17
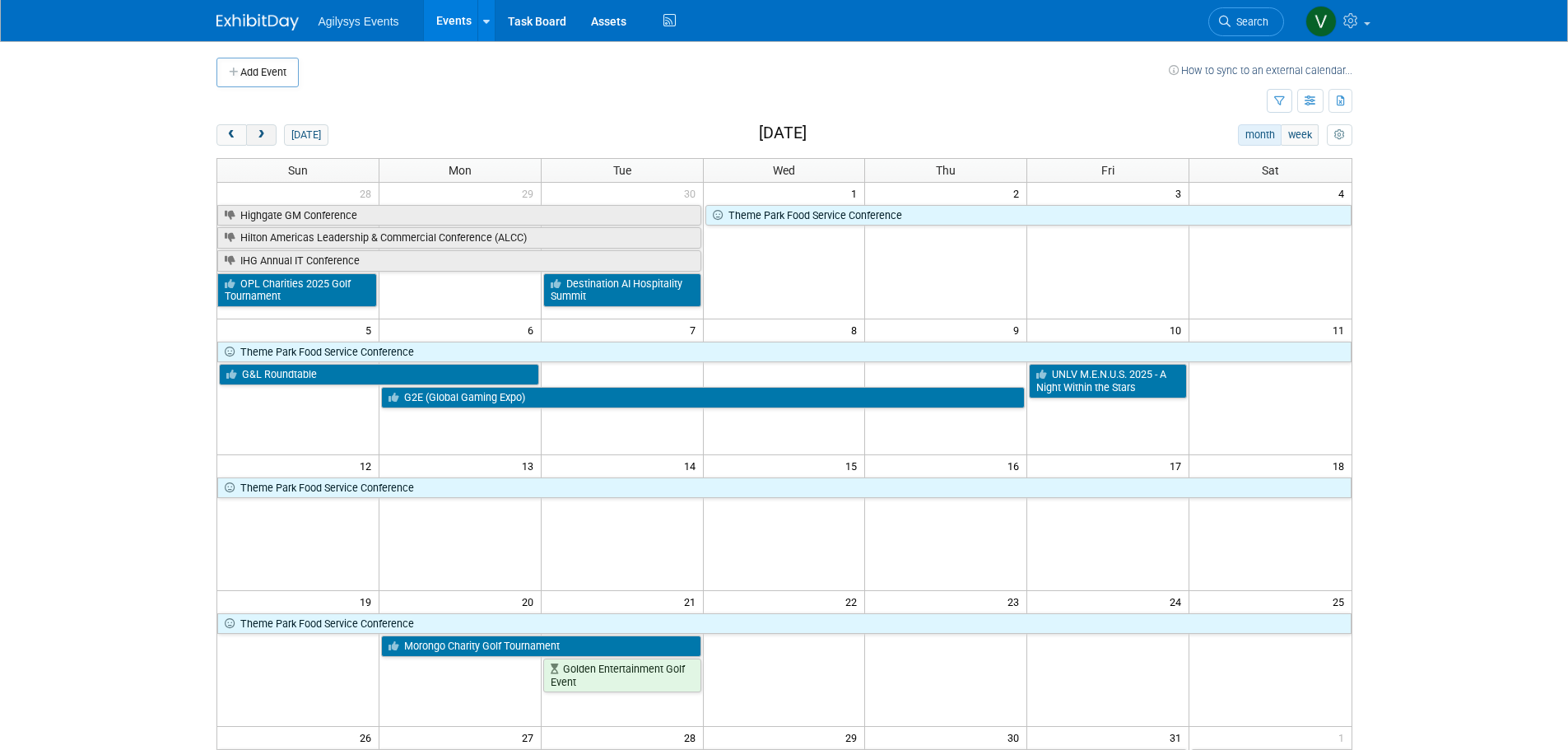
click at [269, 137] on button "next" at bounding box center [261, 135] width 30 height 21
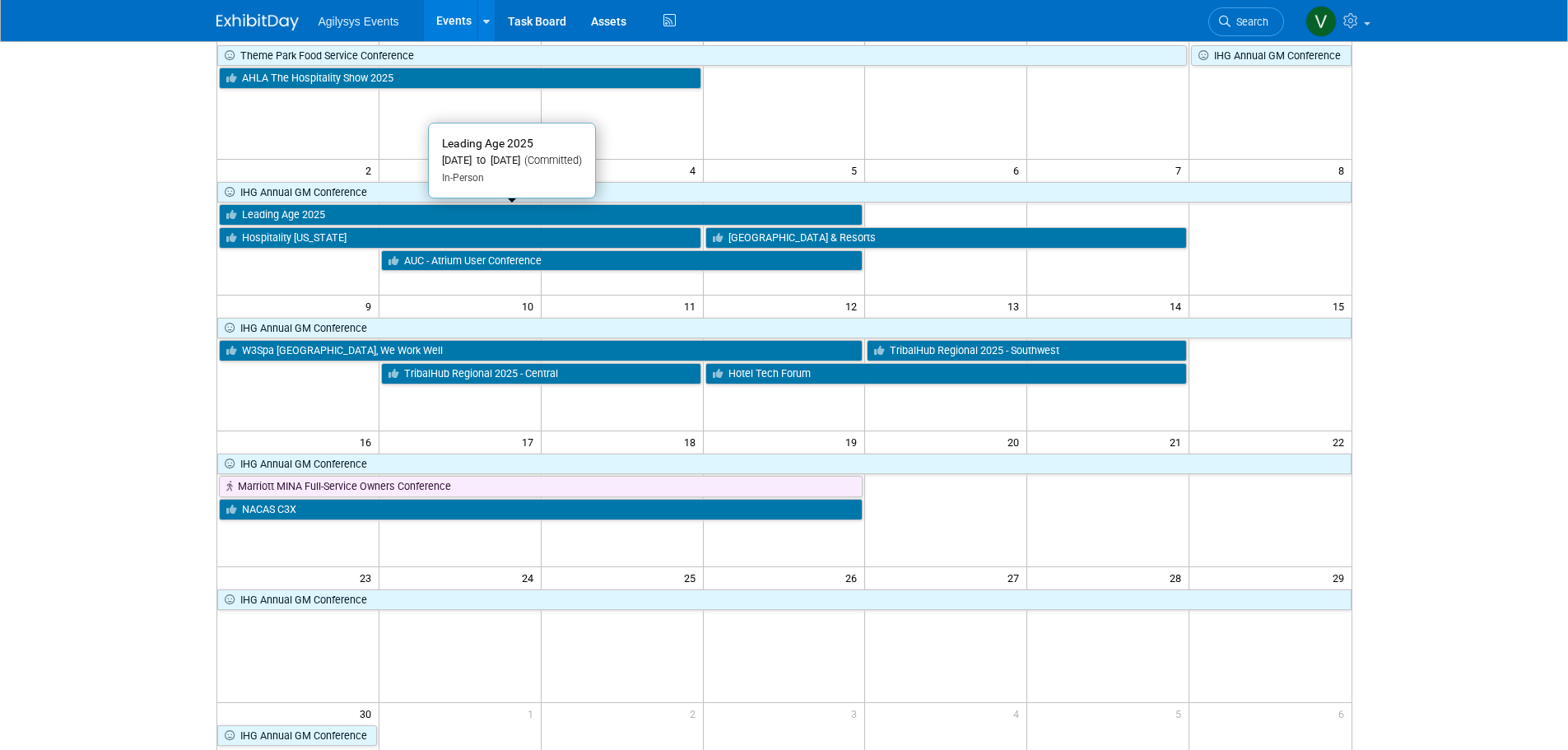
scroll to position [165, 0]
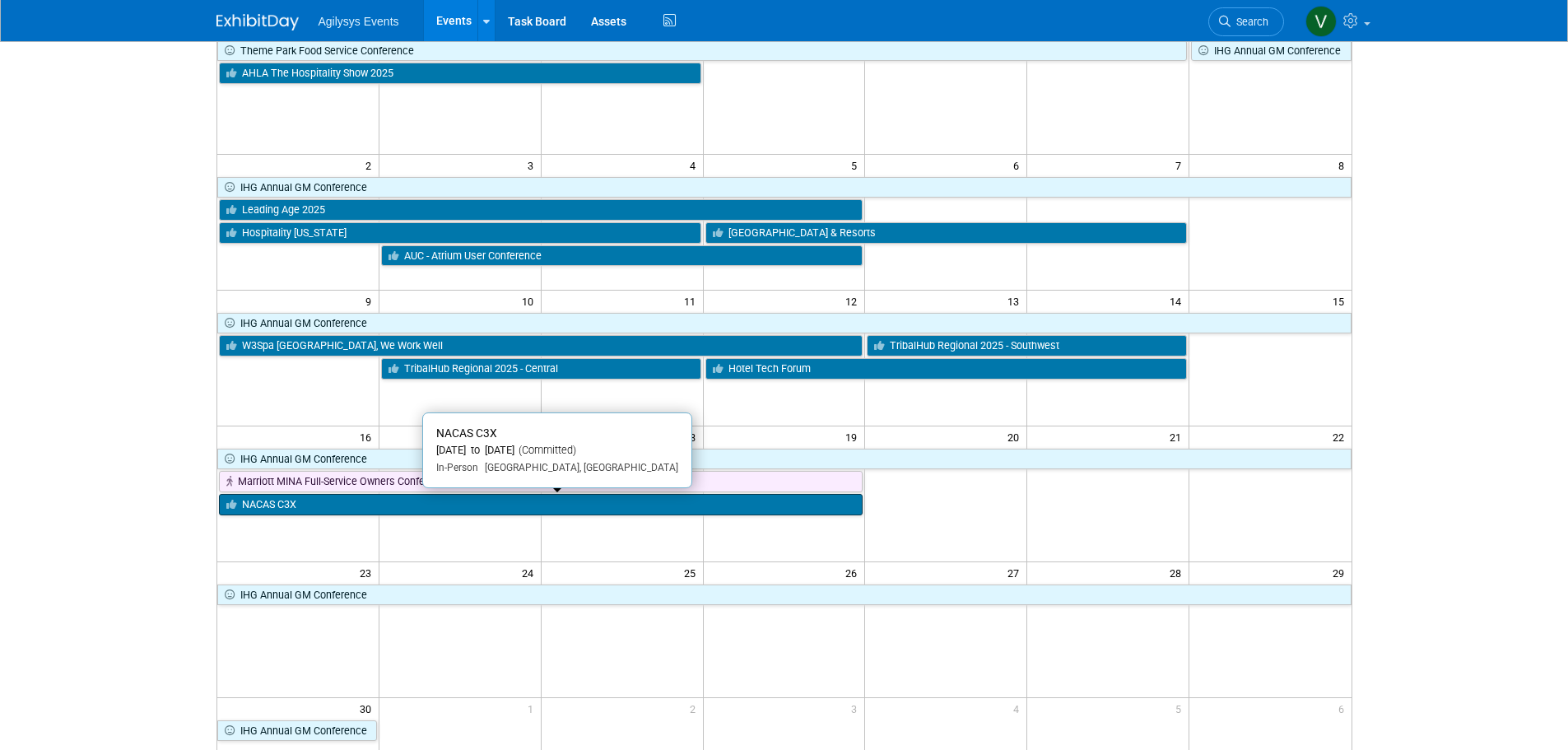
click at [372, 508] on link "NACAS C3X" at bounding box center [541, 504] width 644 height 21
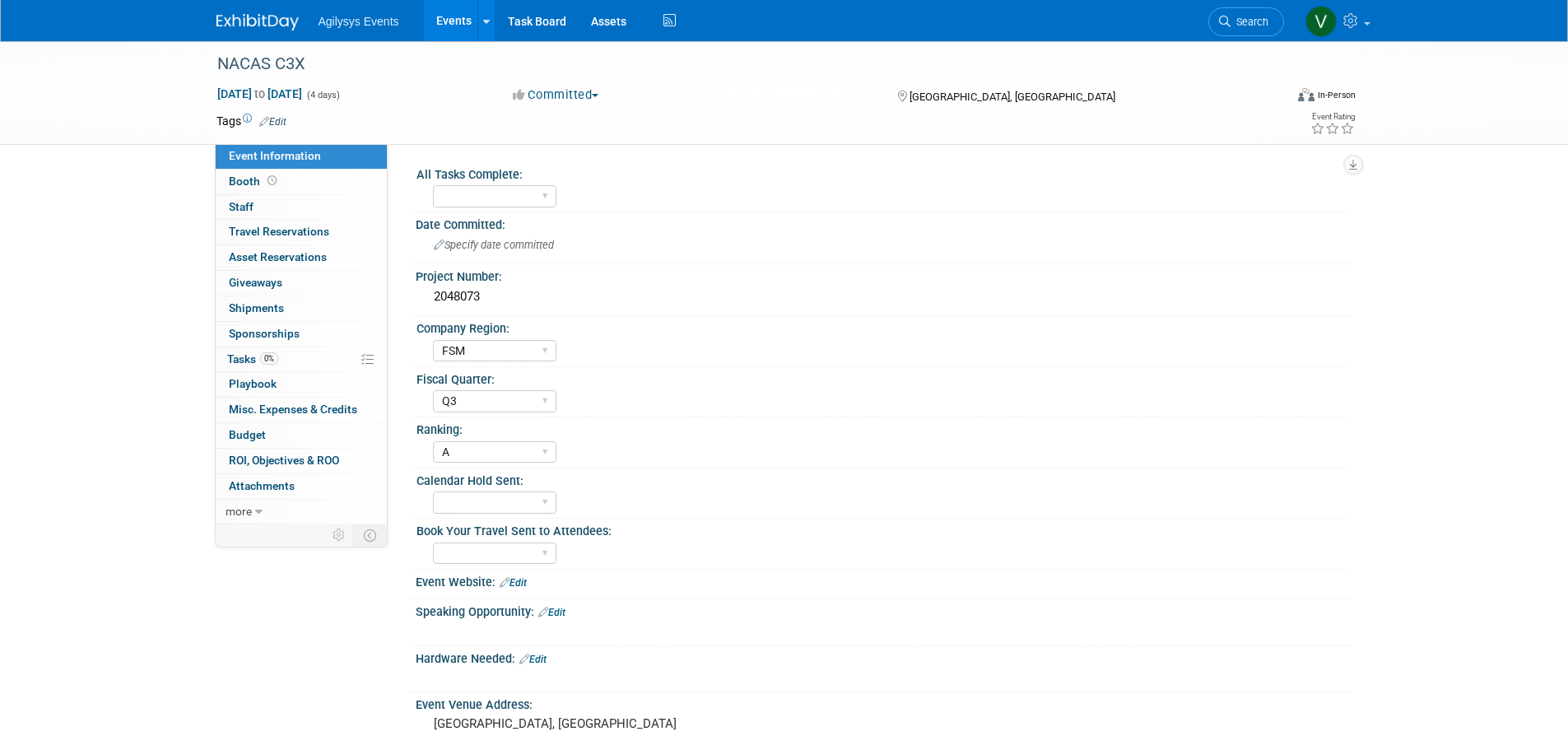
select select "FSM"
select select "Q3"
select select "A"
drag, startPoint x: 315, startPoint y: 61, endPoint x: 219, endPoint y: 74, distance: 96.9
click at [199, 62] on div "NACAS C3X Nov 16, 2025 to Nov 19, 2025 (4 days) Nov 16, 2025 to Nov 19, 2025 Co…" at bounding box center [784, 92] width 1568 height 104
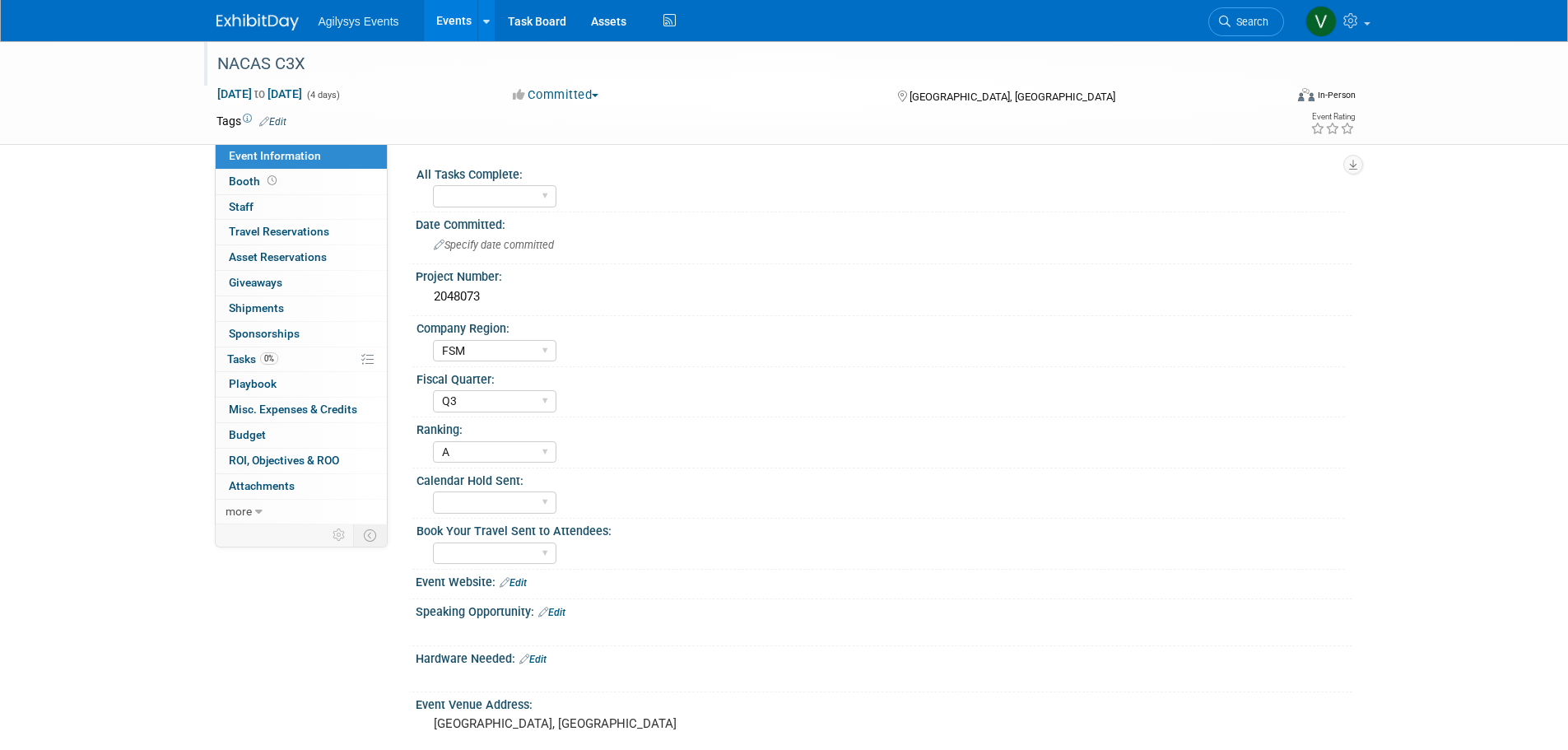
click at [289, 64] on div "NACAS C3X" at bounding box center [736, 64] width 1048 height 29
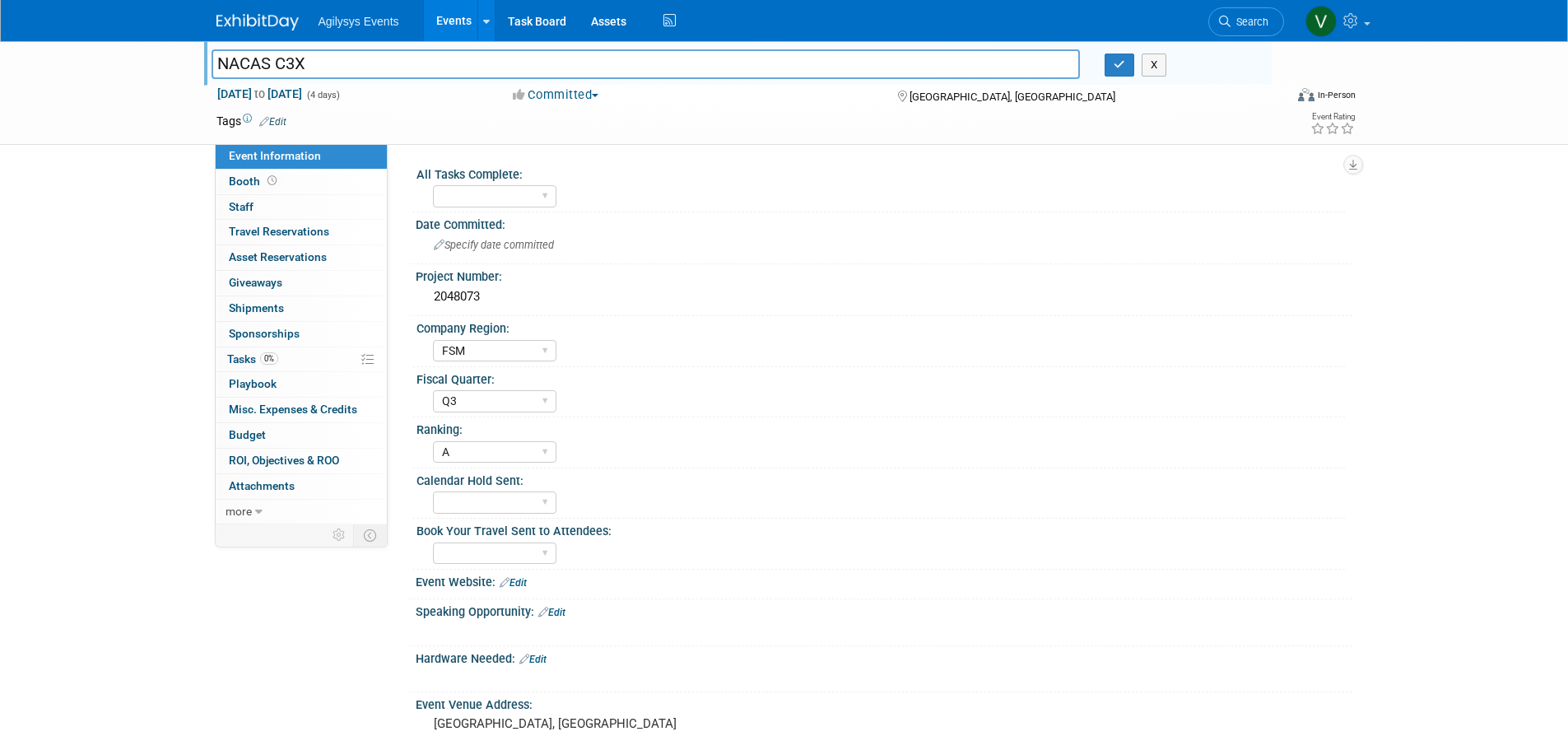
drag, startPoint x: 316, startPoint y: 67, endPoint x: 200, endPoint y: 63, distance: 116.1
click at [200, 63] on div "NACAS C3X" at bounding box center [646, 66] width 893 height 25
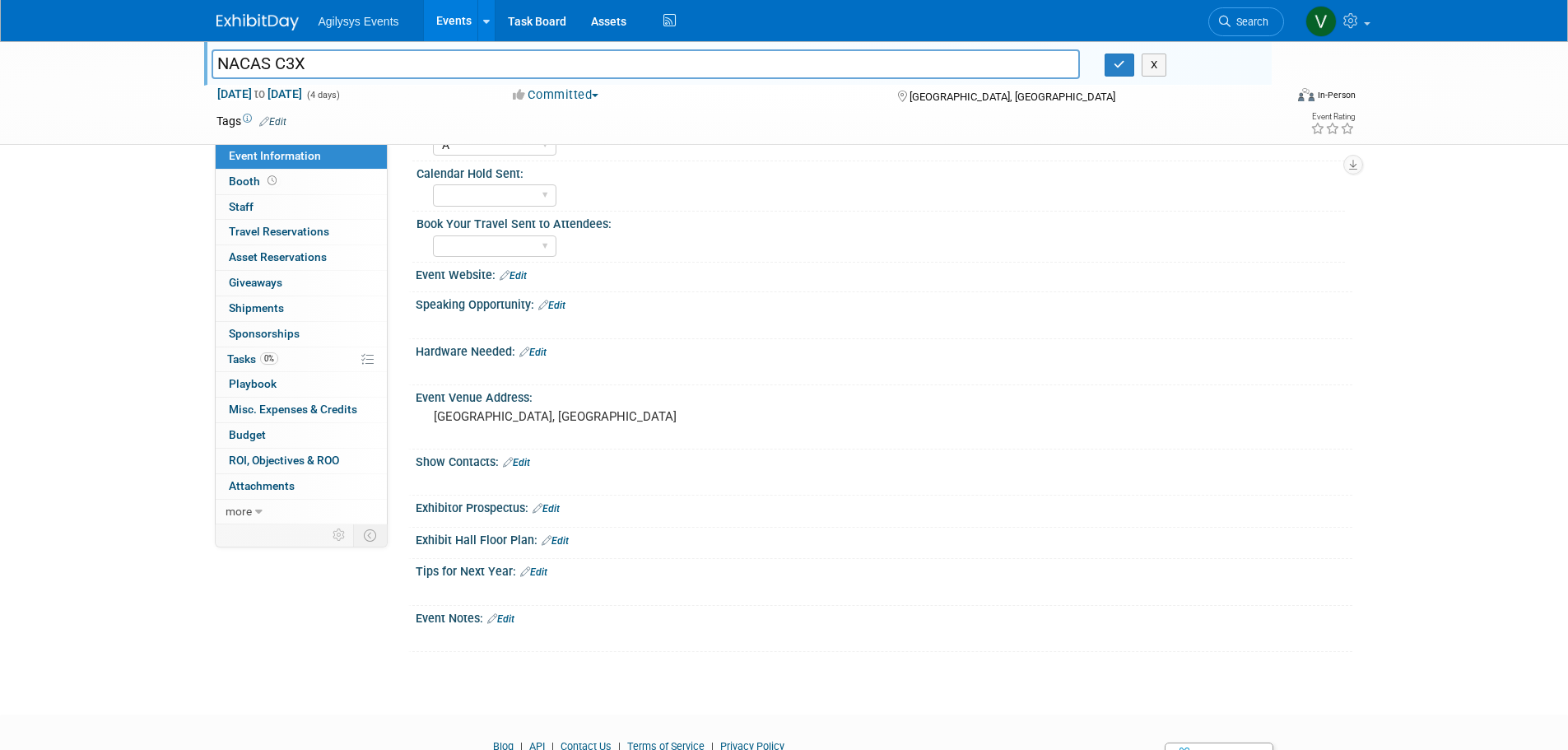
scroll to position [387, 0]
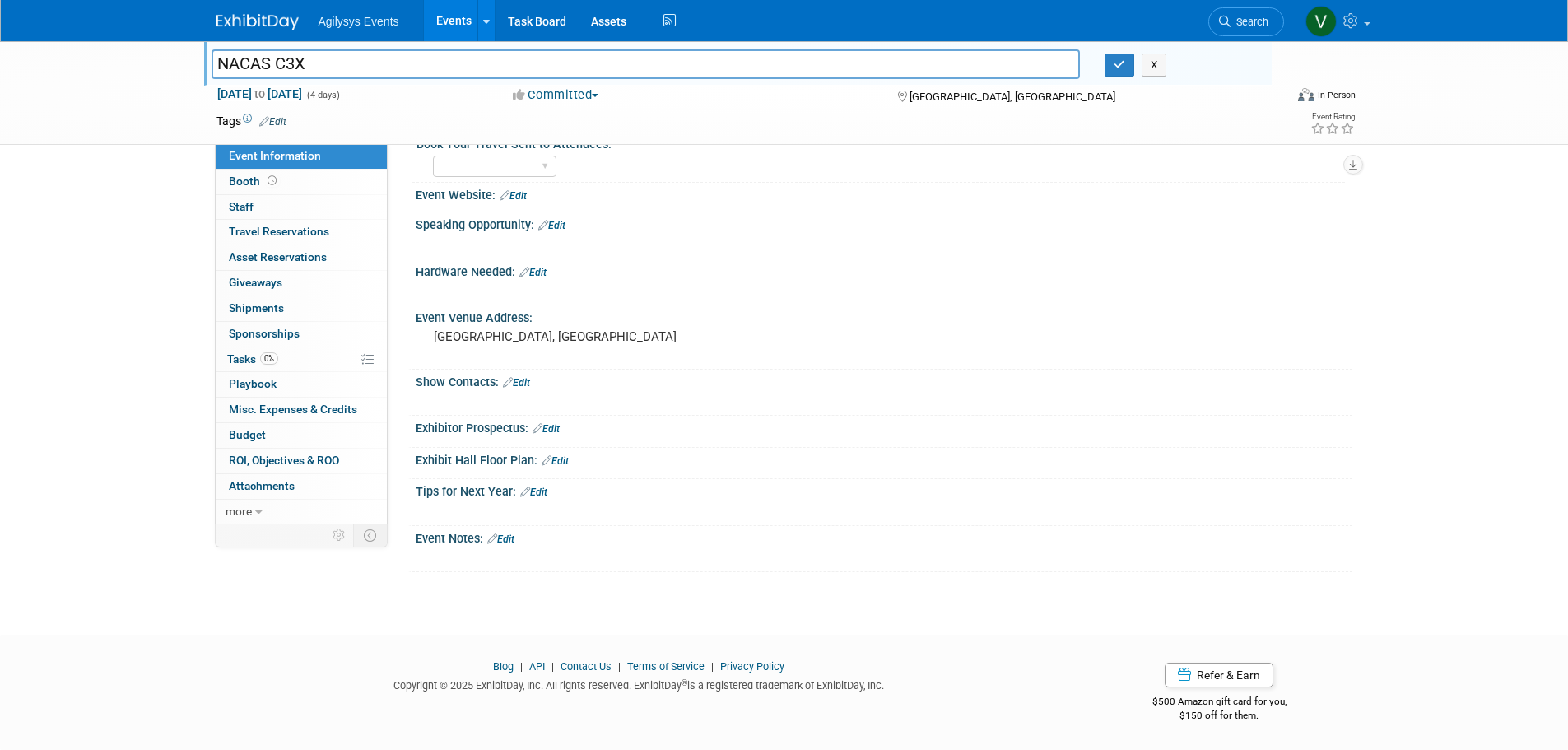
click at [523, 384] on link "Edit" at bounding box center [516, 382] width 27 height 12
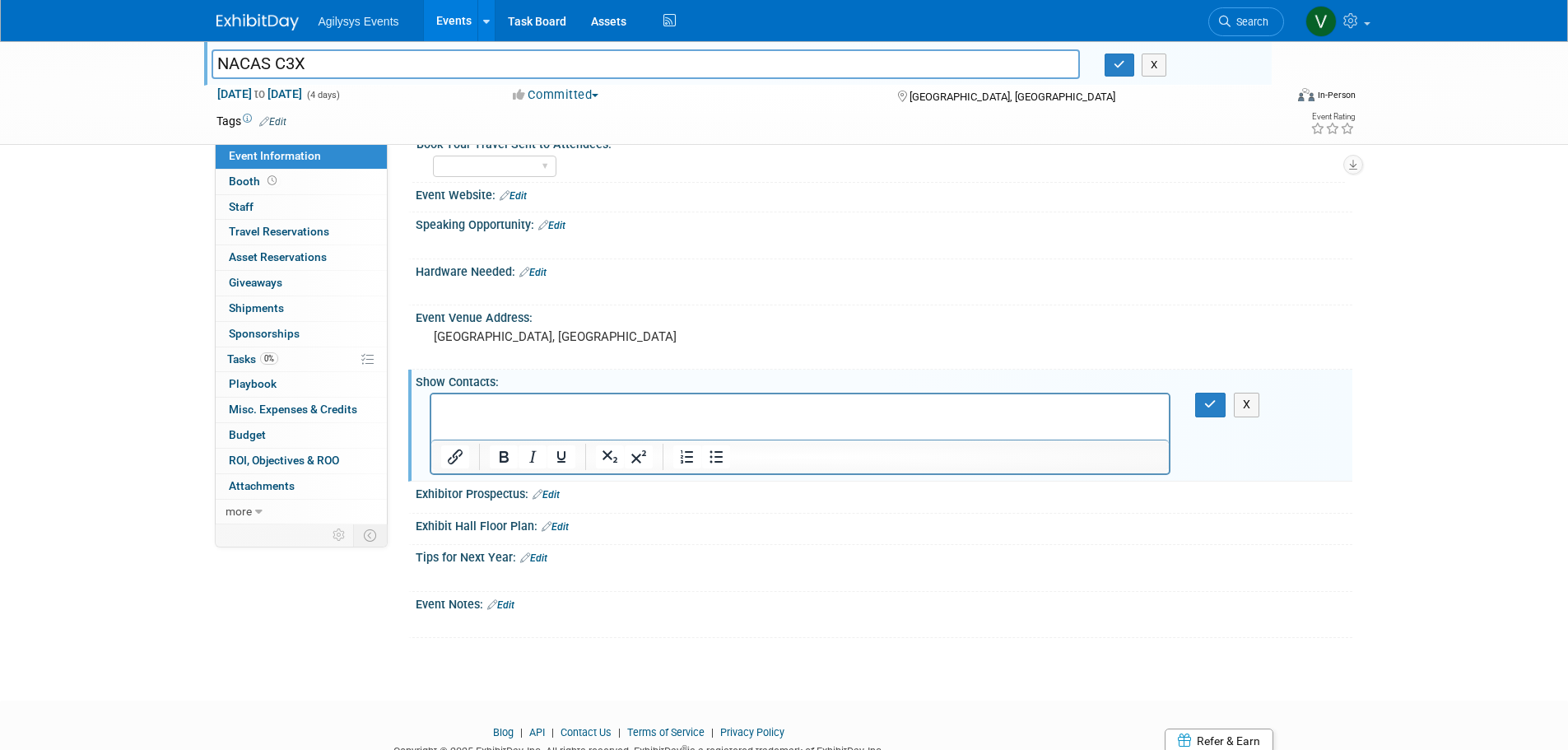
scroll to position [0, 0]
click at [1209, 409] on icon "button" at bounding box center [1210, 403] width 12 height 12
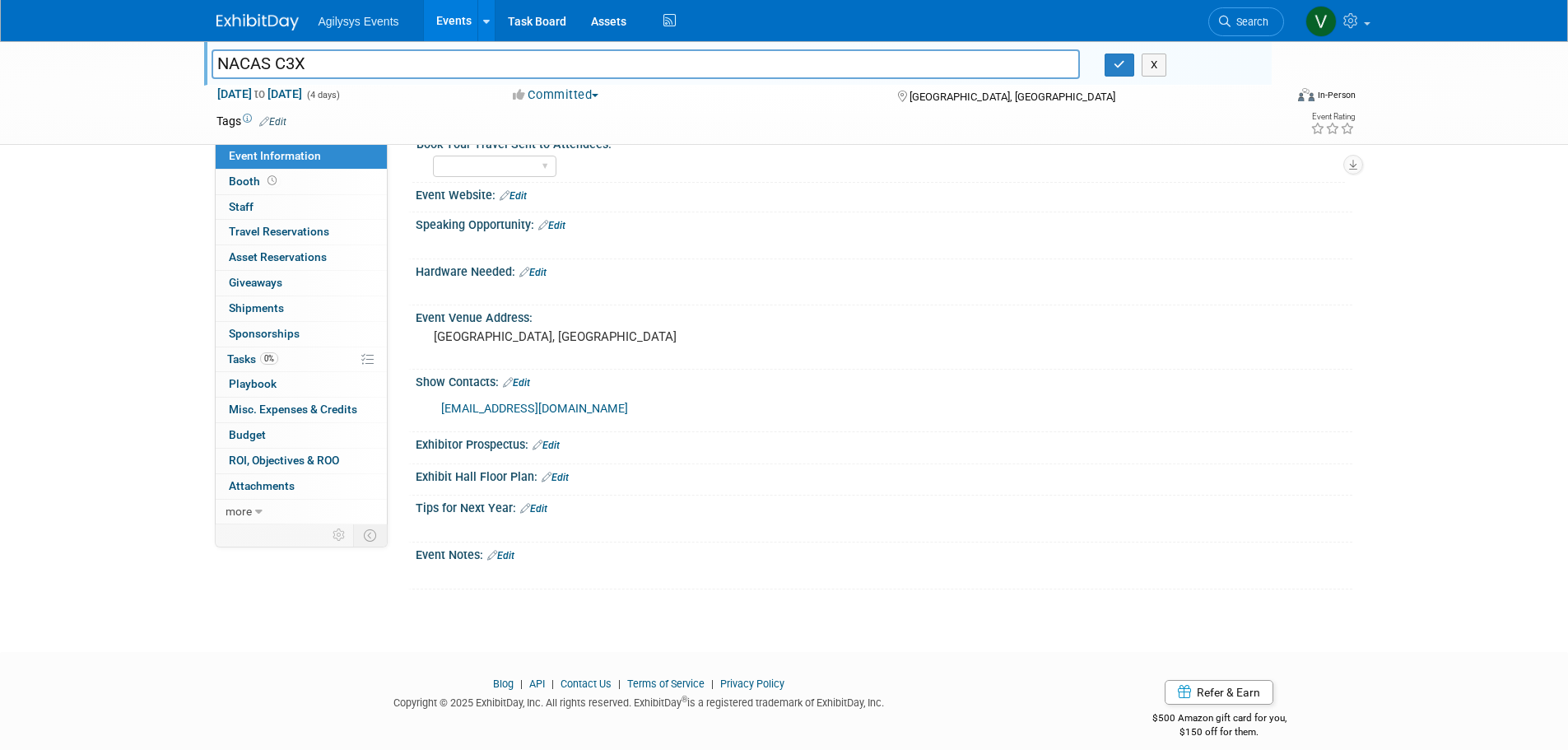
click at [510, 554] on link "Edit" at bounding box center [501, 555] width 27 height 12
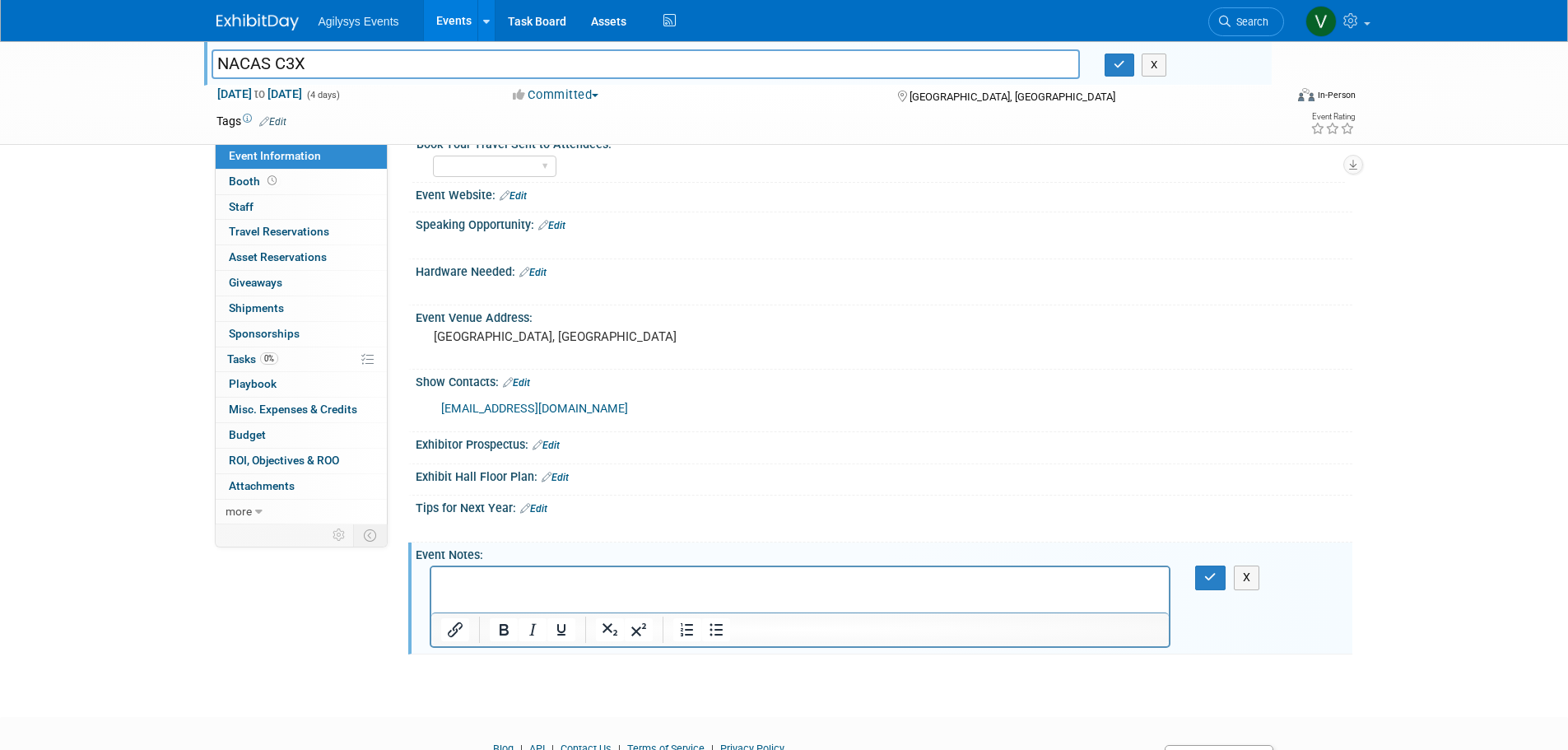
click at [529, 582] on p "Rich Text Area. Press ALT-0 for help." at bounding box center [800, 582] width 719 height 17
click at [1241, 576] on button "X" at bounding box center [1247, 577] width 27 height 24
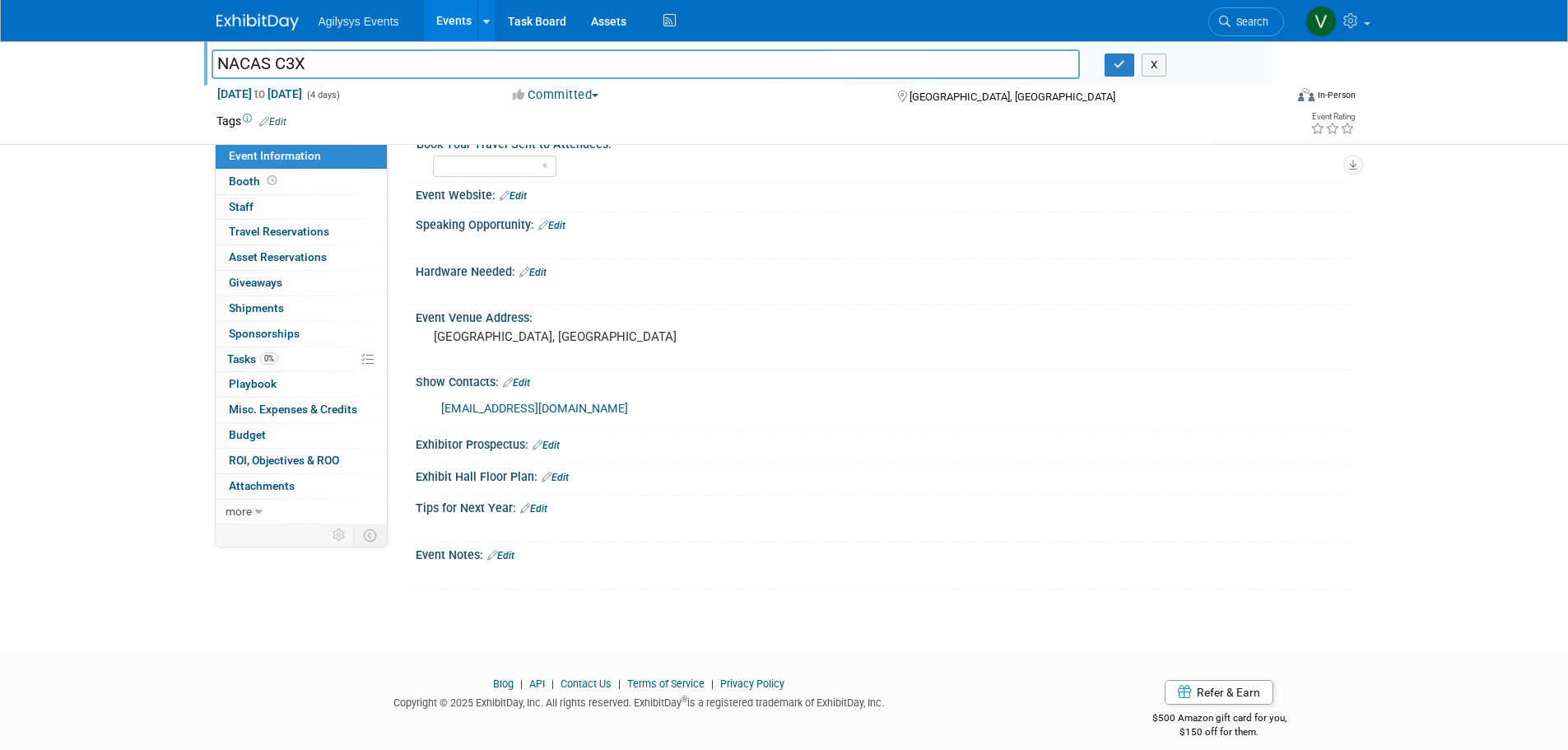
click at [558, 477] on link "Edit" at bounding box center [555, 477] width 27 height 12
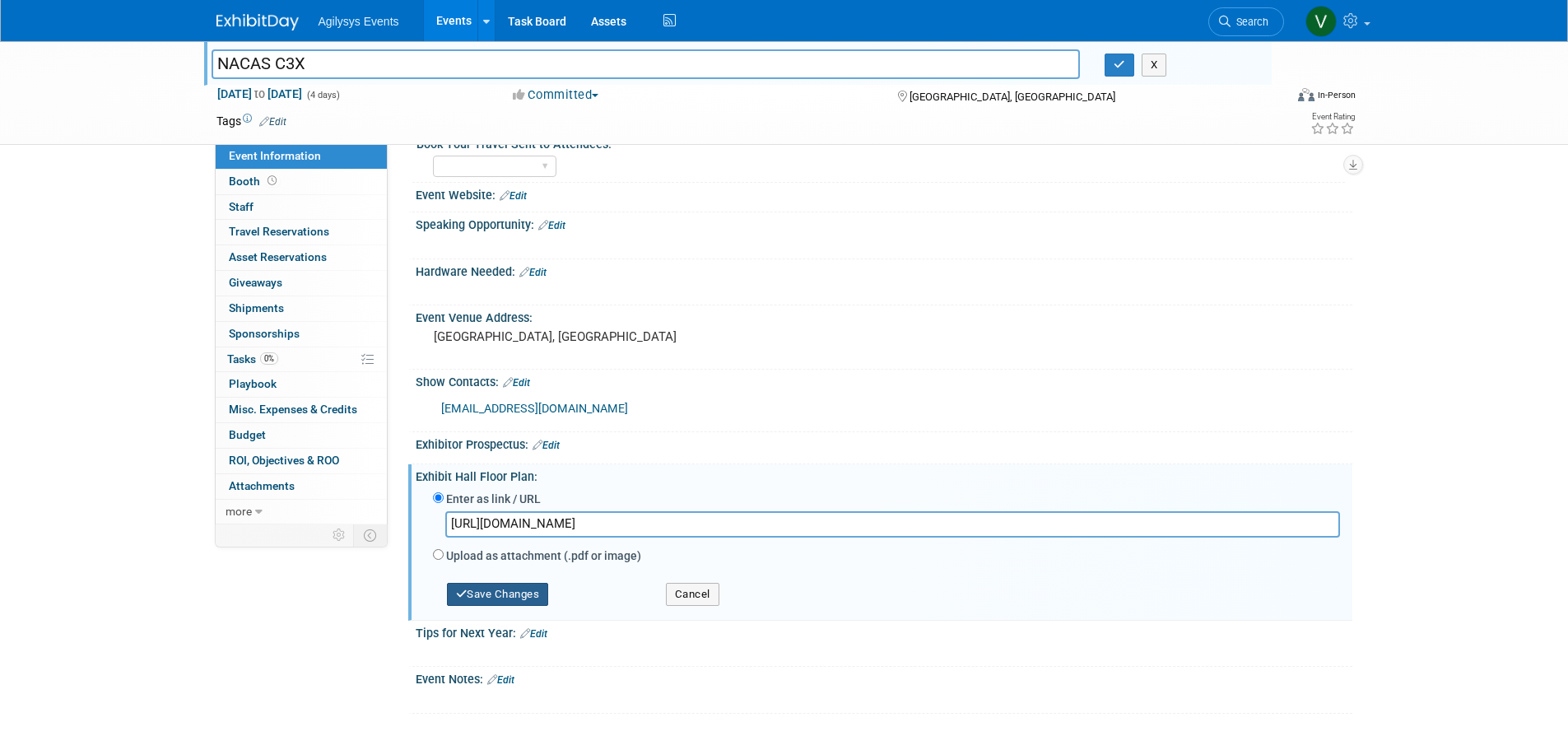
type input "https://site.pheedloop.com/portal/event/EVEEATTPPOPNI/exhibitors/floorplans#EMP…"
click at [540, 589] on button "Save Changes" at bounding box center [497, 594] width 102 height 23
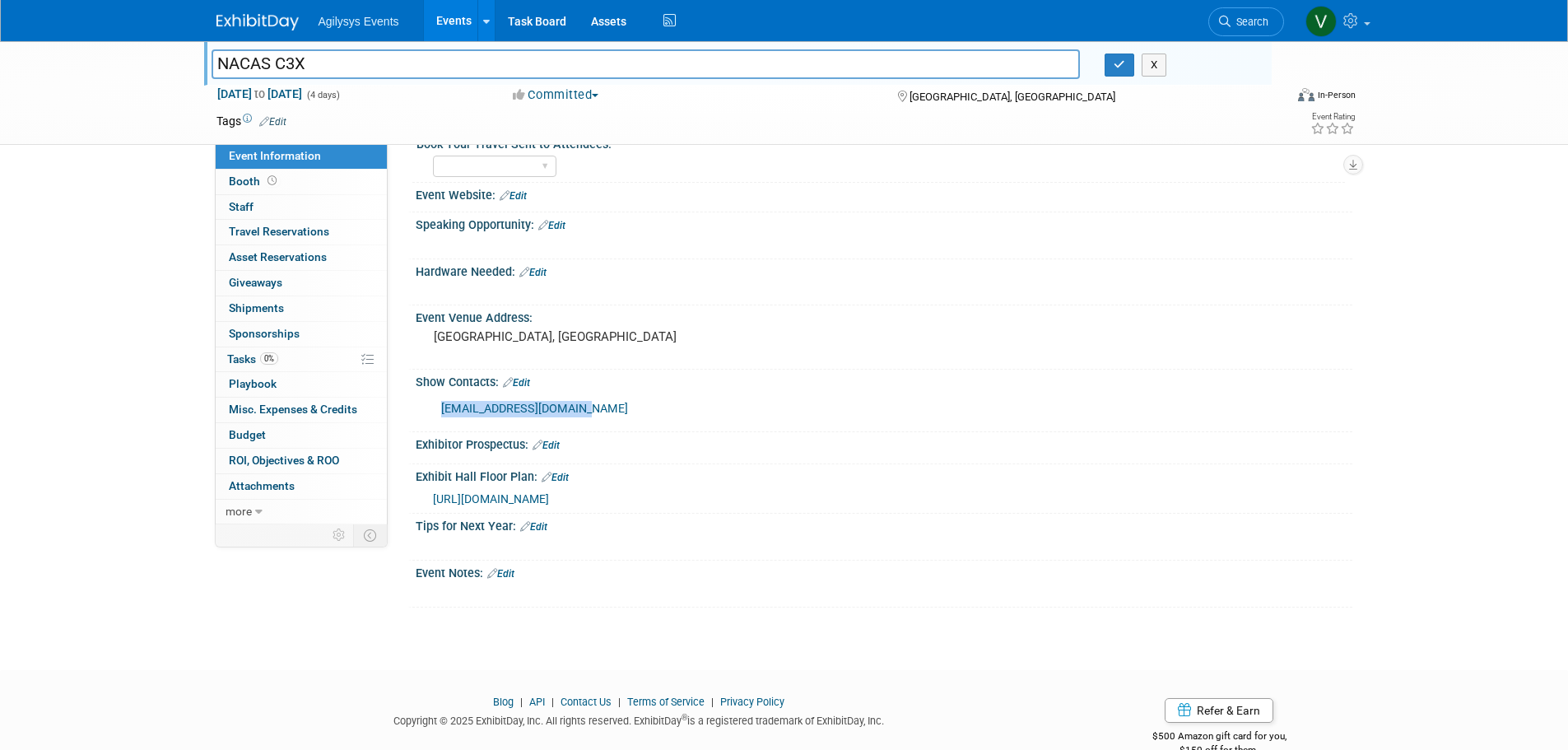
drag, startPoint x: 592, startPoint y: 410, endPoint x: 427, endPoint y: 413, distance: 165.0
click at [427, 413] on div "artem.mulitsa@nacas.org X" at bounding box center [884, 408] width 936 height 39
copy link "artem.mulitsa@nacas.org"
click at [305, 70] on input "NACAS C3X" at bounding box center [646, 64] width 869 height 28
drag, startPoint x: 323, startPoint y: 67, endPoint x: 227, endPoint y: 63, distance: 96.1
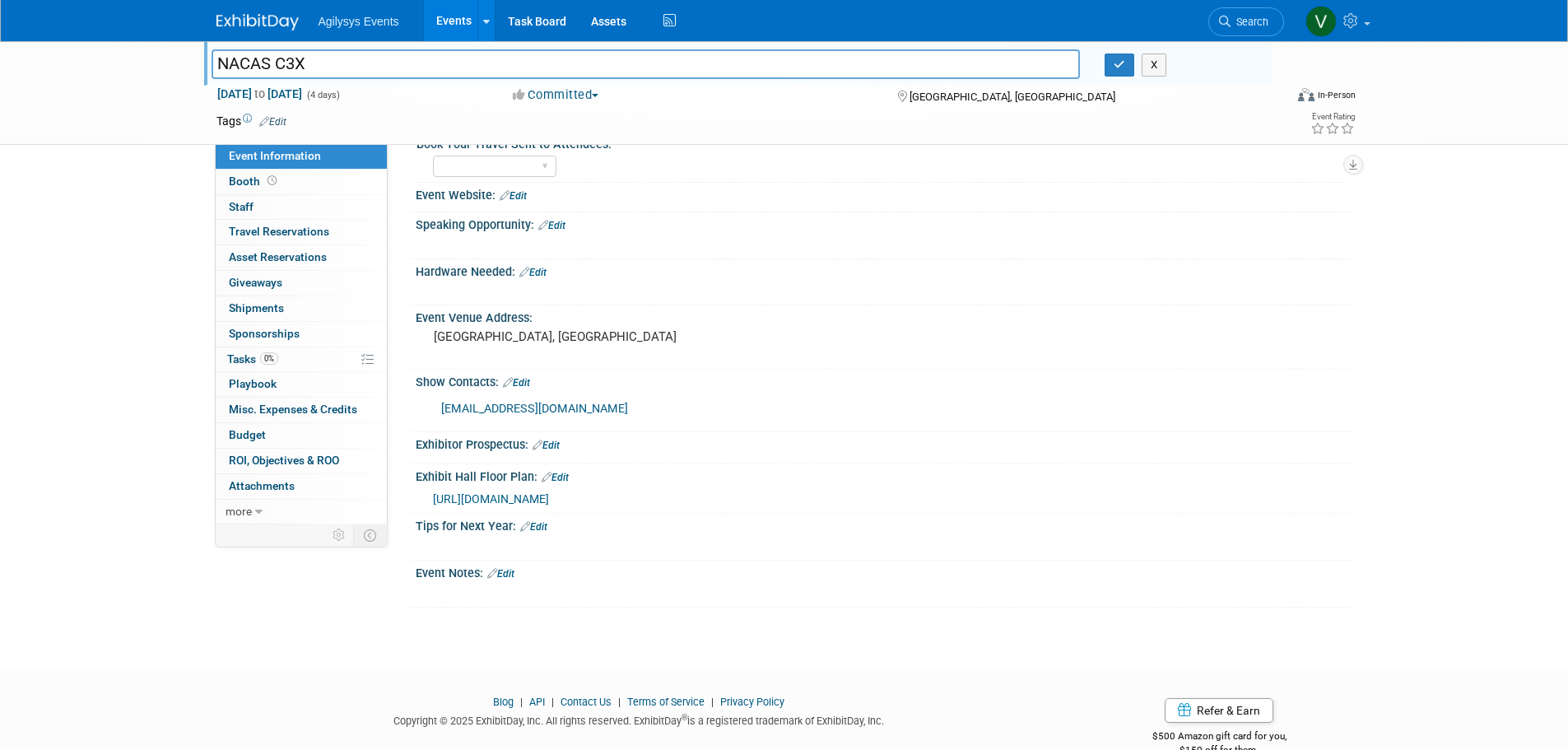
click at [213, 63] on input "NACAS C3X" at bounding box center [646, 64] width 869 height 28
click at [94, 590] on div "NACAS C3X NACAS C3X X Nov 16, 2025 to Nov 19, 2025 (4 days) Nov 16, 2025 to Nov…" at bounding box center [784, 147] width 1568 height 986
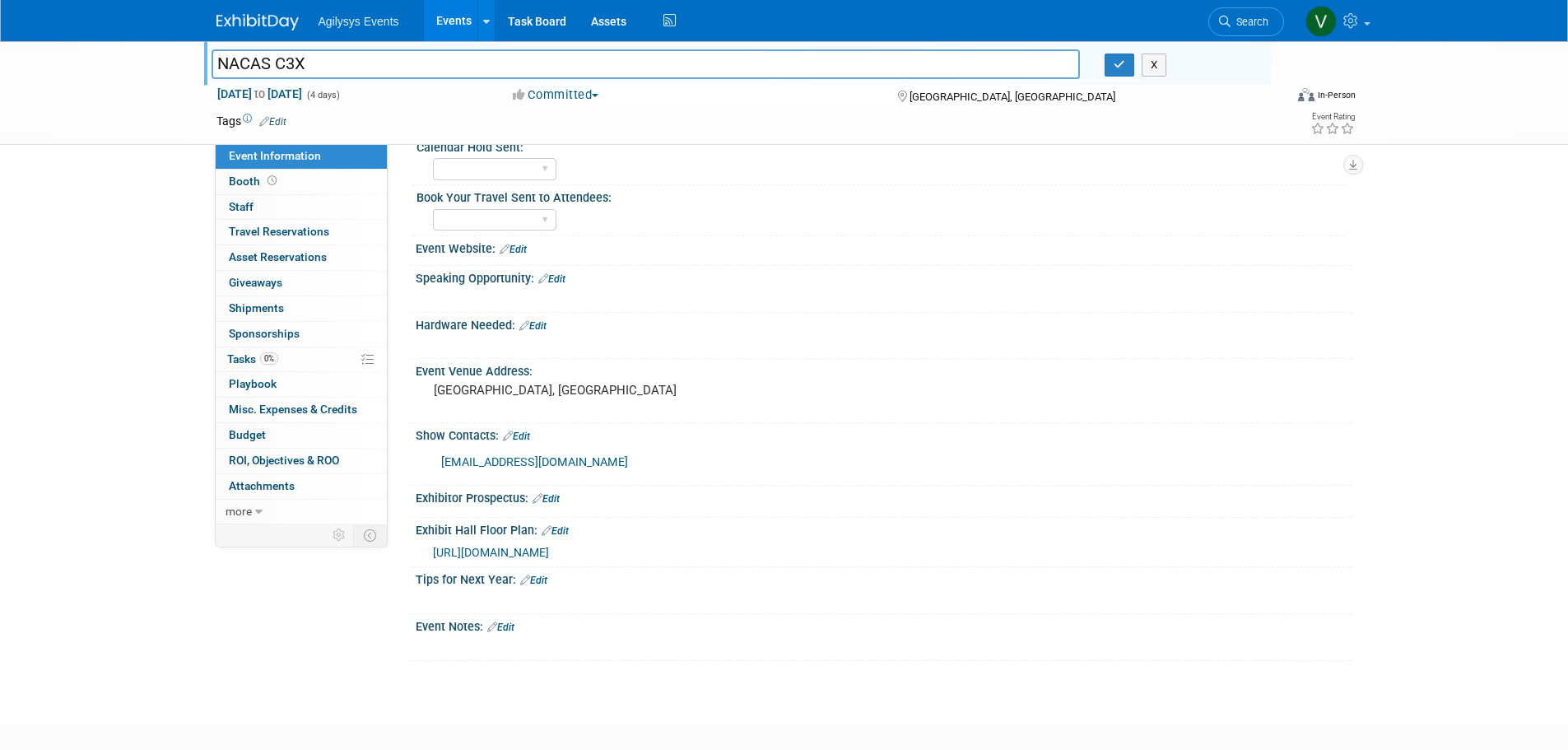
scroll to position [305, 0]
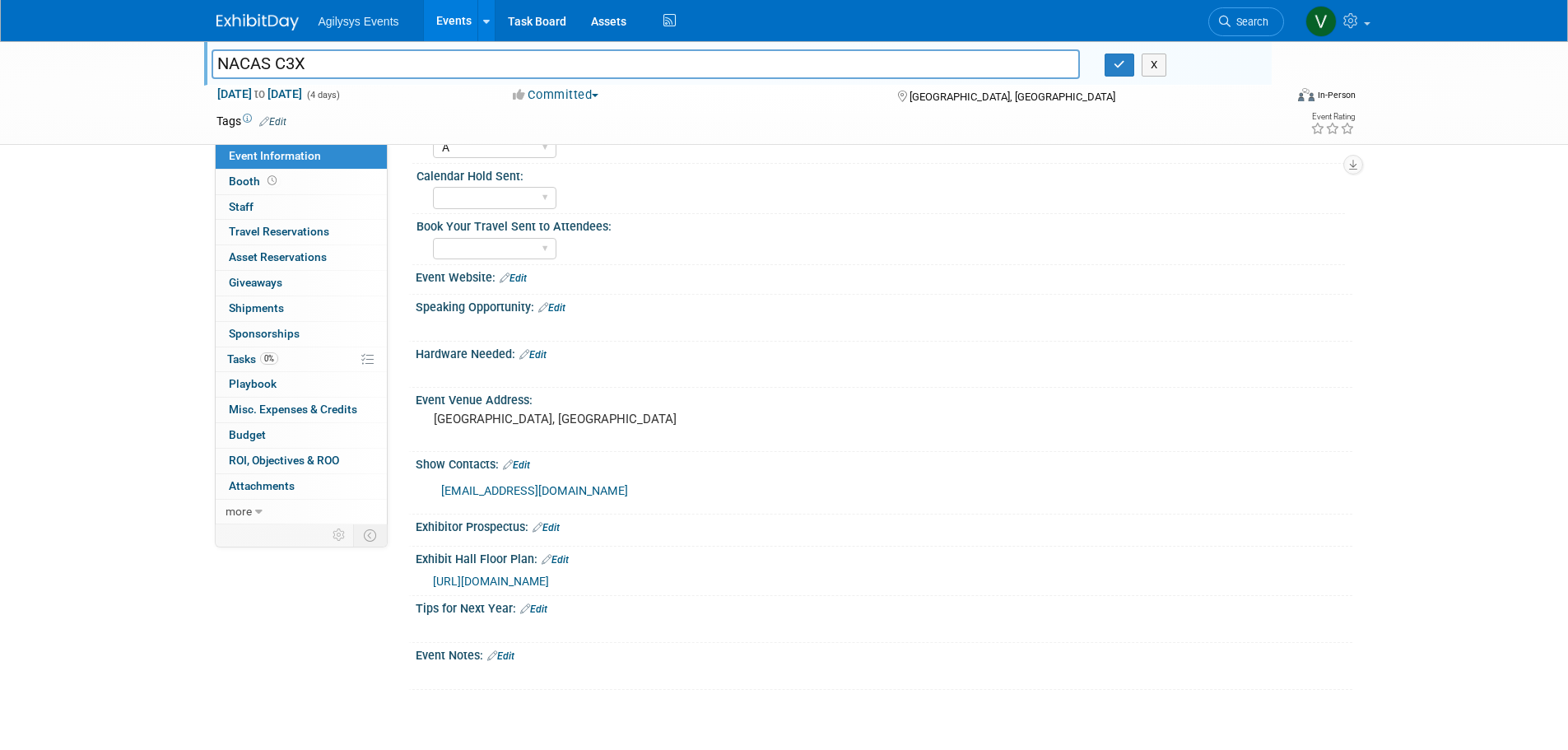
click at [542, 352] on link "Edit" at bounding box center [533, 355] width 27 height 12
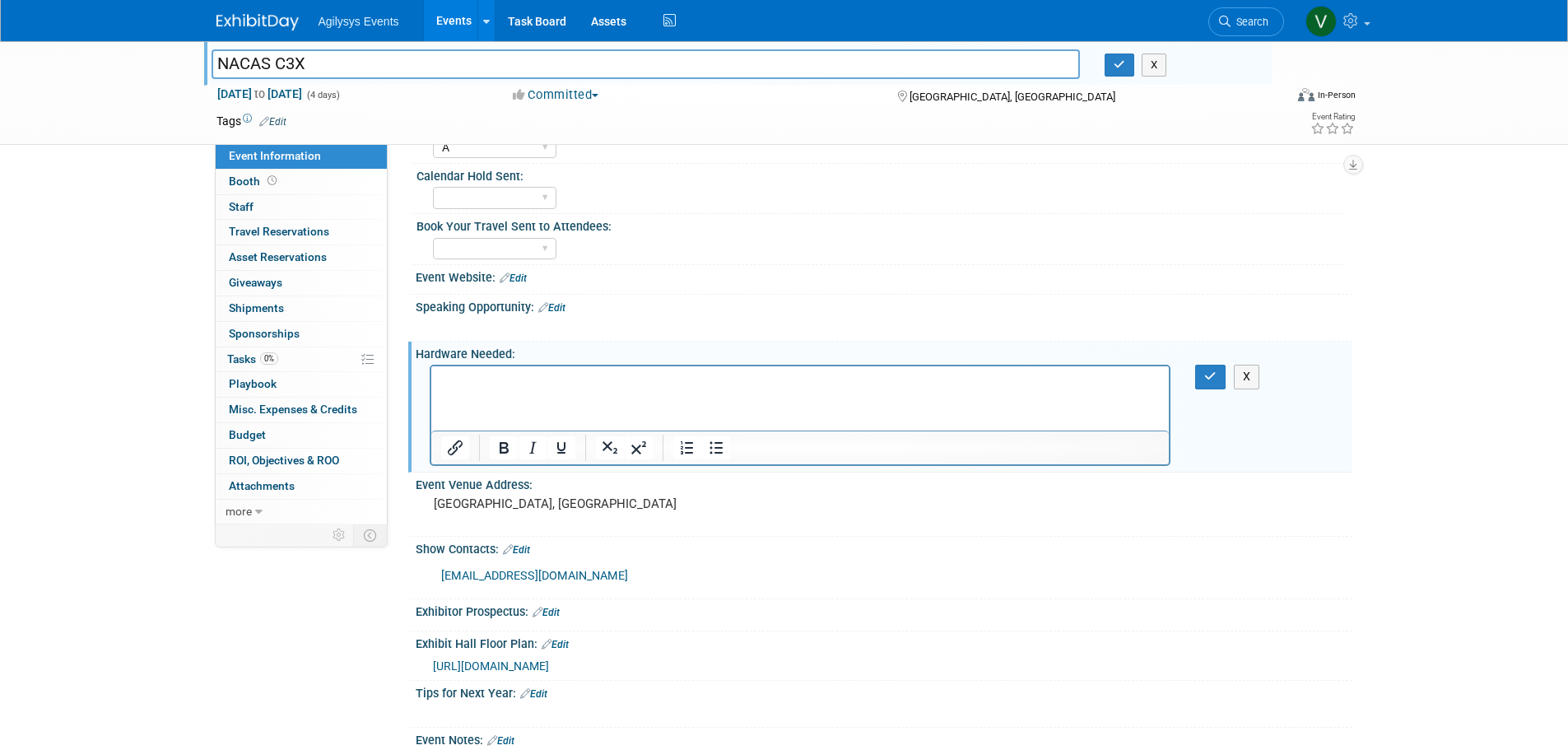
scroll to position [0, 0]
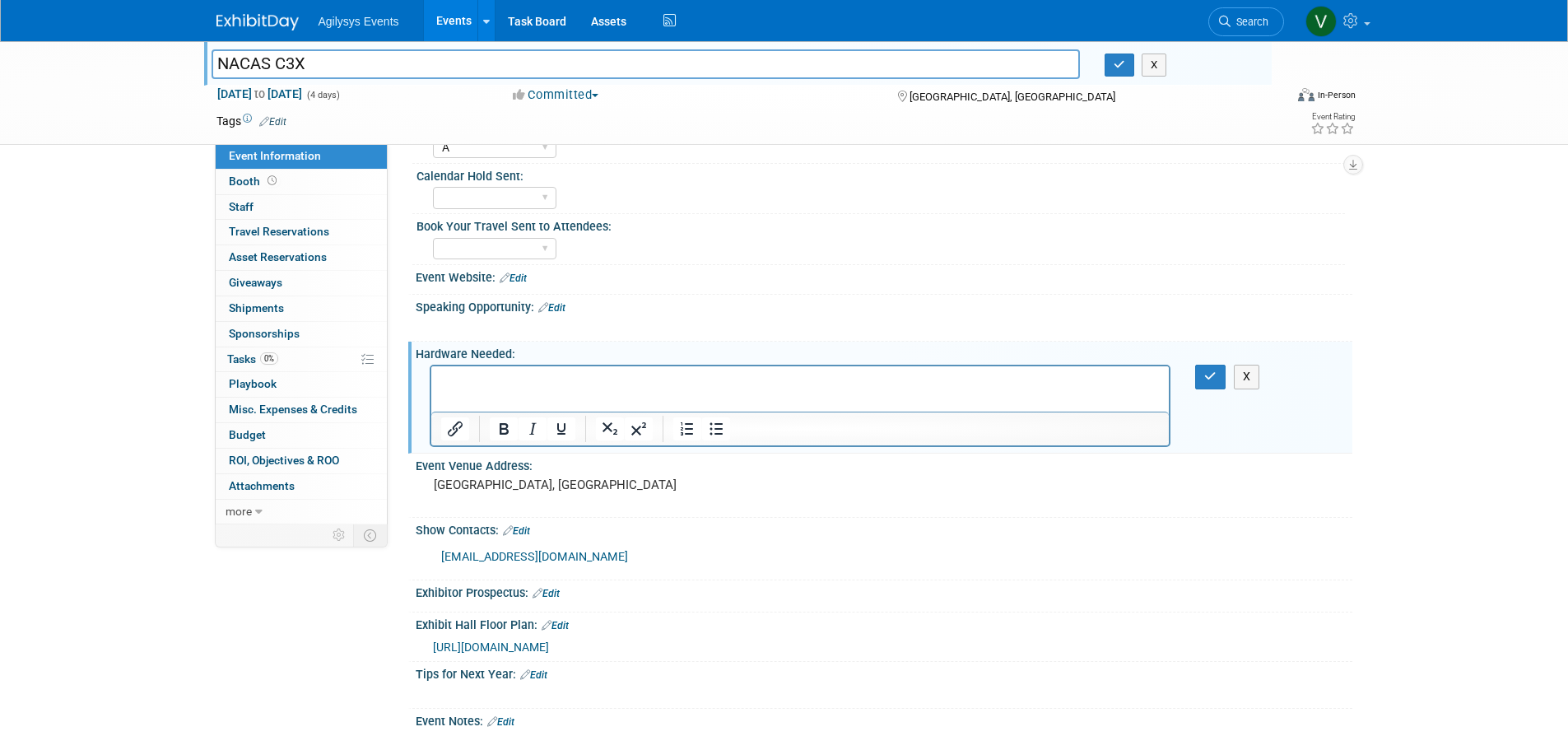
drag, startPoint x: 495, startPoint y: 390, endPoint x: 466, endPoint y: 372, distance: 34.1
click at [466, 373] on p "Rich Text Area. Press ALT-0 for help." at bounding box center [800, 381] width 719 height 17
paste body "Rich Text Area. Press ALT-0 for help."
click at [1199, 379] on button "button" at bounding box center [1210, 376] width 30 height 24
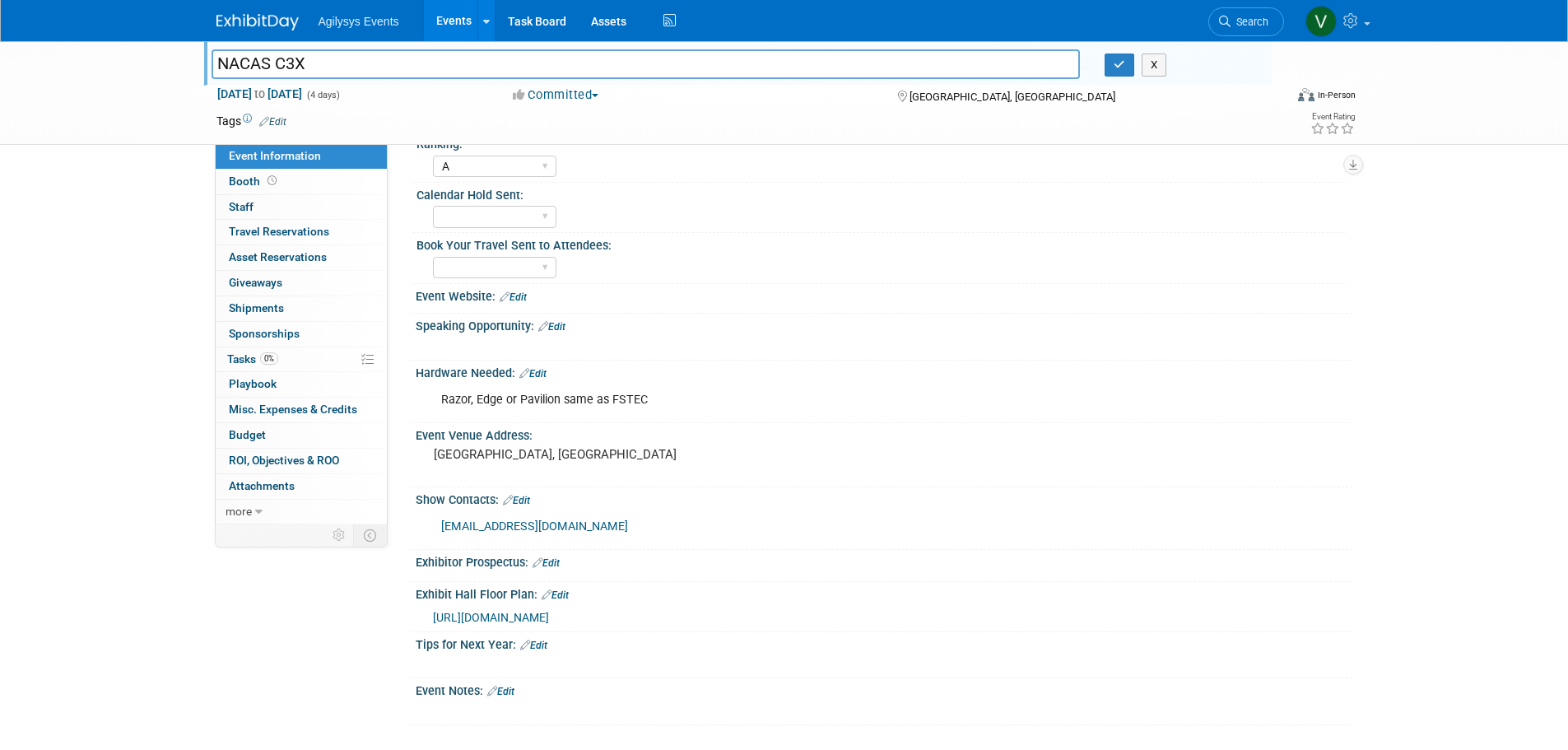
scroll to position [191, 0]
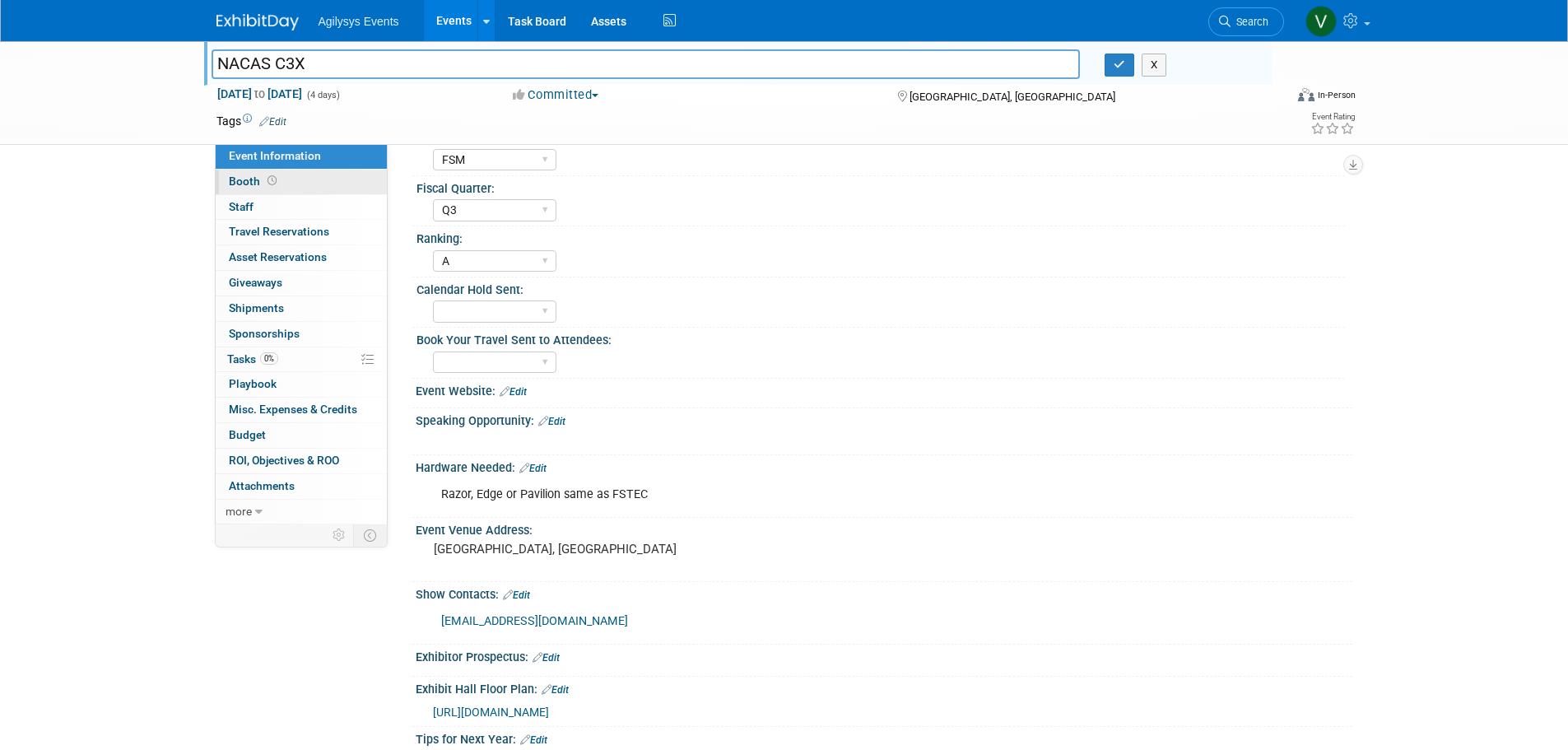
click at [259, 185] on span "Booth" at bounding box center [254, 181] width 51 height 13
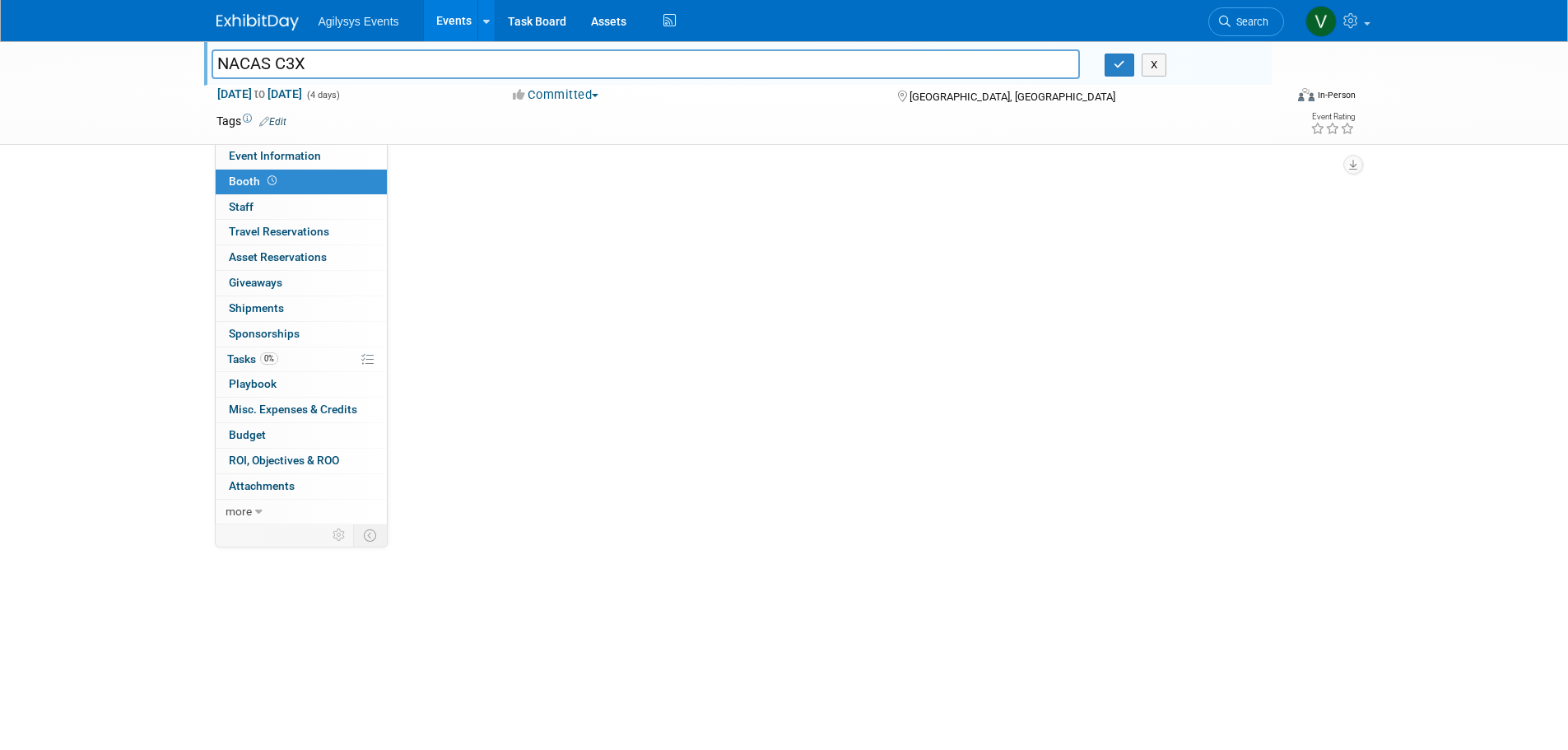
scroll to position [0, 0]
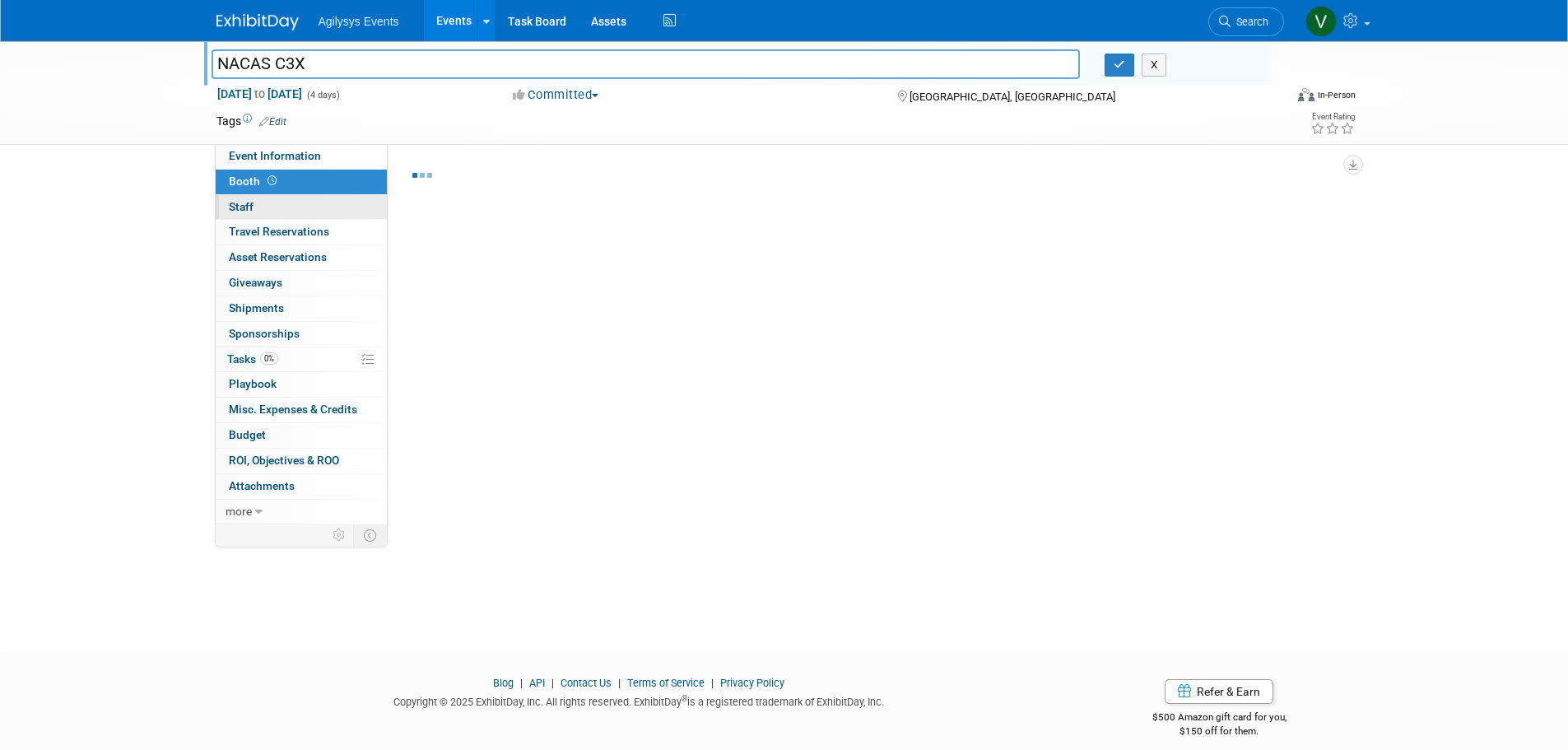
click at [253, 207] on span "Staff 0" at bounding box center [241, 207] width 25 height 13
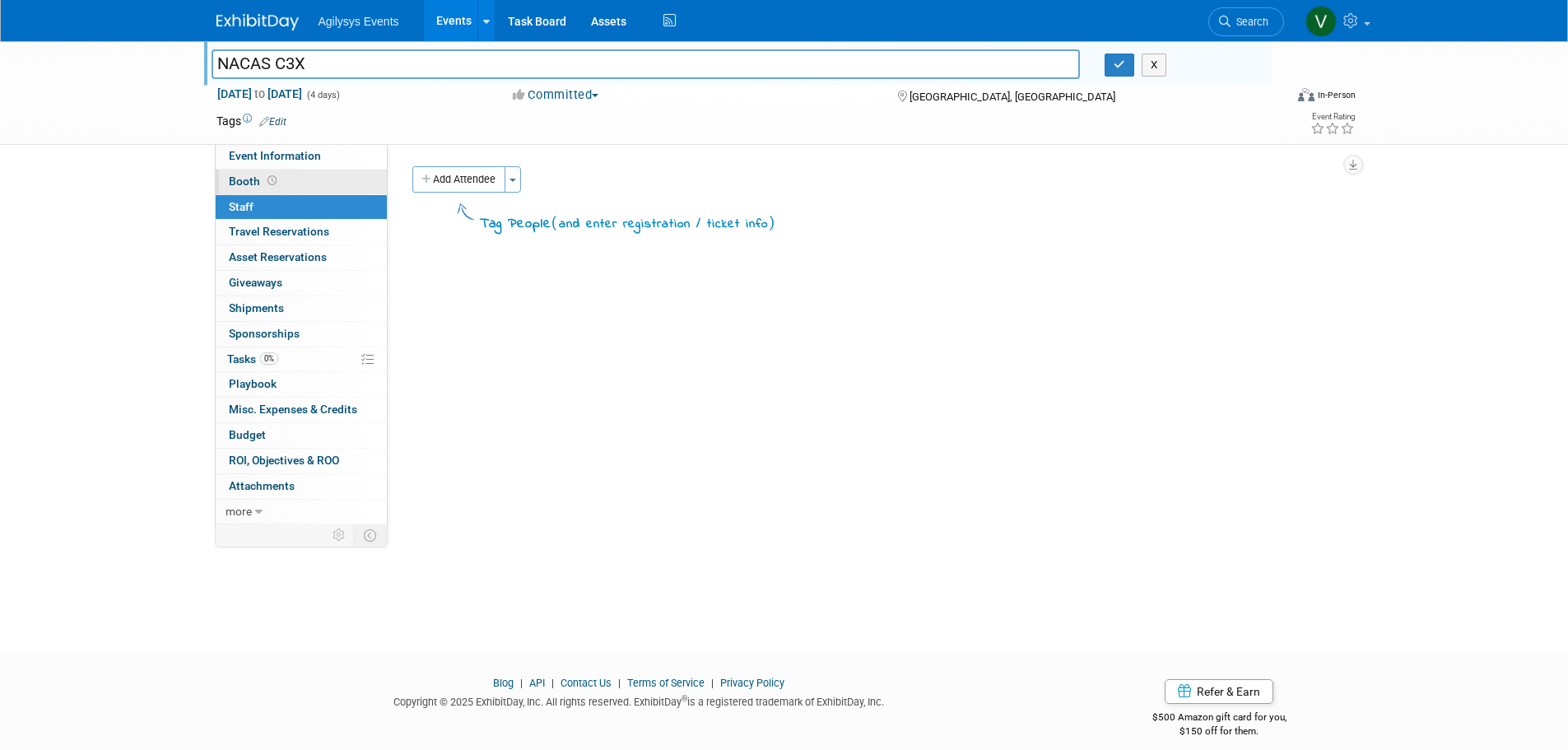
click at [265, 187] on span "Booth" at bounding box center [254, 181] width 51 height 13
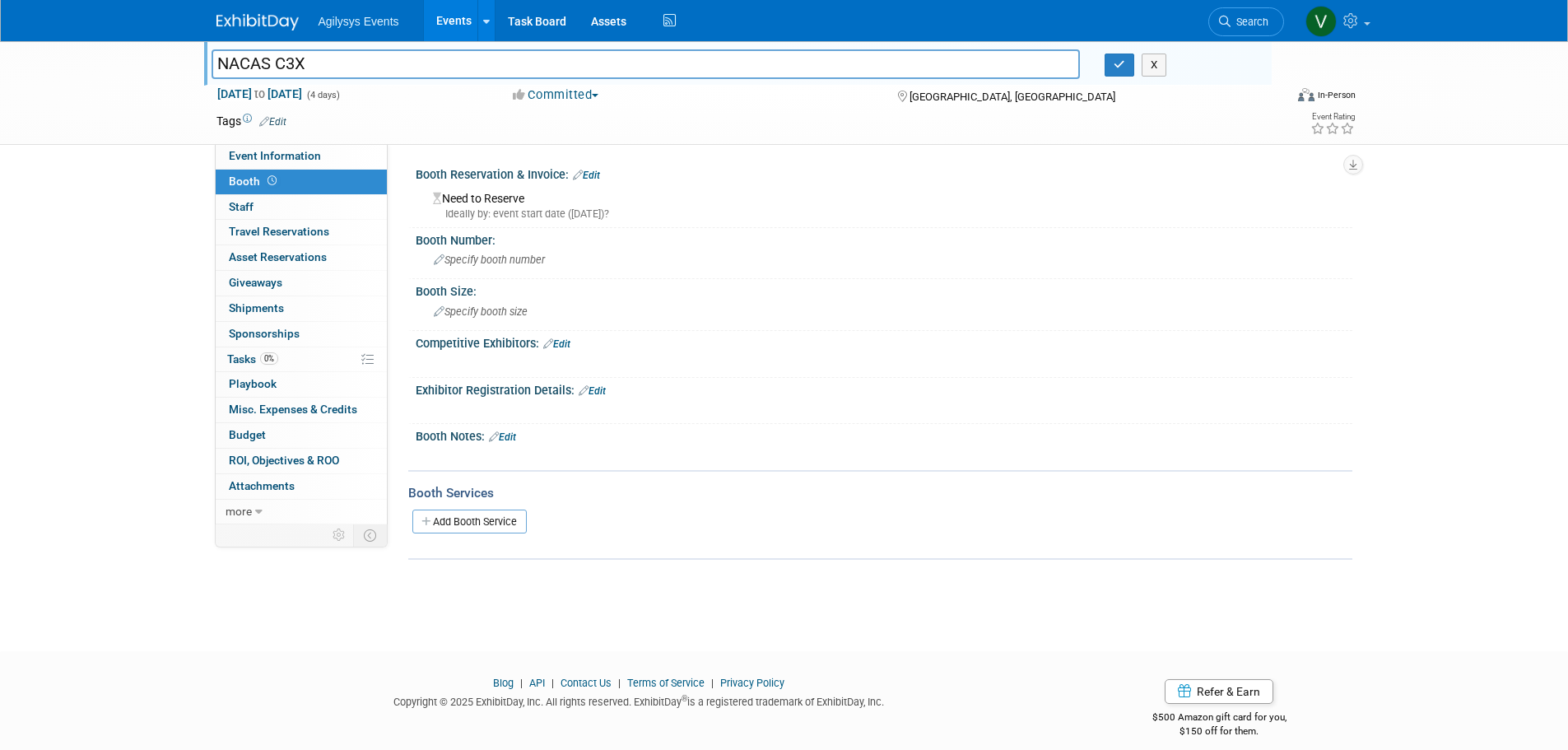
drag, startPoint x: 279, startPoint y: 3, endPoint x: 267, endPoint y: 12, distance: 15.0
click at [276, 5] on div at bounding box center [267, 15] width 102 height 30
click at [267, 12] on link at bounding box center [267, 13] width 102 height 13
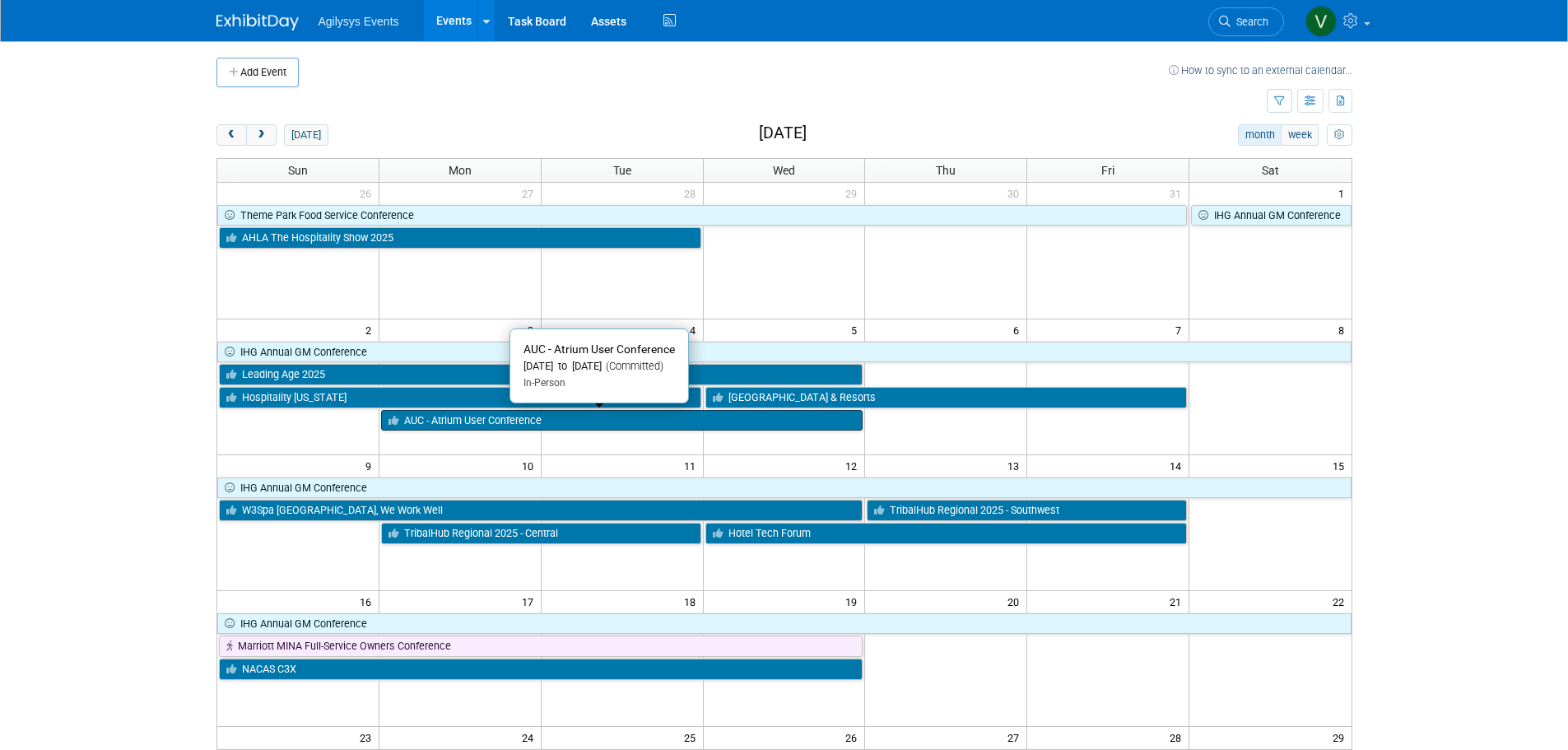
click at [482, 416] on link "AUC - Atrium User Conference" at bounding box center [622, 420] width 482 height 21
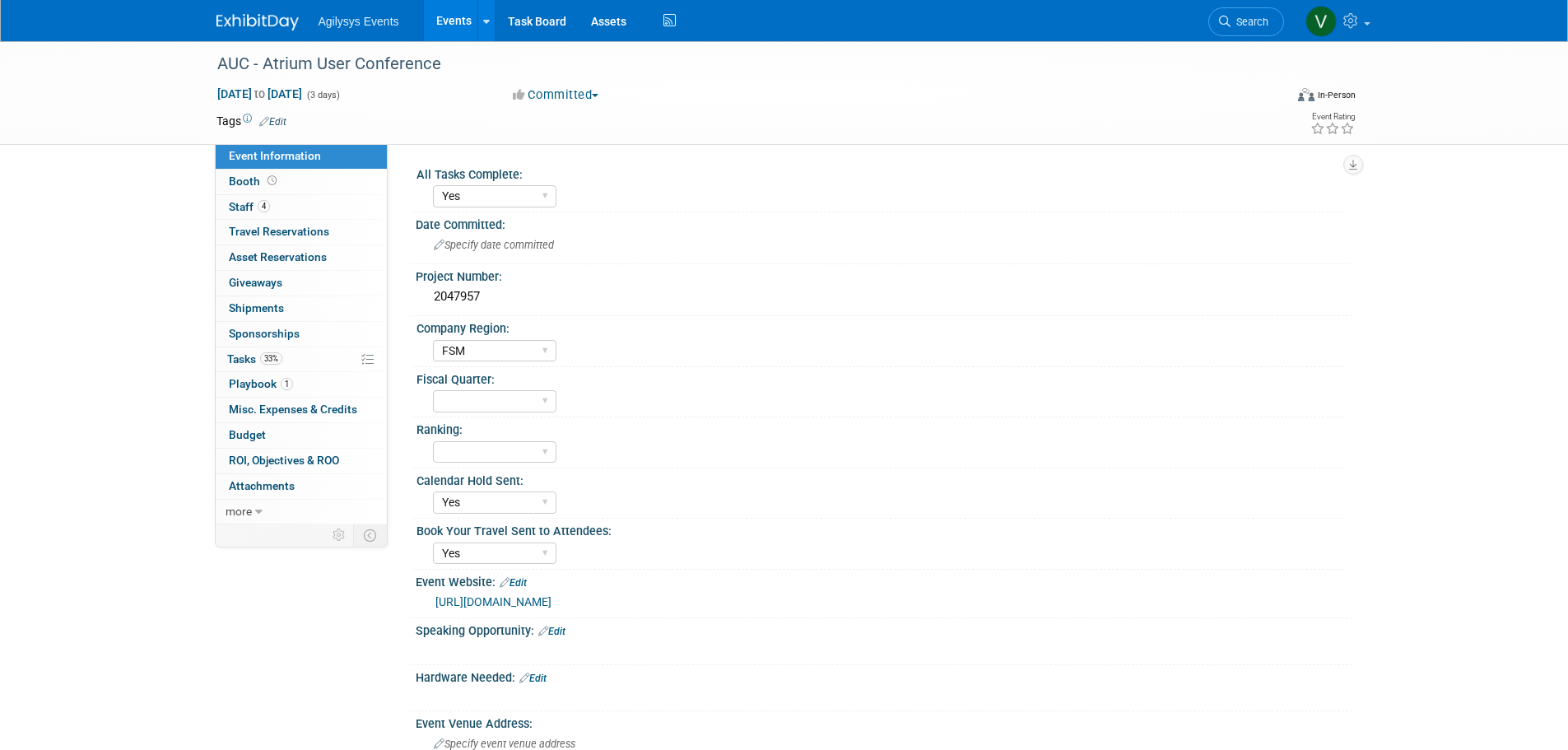
select select "Yes"
select select "FSM"
select select "Yes"
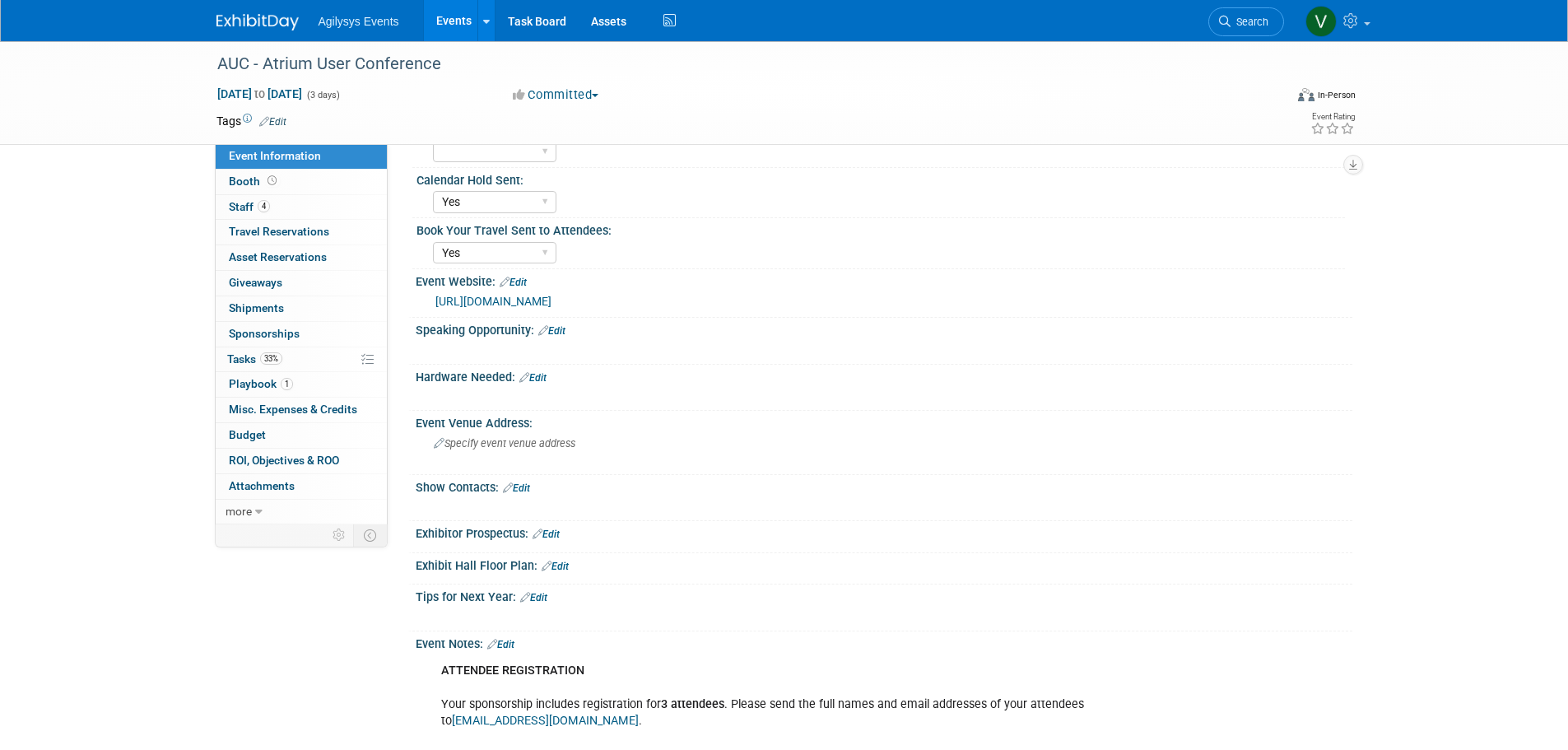
scroll to position [411, 0]
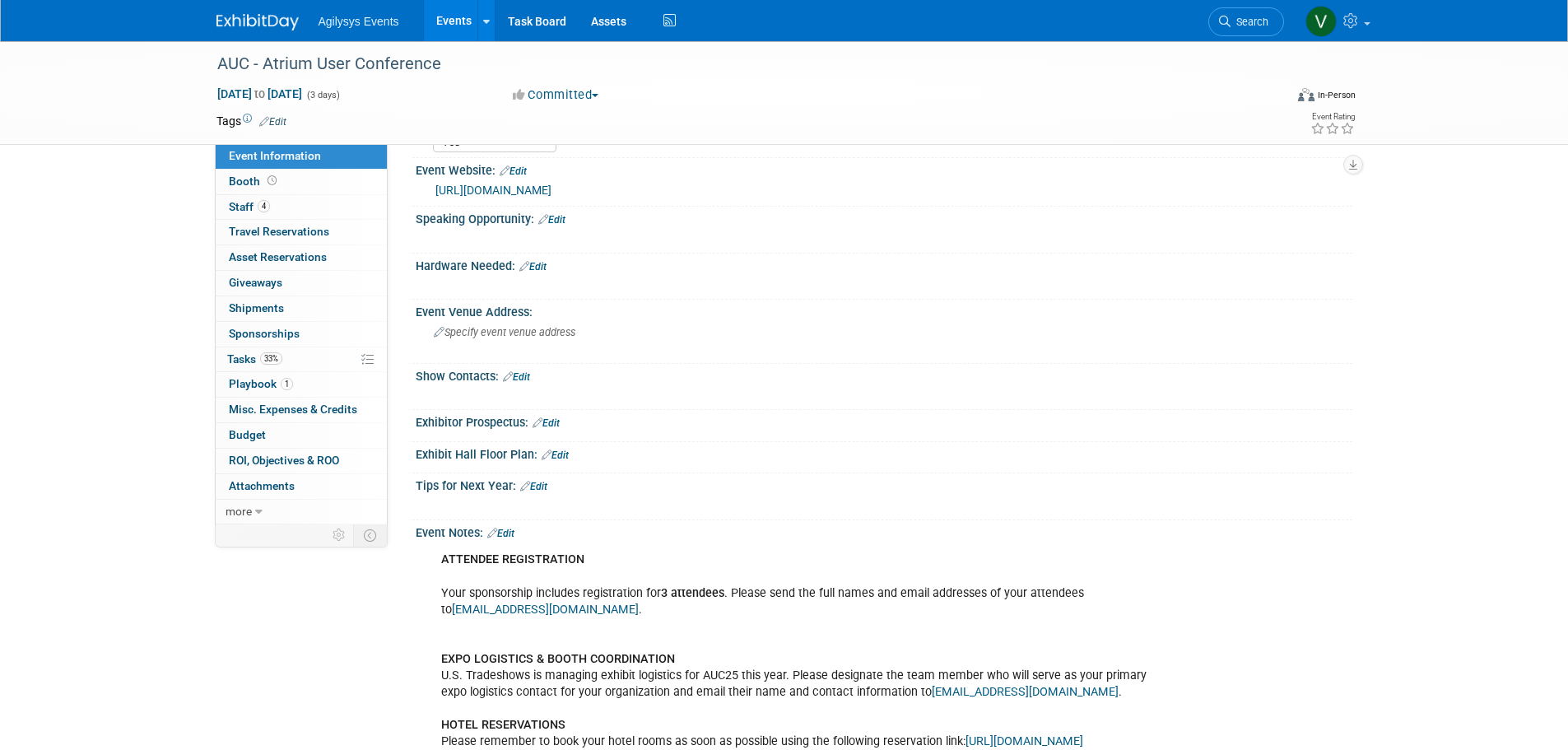
drag, startPoint x: 542, startPoint y: 262, endPoint x: 539, endPoint y: 275, distance: 13.3
click at [542, 261] on link "Edit" at bounding box center [533, 266] width 27 height 12
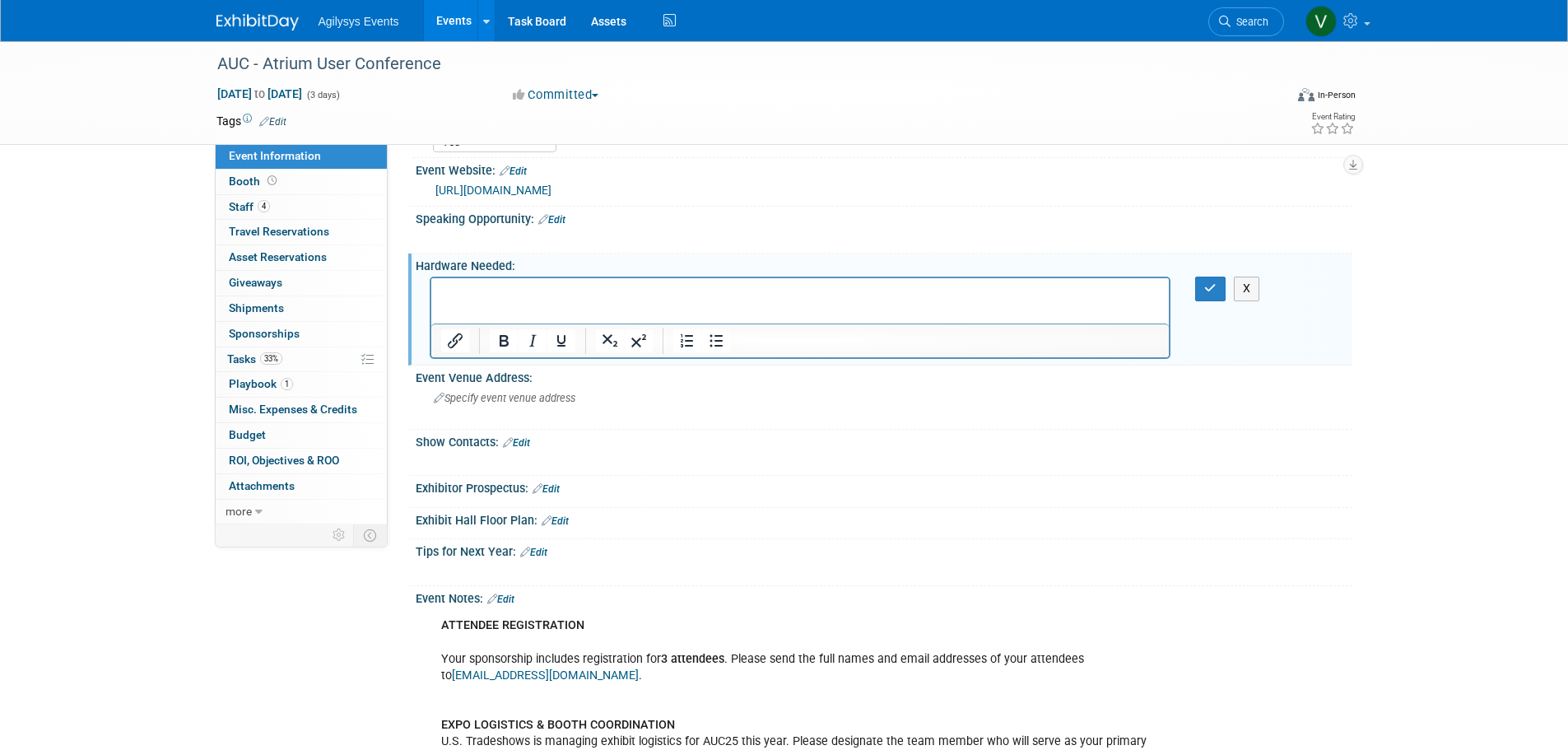
scroll to position [0, 0]
click at [1208, 283] on icon "button" at bounding box center [1210, 287] width 12 height 12
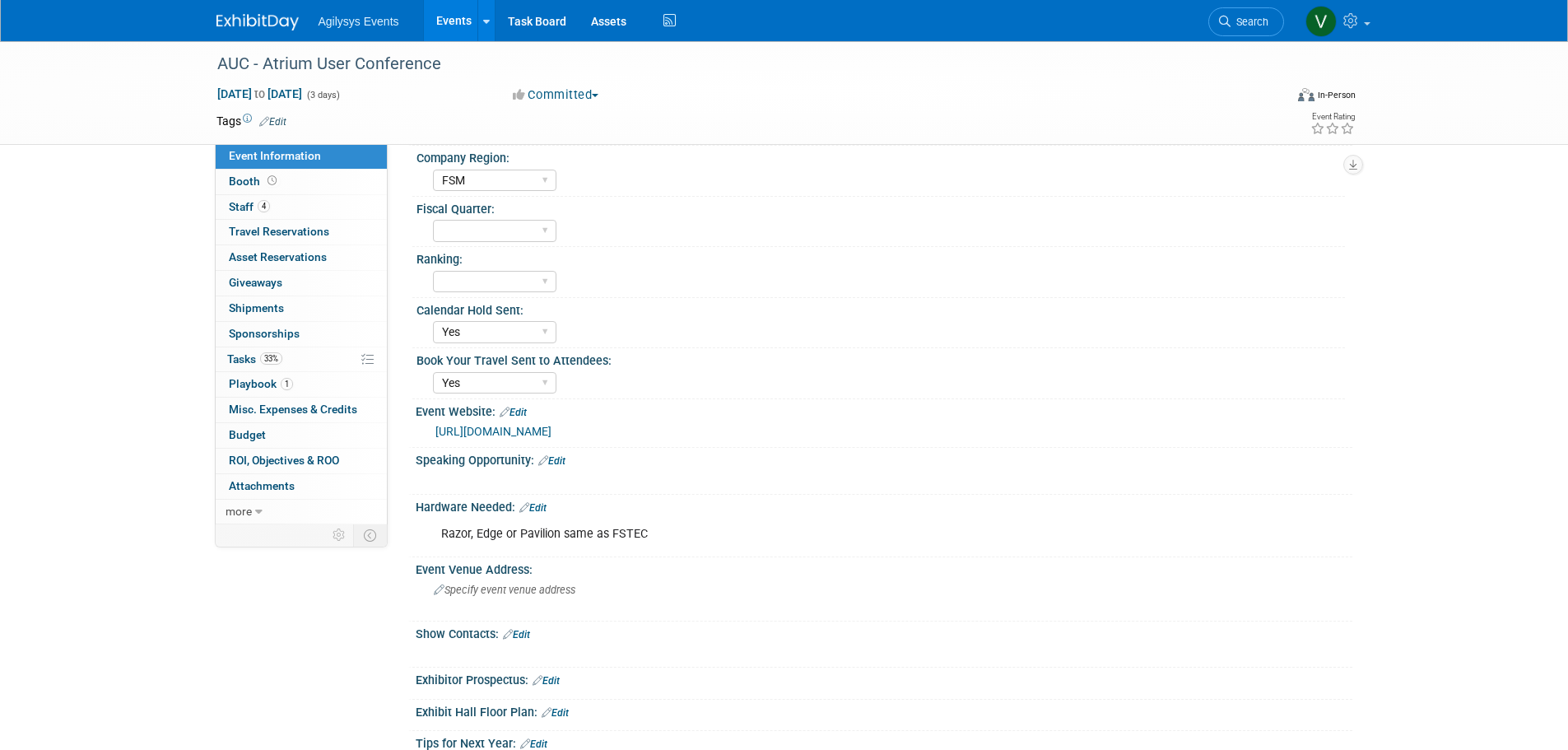
scroll to position [165, 0]
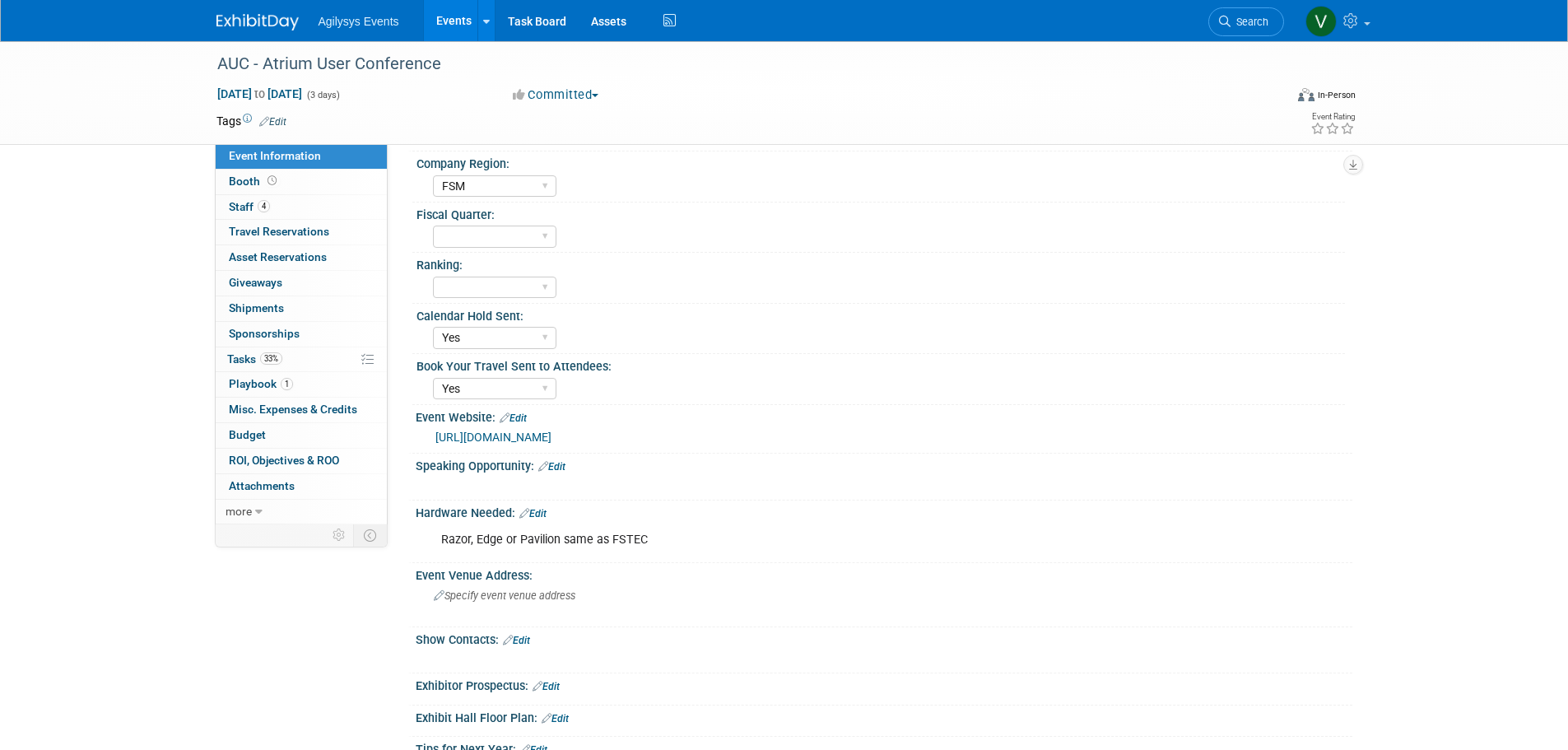
click at [274, 28] on img at bounding box center [257, 22] width 82 height 17
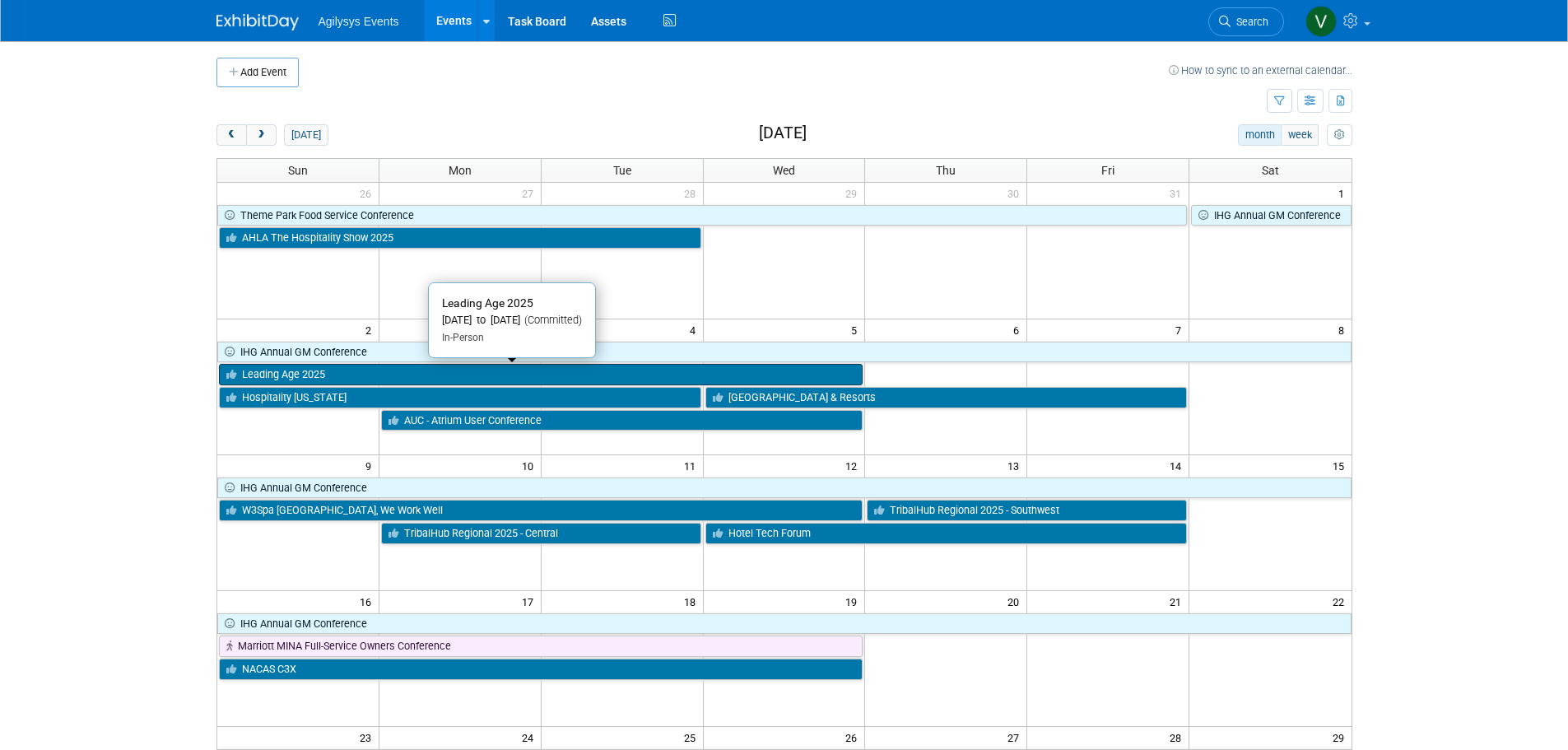
click at [328, 374] on link "Leading Age 2025" at bounding box center [541, 374] width 644 height 21
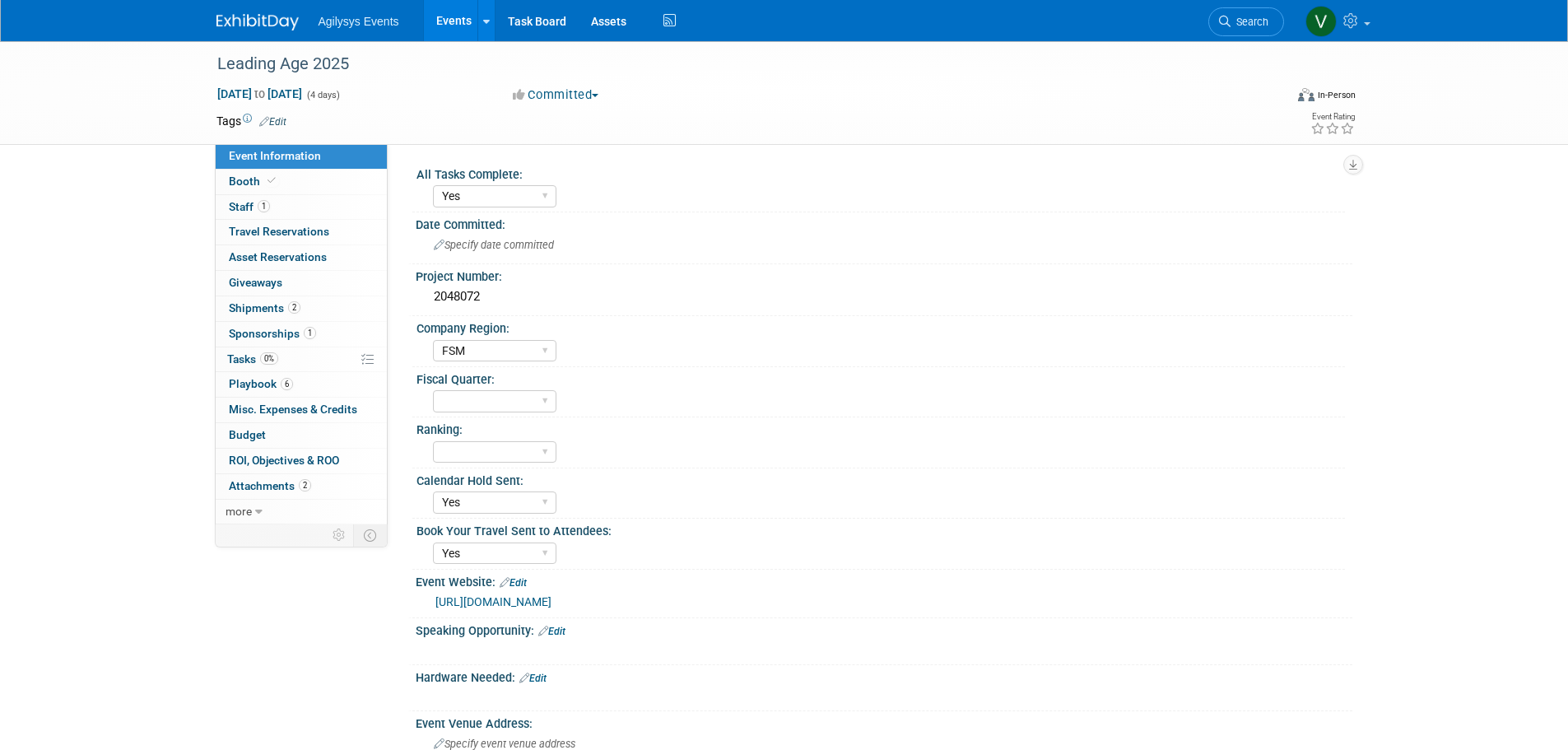
select select "Yes"
select select "FSM"
select select "Yes"
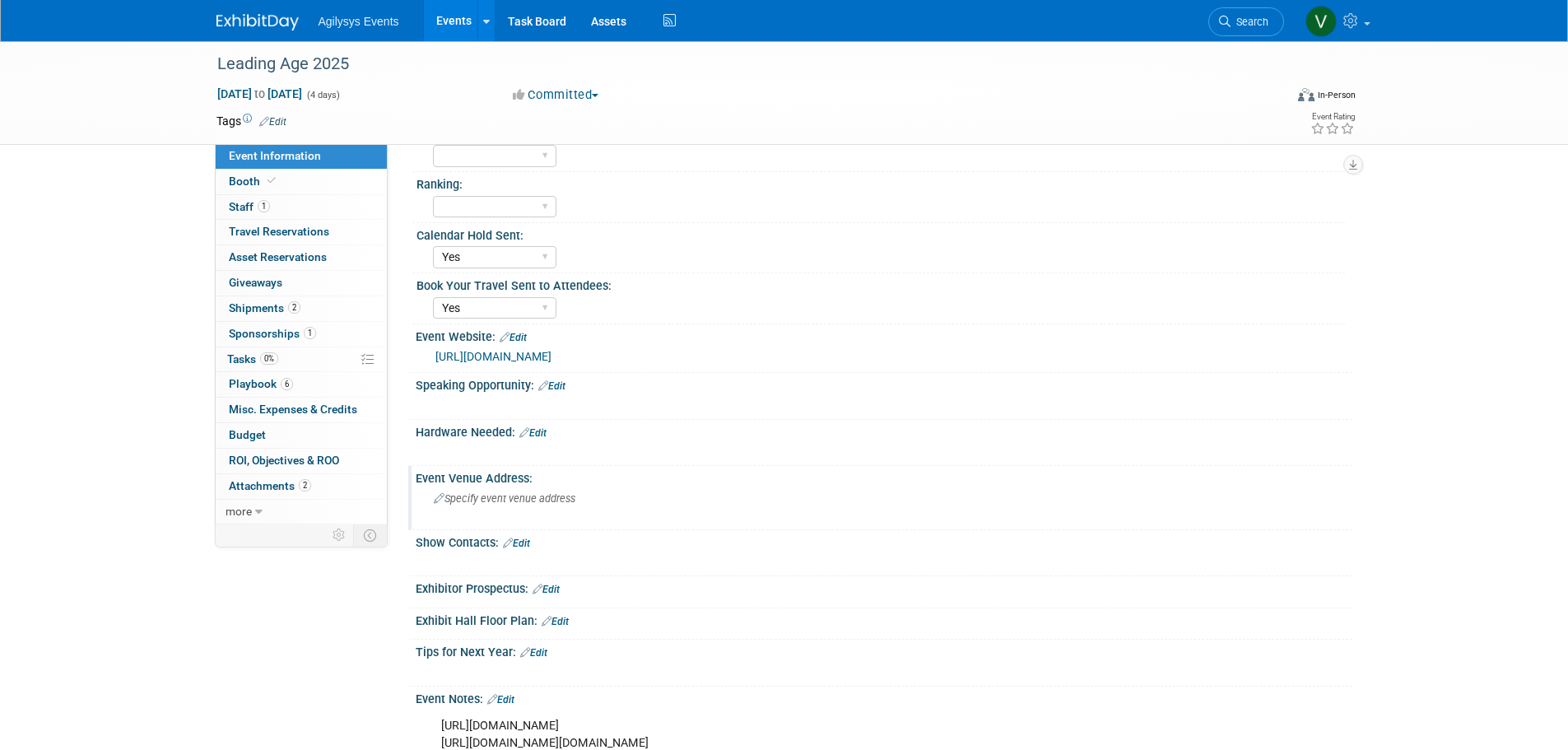
scroll to position [247, 0]
click at [534, 433] on link "Edit" at bounding box center [533, 431] width 27 height 12
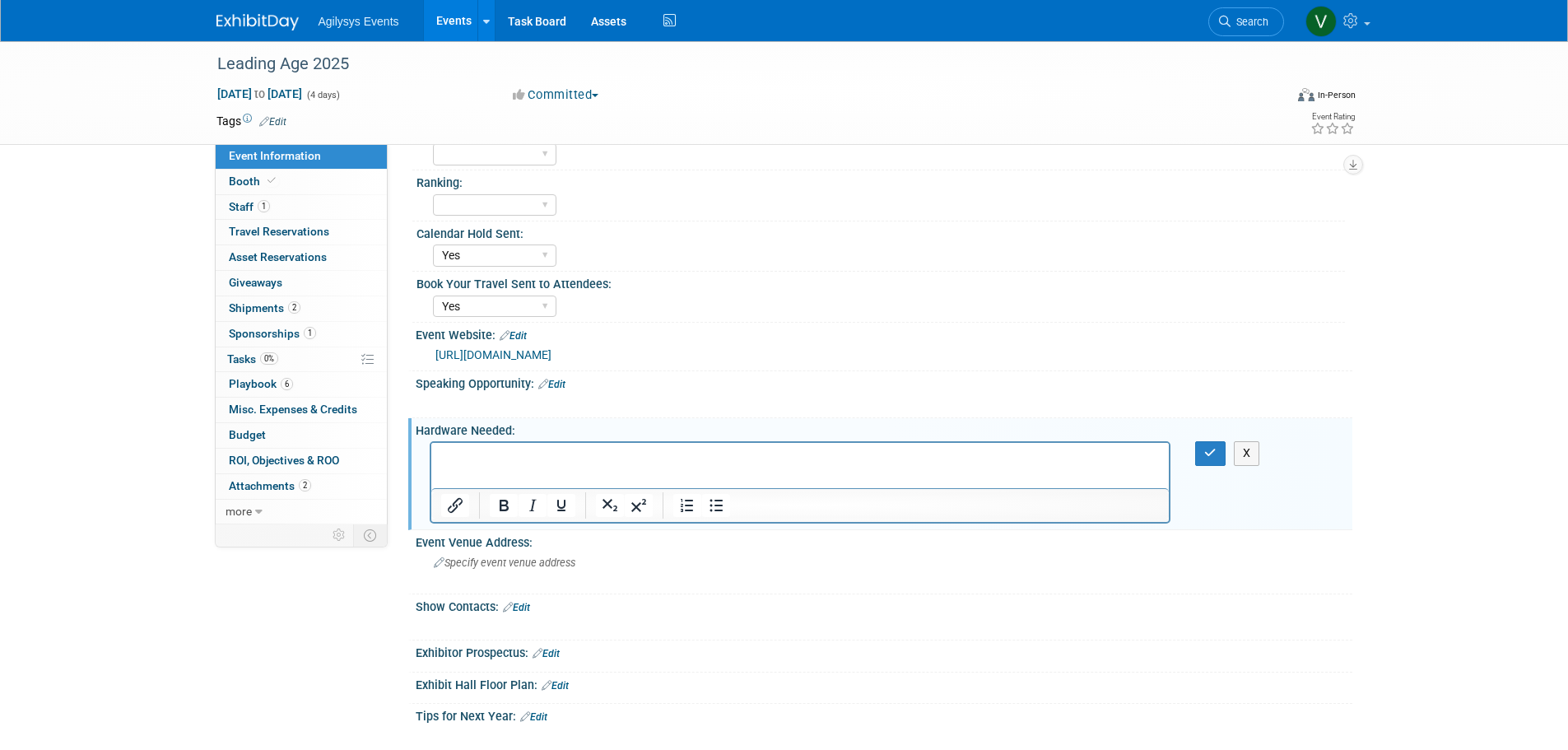
scroll to position [0, 0]
click at [1216, 459] on button "button" at bounding box center [1210, 453] width 30 height 24
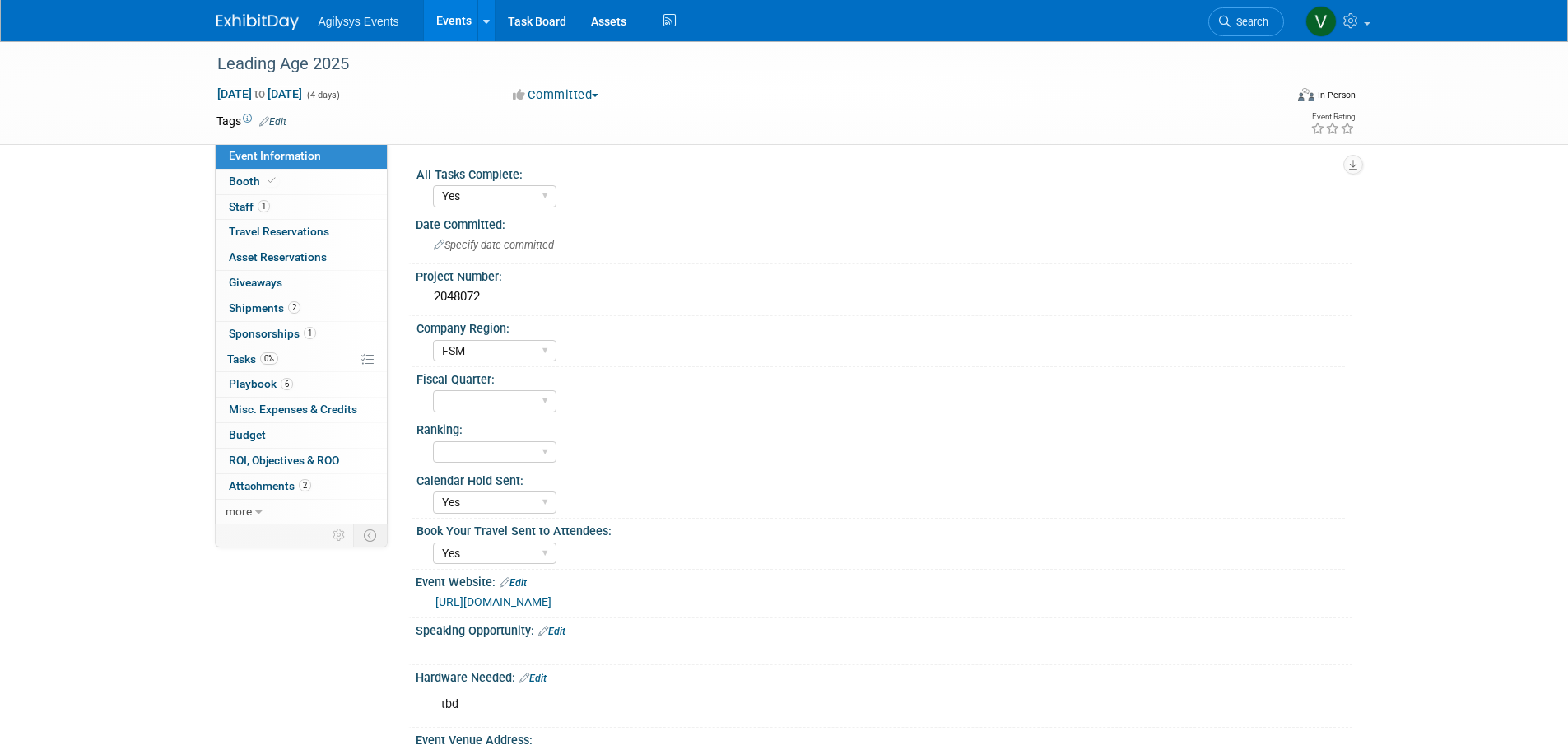
click at [553, 609] on div "https://registration.experientevent.com/ShowLAE252/Flow/EXH#%21/registrant//Per…" at bounding box center [887, 601] width 904 height 19
click at [551, 598] on link "https://registration.experientevent.com/ShowLAE252/Flow/EXH#%21/registrant//Per…" at bounding box center [493, 601] width 116 height 13
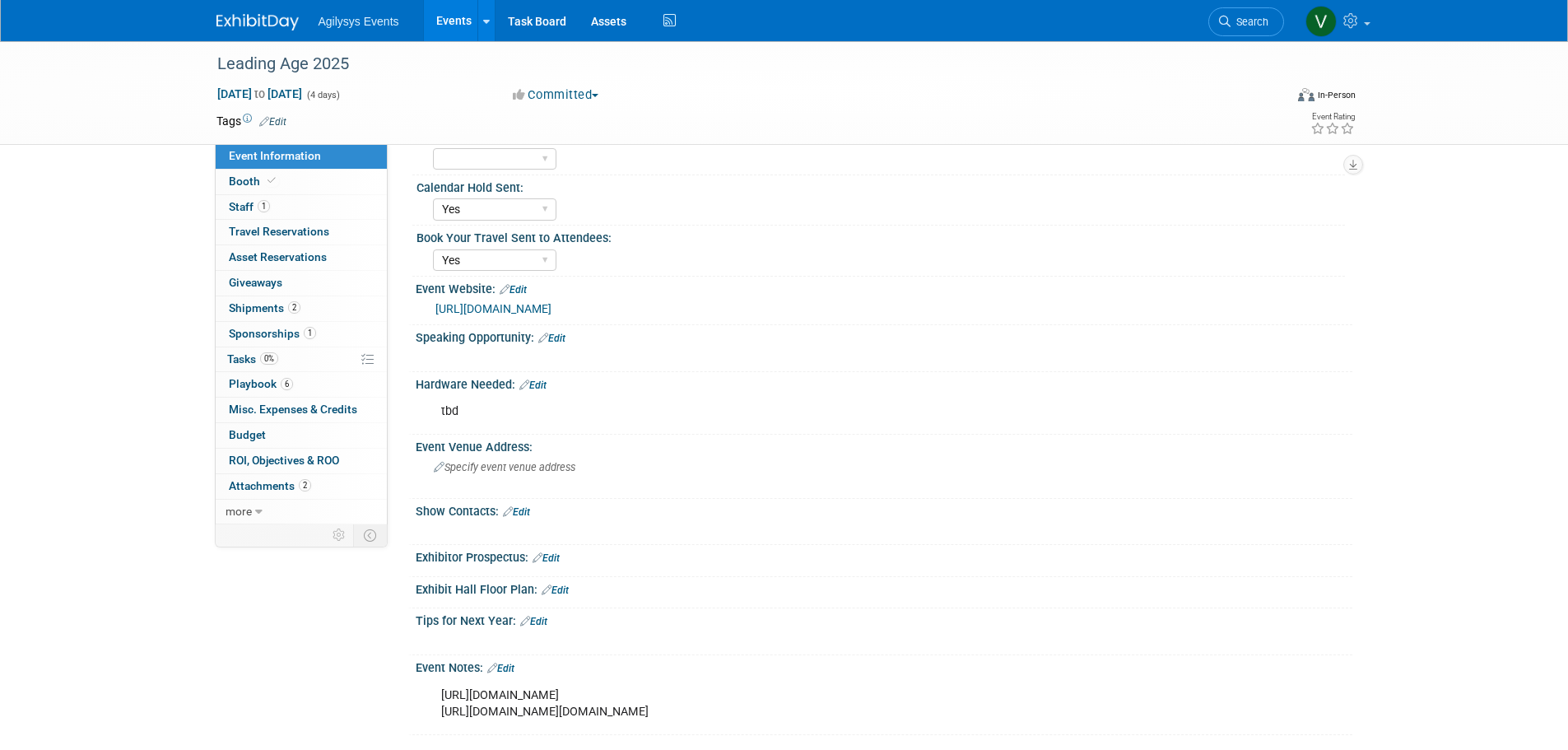
scroll to position [329, 0]
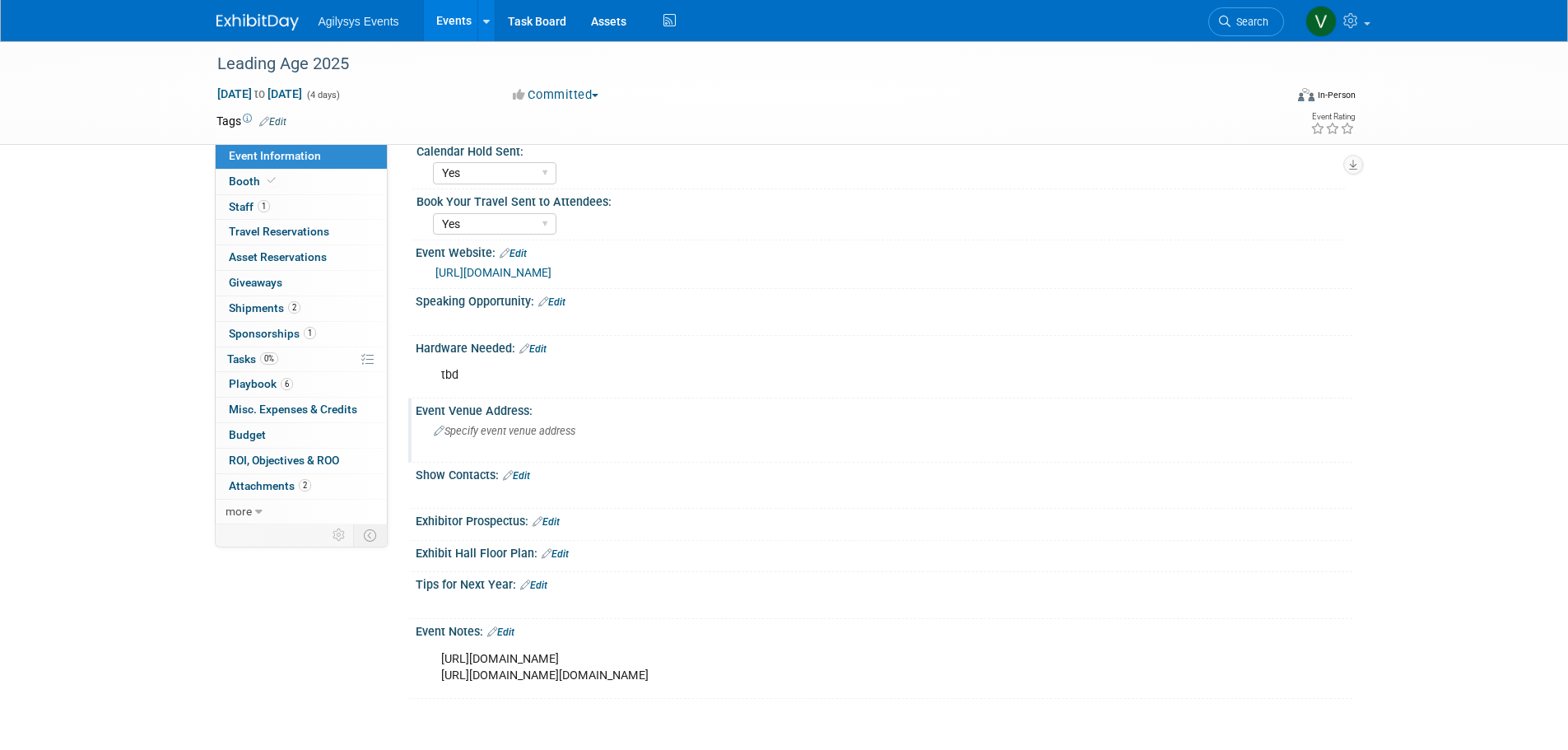
click at [483, 430] on span "Specify event venue address" at bounding box center [504, 431] width 142 height 12
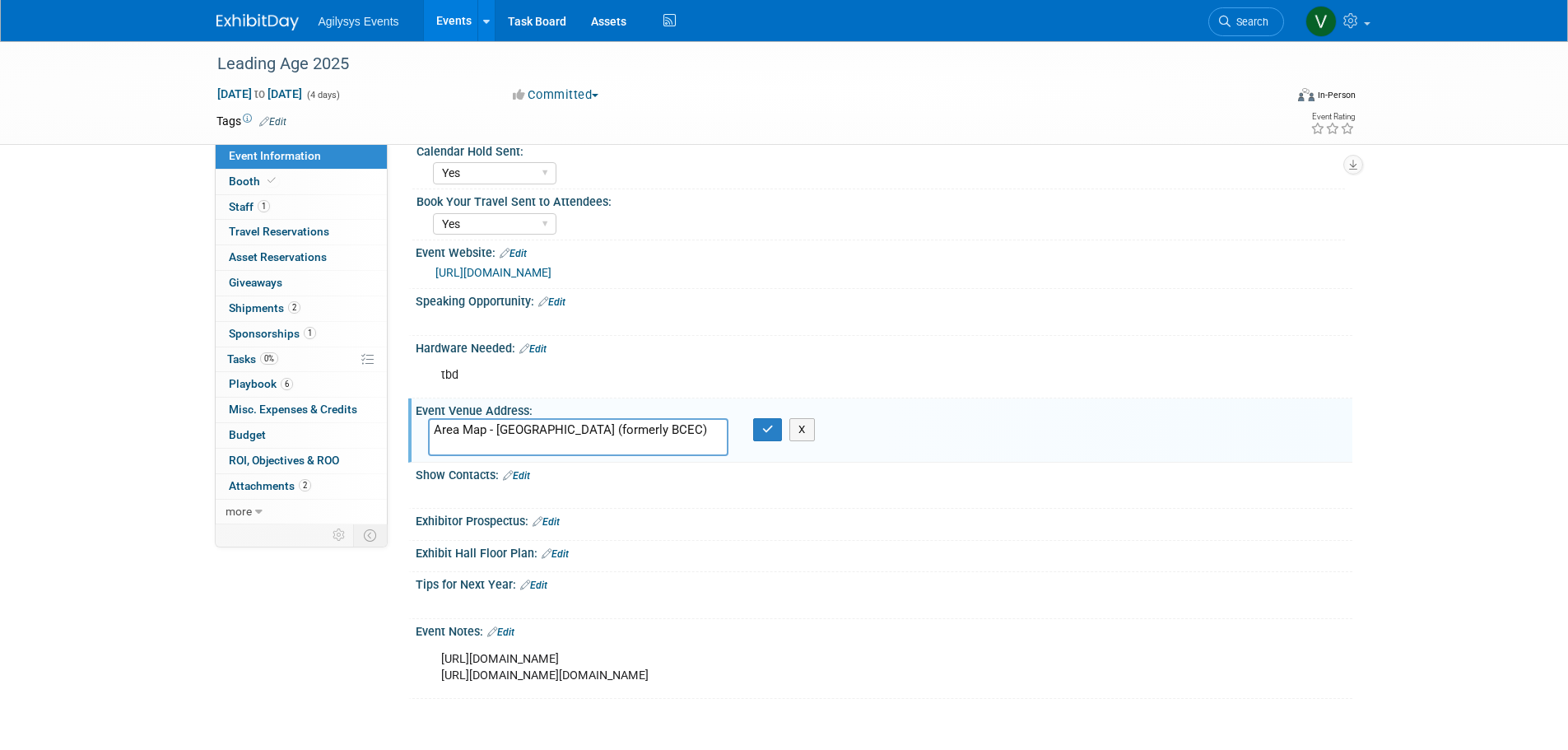
drag, startPoint x: 494, startPoint y: 428, endPoint x: 412, endPoint y: 430, distance: 82.0
click at [412, 430] on div "Event Venue Address: Area Map - Menino Convention Center (formerly BCEC) X" at bounding box center [879, 429] width 944 height 63
type textarea "Menino Convention Center (formerly BCEC)"
click at [764, 429] on icon "button" at bounding box center [768, 429] width 12 height 11
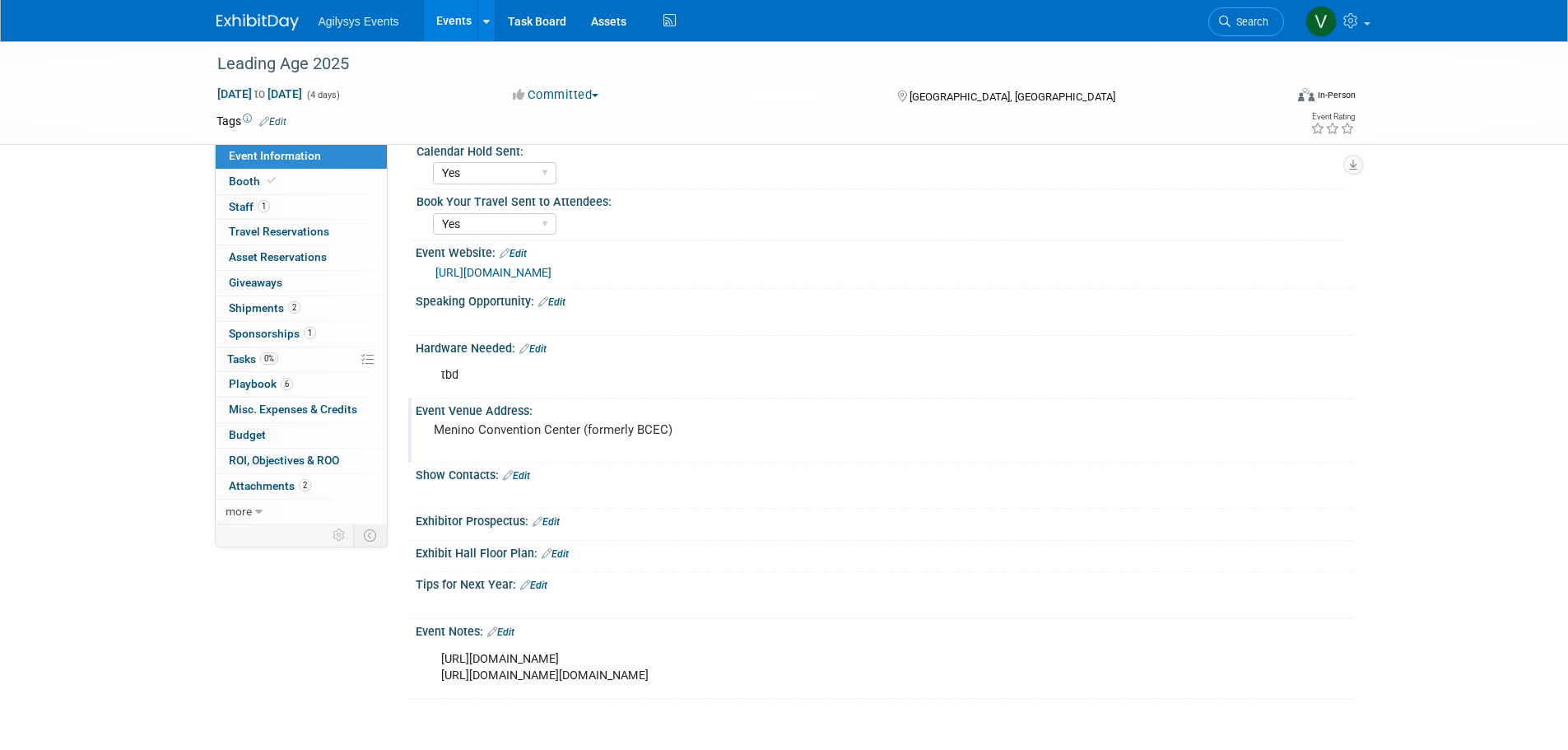
click at [478, 434] on pre "Menino Convention Center (formerly BCEC)" at bounding box center [610, 429] width 354 height 15
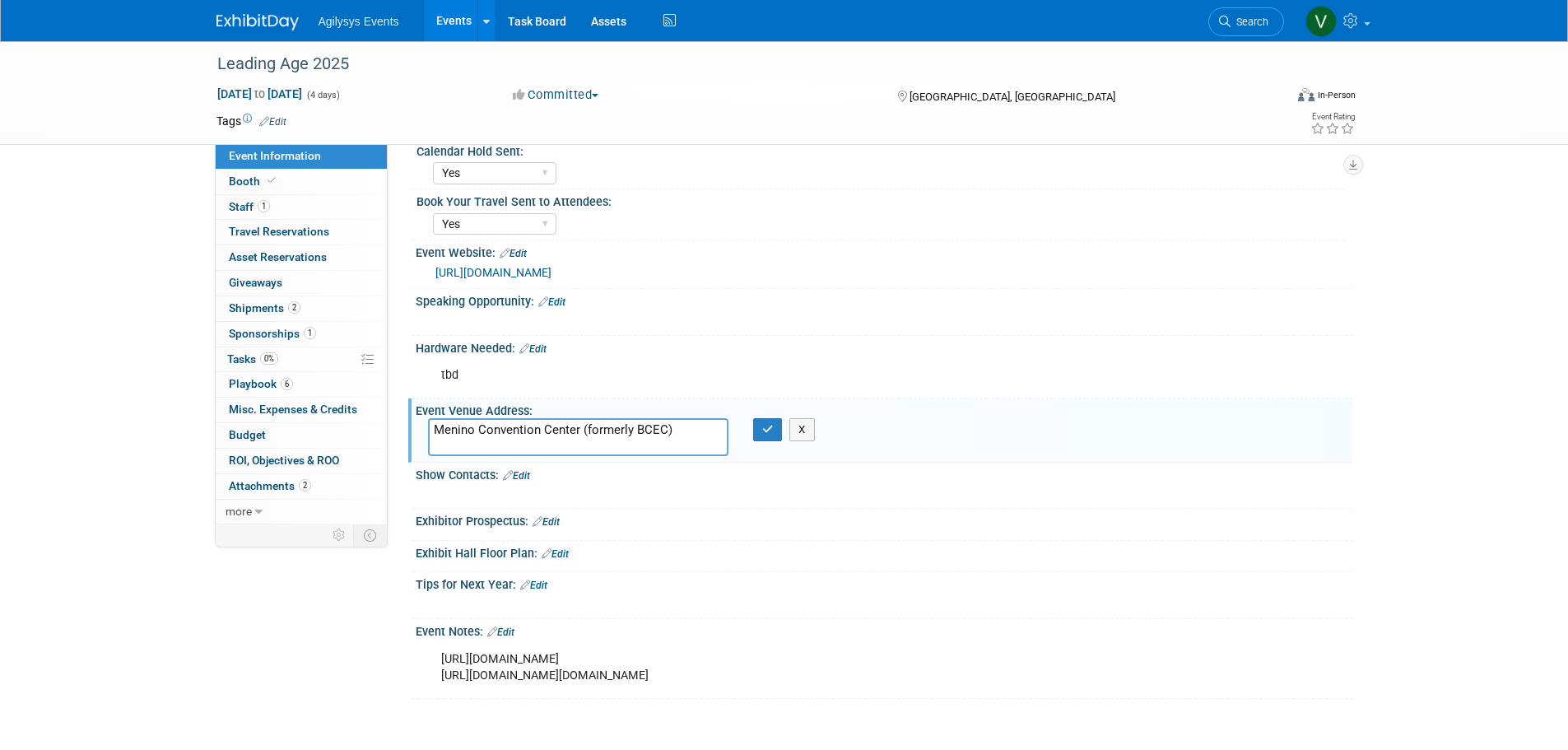
drag, startPoint x: 559, startPoint y: 435, endPoint x: 428, endPoint y: 434, distance: 131.0
click at [428, 434] on textarea "Menino Convention Center (formerly BCEC)" at bounding box center [578, 437] width 300 height 38
click at [486, 450] on textarea "Thomas M. Menino Convention & Exhibition Center" at bounding box center [578, 437] width 300 height 38
click at [433, 441] on textarea "Thomas M. Menino Convention & Exhibition Center" at bounding box center [578, 437] width 300 height 38
click at [717, 429] on textarea "Thomas M. Menino Convention & Exhibition Center" at bounding box center [578, 437] width 300 height 38
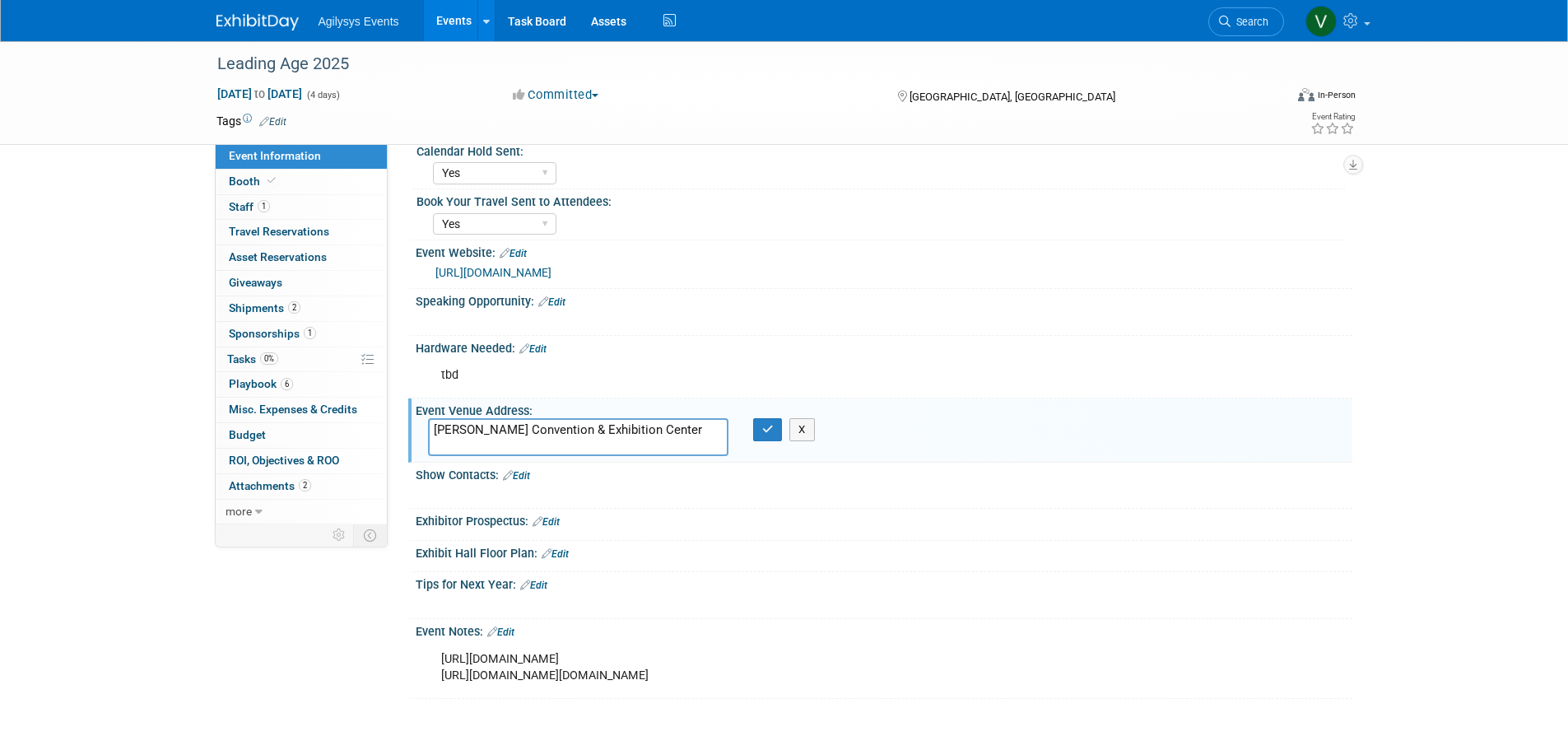
paste textarea "415 Summer St, Boston, MA 02210"
type textarea "Thomas M. Menino Convention & Exhibition Center 415 Summer St, Boston, MA 02210"
click at [772, 424] on icon "button" at bounding box center [768, 429] width 12 height 11
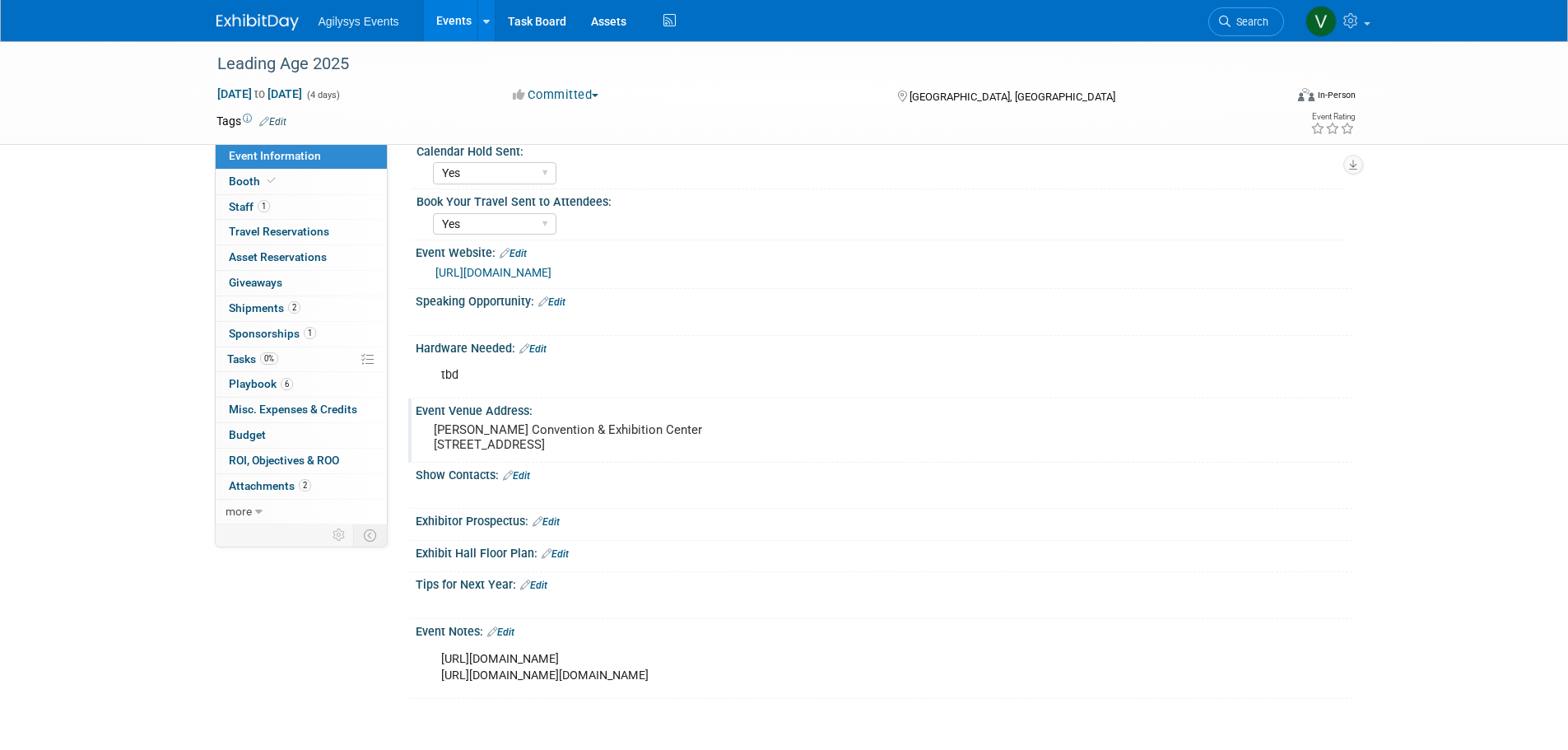
click at [185, 593] on div "Leading Age 2025 Nov 2, 2025 to Nov 5, 2025 (4 days) Nov 2, 2025 to Nov 5, 2025…" at bounding box center [784, 222] width 1568 height 1020
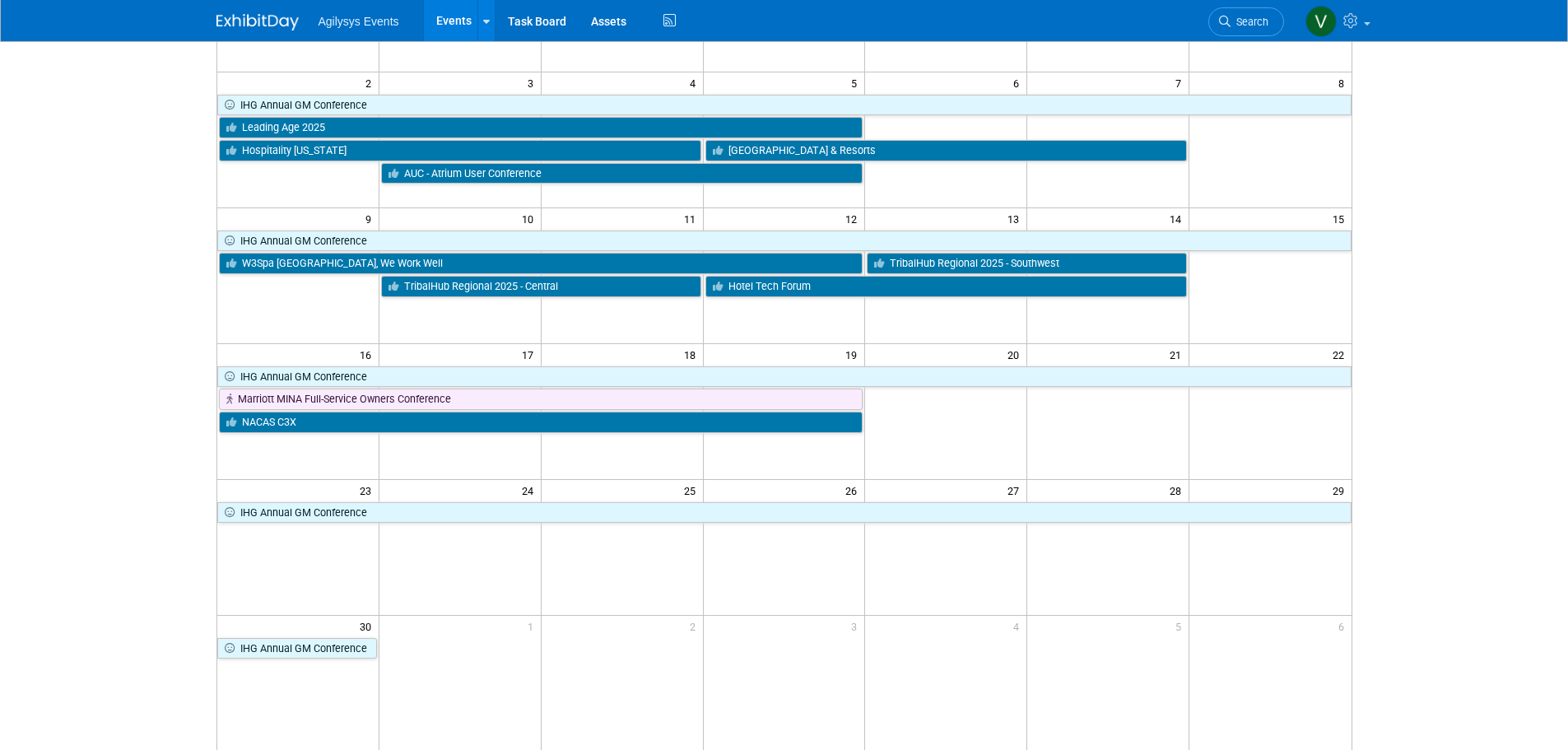
scroll to position [165, 0]
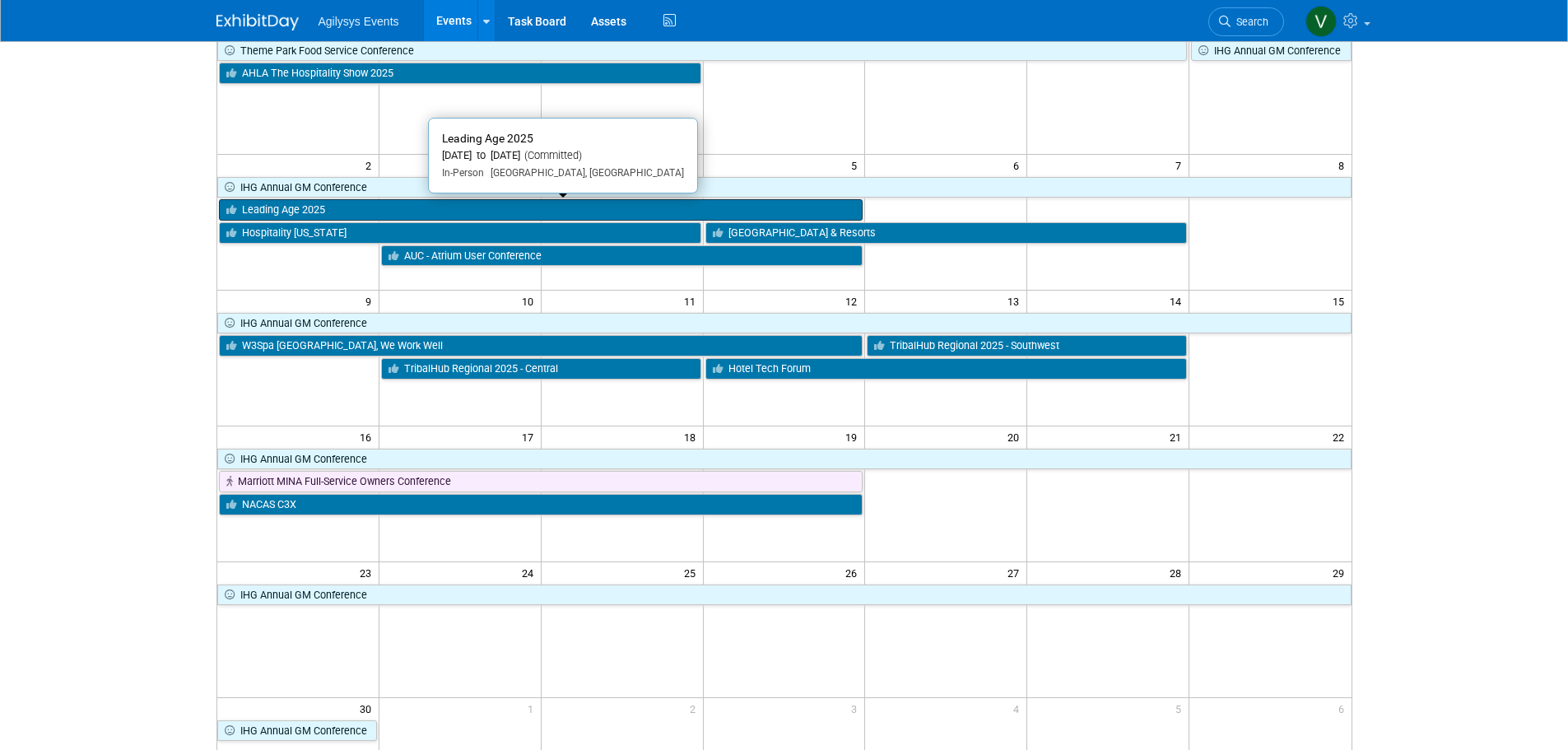
click at [344, 211] on link "Leading Age 2025" at bounding box center [541, 210] width 644 height 21
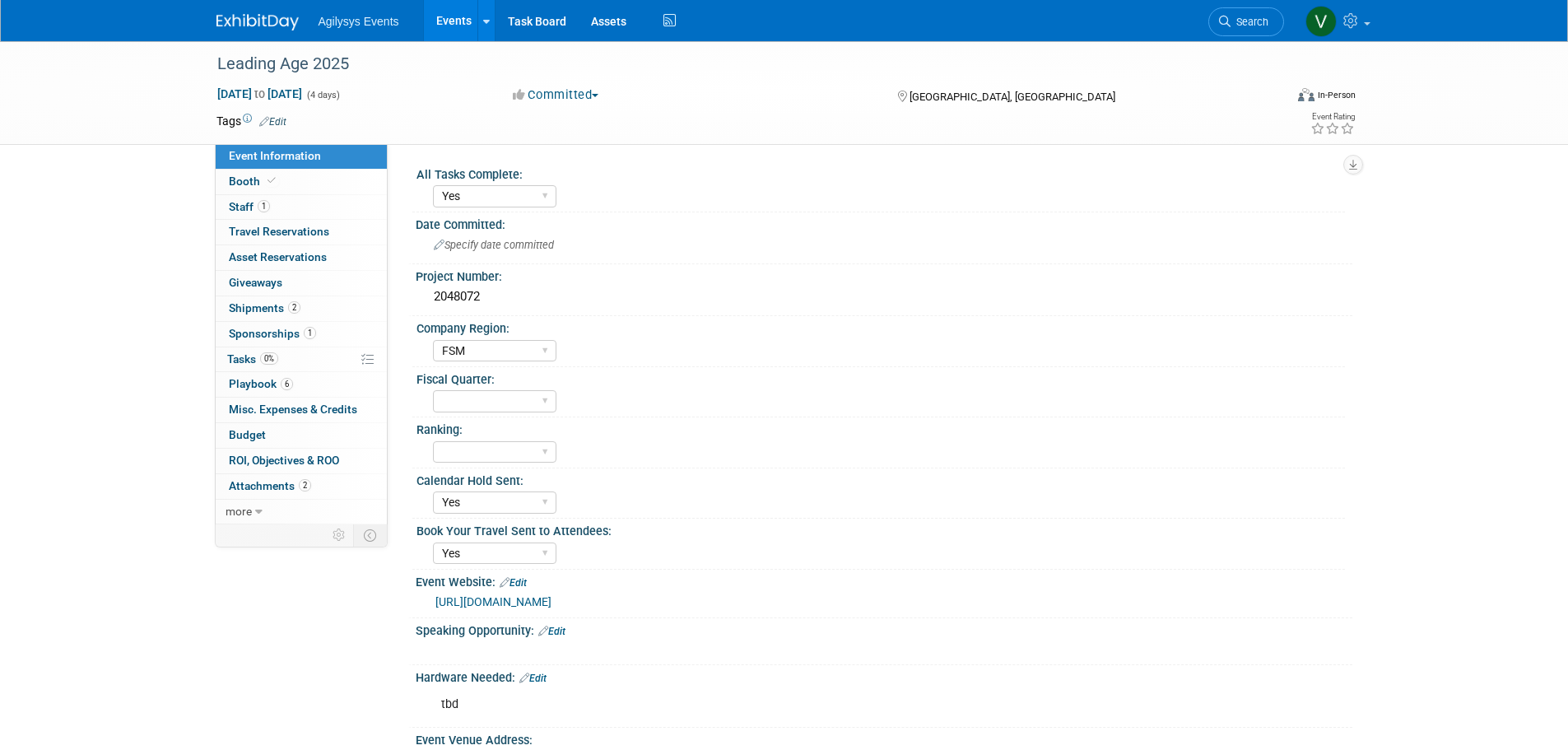
select select "Yes"
select select "FSM"
select select "Yes"
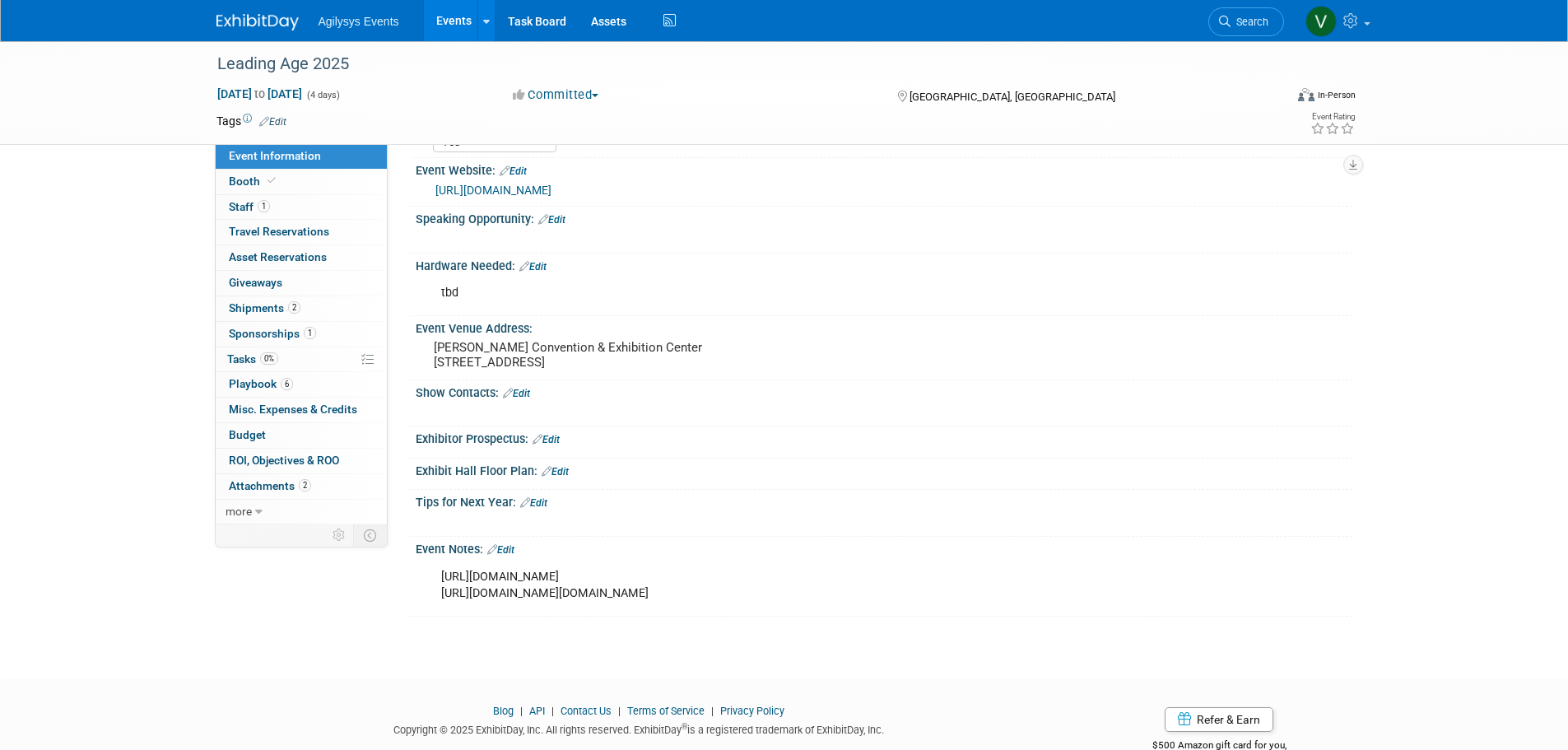
scroll to position [455, 0]
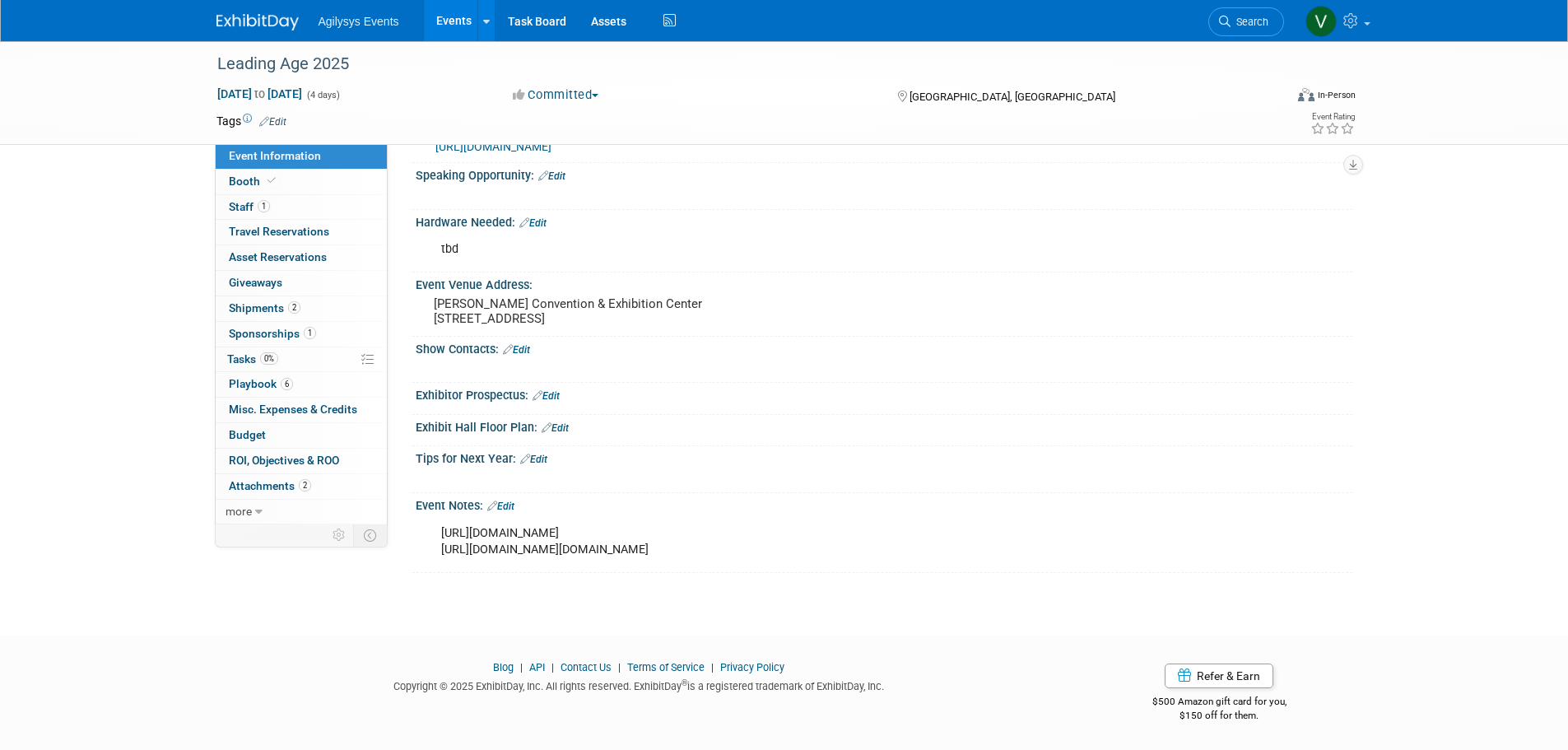
drag, startPoint x: 561, startPoint y: 430, endPoint x: 523, endPoint y: 451, distance: 43.4
click at [562, 429] on link "Edit" at bounding box center [555, 427] width 27 height 12
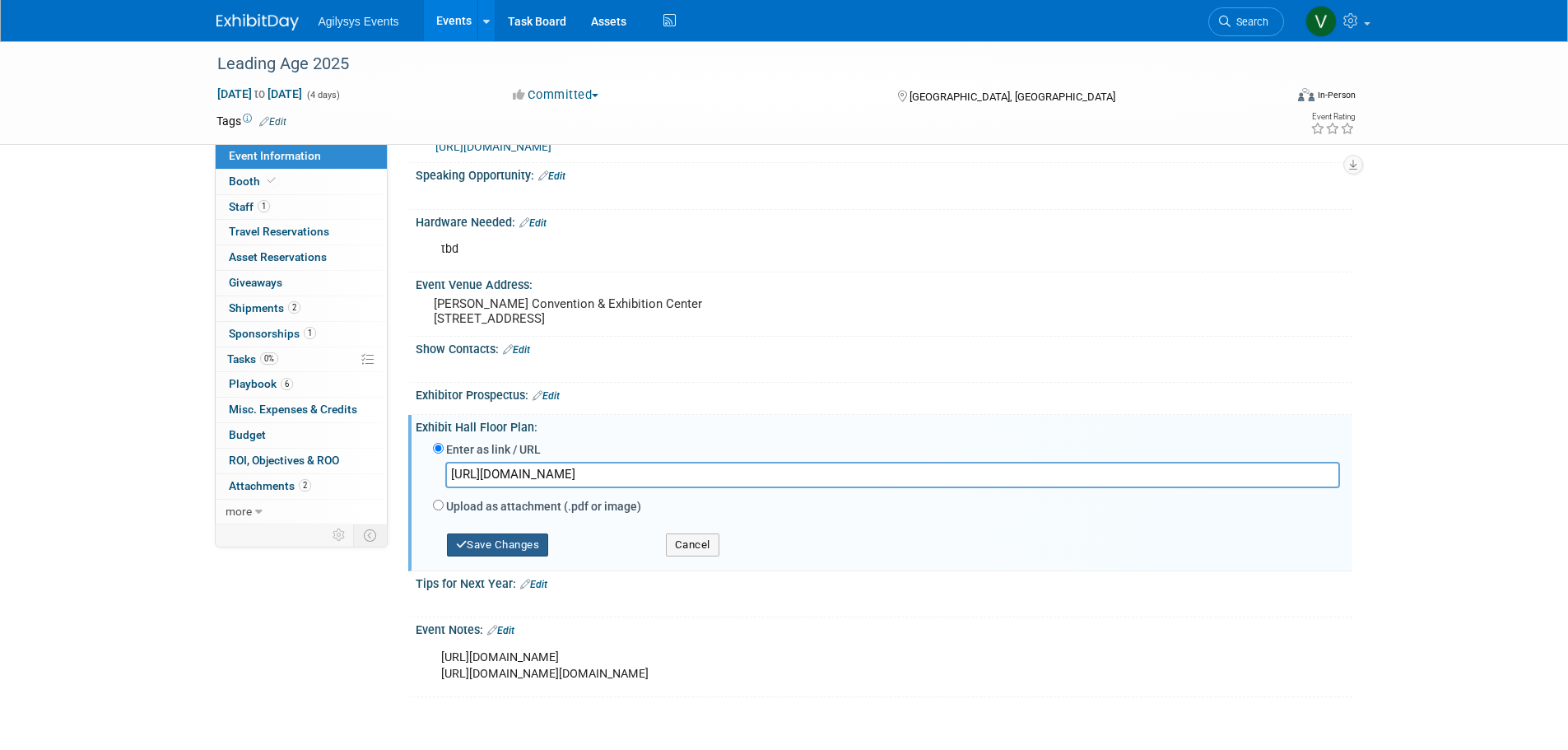
type input "[URL][DOMAIN_NAME]"
click at [519, 550] on button "Save Changes" at bounding box center [497, 545] width 102 height 23
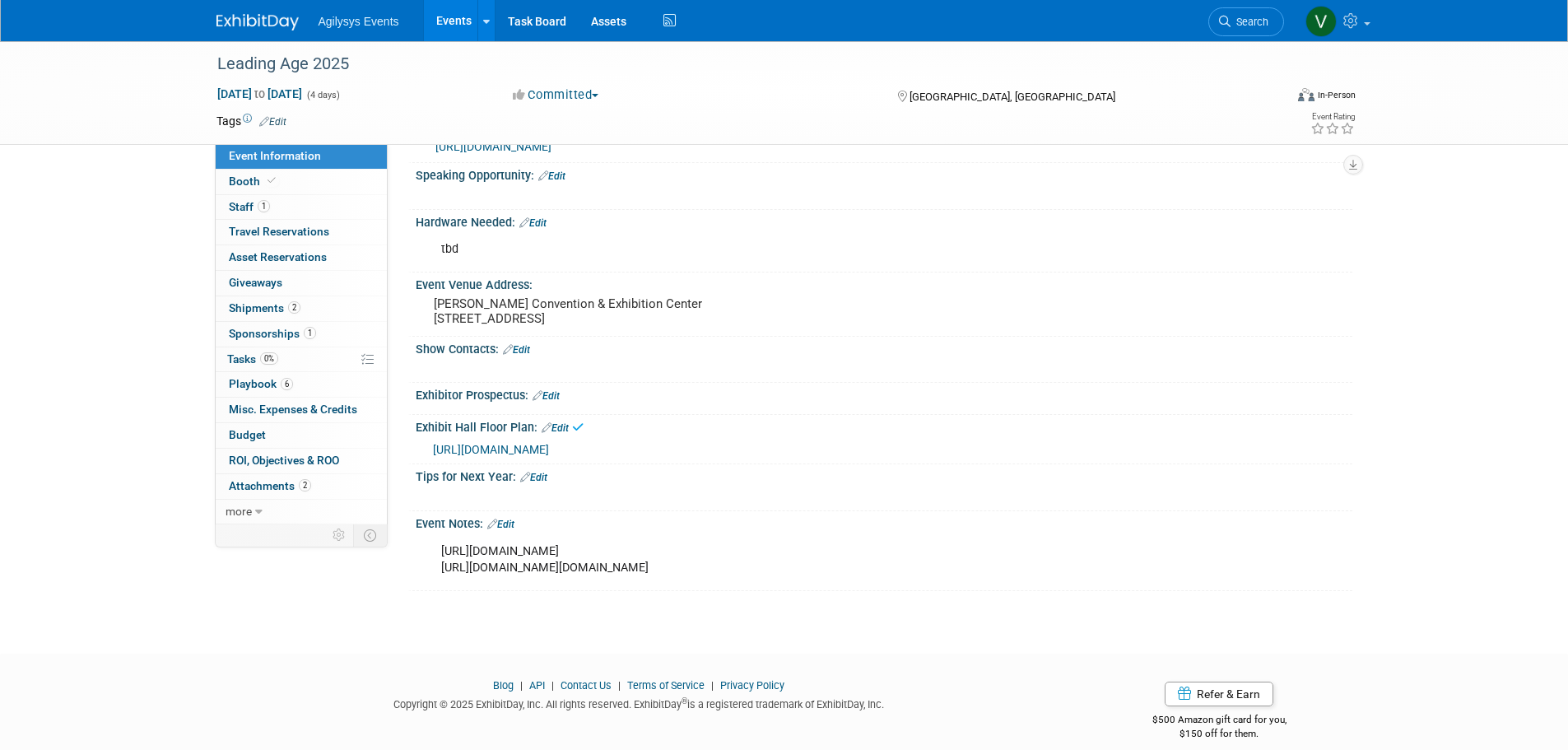
click at [592, 440] on div "[URL][DOMAIN_NAME]" at bounding box center [885, 449] width 907 height 18
click at [549, 443] on span "[URL][DOMAIN_NAME]" at bounding box center [490, 449] width 116 height 13
click at [256, 24] on img at bounding box center [257, 22] width 82 height 17
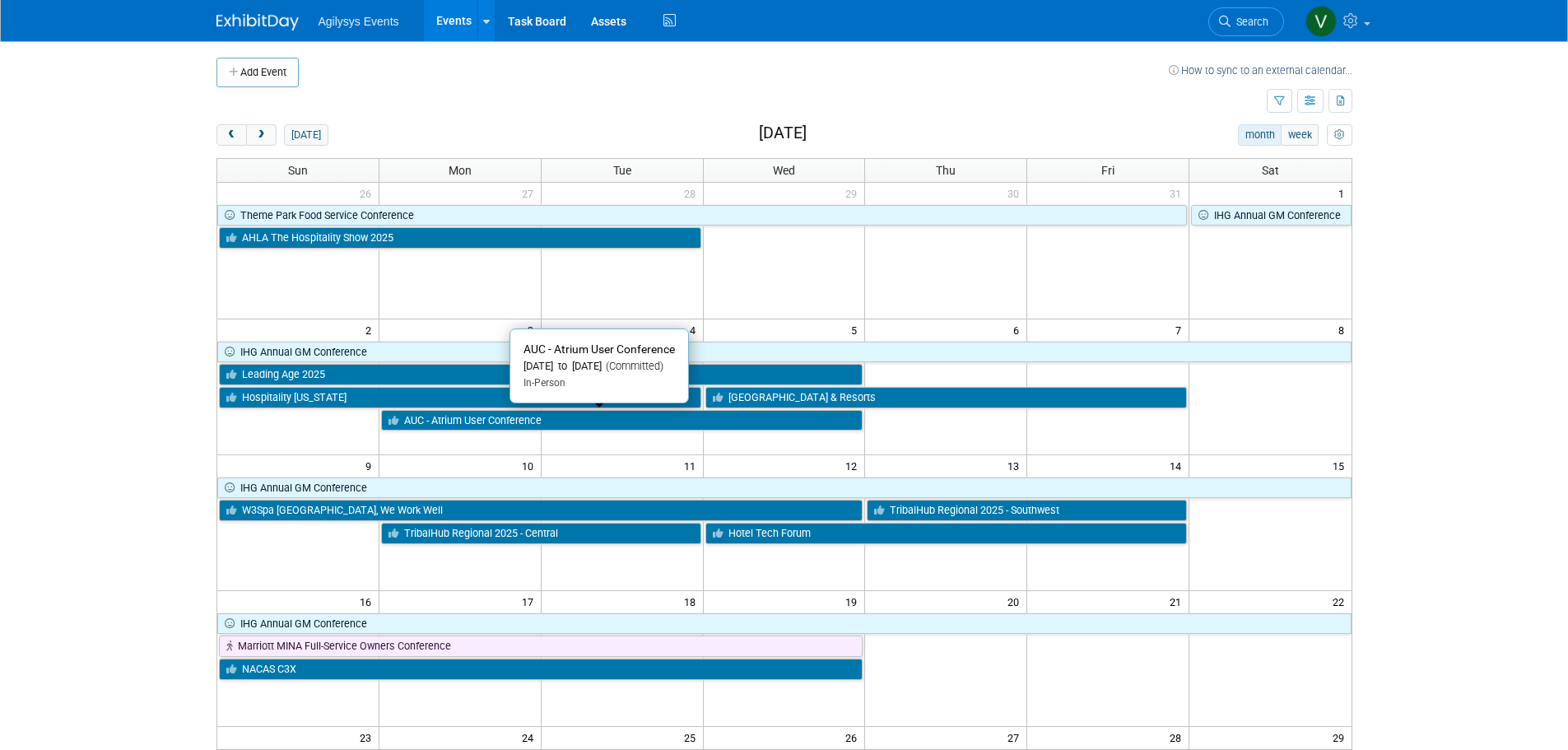
click at [469, 426] on link "AUC - Atrium User Conference" at bounding box center [622, 420] width 482 height 21
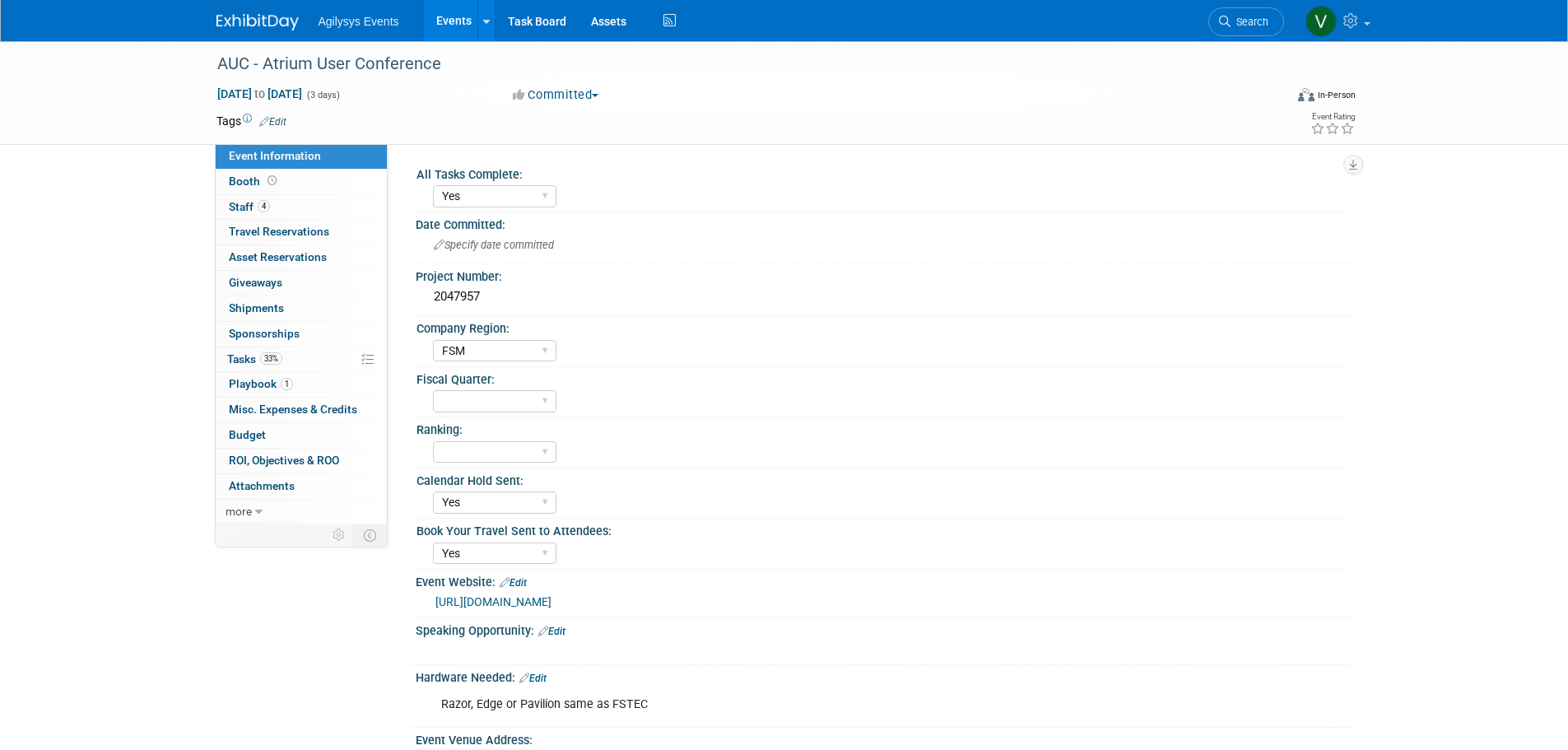
select select "Yes"
select select "FSM"
select select "Yes"
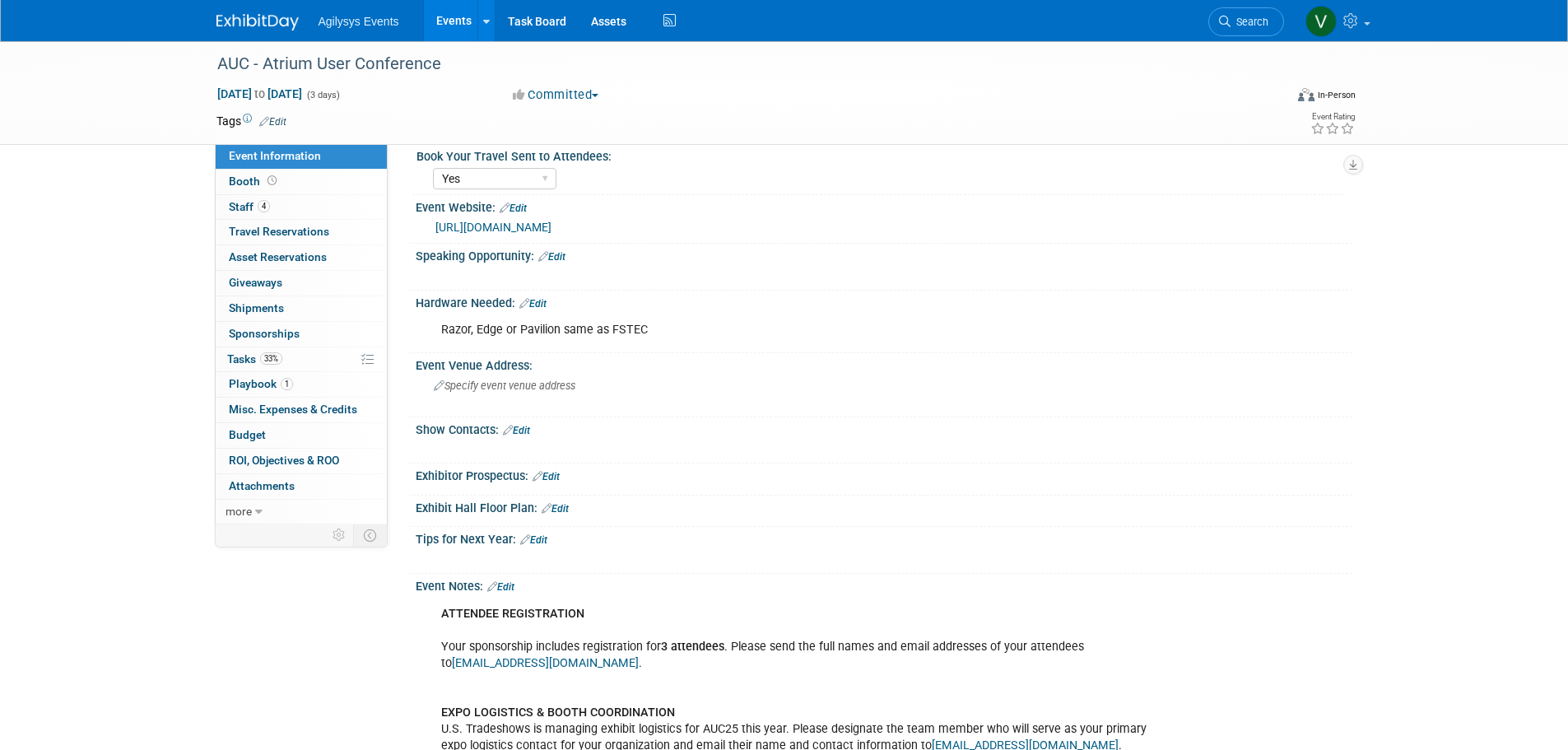
scroll to position [411, 0]
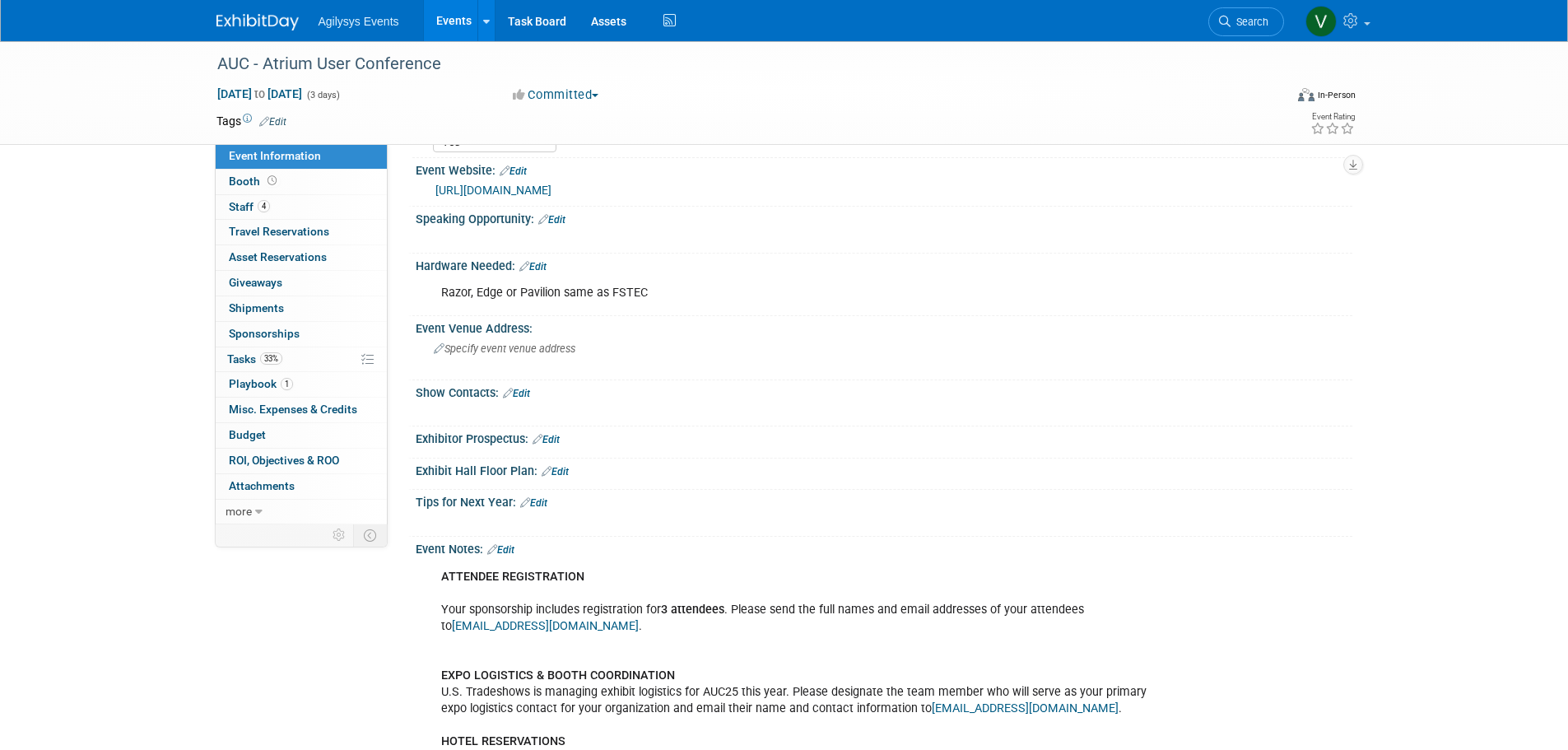
click at [565, 473] on link "Edit" at bounding box center [555, 471] width 27 height 12
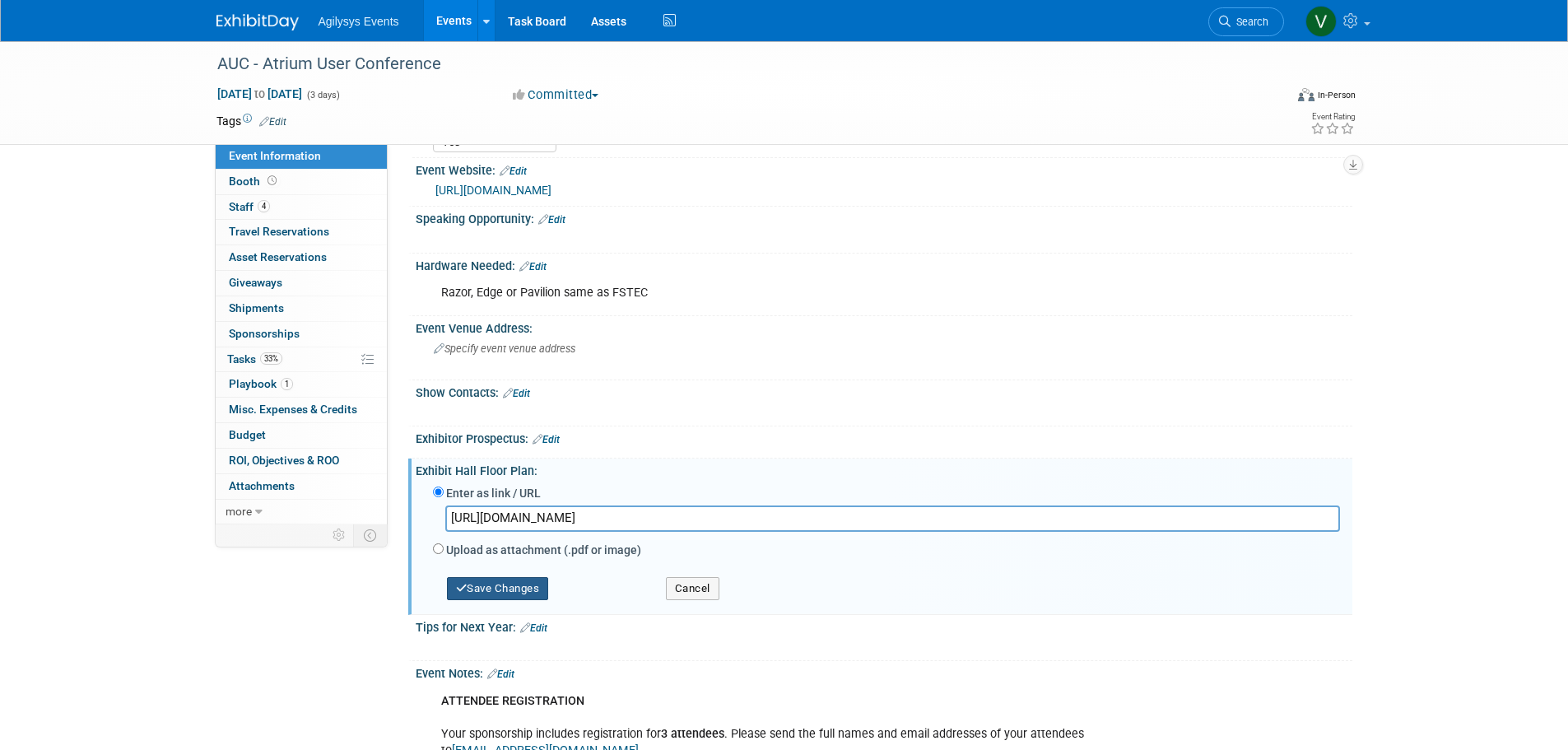
type input "[URL][DOMAIN_NAME]"
click at [543, 588] on button "Save Changes" at bounding box center [497, 589] width 102 height 23
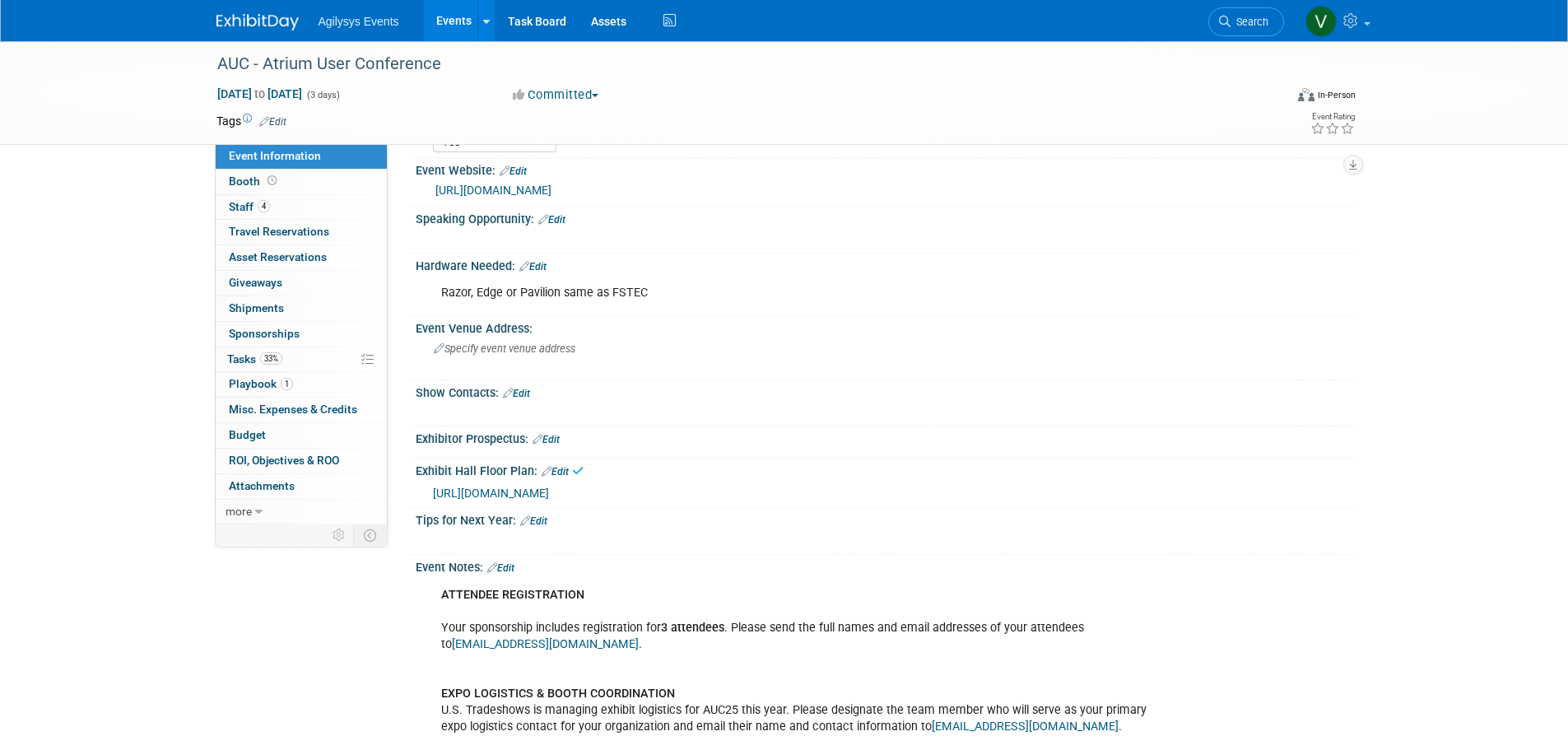
click at [549, 494] on span "[URL][DOMAIN_NAME]" at bounding box center [490, 493] width 116 height 13
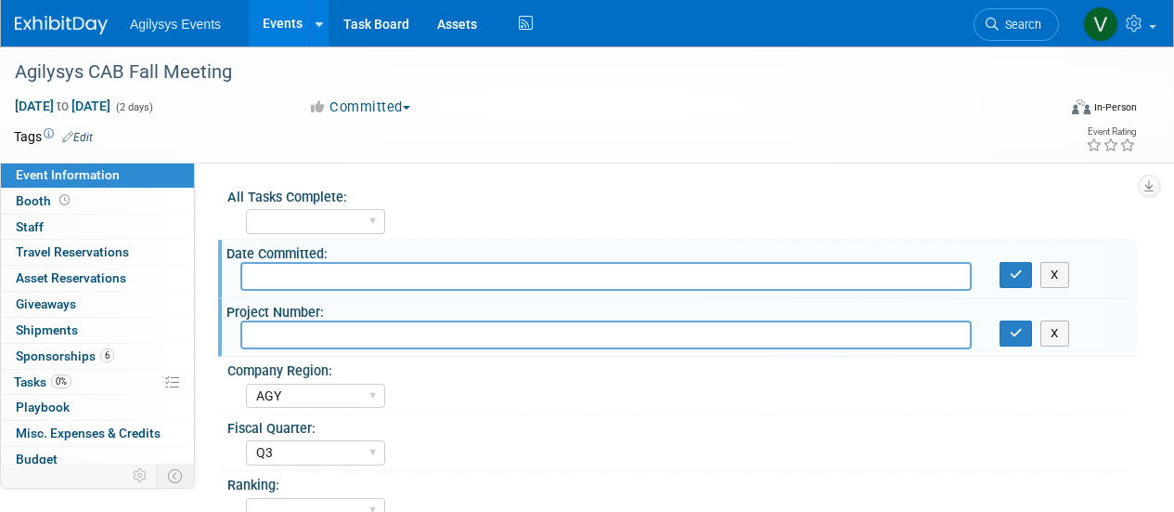
select select "AGY"
select select "Q3"
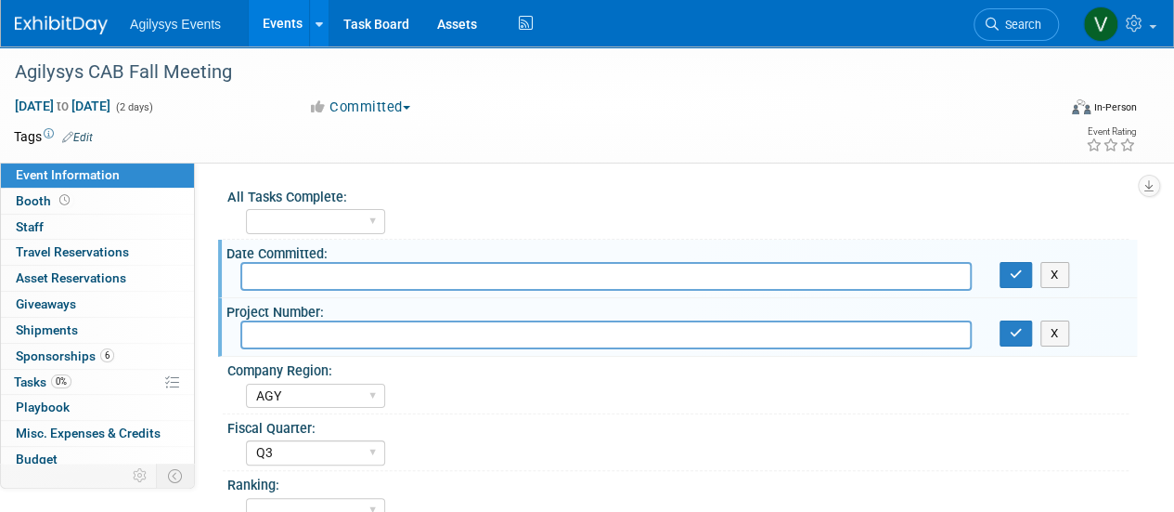
click at [85, 25] on img at bounding box center [61, 25] width 93 height 19
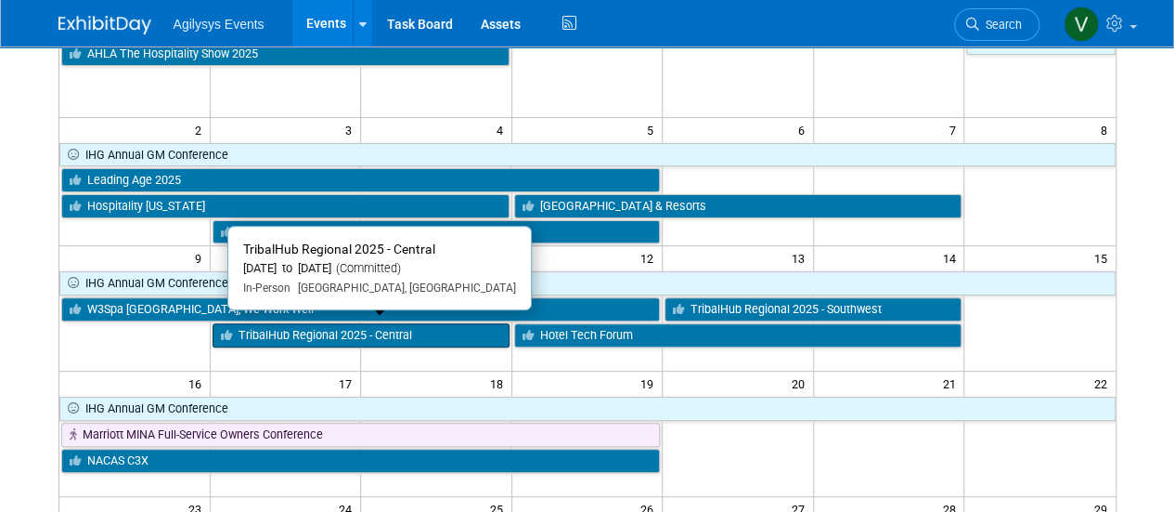
scroll to position [186, 0]
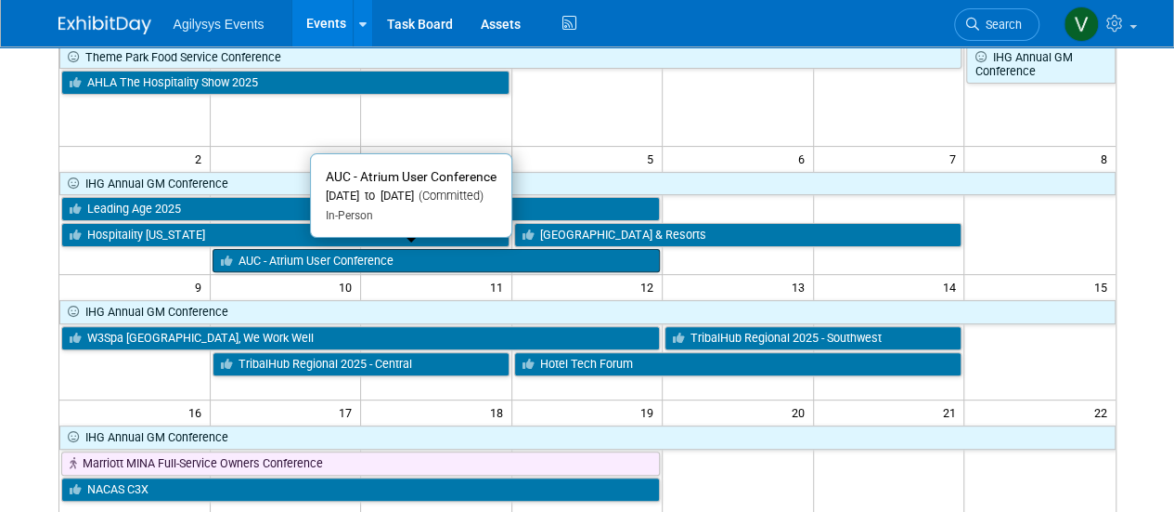
click at [312, 257] on link "AUC - Atrium User Conference" at bounding box center [437, 261] width 448 height 24
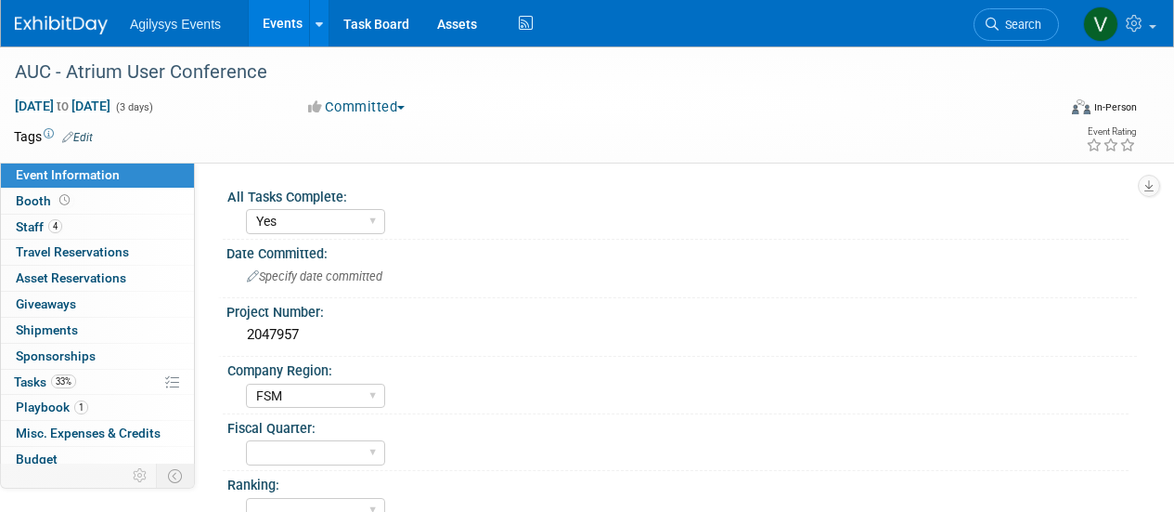
select select "Yes"
select select "FSM"
select select "Yes"
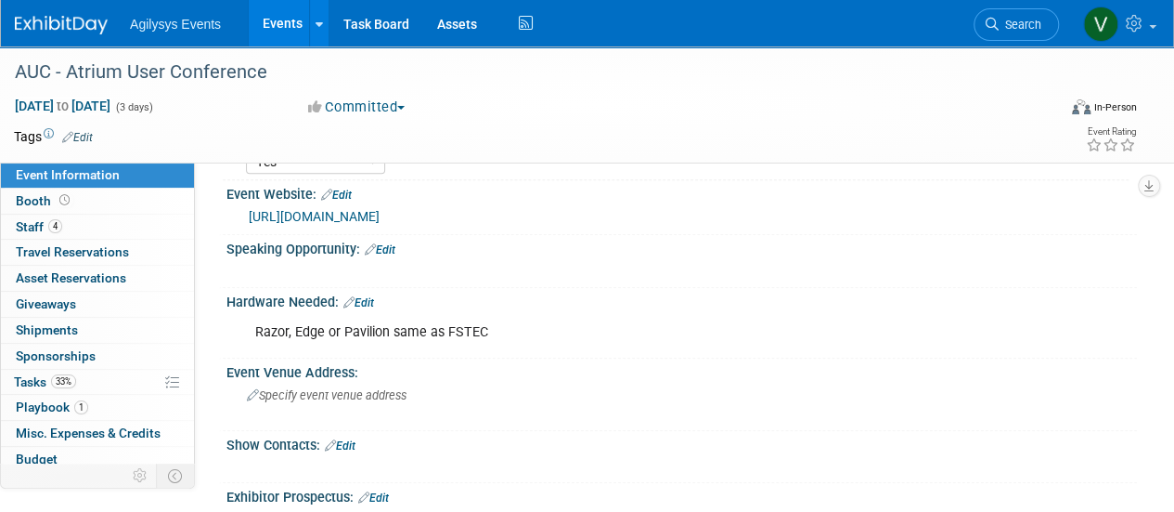
scroll to position [650, 0]
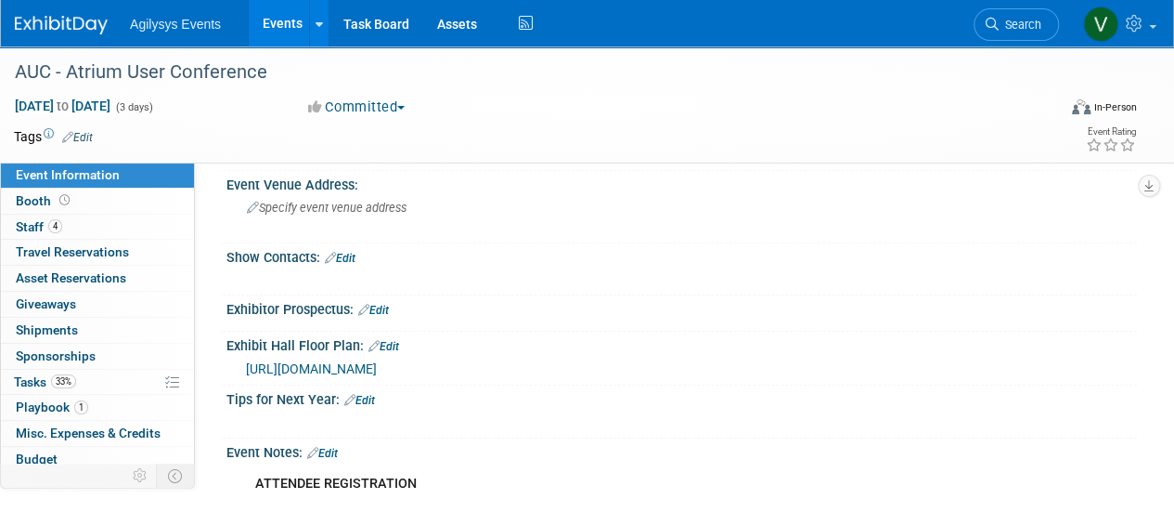
click at [388, 341] on link "Edit" at bounding box center [384, 346] width 31 height 13
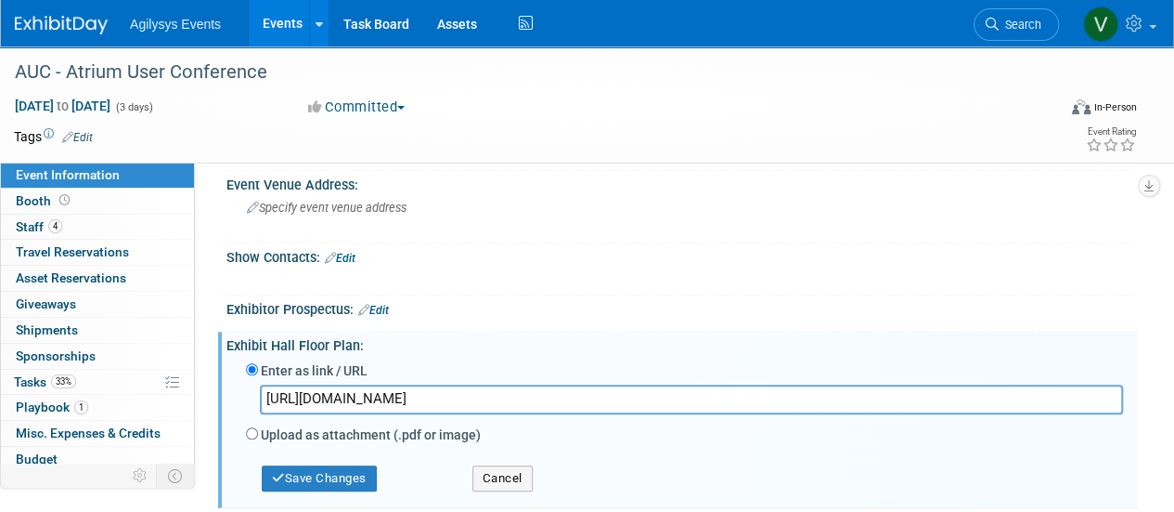
drag, startPoint x: 542, startPoint y: 395, endPoint x: 208, endPoint y: 392, distance: 334.2
click at [208, 392] on div "Event Information Event Info Booth Booth 4 Staff 4 Staff 0 Travel Reservations …" at bounding box center [587, 284] width 1174 height 1775
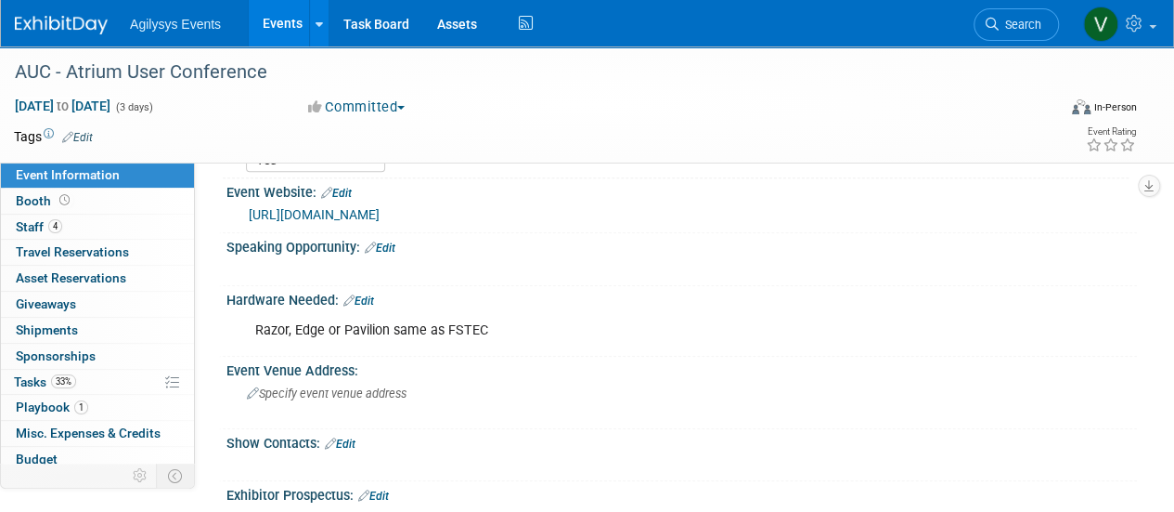
scroll to position [371, 0]
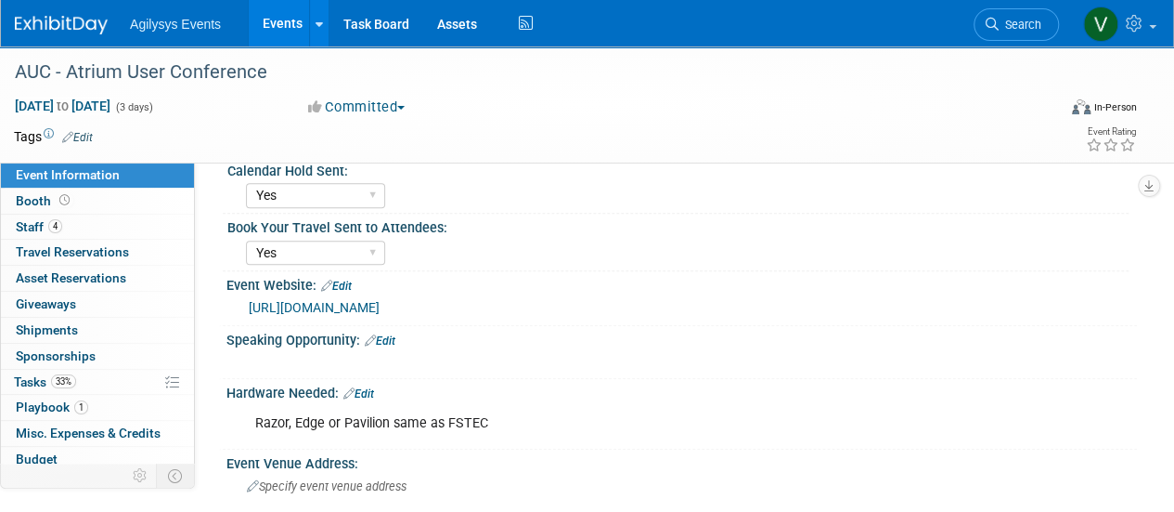
click at [344, 281] on link "Edit" at bounding box center [336, 285] width 31 height 13
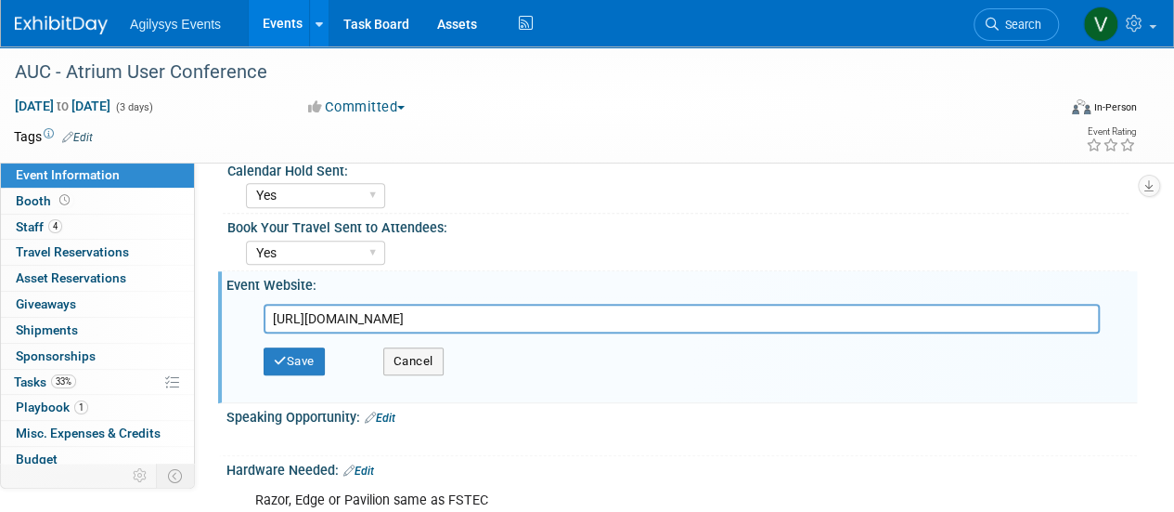
click at [582, 317] on input "[URL][DOMAIN_NAME]" at bounding box center [682, 319] width 836 height 30
drag, startPoint x: 594, startPoint y: 315, endPoint x: 284, endPoint y: 320, distance: 310.1
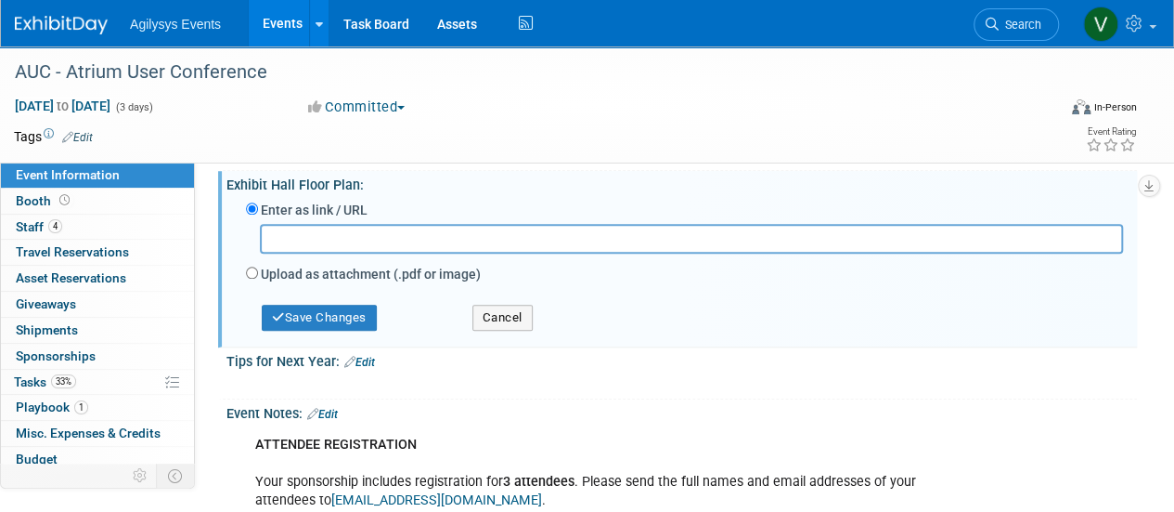
scroll to position [928, 0]
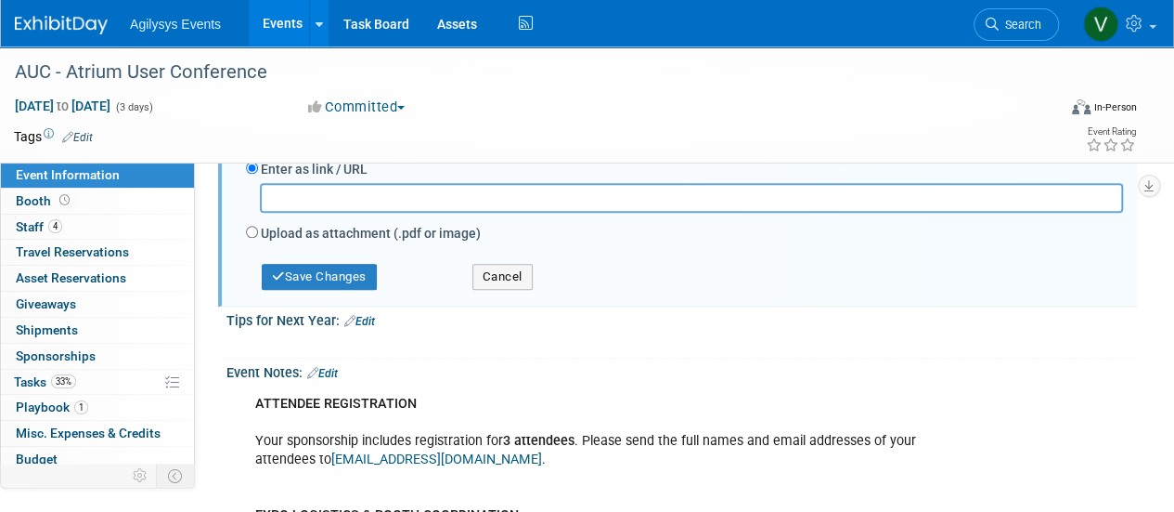
click at [53, 30] on img at bounding box center [61, 25] width 93 height 19
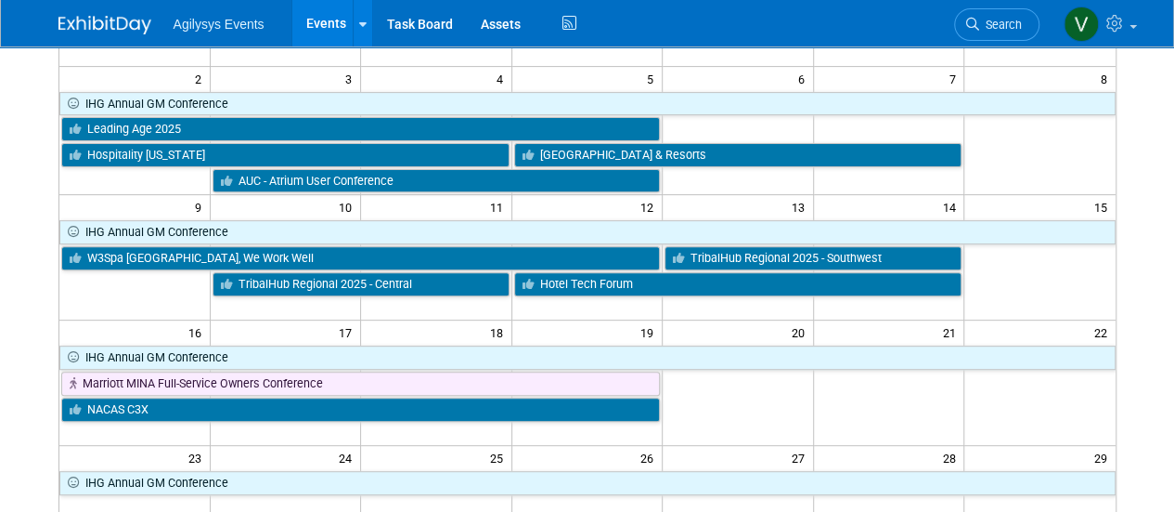
scroll to position [279, 0]
